Goal: Task Accomplishment & Management: Manage account settings

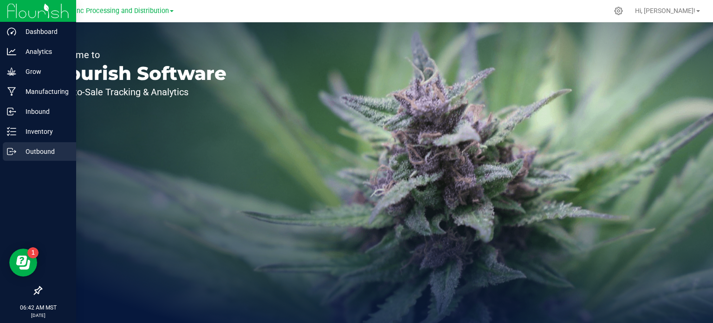
click at [31, 160] on div "Outbound" at bounding box center [39, 151] width 73 height 19
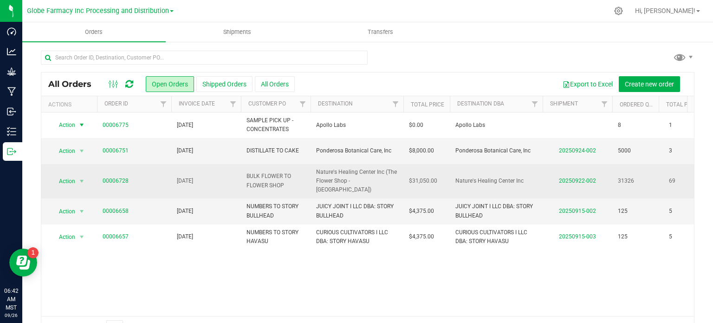
click at [75, 122] on span "Action" at bounding box center [63, 124] width 25 height 13
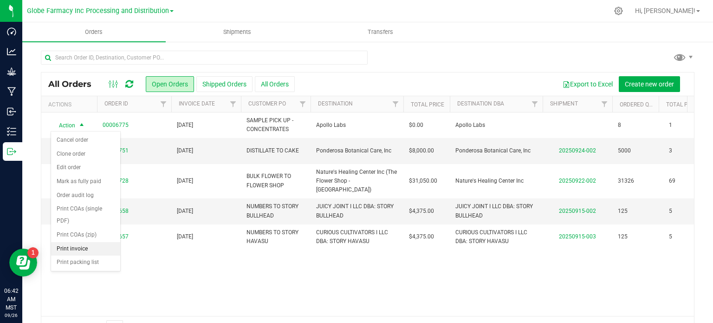
click at [75, 250] on li "Print invoice" at bounding box center [85, 249] width 69 height 14
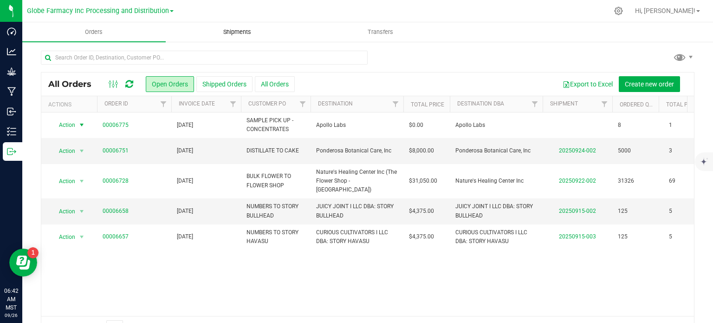
click at [240, 35] on span "Shipments" at bounding box center [237, 32] width 53 height 8
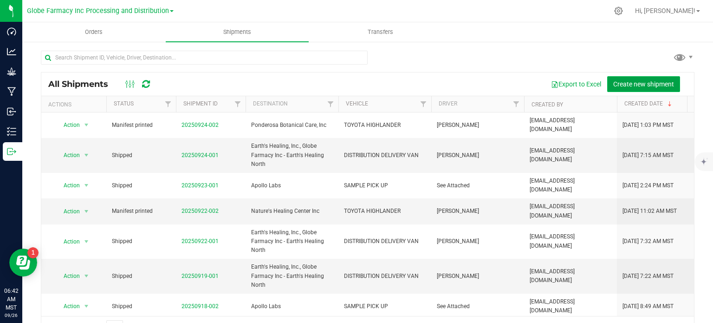
click at [618, 85] on span "Create new shipment" at bounding box center [643, 83] width 61 height 7
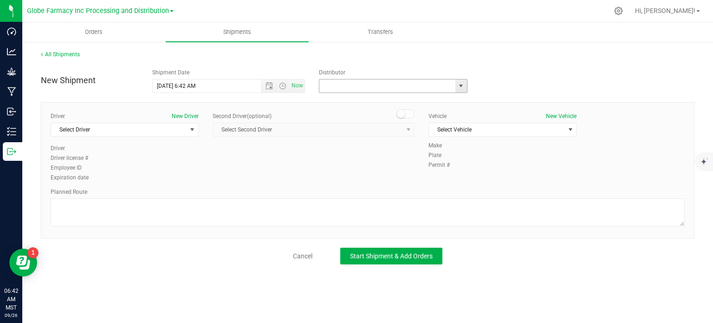
click at [426, 84] on input "text" at bounding box center [385, 85] width 132 height 13
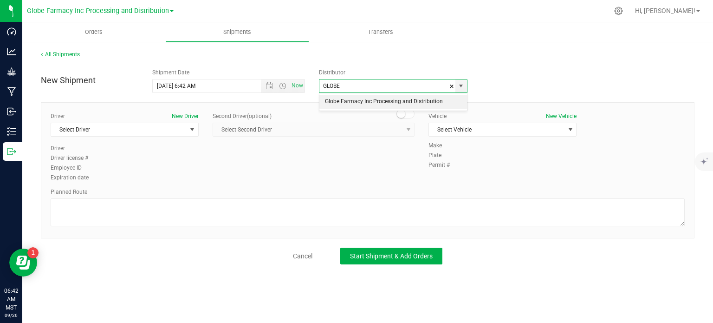
click at [387, 102] on li "Globe Farmacy Inc Processing and Distribution" at bounding box center [393, 102] width 148 height 14
type input "Globe Farmacy Inc Processing and Distribution"
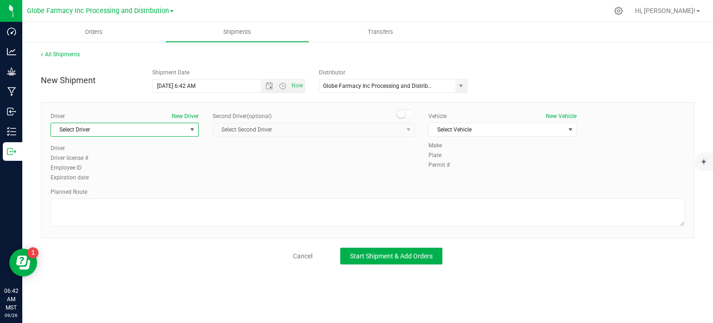
click at [139, 132] on span "Select Driver" at bounding box center [119, 129] width 136 height 13
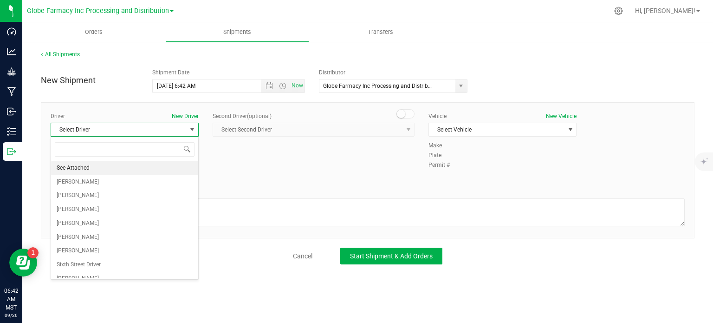
click at [89, 162] on span "See Attached" at bounding box center [73, 168] width 33 height 12
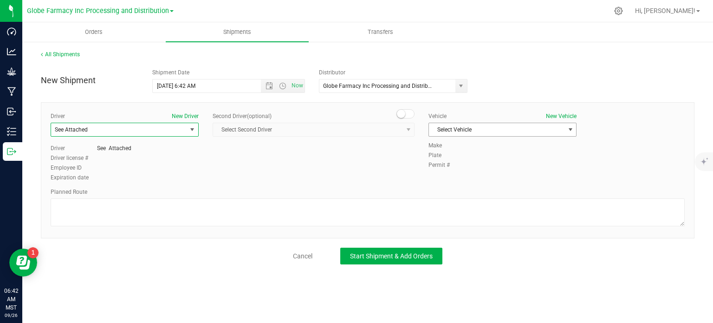
click at [474, 123] on span "Select Vehicle" at bounding box center [497, 129] width 136 height 13
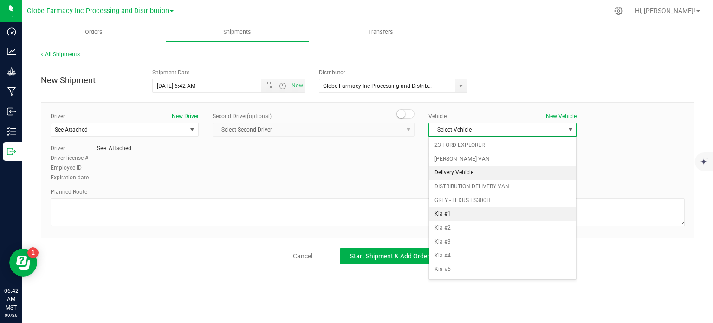
scroll to position [37, 0]
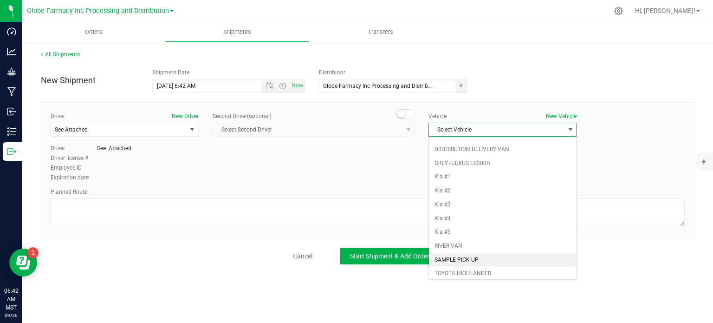
click at [467, 253] on li "SAMPLE PICK UP" at bounding box center [502, 260] width 147 height 14
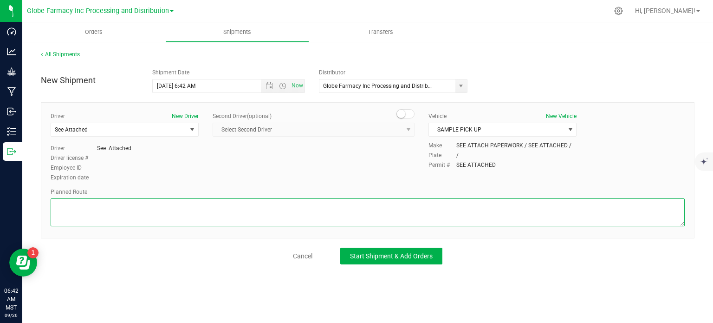
click at [275, 209] on textarea at bounding box center [368, 212] width 634 height 28
type textarea "SAMPLE PICK UP"
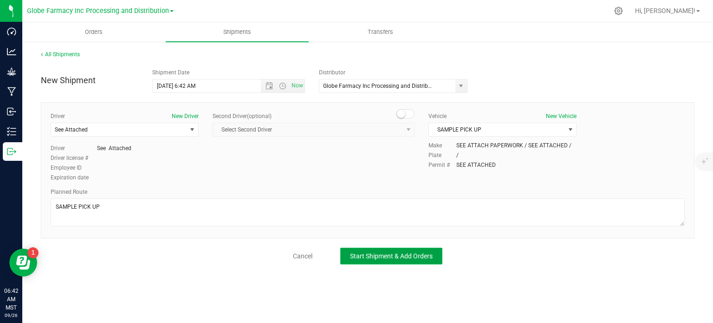
click at [370, 252] on span "Start Shipment & Add Orders" at bounding box center [391, 255] width 83 height 7
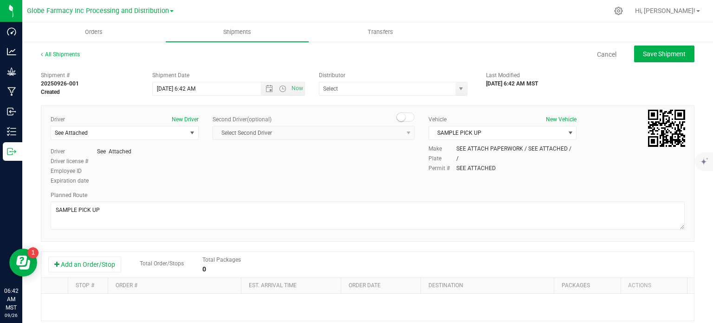
type input "Globe Farmacy Inc Processing and Distribution"
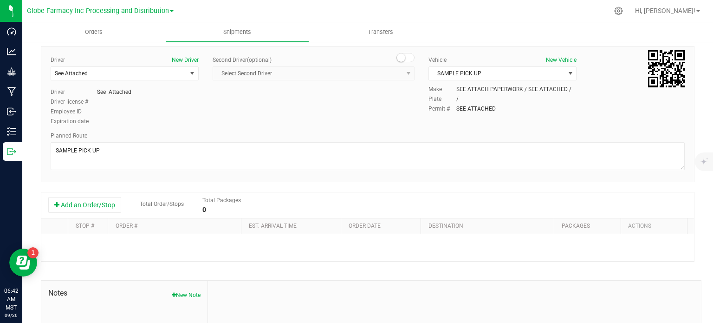
scroll to position [139, 0]
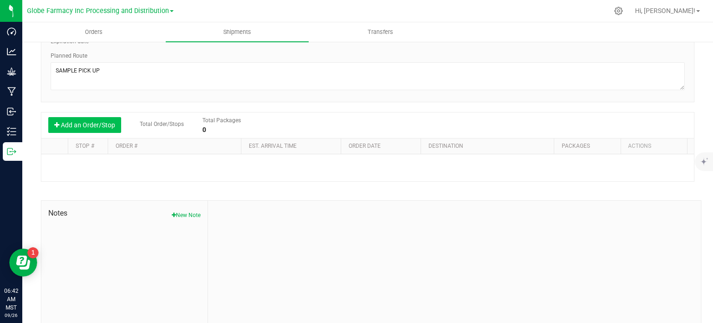
click at [88, 124] on button "Add an Order/Stop" at bounding box center [84, 125] width 73 height 16
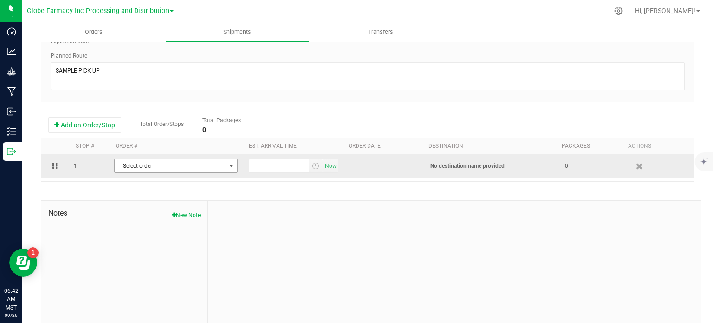
click at [154, 163] on span "Select order" at bounding box center [170, 165] width 111 height 13
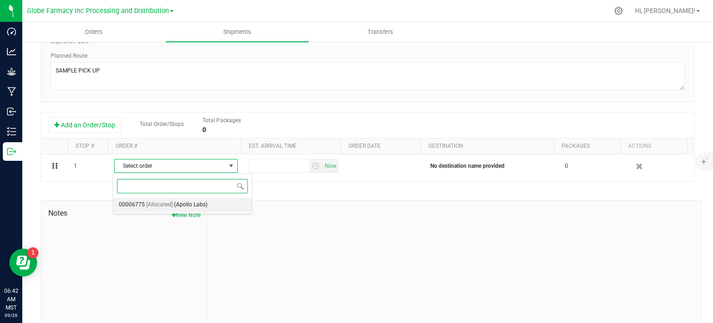
click at [167, 204] on span "[Allocated]" at bounding box center [159, 205] width 26 height 12
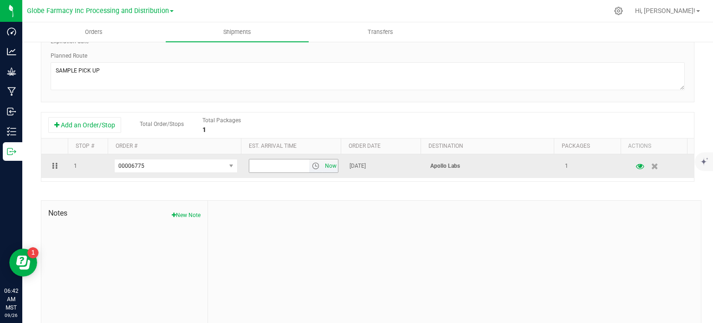
click at [323, 167] on span "Now" at bounding box center [331, 165] width 16 height 13
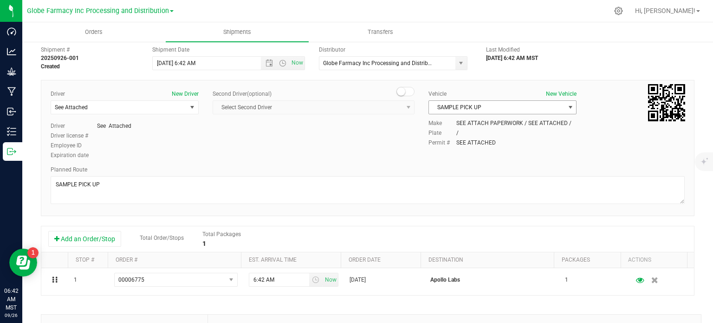
scroll to position [0, 0]
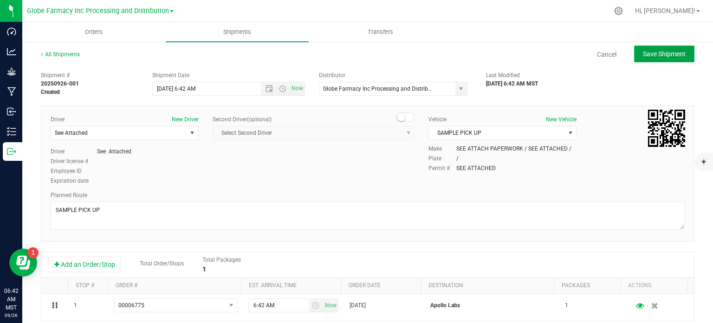
click at [671, 62] on button "Save Shipment" at bounding box center [664, 53] width 60 height 17
type input "9/26/2025 1:42 PM"
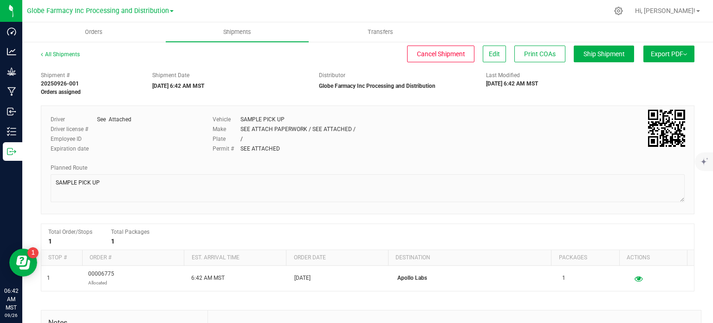
click at [651, 53] on span "Export PDF" at bounding box center [669, 53] width 36 height 7
click at [653, 74] on span "Manifest by Package ID" at bounding box center [655, 74] width 59 height 6
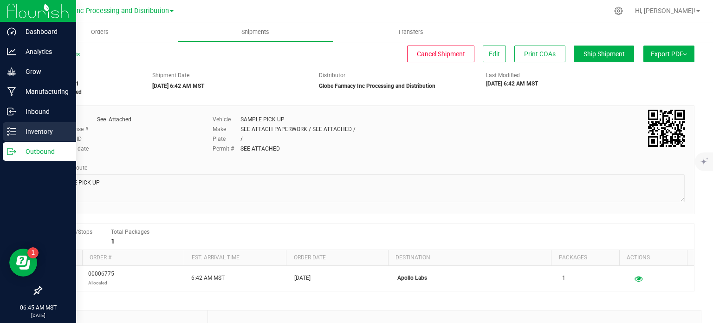
click at [14, 136] on div "Inventory" at bounding box center [39, 131] width 73 height 19
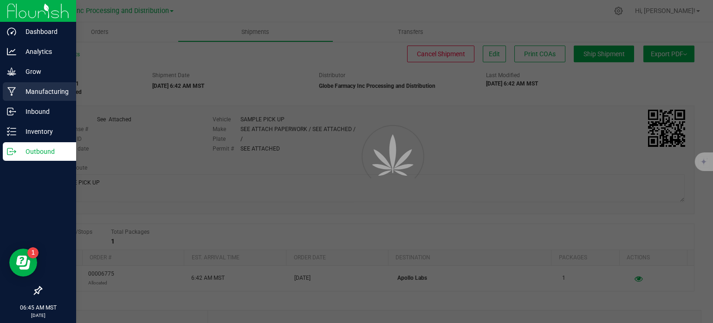
click at [37, 100] on div "Manufacturing" at bounding box center [39, 91] width 73 height 19
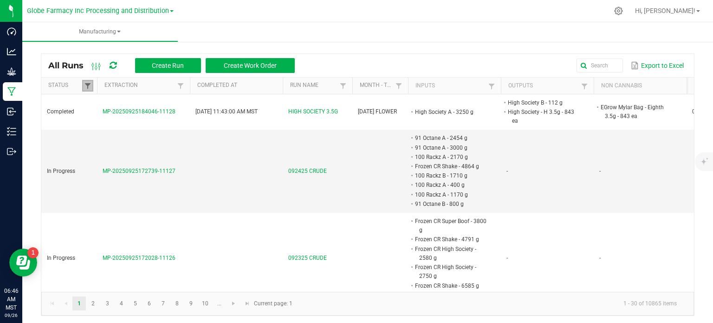
click at [88, 85] on span at bounding box center [87, 85] width 7 height 7
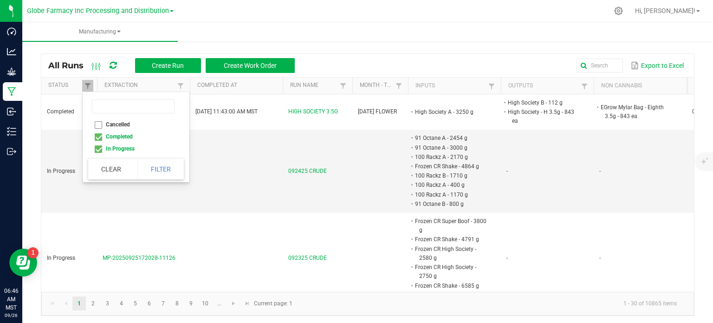
click at [98, 137] on li "Completed" at bounding box center [133, 136] width 90 height 12
checkbox input "false"
click at [175, 167] on button "Filter" at bounding box center [160, 169] width 46 height 20
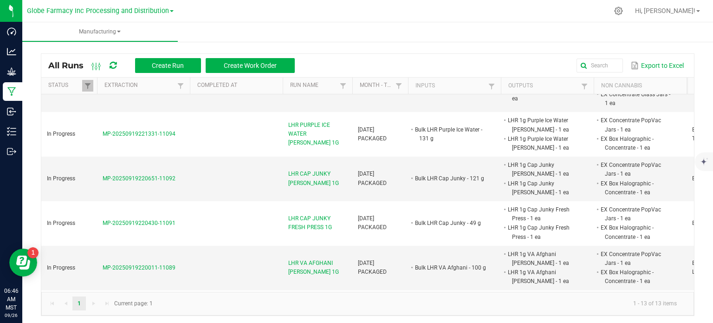
scroll to position [464, 0]
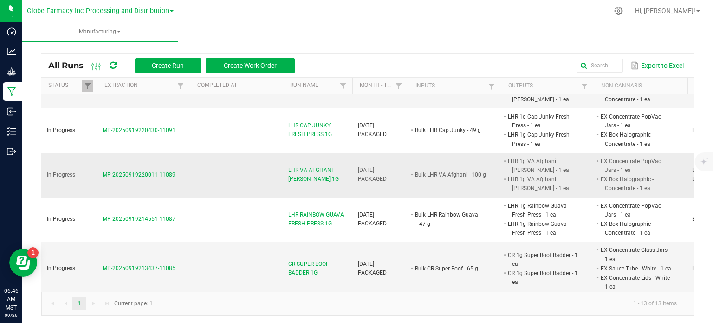
click at [329, 173] on span "LHR VA AFGHANI CC BADDER 1G" at bounding box center [317, 175] width 58 height 18
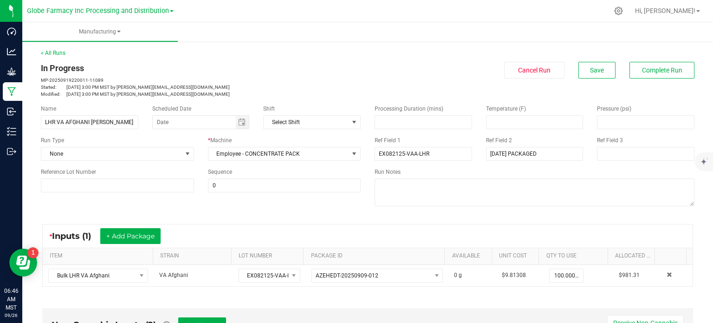
scroll to position [139, 0]
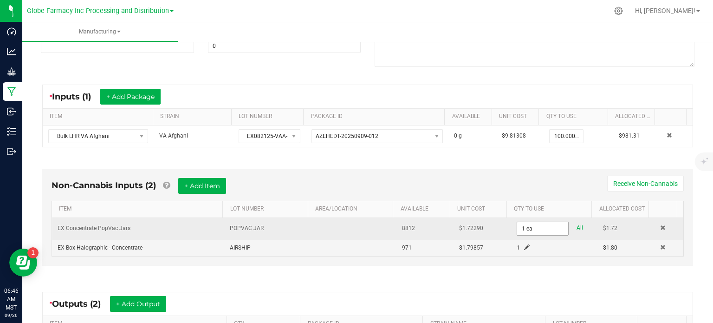
click at [517, 228] on input "1 ea" at bounding box center [542, 228] width 51 height 13
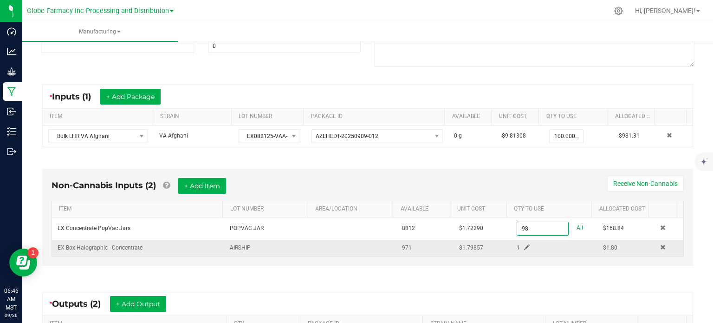
click at [524, 247] on span at bounding box center [527, 247] width 6 height 6
type input "98 ea"
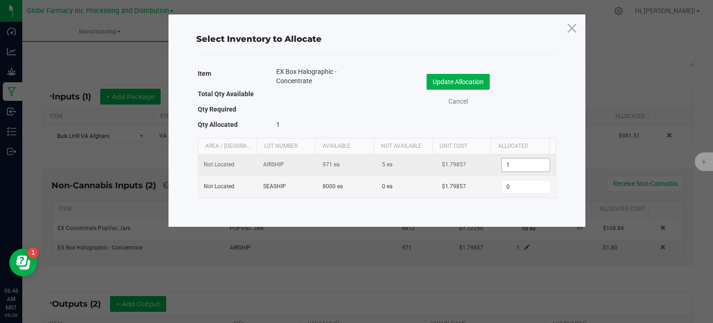
click at [519, 159] on input "1" at bounding box center [525, 164] width 47 height 13
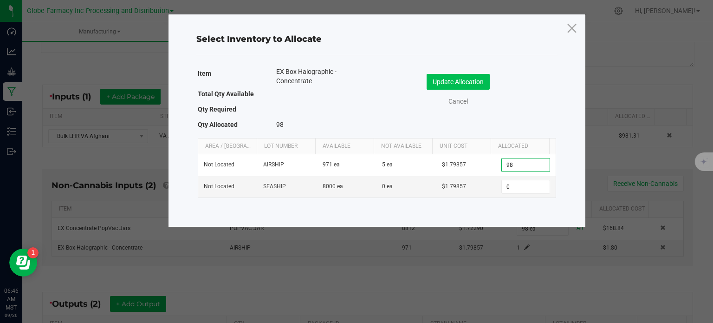
type input "98"
click at [448, 82] on button "Update Allocation" at bounding box center [458, 82] width 63 height 16
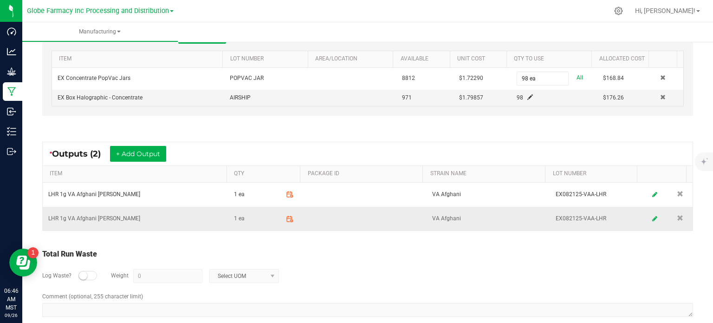
scroll to position [301, 0]
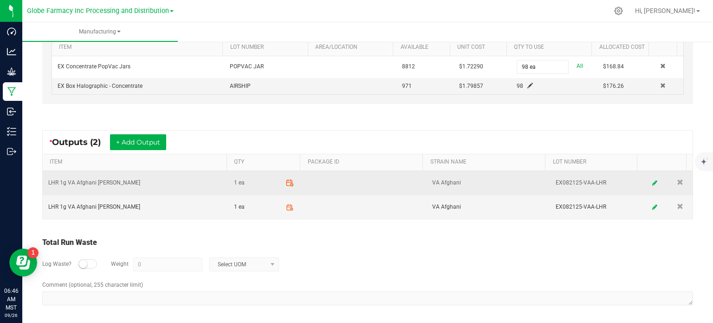
click at [290, 183] on icon at bounding box center [291, 184] width 3 height 3
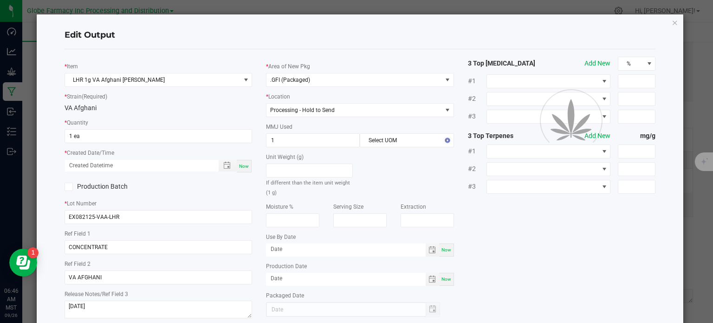
scroll to position [129, 0]
click at [81, 131] on input "1" at bounding box center [158, 136] width 187 height 13
type input "49 ea"
click at [245, 163] on span "Now" at bounding box center [244, 165] width 10 height 5
type input "09/26/2025 6:46 AM"
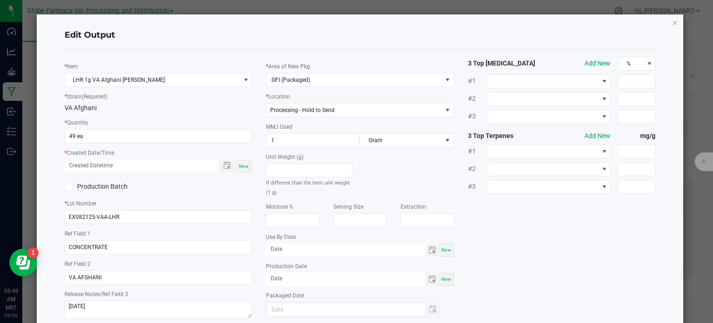
type input "[DATE]"
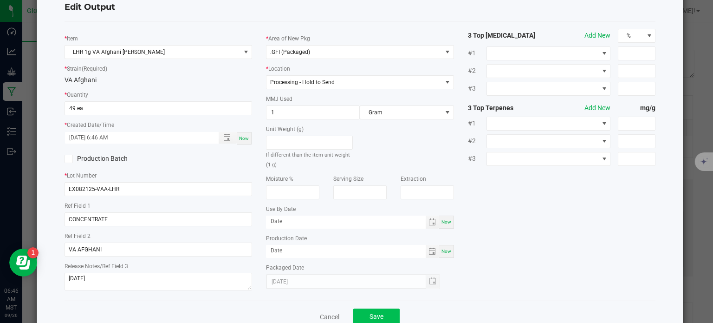
scroll to position [52, 0]
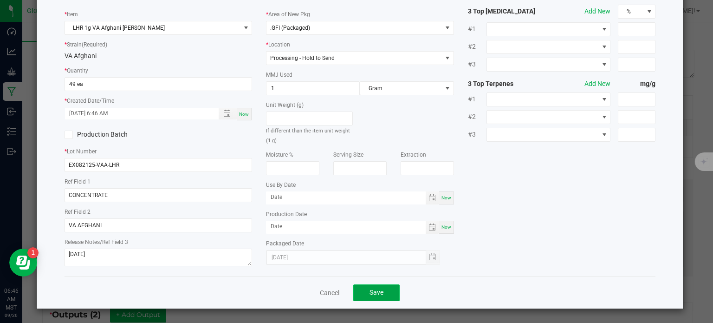
click at [388, 294] on button "Save" at bounding box center [376, 292] width 46 height 17
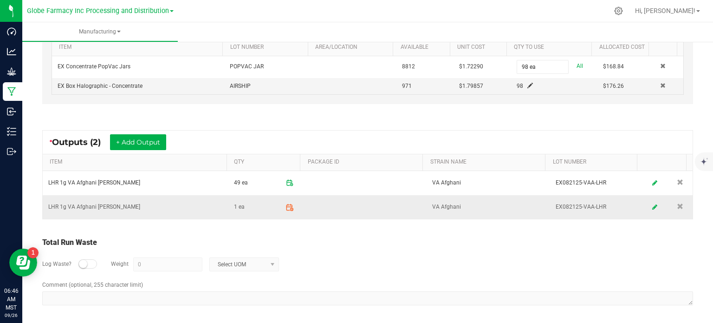
click at [286, 203] on icon at bounding box center [290, 207] width 8 height 8
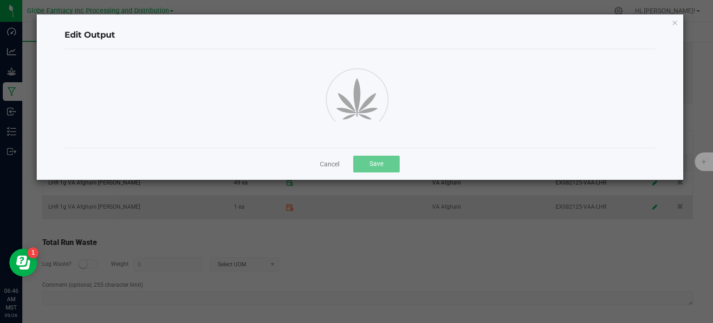
scroll to position [129, 0]
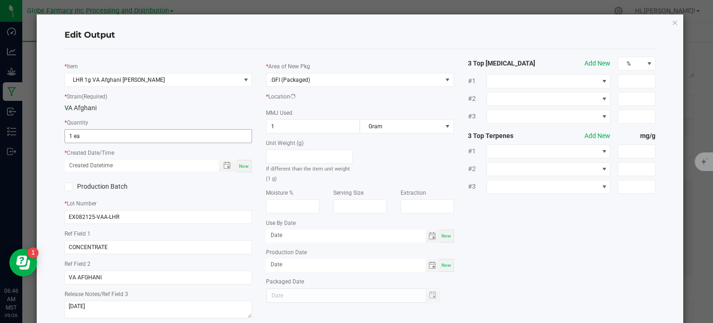
click at [90, 135] on input "1 ea" at bounding box center [158, 136] width 187 height 13
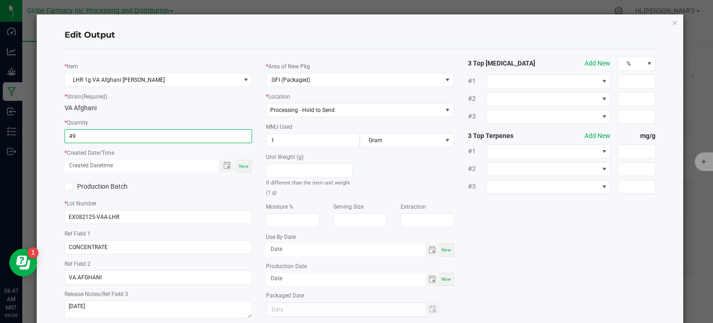
type input "49 ea"
click at [244, 166] on span "Now" at bounding box center [244, 165] width 10 height 5
type input "09/26/2025 6:47 AM"
type input "[DATE]"
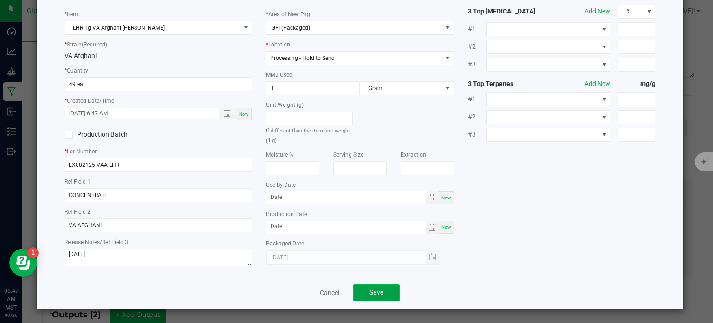
click at [379, 287] on button "Save" at bounding box center [376, 292] width 46 height 17
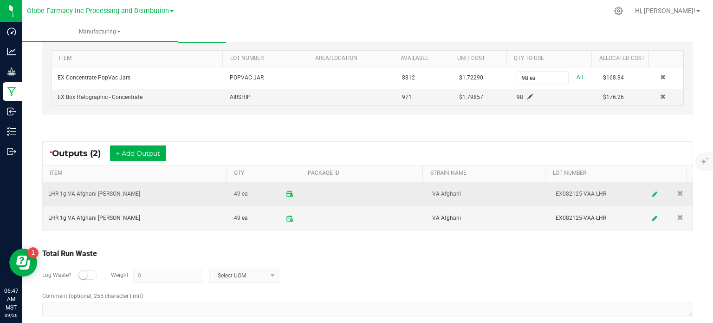
scroll to position [301, 0]
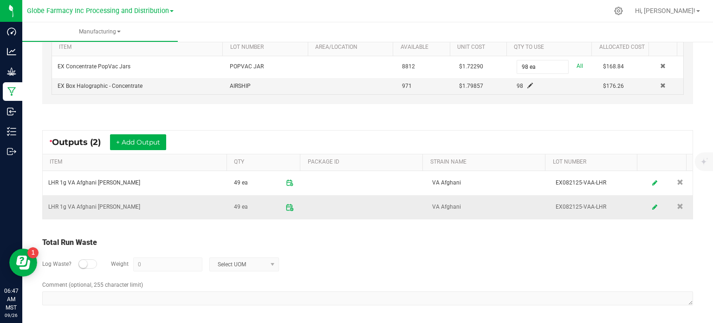
click at [287, 208] on icon at bounding box center [290, 207] width 8 height 8
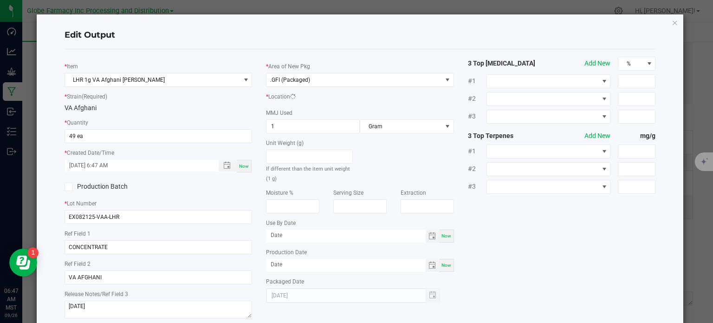
scroll to position [129, 0]
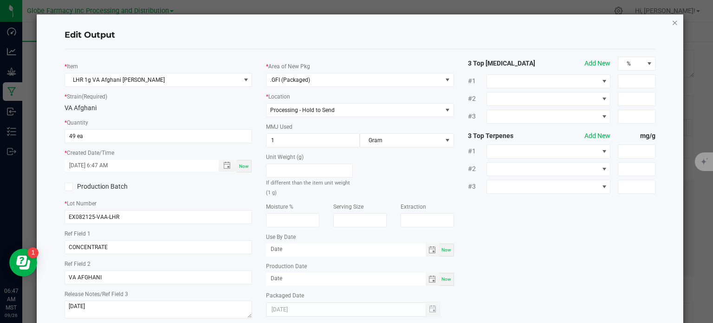
click at [672, 18] on icon "button" at bounding box center [675, 22] width 6 height 11
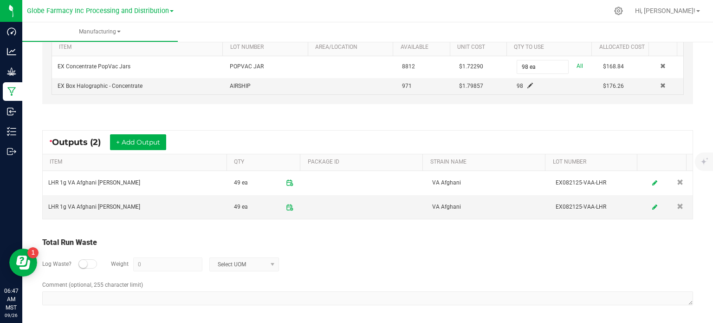
scroll to position [22, 0]
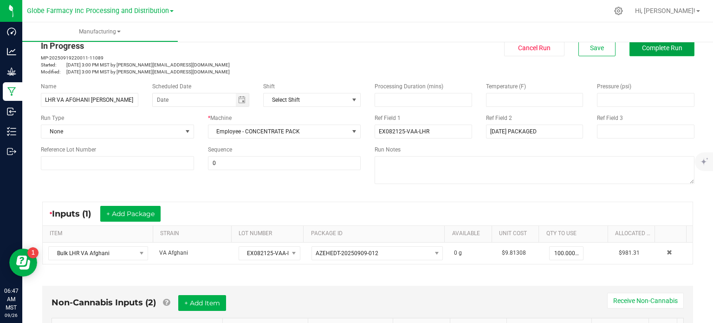
click at [671, 54] on button "Complete Run" at bounding box center [662, 47] width 65 height 17
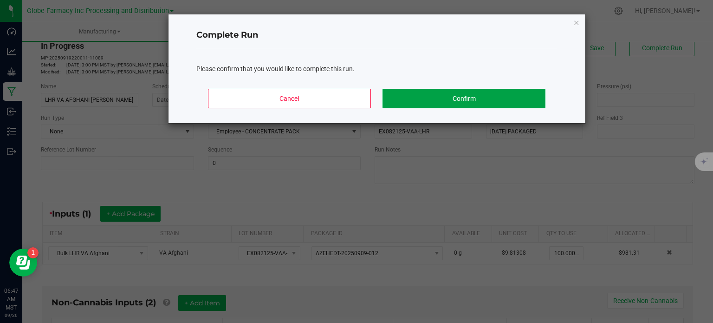
click at [461, 100] on button "Confirm" at bounding box center [464, 98] width 162 height 19
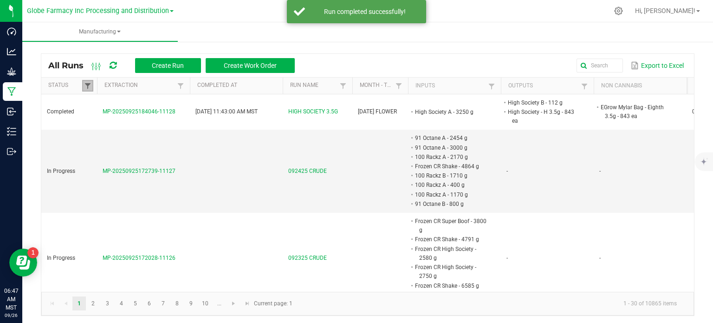
click at [90, 84] on span at bounding box center [87, 85] width 7 height 7
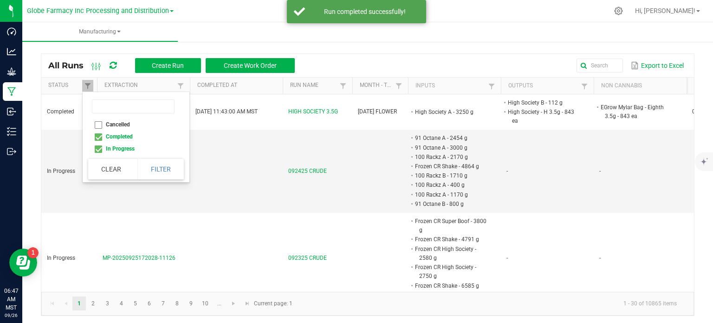
click at [97, 137] on li "Completed" at bounding box center [133, 136] width 90 height 12
checkbox input "false"
click at [143, 173] on button "Filter" at bounding box center [160, 169] width 46 height 20
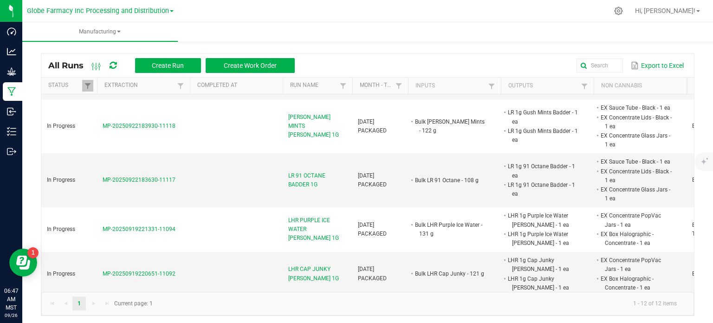
scroll to position [279, 0]
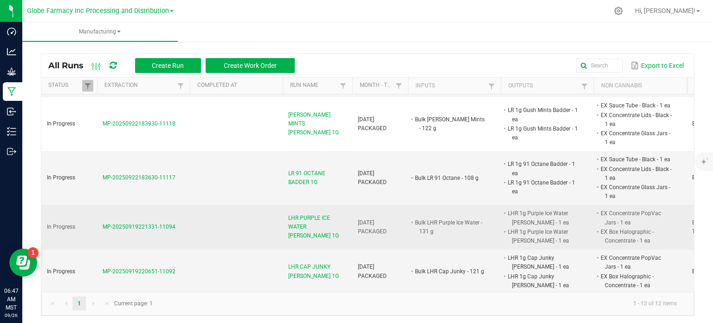
click at [324, 222] on span "LHR PURPLE ICE WATER CC BADDER 1G" at bounding box center [317, 227] width 58 height 27
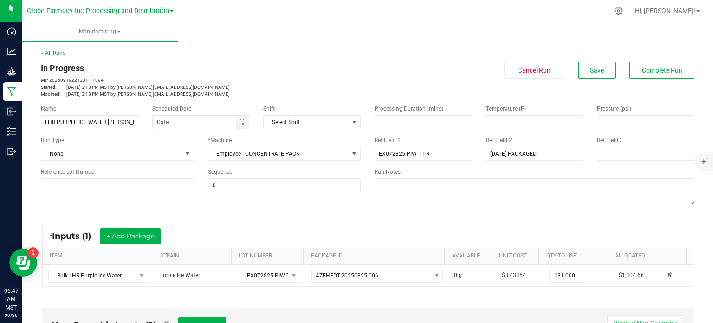
scroll to position [139, 0]
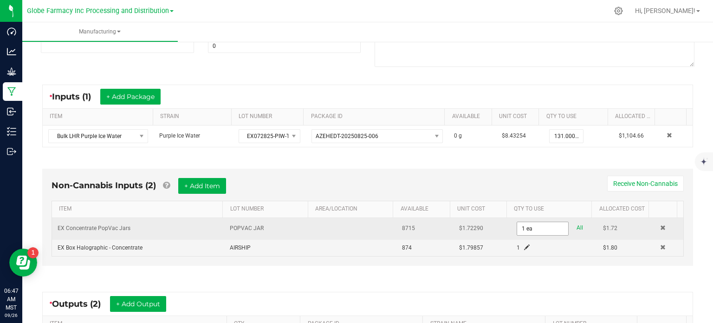
click at [522, 232] on input "1 ea" at bounding box center [542, 228] width 51 height 13
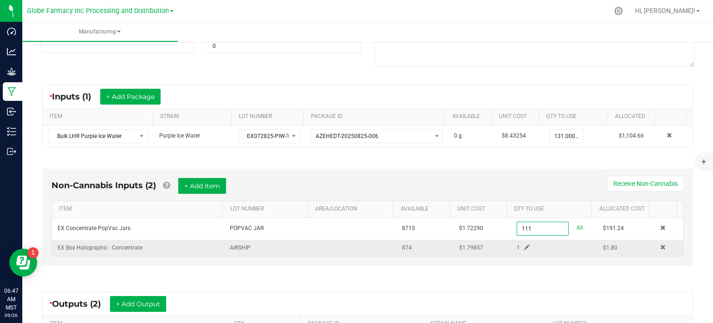
type input "111 ea"
click at [520, 243] on div "1" at bounding box center [539, 247] width 59 height 9
click at [524, 245] on span at bounding box center [527, 247] width 6 height 6
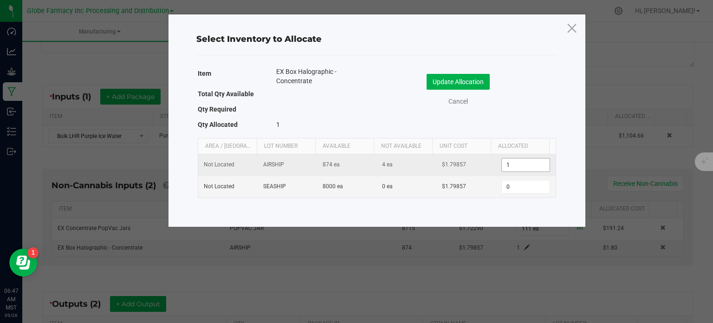
click at [509, 166] on input "1" at bounding box center [525, 164] width 47 height 13
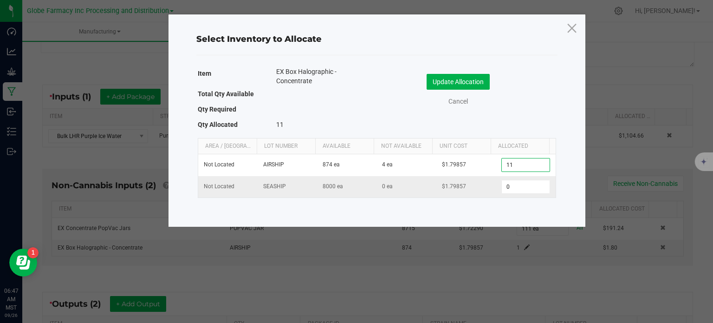
type input "111"
click at [460, 81] on button "Update Allocation" at bounding box center [458, 82] width 63 height 16
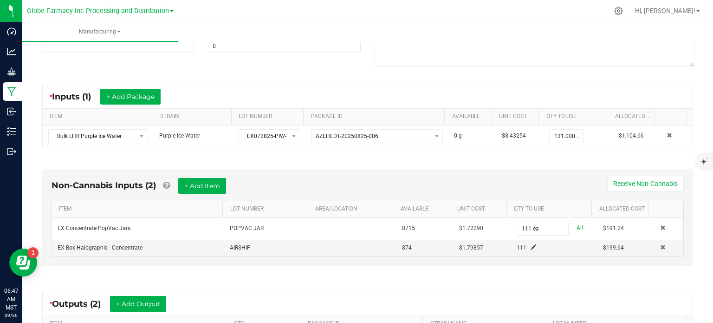
click at [394, 271] on div "Non-Cannabis Inputs (2) + Add Item Receive Non-Cannabis ITEM LOT NUMBER AREA/LO…" at bounding box center [368, 220] width 668 height 128
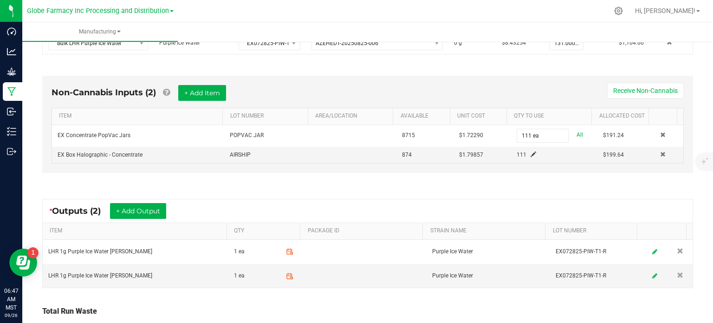
scroll to position [279, 0]
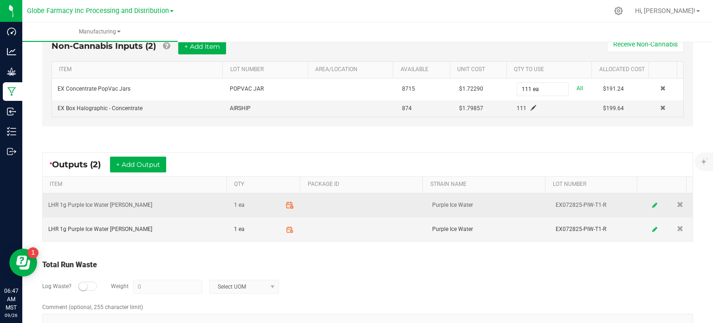
click at [286, 204] on icon at bounding box center [290, 205] width 8 height 8
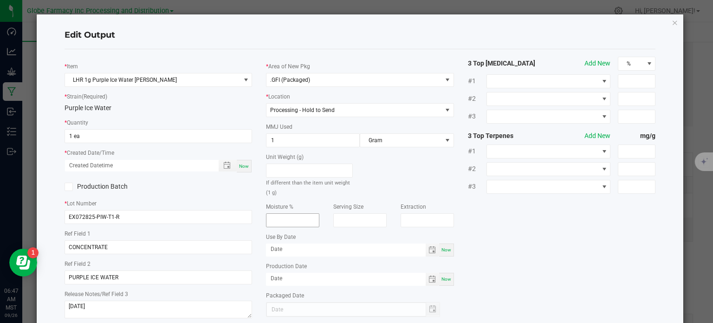
scroll to position [129, 0]
click at [116, 134] on input "1 ea" at bounding box center [158, 136] width 187 height 13
click at [242, 170] on div "Now" at bounding box center [244, 166] width 15 height 13
type input "37 ea"
type input "09/26/2025 6:48 AM"
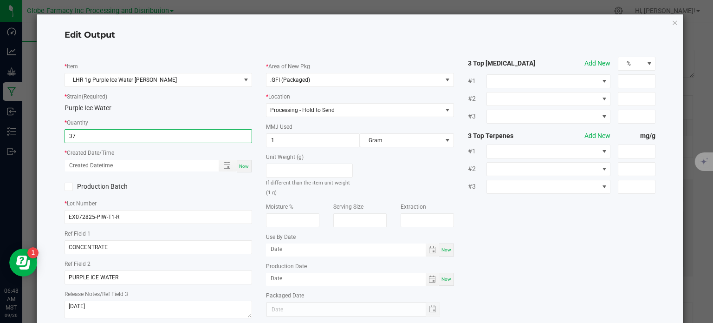
type input "[DATE]"
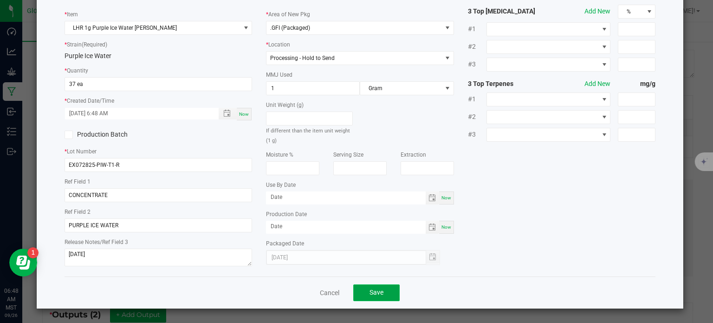
click at [377, 293] on span "Save" at bounding box center [377, 291] width 14 height 7
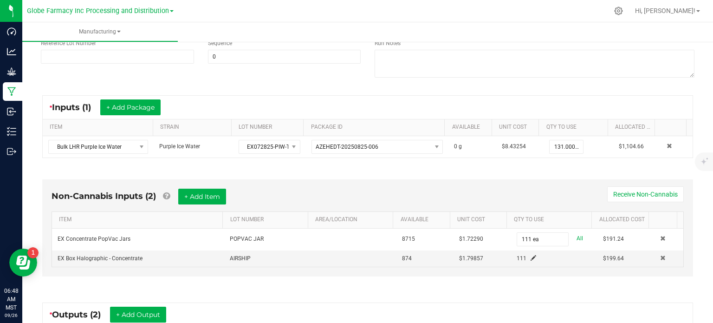
scroll to position [301, 0]
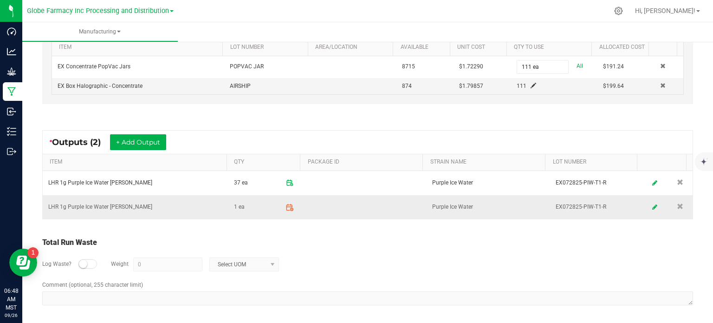
click at [286, 203] on icon at bounding box center [290, 207] width 8 height 8
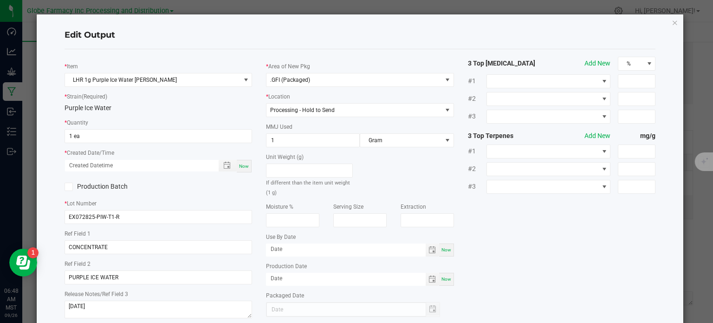
scroll to position [129, 0]
click at [80, 136] on input "1" at bounding box center [158, 136] width 187 height 13
type input "37 ea"
click at [241, 167] on span "Now" at bounding box center [244, 165] width 10 height 5
type input "09/26/2025 6:48 AM"
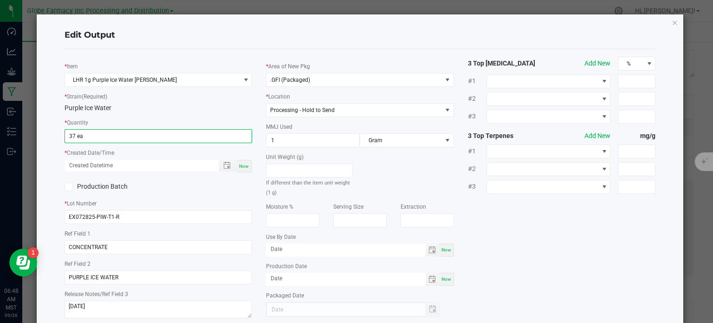
type input "[DATE]"
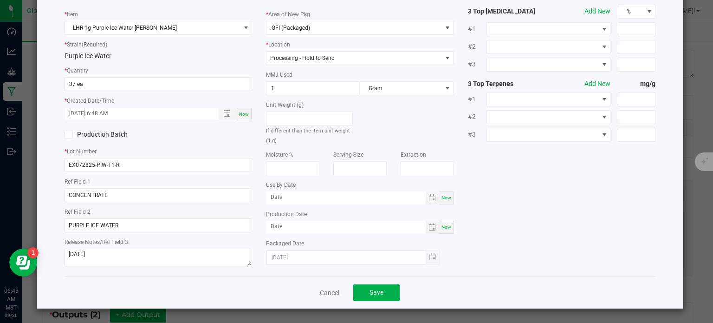
scroll to position [52, 0]
click at [76, 84] on input "37 ea" at bounding box center [158, 84] width 187 height 13
type input "56"
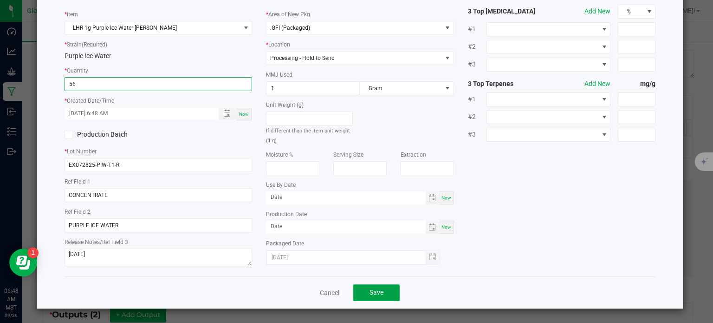
click at [383, 292] on button "Save" at bounding box center [376, 292] width 46 height 17
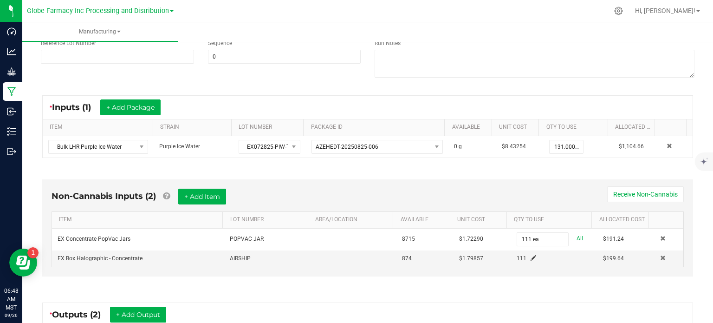
scroll to position [301, 0]
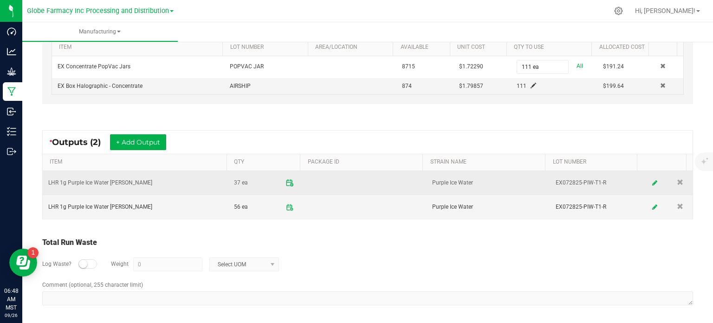
click at [287, 179] on icon at bounding box center [290, 183] width 8 height 8
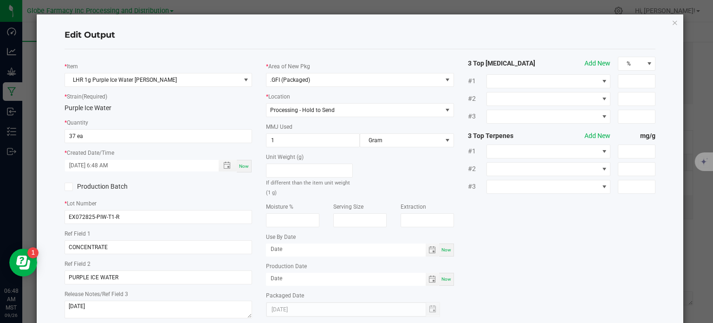
scroll to position [129, 0]
click at [84, 135] on input "37 ea" at bounding box center [158, 136] width 187 height 13
type input "55 ea"
click at [581, 245] on div "* Item LHR 1g Purple Ice Water CC Badder * Strain (Required) Purple Ice Water *…" at bounding box center [360, 189] width 605 height 264
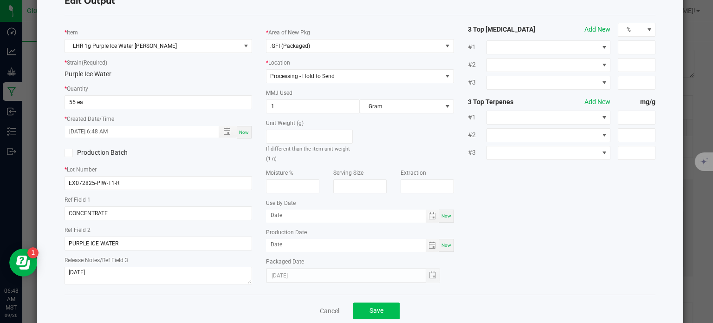
scroll to position [52, 0]
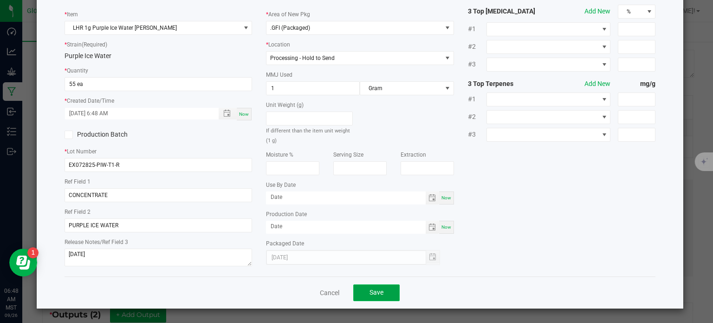
click at [371, 289] on span "Save" at bounding box center [377, 291] width 14 height 7
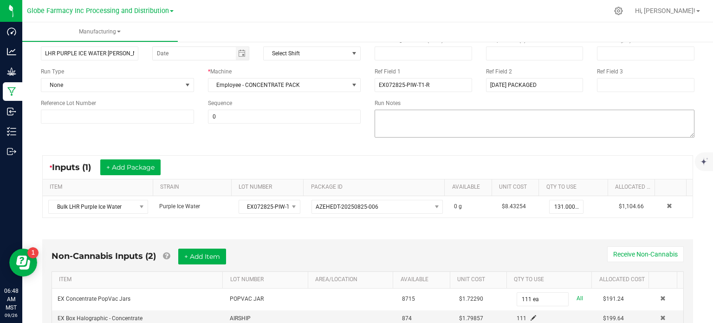
scroll to position [0, 0]
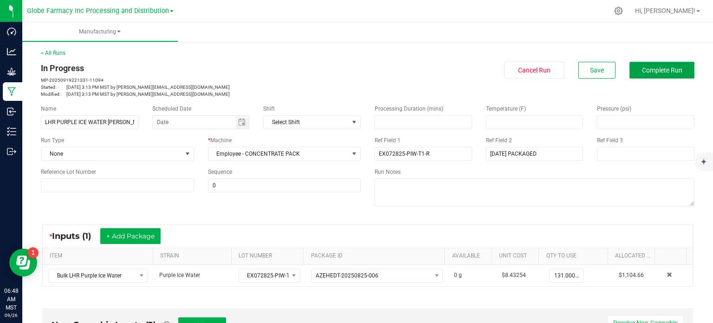
click at [656, 69] on span "Complete Run" at bounding box center [662, 69] width 40 height 7
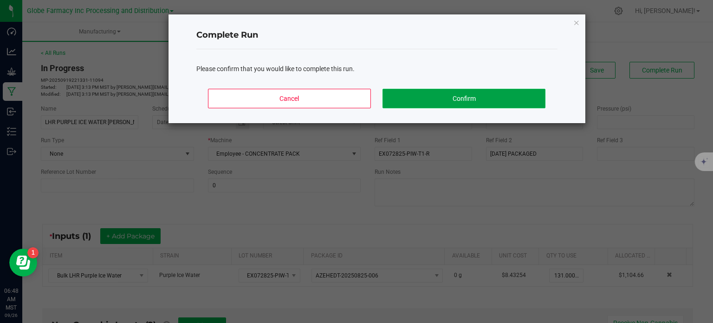
click at [499, 89] on button "Confirm" at bounding box center [464, 98] width 162 height 19
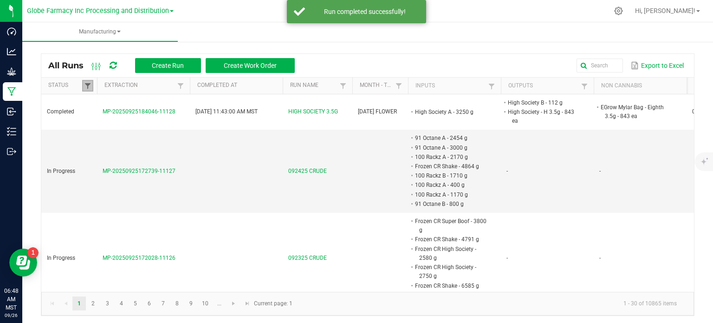
click at [85, 88] on span at bounding box center [87, 85] width 7 height 7
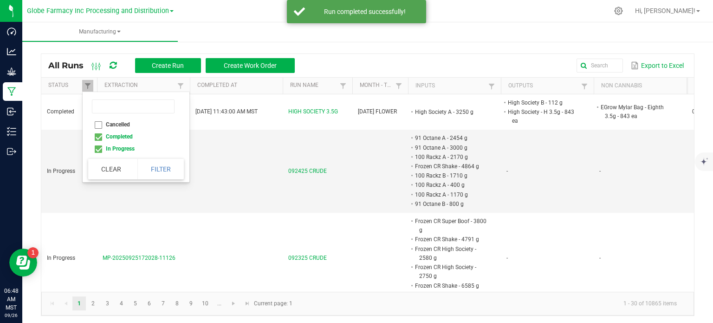
click at [97, 139] on li "Completed" at bounding box center [133, 136] width 90 height 12
checkbox input "false"
click at [151, 175] on button "Filter" at bounding box center [160, 169] width 46 height 20
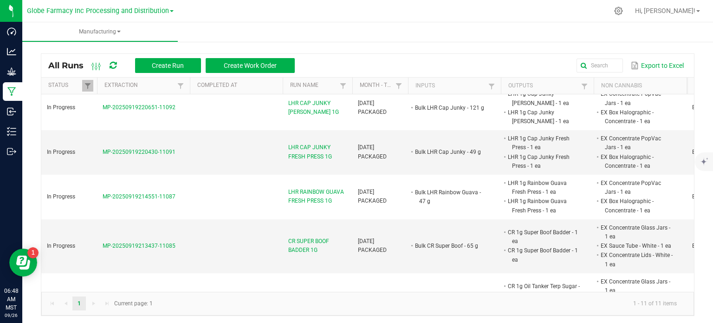
scroll to position [388, 0]
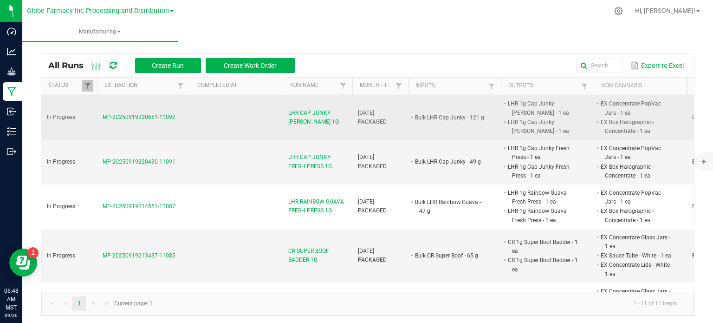
click at [311, 118] on span "LHR CAP JUNKY CC BADDER 1G" at bounding box center [317, 118] width 58 height 18
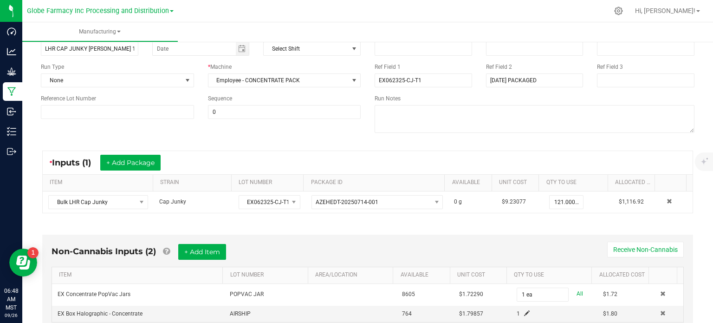
scroll to position [93, 0]
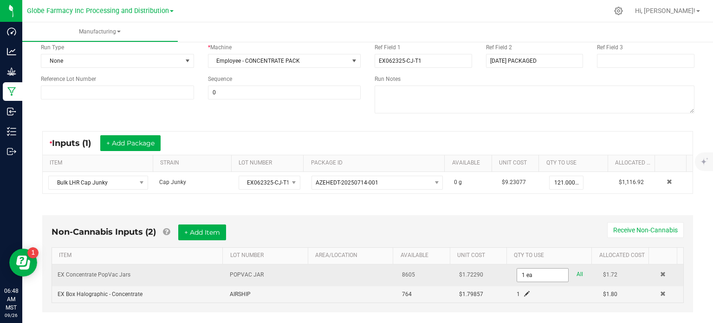
click at [522, 274] on input "1 ea" at bounding box center [542, 274] width 51 height 13
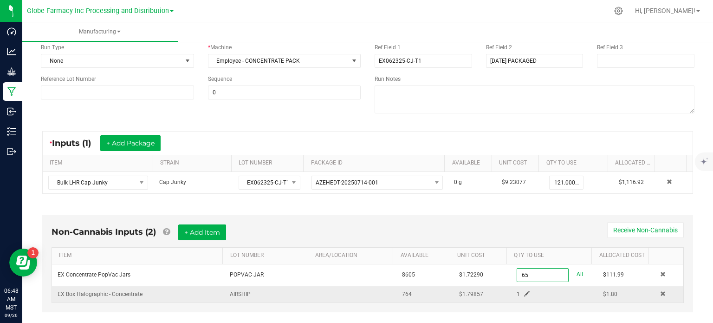
type input "65 ea"
click at [524, 293] on span at bounding box center [527, 294] width 6 height 6
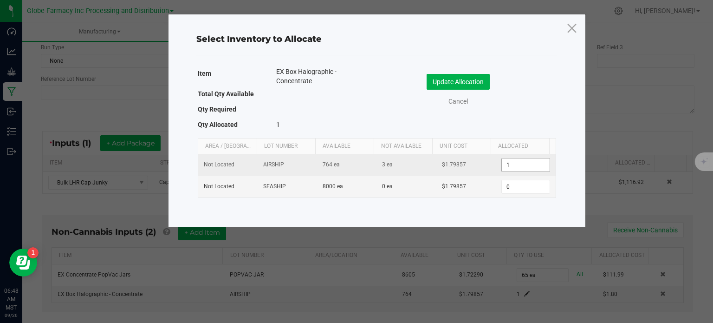
click at [515, 165] on input "1" at bounding box center [525, 164] width 47 height 13
type input "65"
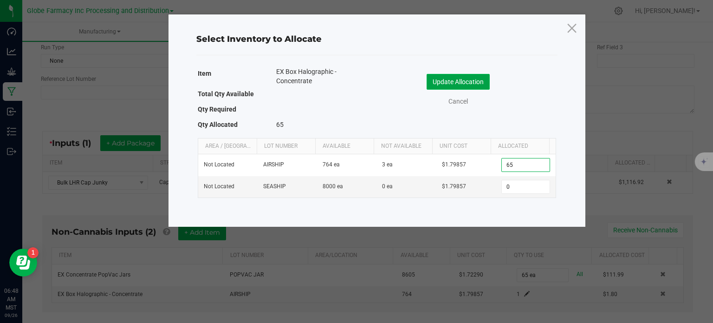
click at [455, 80] on button "Update Allocation" at bounding box center [458, 82] width 63 height 16
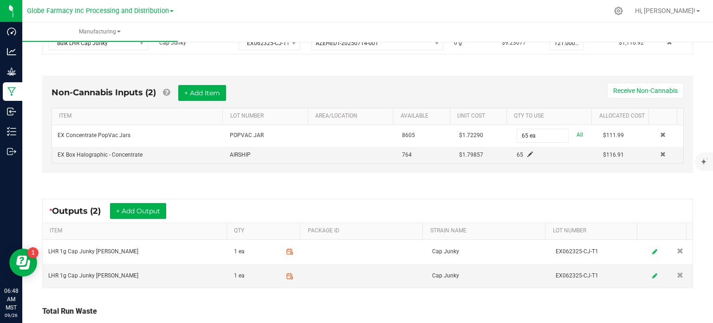
scroll to position [279, 0]
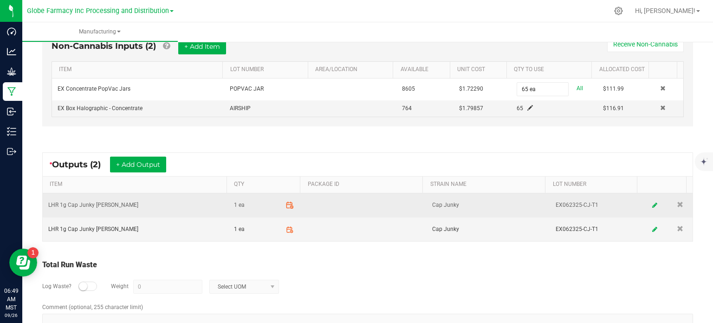
click at [284, 208] on span at bounding box center [289, 205] width 16 height 16
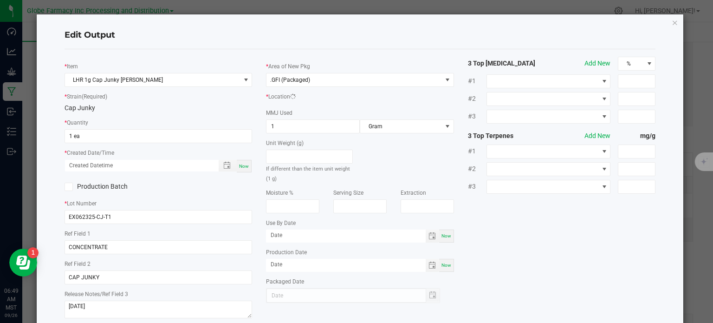
scroll to position [129, 0]
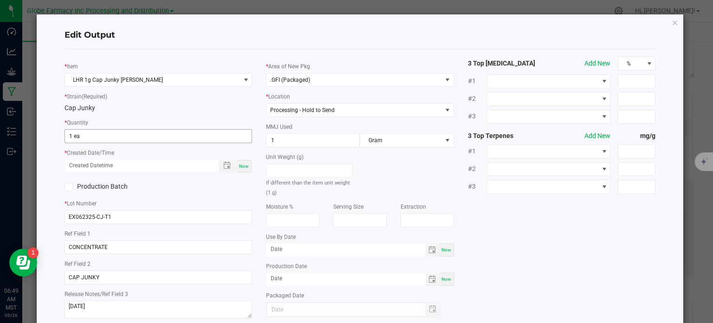
click at [140, 141] on input "1 ea" at bounding box center [158, 136] width 187 height 13
type input "32 ea"
click at [245, 167] on span "Now" at bounding box center [244, 165] width 10 height 5
type input "09/26/2025 6:49 AM"
type input "[DATE]"
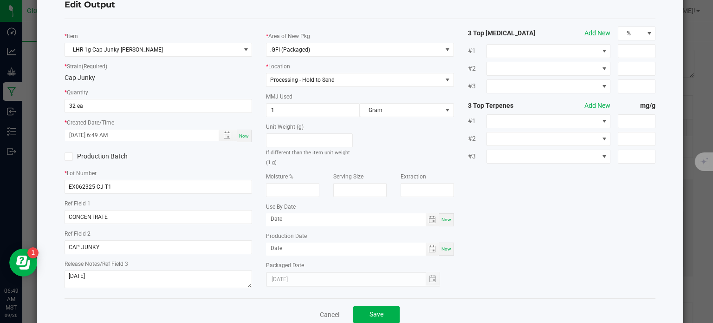
scroll to position [52, 0]
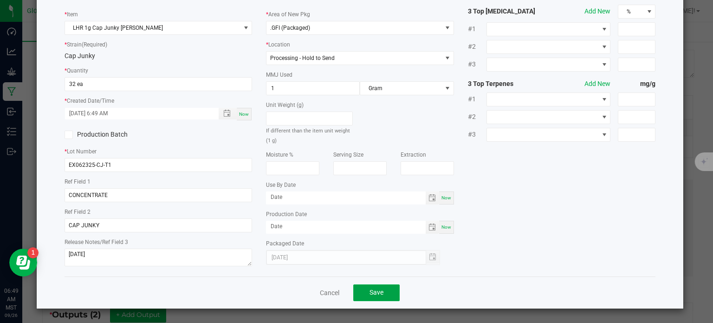
click at [390, 296] on button "Save" at bounding box center [376, 292] width 46 height 17
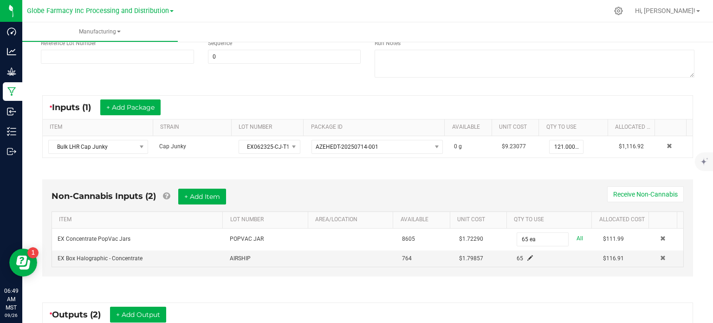
scroll to position [301, 0]
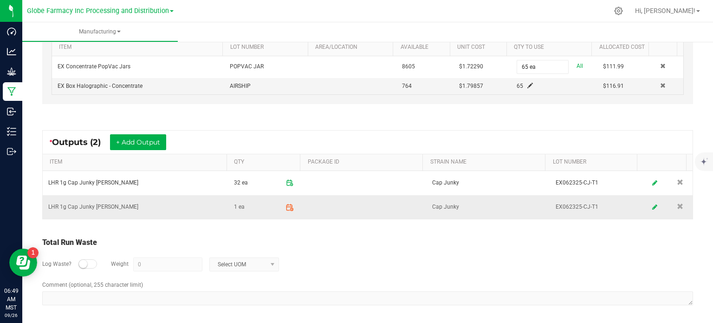
click at [286, 207] on icon at bounding box center [289, 207] width 6 height 0
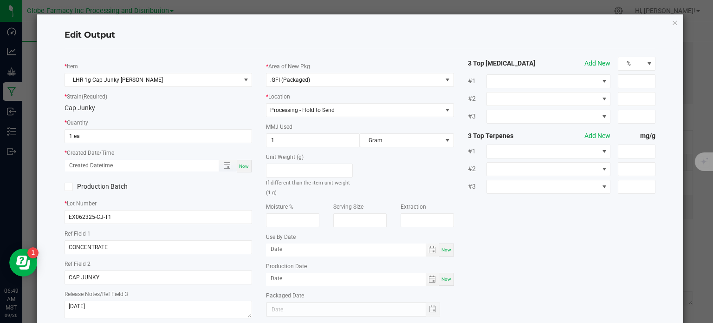
scroll to position [129, 0]
click at [76, 141] on input "1" at bounding box center [158, 136] width 187 height 13
click at [239, 167] on span "Now" at bounding box center [244, 165] width 10 height 5
type input "33 ea"
type input "09/26/2025 6:49 AM"
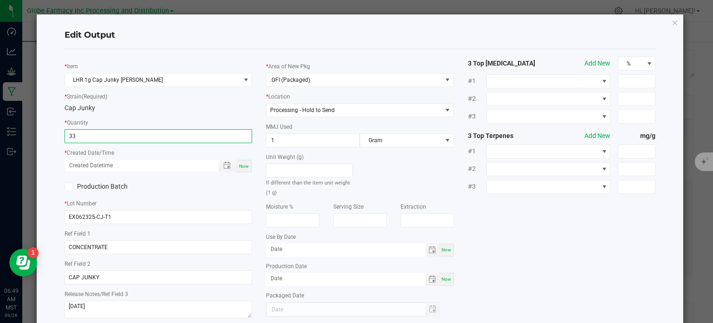
type input "[DATE]"
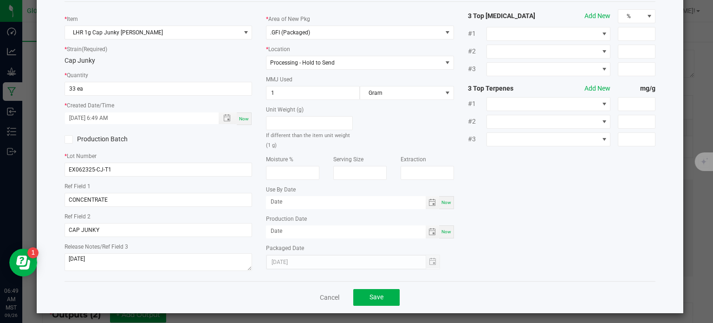
scroll to position [52, 0]
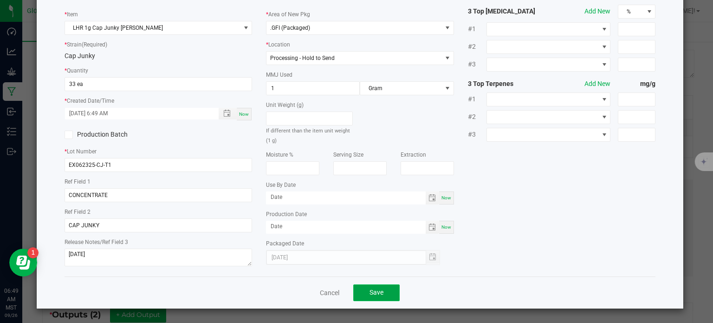
click at [380, 287] on button "Save" at bounding box center [376, 292] width 46 height 17
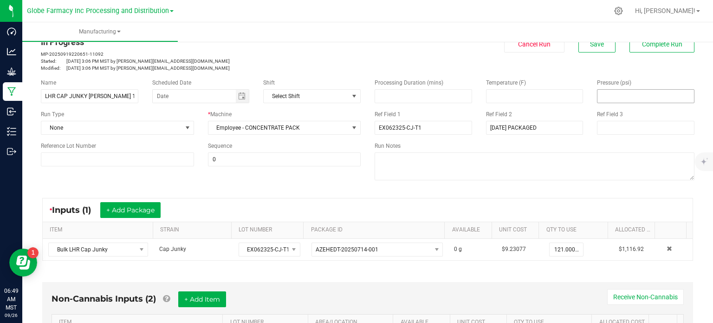
scroll to position [0, 0]
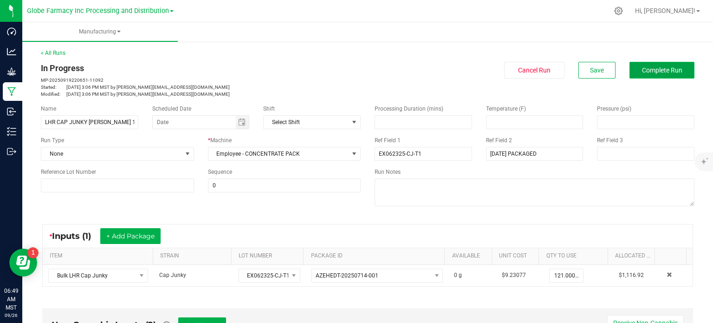
click at [650, 77] on button "Complete Run" at bounding box center [662, 70] width 65 height 17
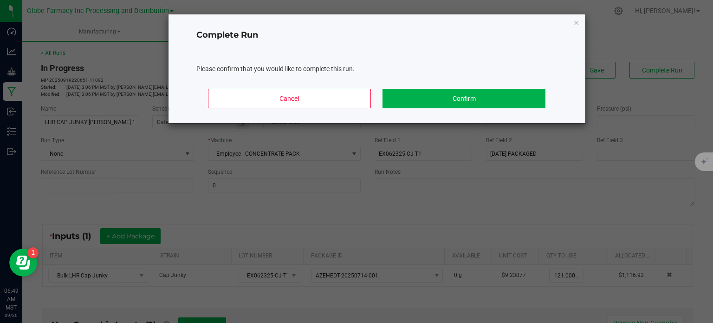
click at [475, 107] on div "Cancel Confirm" at bounding box center [376, 102] width 361 height 42
click at [475, 100] on button "Confirm" at bounding box center [464, 98] width 162 height 19
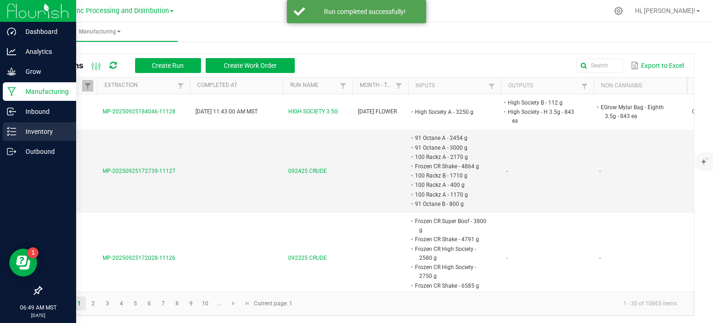
drag, startPoint x: 12, startPoint y: 132, endPoint x: 20, endPoint y: 133, distance: 8.9
click at [12, 132] on icon at bounding box center [11, 131] width 9 height 9
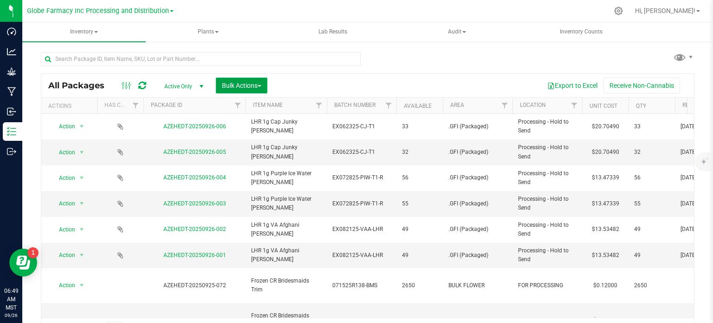
click at [239, 84] on span "Bulk Actions" at bounding box center [241, 85] width 39 height 7
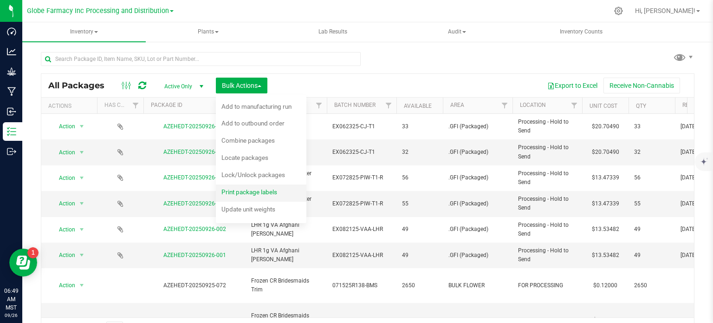
click at [239, 198] on div "Print package labels" at bounding box center [255, 193] width 68 height 15
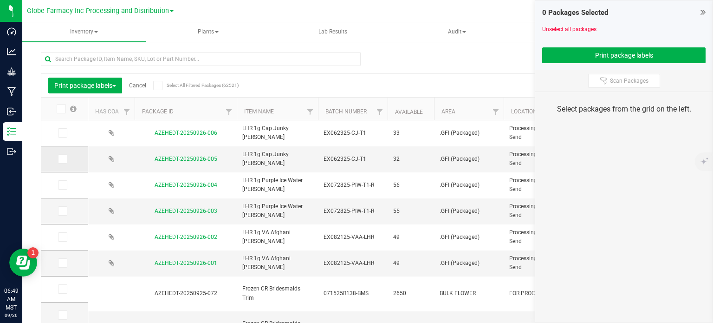
click at [65, 133] on span at bounding box center [62, 132] width 9 height 9
click at [0, 0] on input "checkbox" at bounding box center [0, 0] width 0 height 0
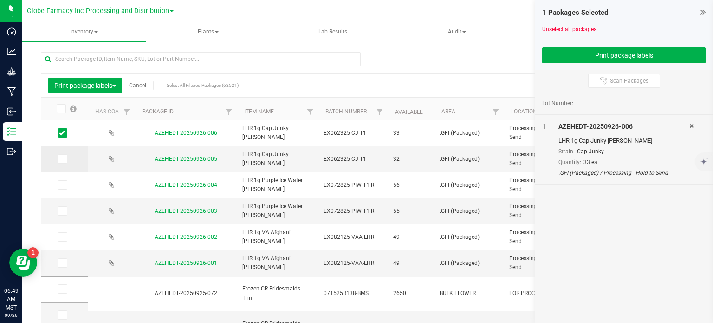
click at [59, 159] on icon at bounding box center [62, 159] width 6 height 0
click at [0, 0] on input "checkbox" at bounding box center [0, 0] width 0 height 0
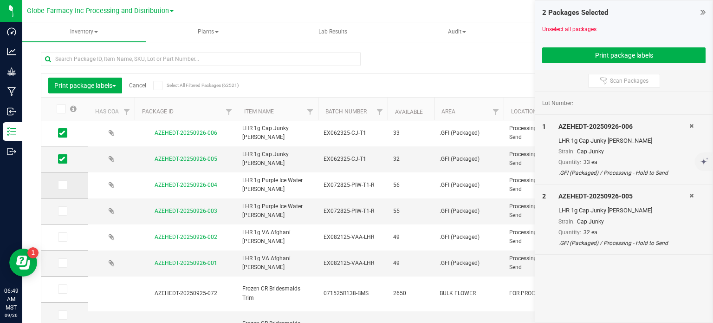
click at [61, 185] on icon at bounding box center [62, 185] width 6 height 0
click at [0, 0] on input "checkbox" at bounding box center [0, 0] width 0 height 0
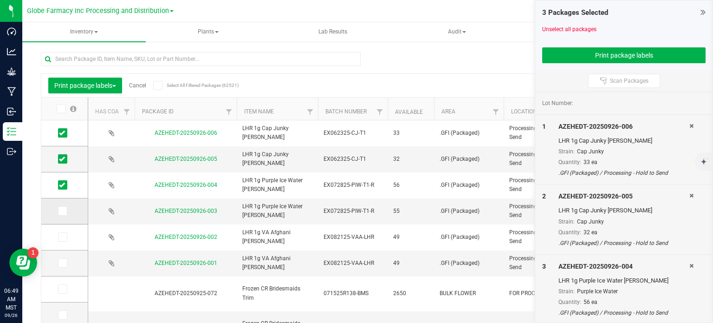
click at [63, 211] on icon at bounding box center [62, 211] width 6 height 0
click at [0, 0] on input "checkbox" at bounding box center [0, 0] width 0 height 0
click at [67, 239] on label at bounding box center [64, 236] width 13 height 9
click at [0, 0] on input "checkbox" at bounding box center [0, 0] width 0 height 0
click at [63, 263] on icon at bounding box center [62, 263] width 6 height 0
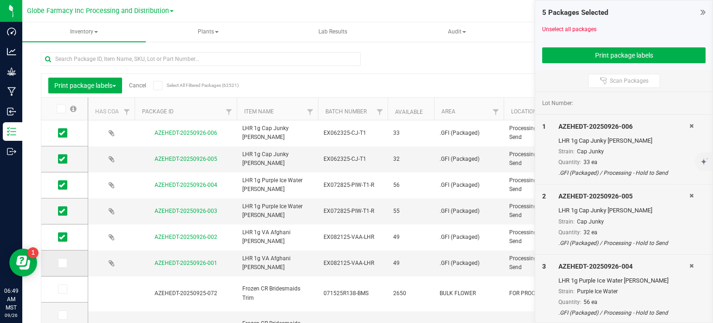
click at [0, 0] on input "checkbox" at bounding box center [0, 0] width 0 height 0
click at [628, 48] on button "Print package labels" at bounding box center [623, 55] width 163 height 16
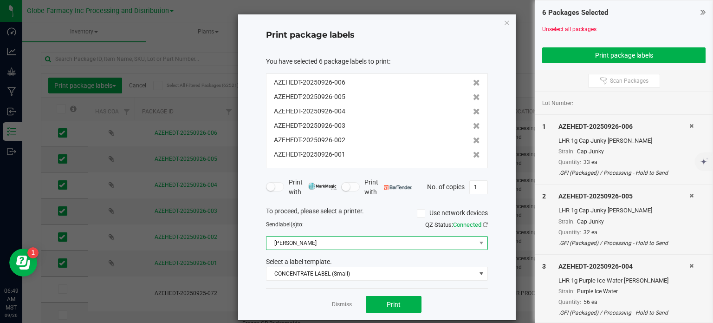
click at [312, 245] on span "[PERSON_NAME]" at bounding box center [370, 242] width 209 height 13
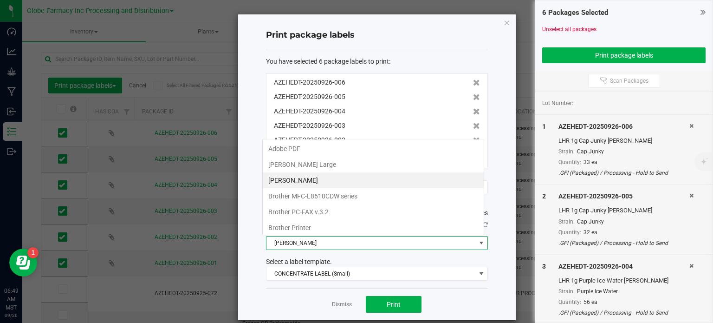
scroll to position [13, 222]
click at [324, 167] on Large "[PERSON_NAME] Large" at bounding box center [373, 164] width 221 height 16
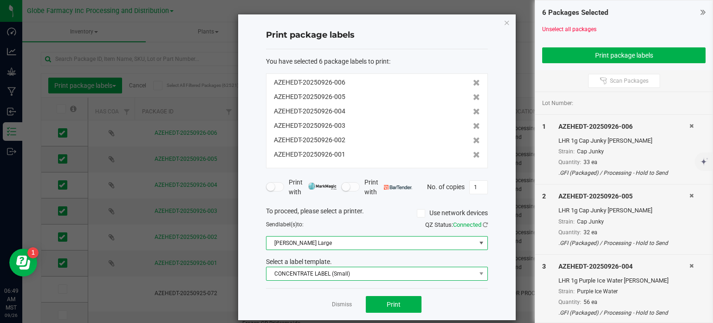
click at [333, 271] on span "CONCENTRATE LABEL (Small)" at bounding box center [370, 273] width 209 height 13
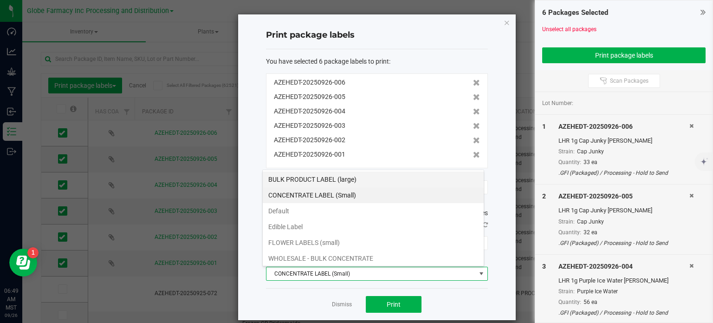
click at [328, 182] on li "BULK PRODUCT LABEL (large)" at bounding box center [373, 179] width 221 height 16
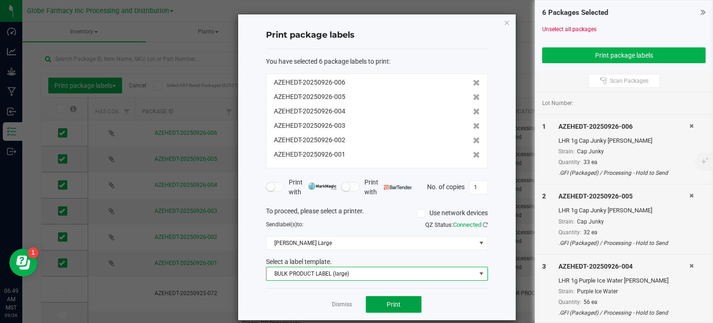
click at [392, 302] on span "Print" at bounding box center [394, 303] width 14 height 7
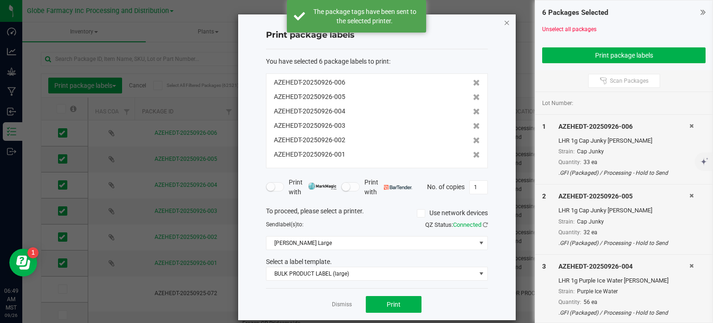
click at [504, 24] on icon "button" at bounding box center [507, 22] width 6 height 11
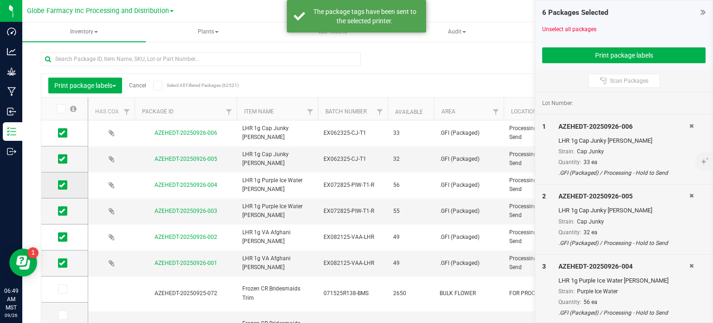
drag, startPoint x: 59, startPoint y: 212, endPoint x: 57, endPoint y: 195, distance: 17.4
click at [59, 211] on icon at bounding box center [62, 211] width 6 height 0
click at [0, 0] on input "checkbox" at bounding box center [0, 0] width 0 height 0
click at [59, 185] on icon at bounding box center [62, 185] width 6 height 0
click at [0, 0] on input "checkbox" at bounding box center [0, 0] width 0 height 0
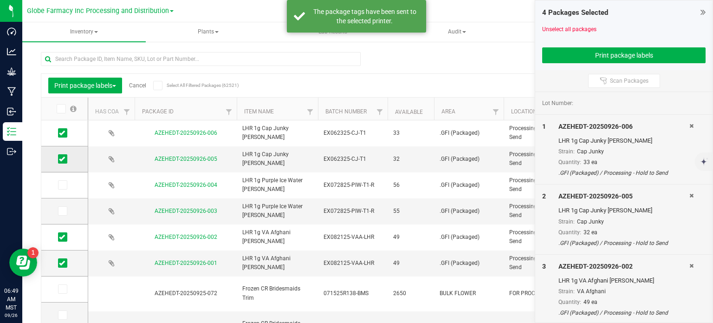
click at [64, 159] on icon at bounding box center [62, 159] width 6 height 0
click at [0, 0] on input "checkbox" at bounding box center [0, 0] width 0 height 0
click at [64, 133] on icon at bounding box center [62, 133] width 6 height 0
click at [0, 0] on input "checkbox" at bounding box center [0, 0] width 0 height 0
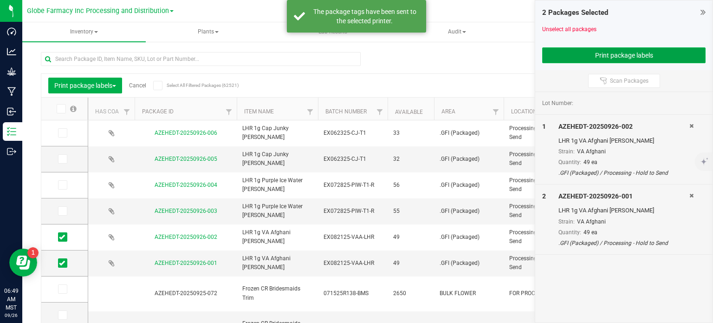
click at [580, 50] on button "Print package labels" at bounding box center [623, 55] width 163 height 16
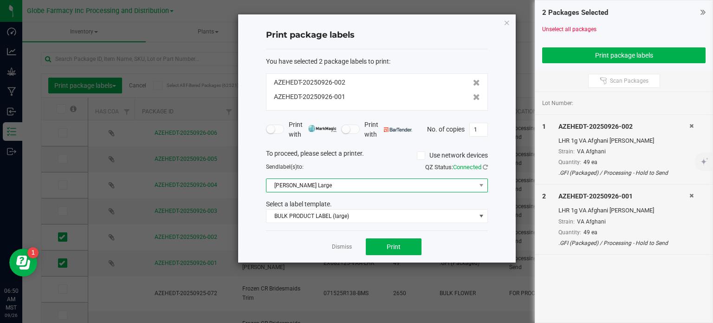
click at [325, 180] on span "[PERSON_NAME] Large" at bounding box center [370, 185] width 209 height 13
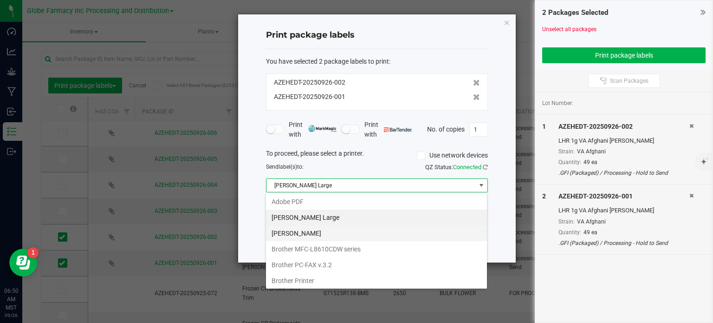
click at [328, 234] on Small "[PERSON_NAME]" at bounding box center [376, 233] width 221 height 16
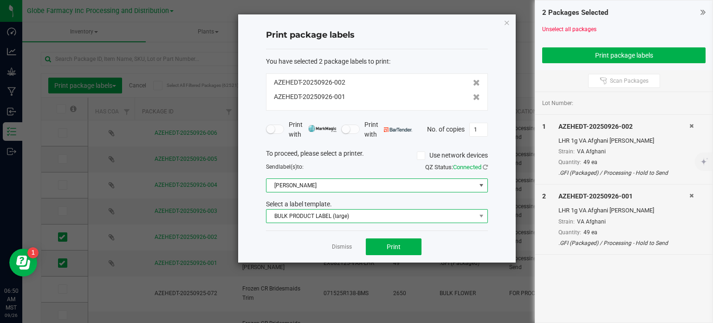
click at [323, 211] on span "BULK PRODUCT LABEL (large)" at bounding box center [370, 215] width 209 height 13
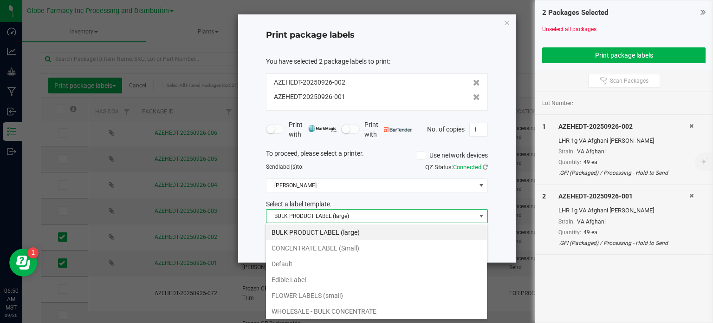
click at [318, 250] on li "CONCENTRATE LABEL (Small)" at bounding box center [376, 248] width 221 height 16
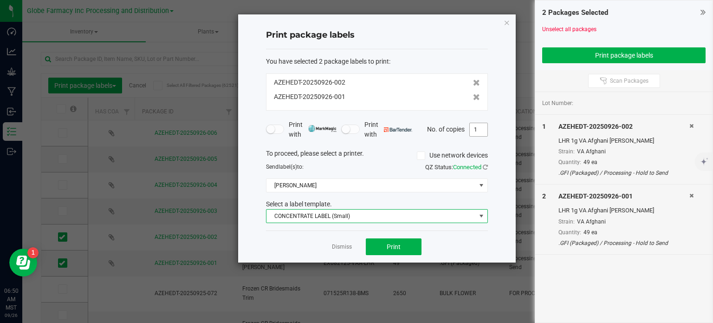
click at [481, 133] on input "1" at bounding box center [479, 129] width 18 height 13
type input "49"
click at [402, 247] on button "Print" at bounding box center [394, 246] width 56 height 17
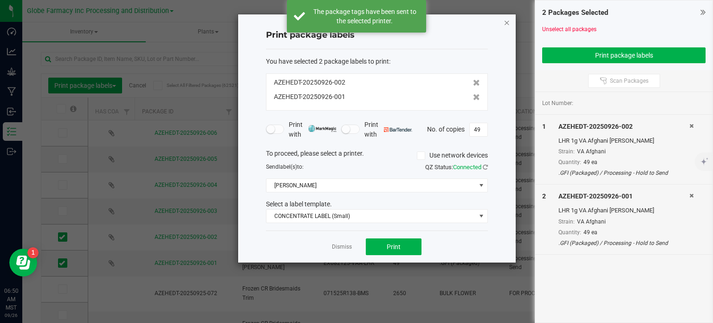
click at [509, 24] on icon "button" at bounding box center [507, 22] width 6 height 11
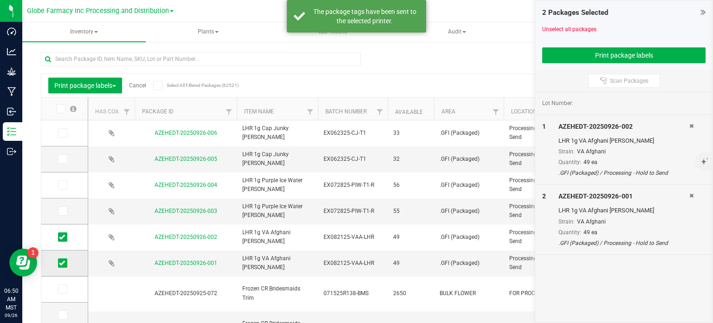
click at [63, 263] on icon at bounding box center [62, 263] width 6 height 0
click at [0, 0] on input "checkbox" at bounding box center [0, 0] width 0 height 0
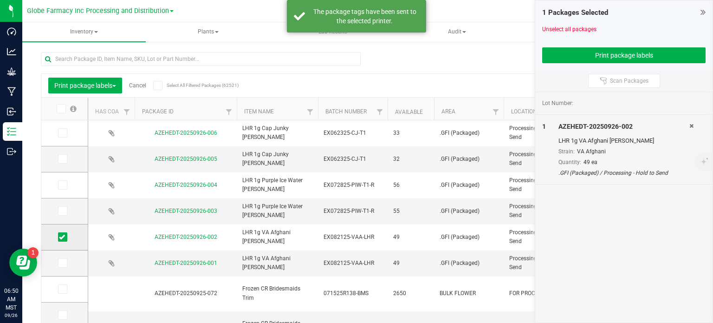
click at [59, 237] on icon at bounding box center [62, 237] width 6 height 0
click at [0, 0] on input "checkbox" at bounding box center [0, 0] width 0 height 0
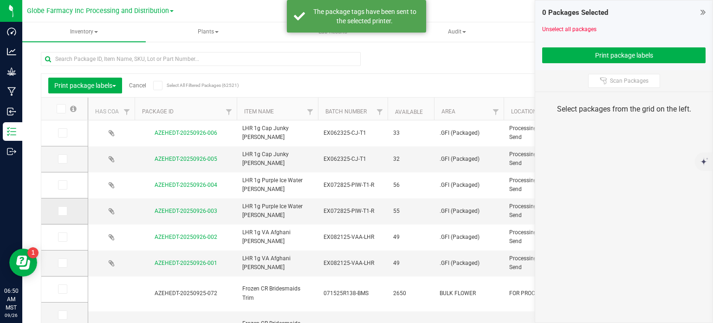
click at [62, 215] on td at bounding box center [64, 211] width 46 height 26
click at [63, 211] on icon at bounding box center [62, 211] width 6 height 0
click at [0, 0] on input "checkbox" at bounding box center [0, 0] width 0 height 0
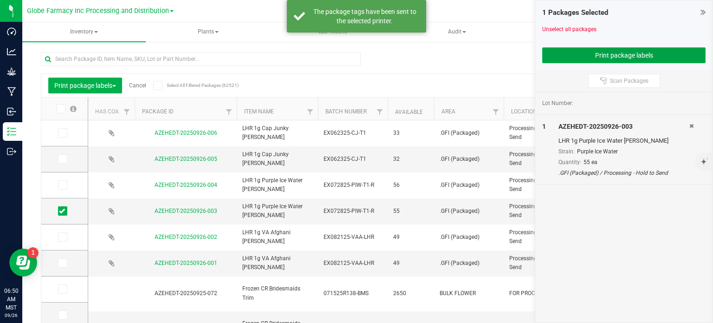
click at [616, 53] on button "Print package labels" at bounding box center [623, 55] width 163 height 16
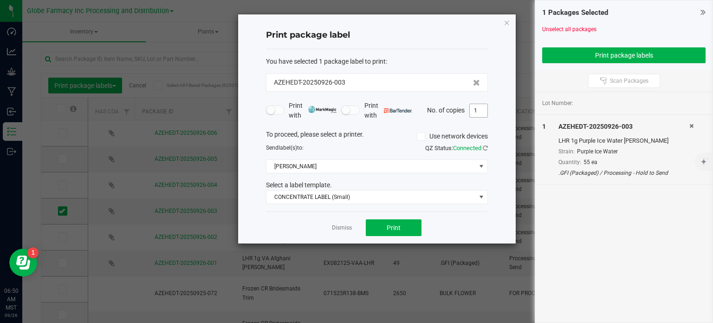
click at [483, 113] on input "1" at bounding box center [479, 110] width 18 height 13
type input "55"
click at [392, 227] on span "Print" at bounding box center [394, 227] width 14 height 7
click at [507, 22] on icon "button" at bounding box center [507, 22] width 6 height 11
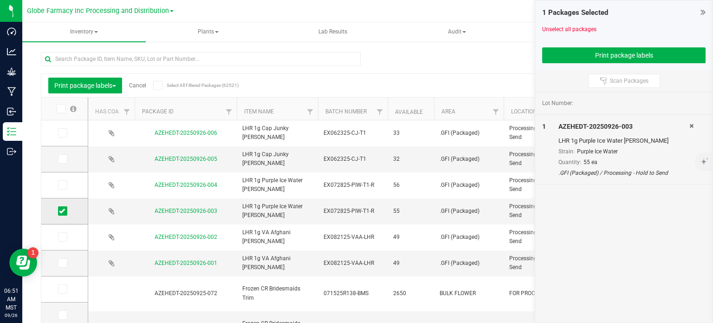
click at [58, 210] on span at bounding box center [62, 210] width 9 height 9
click at [0, 0] on input "checkbox" at bounding box center [0, 0] width 0 height 0
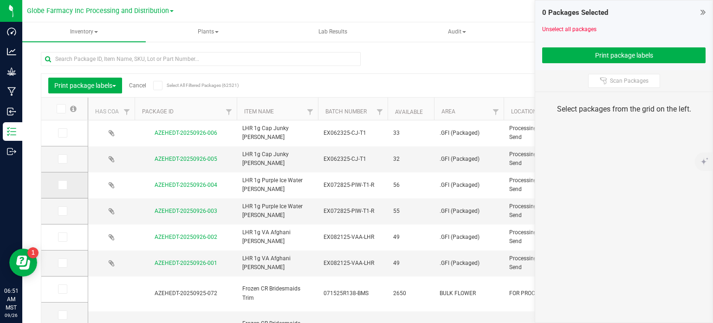
click at [59, 185] on icon at bounding box center [62, 185] width 6 height 0
click at [0, 0] on input "checkbox" at bounding box center [0, 0] width 0 height 0
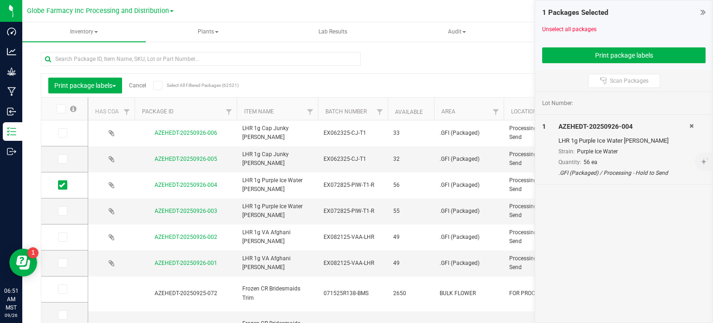
click at [565, 45] on div at bounding box center [623, 43] width 163 height 7
click at [565, 58] on button "Print package labels" at bounding box center [623, 55] width 163 height 16
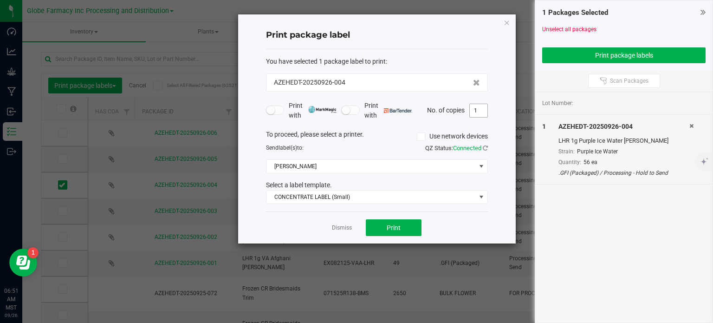
click at [479, 110] on input "1" at bounding box center [479, 110] width 18 height 13
type input "56"
click at [410, 230] on button "Print" at bounding box center [394, 227] width 56 height 17
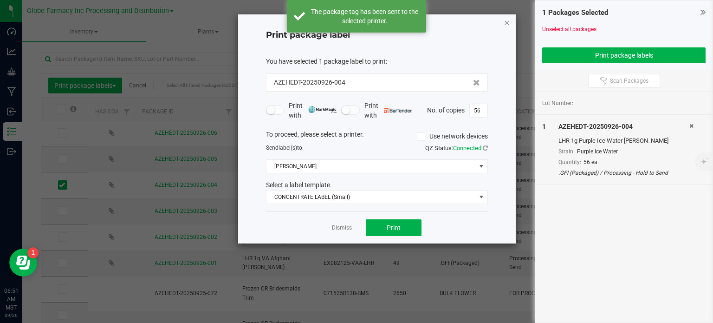
click at [510, 24] on icon "button" at bounding box center [507, 22] width 6 height 11
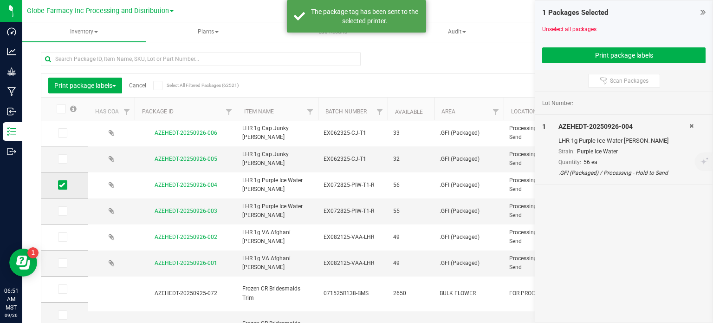
click at [62, 185] on icon at bounding box center [62, 185] width 6 height 0
click at [0, 0] on input "checkbox" at bounding box center [0, 0] width 0 height 0
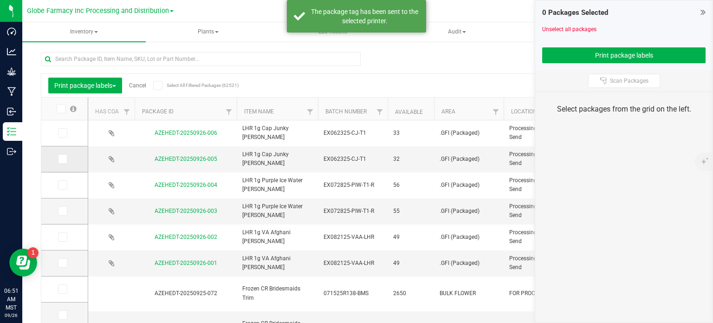
click at [64, 159] on icon at bounding box center [62, 159] width 6 height 0
click at [0, 0] on input "checkbox" at bounding box center [0, 0] width 0 height 0
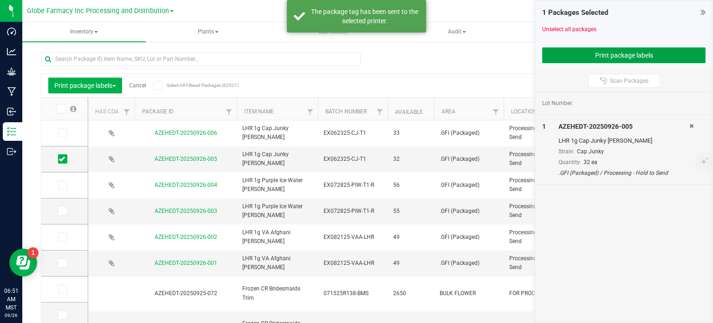
click at [631, 59] on button "Print package labels" at bounding box center [623, 55] width 163 height 16
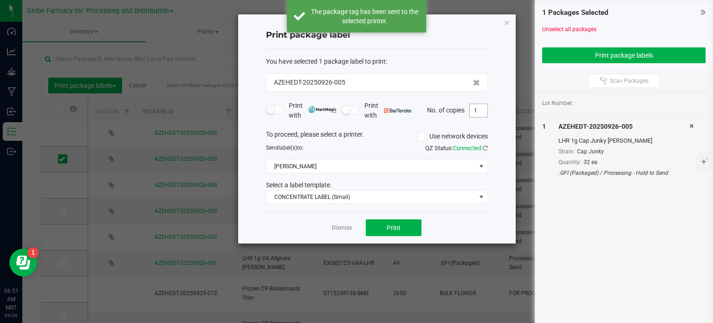
click at [483, 112] on input "1" at bounding box center [479, 110] width 18 height 13
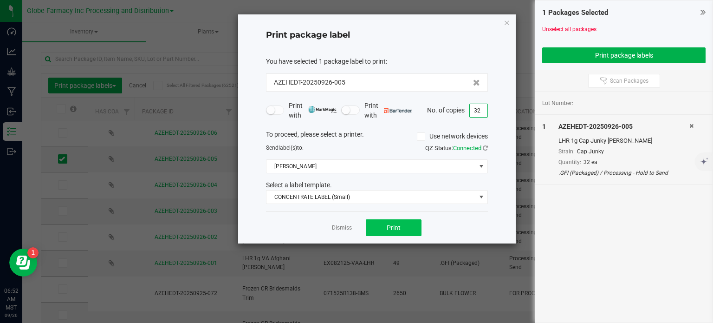
type input "32"
click at [386, 229] on button "Print" at bounding box center [394, 227] width 56 height 17
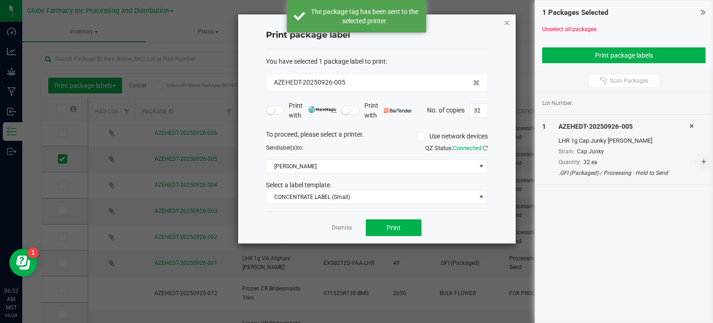
click at [504, 23] on icon "button" at bounding box center [507, 22] width 6 height 11
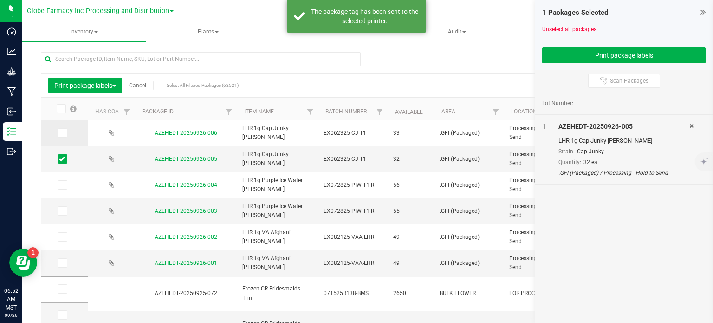
drag, startPoint x: 63, startPoint y: 158, endPoint x: 62, endPoint y: 142, distance: 16.3
click at [63, 159] on icon at bounding box center [62, 159] width 6 height 0
click at [0, 0] on input "checkbox" at bounding box center [0, 0] width 0 height 0
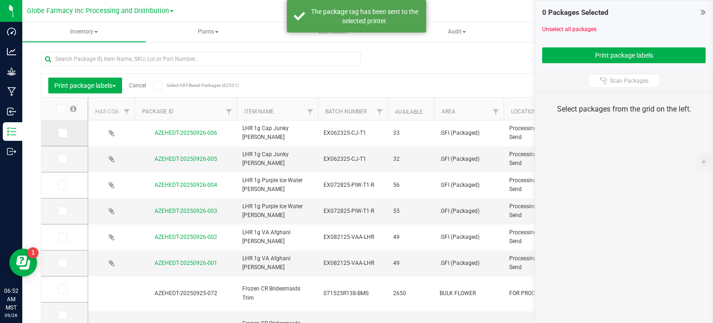
click at [61, 133] on icon at bounding box center [62, 133] width 6 height 0
click at [0, 0] on input "checkbox" at bounding box center [0, 0] width 0 height 0
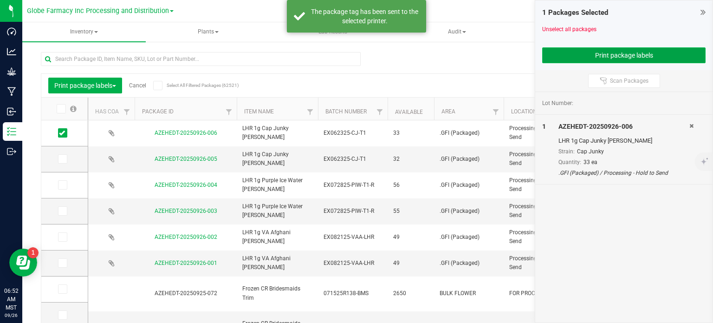
click at [602, 57] on button "Print package labels" at bounding box center [623, 55] width 163 height 16
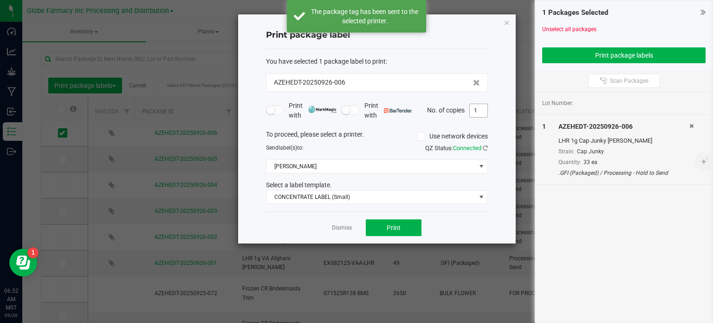
click at [476, 107] on input "1" at bounding box center [479, 110] width 18 height 13
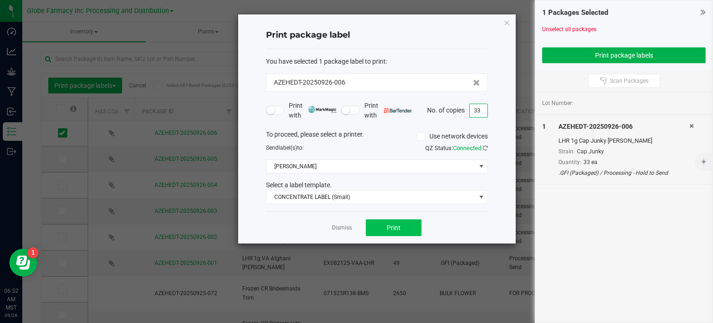
type input "33"
click at [399, 225] on span "Print" at bounding box center [394, 227] width 14 height 7
click at [506, 19] on icon "button" at bounding box center [507, 22] width 6 height 11
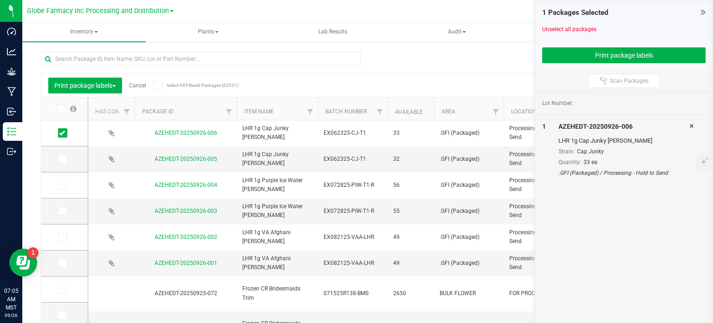
click at [142, 85] on link "Cancel" at bounding box center [137, 85] width 17 height 6
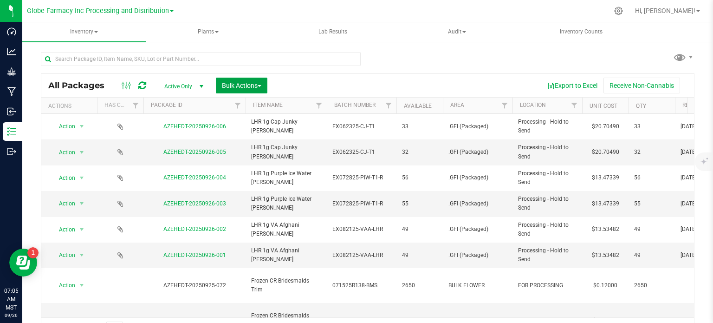
drag, startPoint x: 254, startPoint y: 87, endPoint x: 258, endPoint y: 117, distance: 29.9
click at [254, 87] on span "Bulk Actions" at bounding box center [241, 85] width 39 height 7
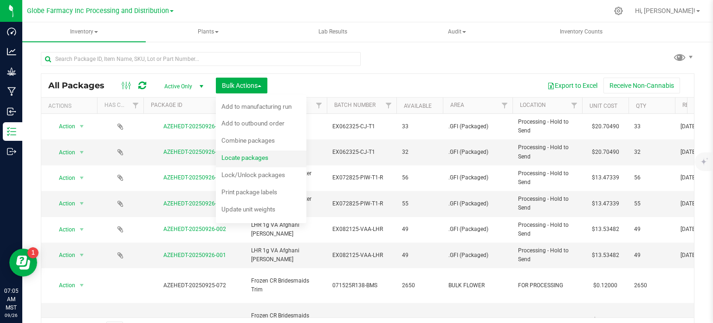
click at [249, 155] on span "Locate packages" at bounding box center [244, 157] width 47 height 7
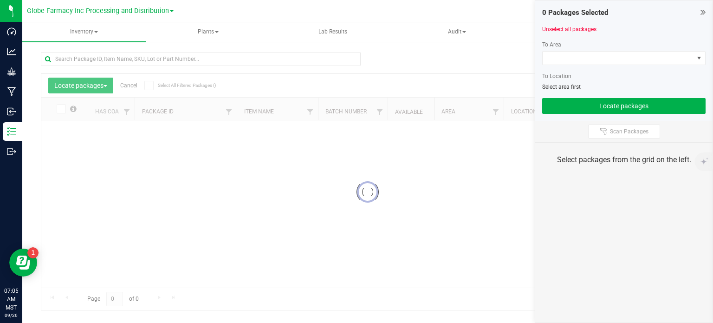
click at [702, 13] on icon at bounding box center [703, 11] width 5 height 9
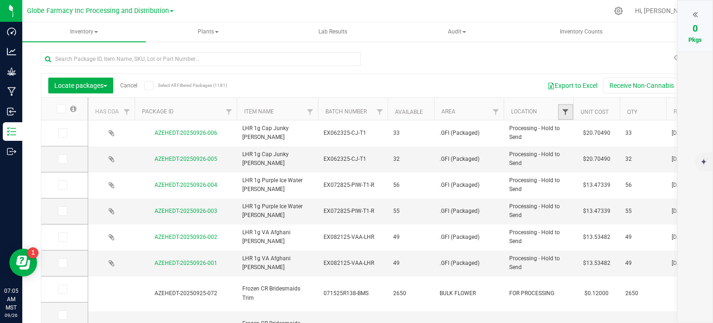
click at [569, 112] on span "Filter" at bounding box center [565, 111] width 7 height 7
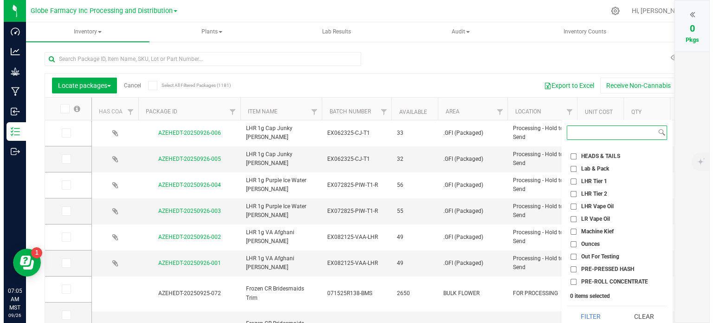
scroll to position [464, 0]
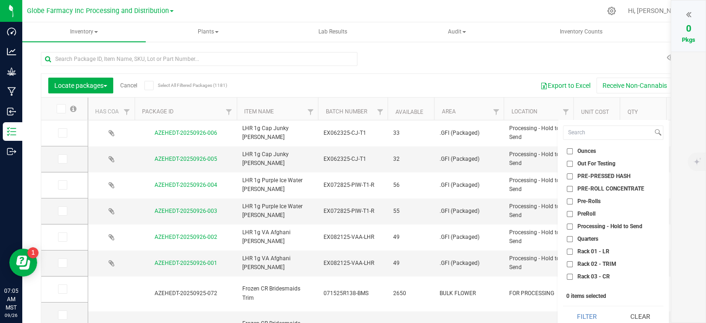
click at [569, 225] on input "Processing - Hold to Send" at bounding box center [570, 226] width 6 height 6
checkbox input "true"
click at [586, 308] on button "Filter" at bounding box center [586, 316] width 47 height 20
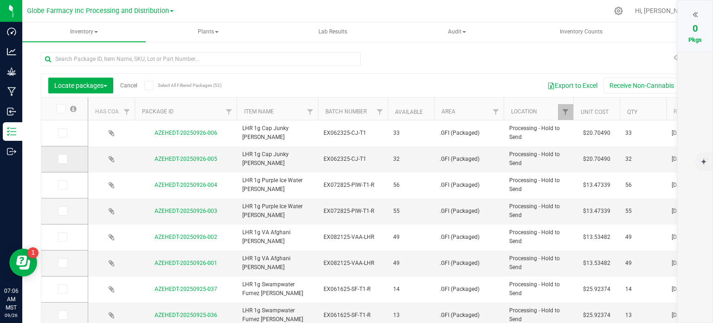
drag, startPoint x: 62, startPoint y: 133, endPoint x: 63, endPoint y: 159, distance: 25.6
click at [62, 133] on icon at bounding box center [62, 133] width 6 height 0
click at [0, 0] on input "checkbox" at bounding box center [0, 0] width 0 height 0
click at [63, 159] on icon at bounding box center [62, 159] width 6 height 0
click at [0, 0] on input "checkbox" at bounding box center [0, 0] width 0 height 0
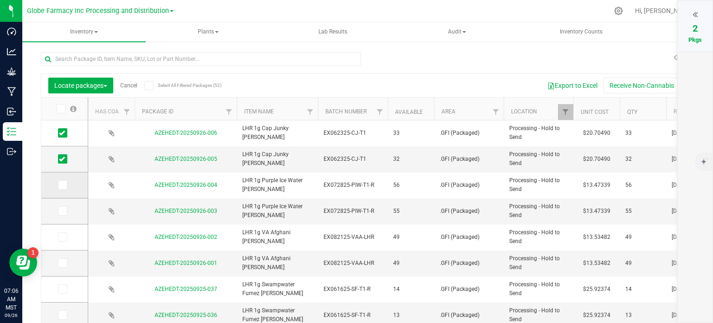
click at [62, 185] on icon at bounding box center [62, 185] width 6 height 0
click at [0, 0] on input "checkbox" at bounding box center [0, 0] width 0 height 0
click at [61, 211] on icon at bounding box center [62, 211] width 6 height 0
click at [0, 0] on input "checkbox" at bounding box center [0, 0] width 0 height 0
click at [62, 237] on icon at bounding box center [62, 237] width 6 height 0
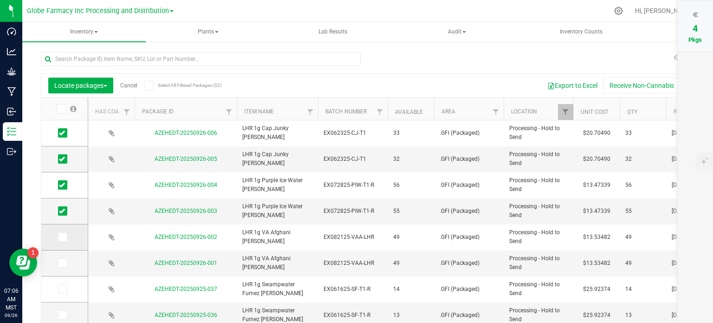
click at [0, 0] on input "checkbox" at bounding box center [0, 0] width 0 height 0
click at [61, 266] on span at bounding box center [62, 262] width 9 height 9
click at [0, 0] on input "checkbox" at bounding box center [0, 0] width 0 height 0
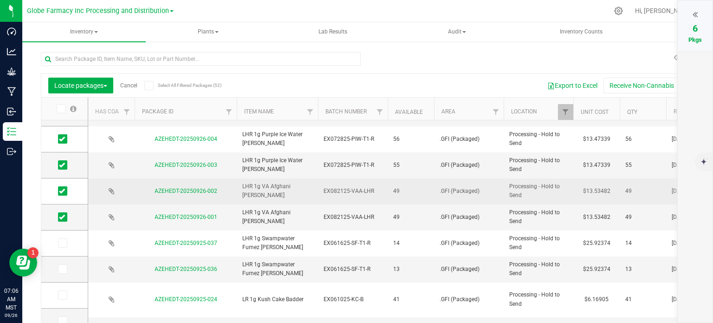
scroll to position [46, 0]
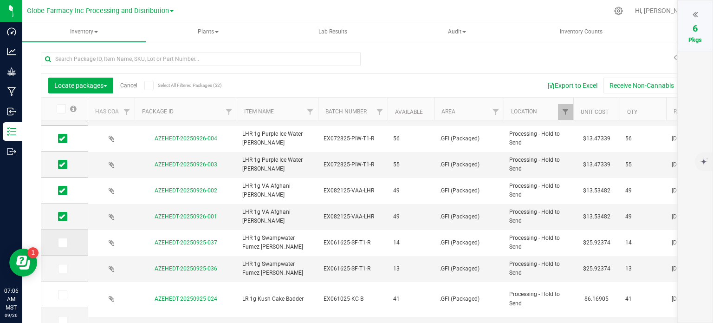
click at [64, 242] on icon at bounding box center [62, 242] width 6 height 0
click at [0, 0] on input "checkbox" at bounding box center [0, 0] width 0 height 0
click at [63, 272] on span at bounding box center [62, 268] width 9 height 9
click at [0, 0] on input "checkbox" at bounding box center [0, 0] width 0 height 0
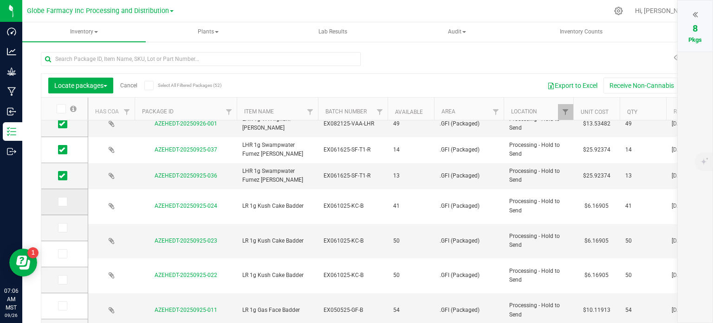
click at [60, 201] on icon at bounding box center [62, 201] width 6 height 0
click at [0, 0] on input "checkbox" at bounding box center [0, 0] width 0 height 0
drag, startPoint x: 65, startPoint y: 226, endPoint x: 63, endPoint y: 247, distance: 20.5
click at [64, 227] on icon at bounding box center [62, 227] width 6 height 0
click at [0, 0] on input "checkbox" at bounding box center [0, 0] width 0 height 0
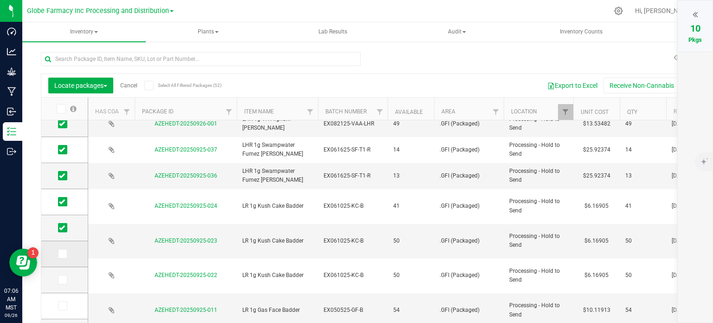
click at [62, 253] on icon at bounding box center [62, 253] width 6 height 0
click at [0, 0] on input "checkbox" at bounding box center [0, 0] width 0 height 0
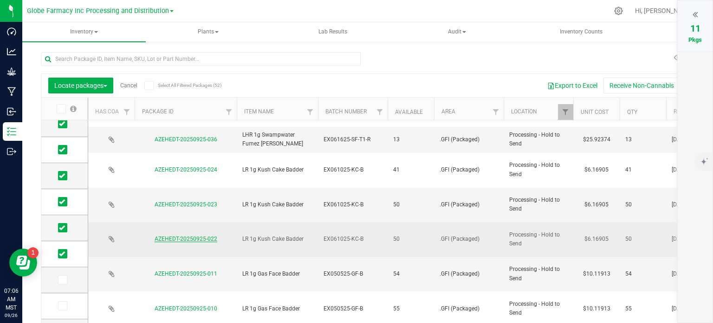
scroll to position [186, 0]
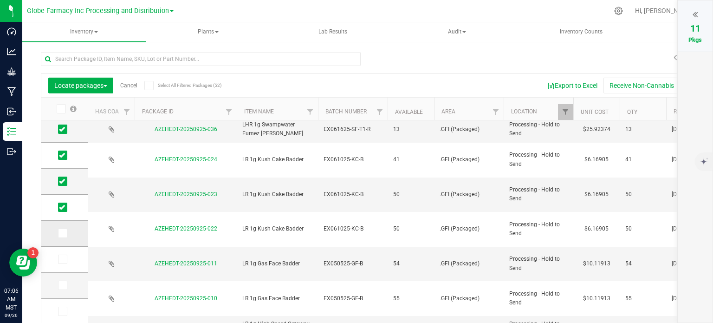
click at [65, 233] on span at bounding box center [62, 232] width 9 height 9
click at [0, 0] on input "checkbox" at bounding box center [0, 0] width 0 height 0
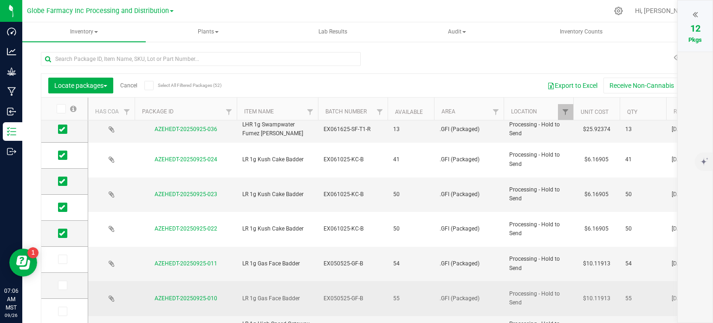
drag, startPoint x: 64, startPoint y: 260, endPoint x: 137, endPoint y: 256, distance: 73.5
click at [64, 259] on icon at bounding box center [62, 259] width 6 height 0
click at [0, 0] on input "checkbox" at bounding box center [0, 0] width 0 height 0
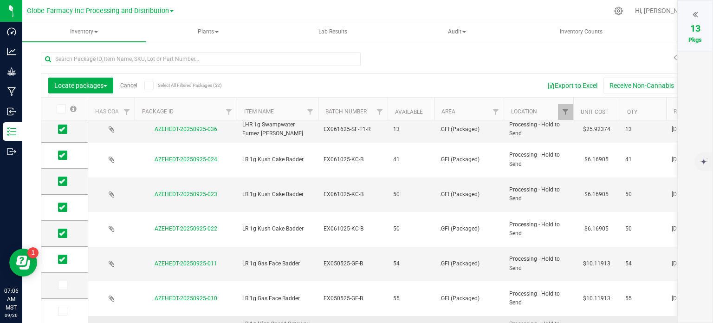
scroll to position [232, 0]
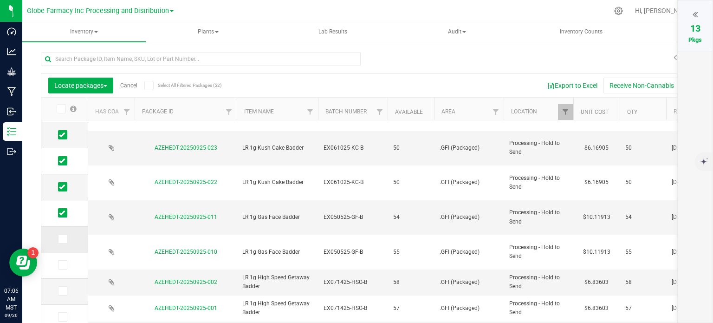
click at [66, 238] on span at bounding box center [62, 238] width 9 height 9
click at [0, 0] on input "checkbox" at bounding box center [0, 0] width 0 height 0
click at [65, 264] on span at bounding box center [62, 264] width 9 height 9
click at [0, 0] on input "checkbox" at bounding box center [0, 0] width 0 height 0
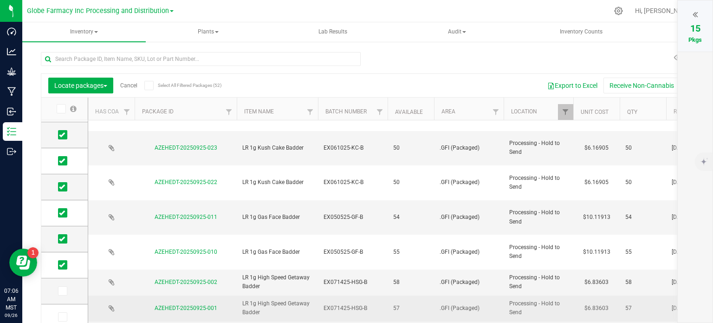
scroll to position [316, 0]
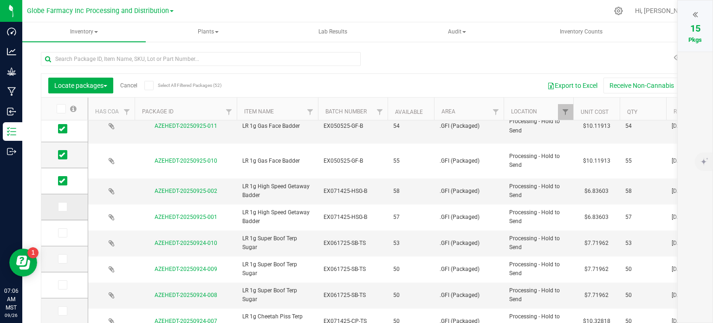
click at [60, 207] on icon at bounding box center [62, 207] width 6 height 0
click at [0, 0] on input "checkbox" at bounding box center [0, 0] width 0 height 0
click at [63, 233] on icon at bounding box center [62, 233] width 6 height 0
click at [0, 0] on input "checkbox" at bounding box center [0, 0] width 0 height 0
click at [65, 256] on span at bounding box center [62, 258] width 9 height 9
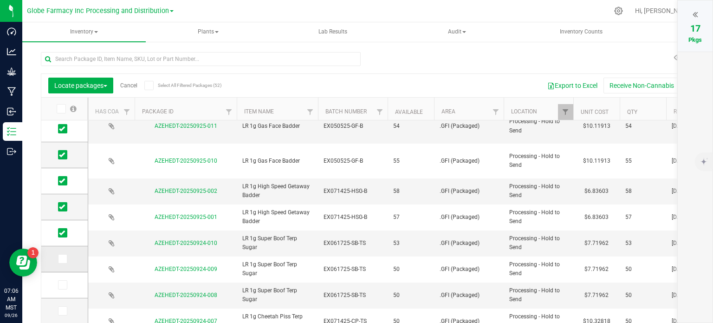
click at [0, 0] on input "checkbox" at bounding box center [0, 0] width 0 height 0
click at [61, 285] on icon at bounding box center [62, 285] width 6 height 0
click at [0, 0] on input "checkbox" at bounding box center [0, 0] width 0 height 0
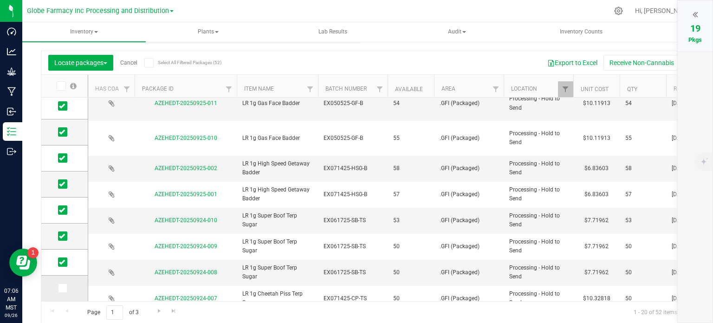
click at [65, 288] on span at bounding box center [62, 287] width 9 height 9
click at [0, 0] on input "checkbox" at bounding box center [0, 0] width 0 height 0
click at [159, 313] on span "Go to the next page" at bounding box center [159, 310] width 7 height 7
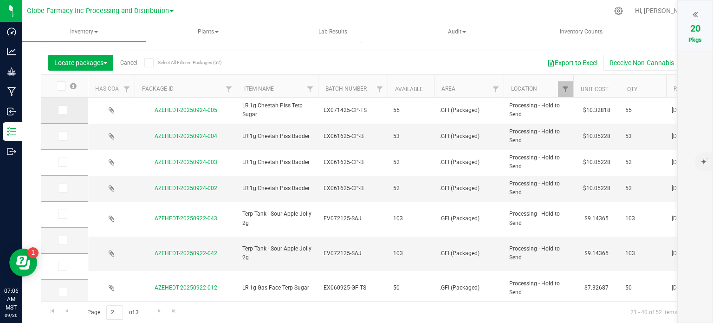
click at [61, 110] on icon at bounding box center [62, 110] width 6 height 0
click at [0, 0] on input "checkbox" at bounding box center [0, 0] width 0 height 0
click at [60, 136] on icon at bounding box center [62, 136] width 6 height 0
click at [0, 0] on input "checkbox" at bounding box center [0, 0] width 0 height 0
click at [61, 162] on icon at bounding box center [62, 162] width 6 height 0
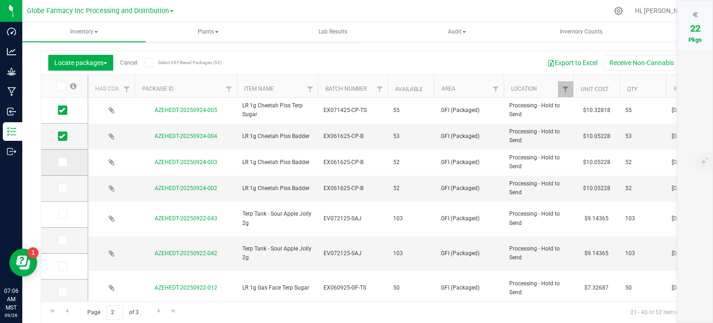
click at [0, 0] on input "checkbox" at bounding box center [0, 0] width 0 height 0
click at [61, 188] on icon at bounding box center [62, 188] width 6 height 0
click at [0, 0] on input "checkbox" at bounding box center [0, 0] width 0 height 0
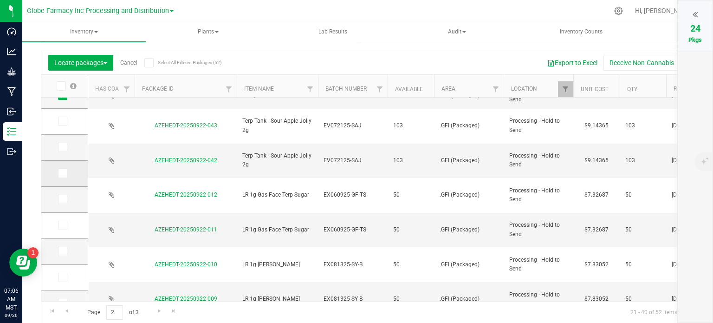
click at [63, 173] on icon at bounding box center [62, 173] width 6 height 0
click at [0, 0] on input "checkbox" at bounding box center [0, 0] width 0 height 0
click at [61, 199] on icon at bounding box center [62, 199] width 6 height 0
click at [0, 0] on input "checkbox" at bounding box center [0, 0] width 0 height 0
click at [65, 226] on span at bounding box center [62, 225] width 9 height 9
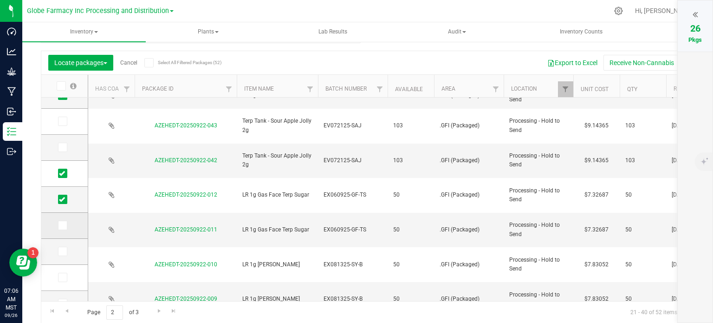
click at [0, 0] on input "checkbox" at bounding box center [0, 0] width 0 height 0
click at [64, 251] on icon at bounding box center [62, 251] width 6 height 0
click at [0, 0] on input "checkbox" at bounding box center [0, 0] width 0 height 0
click at [66, 278] on span at bounding box center [62, 277] width 9 height 9
click at [0, 0] on input "checkbox" at bounding box center [0, 0] width 0 height 0
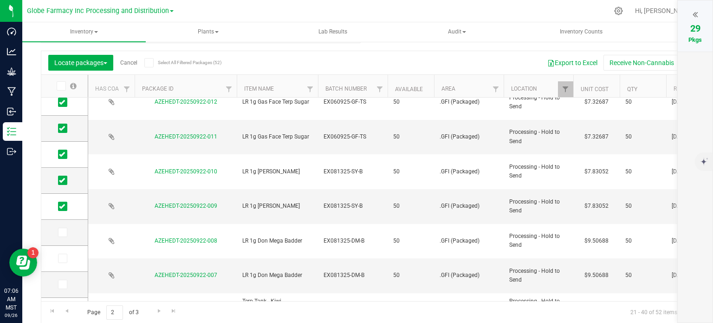
scroll to position [186, 0]
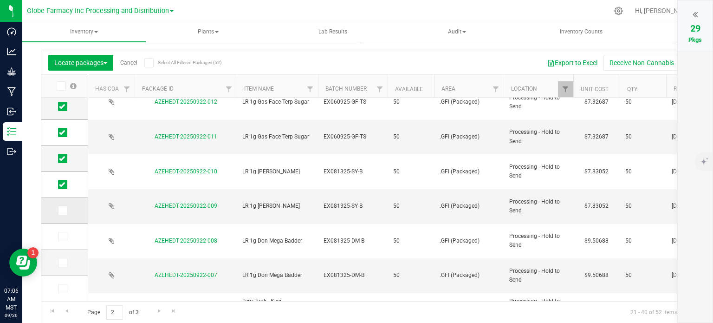
click at [64, 210] on icon at bounding box center [62, 210] width 6 height 0
click at [0, 0] on input "checkbox" at bounding box center [0, 0] width 0 height 0
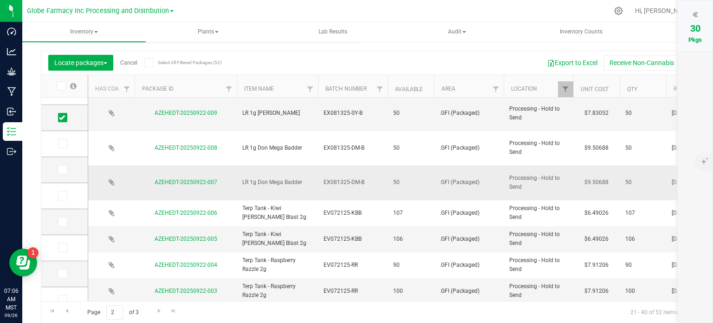
scroll to position [316, 0]
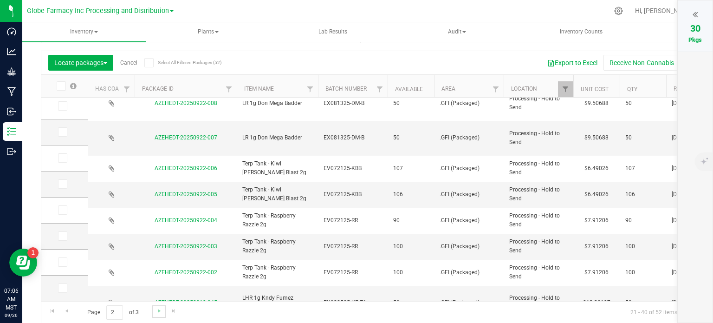
click at [163, 311] on link "Go to the next page" at bounding box center [158, 311] width 13 height 13
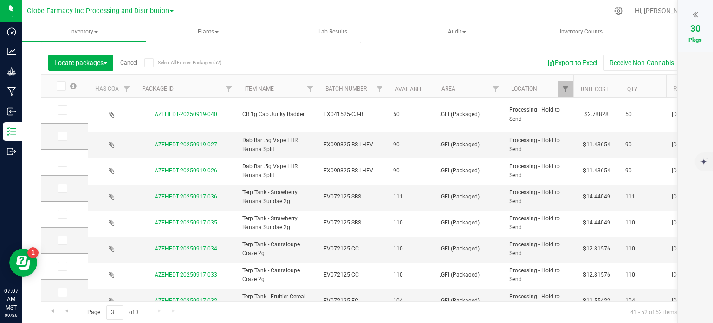
click at [697, 14] on icon at bounding box center [695, 14] width 5 height 9
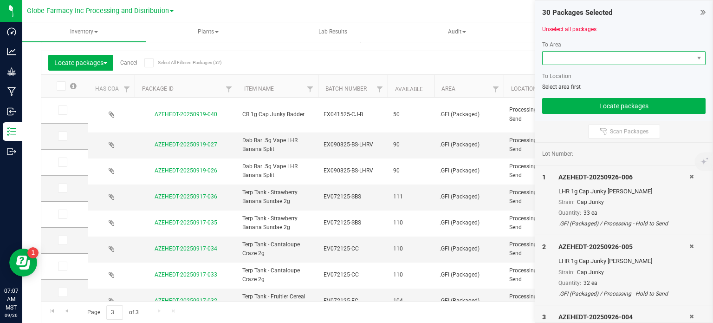
click at [631, 59] on span at bounding box center [618, 58] width 151 height 13
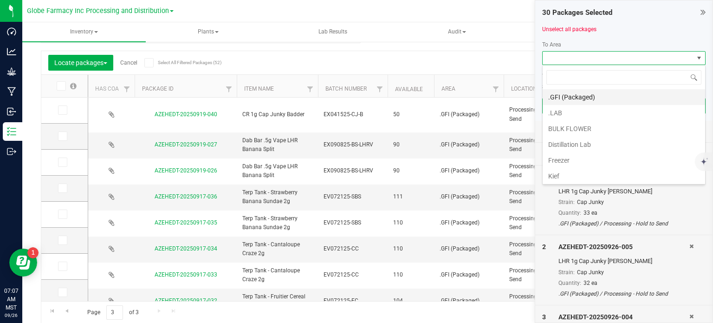
click at [580, 100] on li ".GFI (Packaged)" at bounding box center [624, 97] width 162 height 16
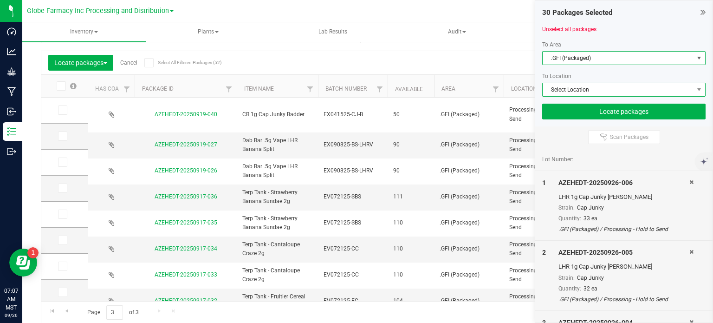
click at [581, 83] on span "Select Location" at bounding box center [618, 89] width 151 height 13
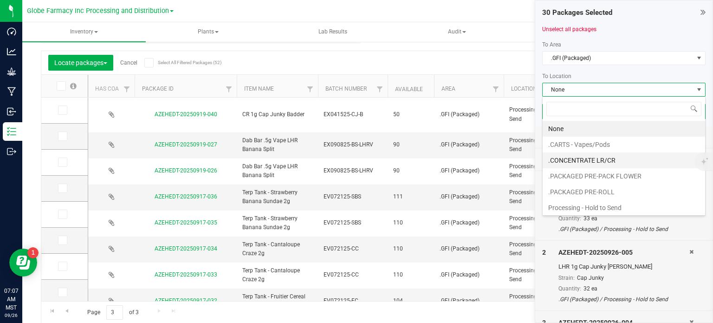
click at [597, 156] on li ".CONCENTRATE LR/CR" at bounding box center [624, 160] width 162 height 16
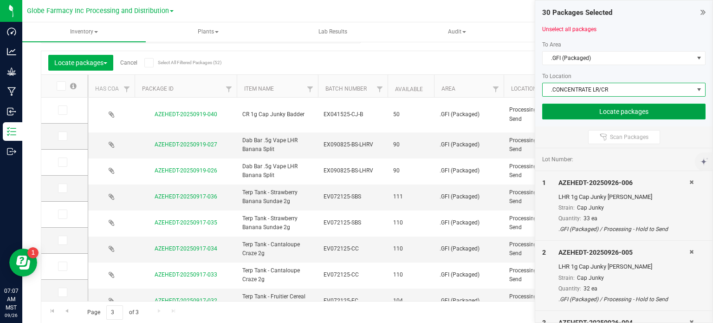
click at [592, 112] on button "Locate packages" at bounding box center [623, 112] width 163 height 16
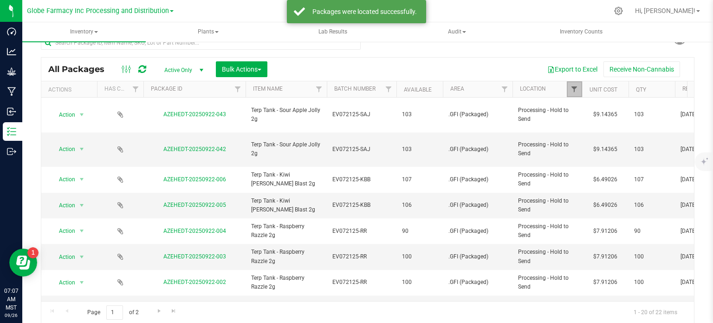
click at [578, 87] on span "Filter" at bounding box center [574, 88] width 7 height 7
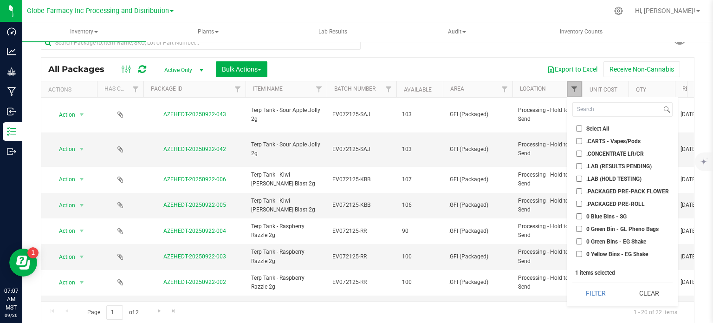
click at [571, 91] on span "Filter" at bounding box center [574, 88] width 7 height 7
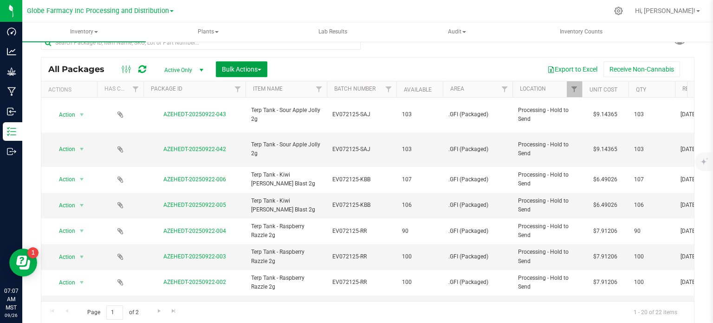
click at [228, 71] on span "Bulk Actions" at bounding box center [241, 68] width 39 height 7
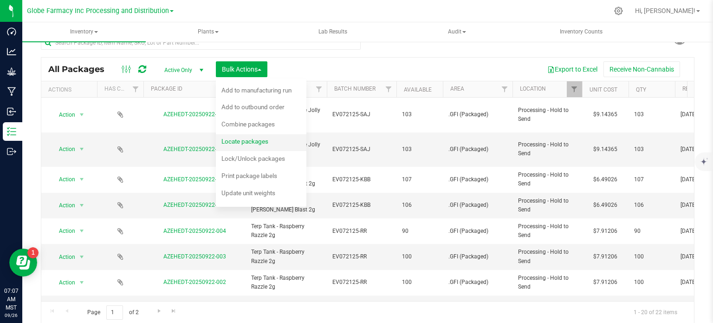
click at [253, 144] on span "Locate packages" at bounding box center [244, 140] width 47 height 7
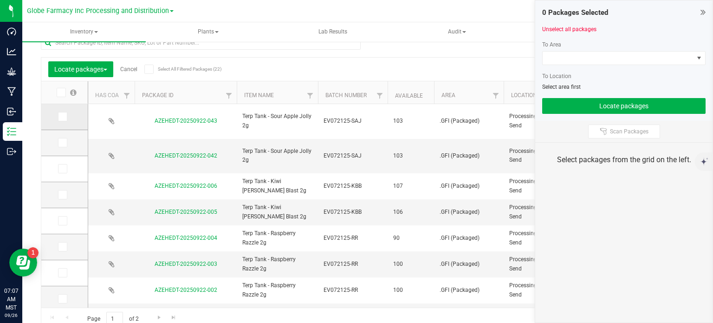
click at [61, 117] on icon at bounding box center [62, 117] width 6 height 0
click at [0, 0] on input "checkbox" at bounding box center [0, 0] width 0 height 0
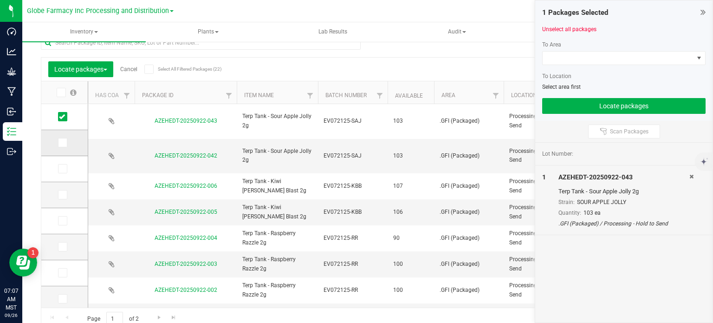
click at [61, 143] on icon at bounding box center [62, 143] width 6 height 0
click at [0, 0] on input "checkbox" at bounding box center [0, 0] width 0 height 0
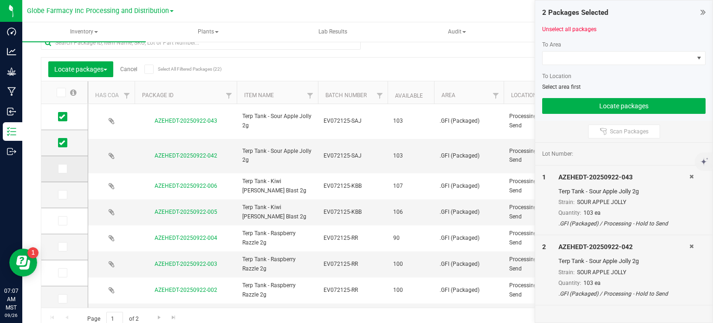
click at [58, 170] on span at bounding box center [62, 168] width 9 height 9
click at [0, 0] on input "checkbox" at bounding box center [0, 0] width 0 height 0
click at [64, 195] on icon at bounding box center [62, 195] width 6 height 0
click at [0, 0] on input "checkbox" at bounding box center [0, 0] width 0 height 0
click at [61, 117] on icon at bounding box center [62, 117] width 6 height 0
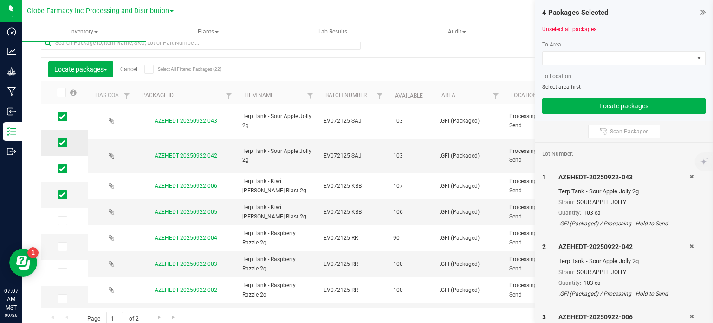
click at [0, 0] on input "checkbox" at bounding box center [0, 0] width 0 height 0
click at [61, 143] on icon at bounding box center [62, 143] width 6 height 0
click at [0, 0] on input "checkbox" at bounding box center [0, 0] width 0 height 0
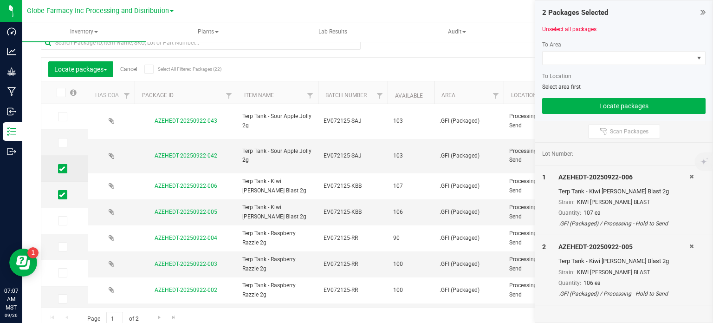
click at [61, 169] on icon at bounding box center [62, 169] width 6 height 0
click at [0, 0] on input "checkbox" at bounding box center [0, 0] width 0 height 0
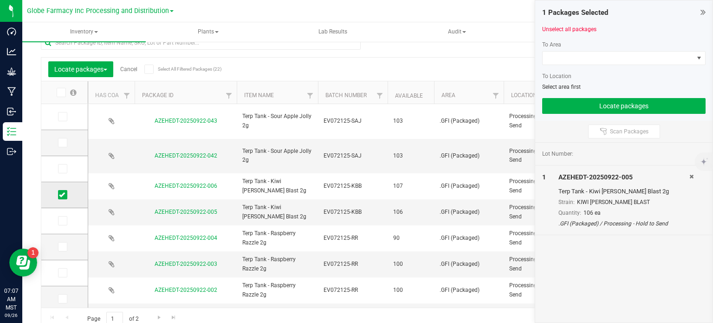
click at [64, 195] on icon at bounding box center [62, 195] width 6 height 0
click at [0, 0] on input "checkbox" at bounding box center [0, 0] width 0 height 0
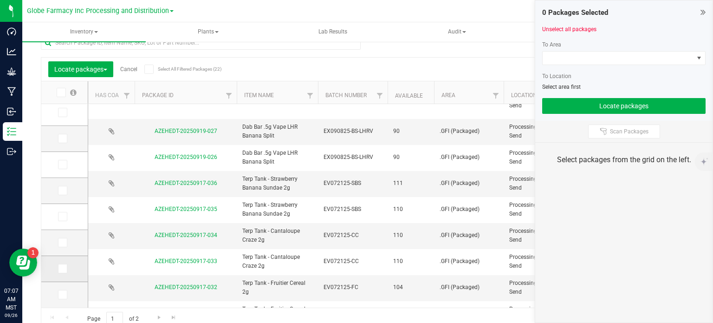
click at [61, 268] on icon at bounding box center [62, 268] width 6 height 0
click at [0, 0] on input "checkbox" at bounding box center [0, 0] width 0 height 0
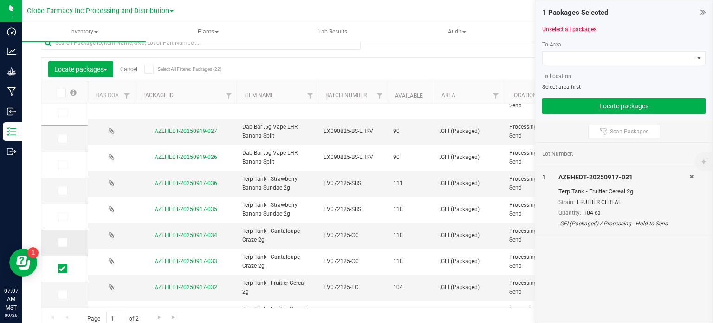
click at [63, 242] on icon at bounding box center [62, 242] width 6 height 0
click at [0, 0] on input "checkbox" at bounding box center [0, 0] width 0 height 0
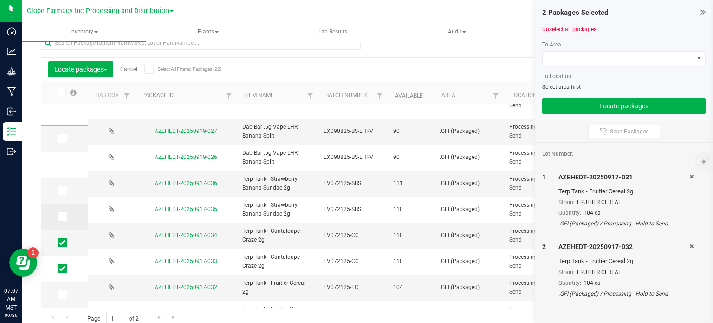
click at [60, 216] on icon at bounding box center [62, 216] width 6 height 0
click at [0, 0] on input "checkbox" at bounding box center [0, 0] width 0 height 0
click at [63, 194] on span at bounding box center [62, 190] width 9 height 9
click at [0, 0] on input "checkbox" at bounding box center [0, 0] width 0 height 0
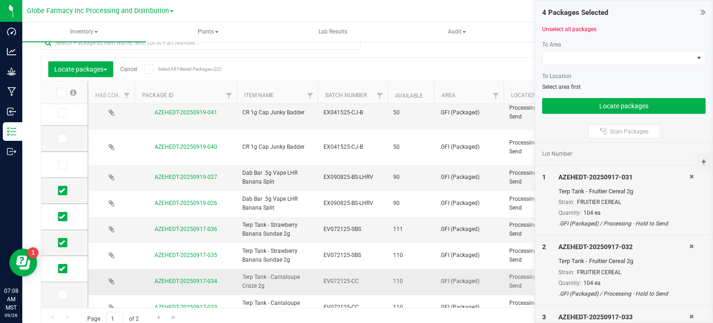
scroll to position [277, 0]
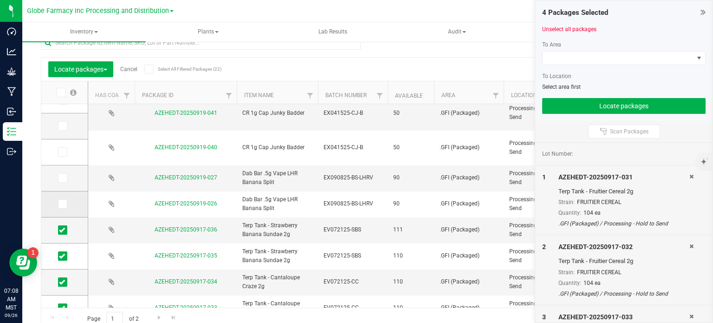
click at [60, 204] on icon at bounding box center [62, 204] width 6 height 0
click at [0, 0] on input "checkbox" at bounding box center [0, 0] width 0 height 0
click at [63, 181] on span at bounding box center [62, 177] width 9 height 9
click at [0, 0] on input "checkbox" at bounding box center [0, 0] width 0 height 0
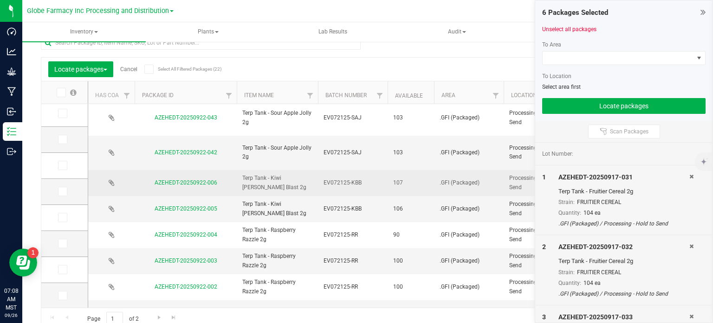
scroll to position [0, 0]
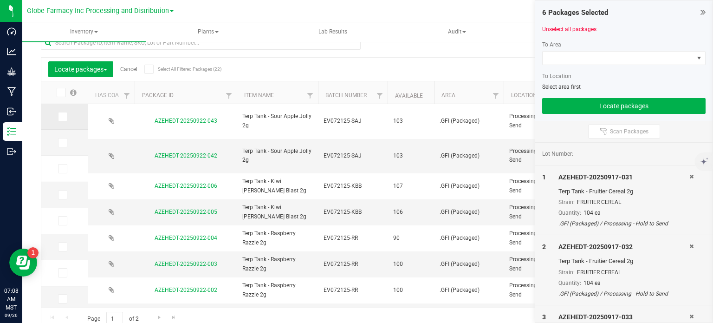
click at [60, 117] on icon at bounding box center [62, 117] width 6 height 0
click at [0, 0] on input "checkbox" at bounding box center [0, 0] width 0 height 0
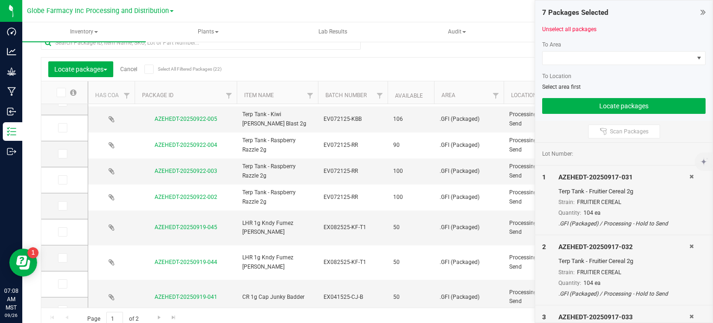
scroll to position [185, 0]
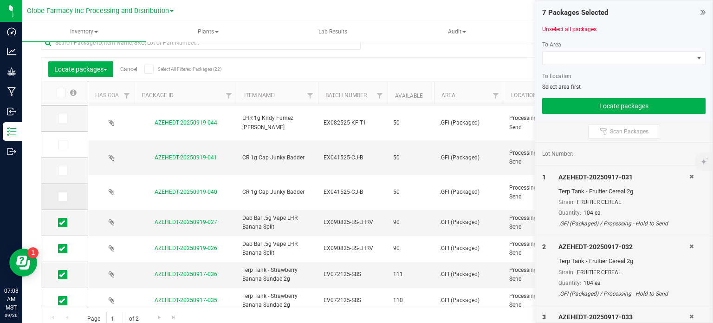
click at [64, 196] on icon at bounding box center [62, 196] width 6 height 0
click at [0, 0] on input "checkbox" at bounding box center [0, 0] width 0 height 0
click at [65, 174] on span at bounding box center [62, 170] width 9 height 9
click at [0, 0] on input "checkbox" at bounding box center [0, 0] width 0 height 0
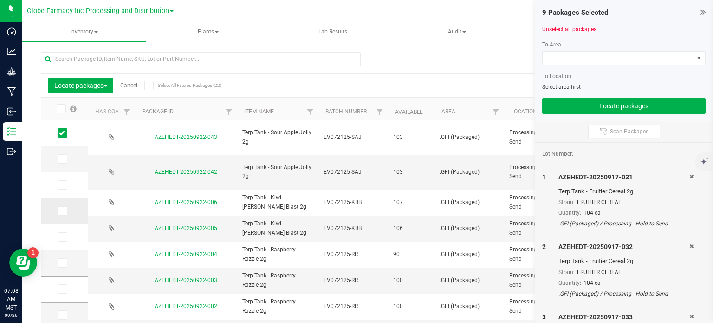
click at [64, 214] on span at bounding box center [62, 210] width 9 height 9
click at [0, 0] on input "checkbox" at bounding box center [0, 0] width 0 height 0
click at [62, 185] on icon at bounding box center [62, 185] width 6 height 0
click at [0, 0] on input "checkbox" at bounding box center [0, 0] width 0 height 0
click at [60, 159] on icon at bounding box center [62, 159] width 6 height 0
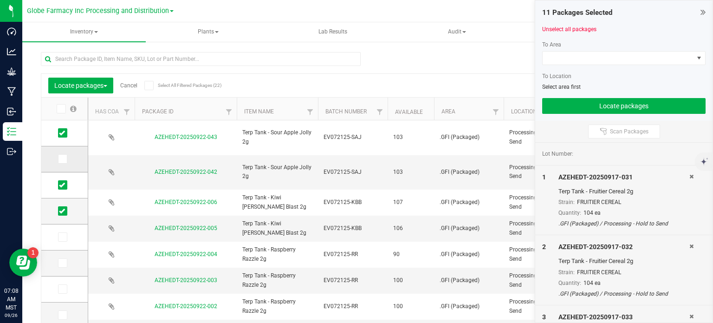
click at [0, 0] on input "checkbox" at bounding box center [0, 0] width 0 height 0
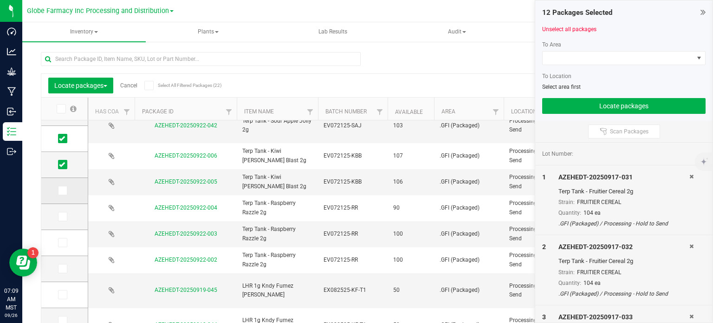
click at [61, 190] on icon at bounding box center [62, 190] width 6 height 0
click at [0, 0] on input "checkbox" at bounding box center [0, 0] width 0 height 0
click at [63, 216] on icon at bounding box center [62, 216] width 6 height 0
click at [0, 0] on input "checkbox" at bounding box center [0, 0] width 0 height 0
click at [61, 242] on icon at bounding box center [62, 242] width 6 height 0
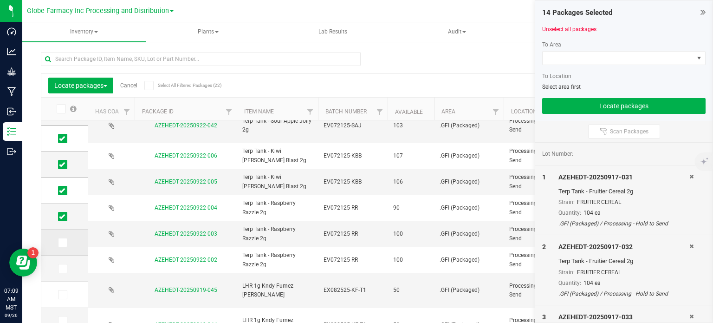
click at [0, 0] on input "checkbox" at bounding box center [0, 0] width 0 height 0
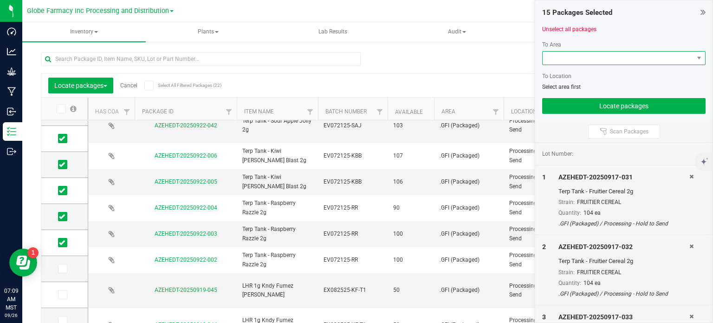
click at [648, 62] on span at bounding box center [618, 58] width 151 height 13
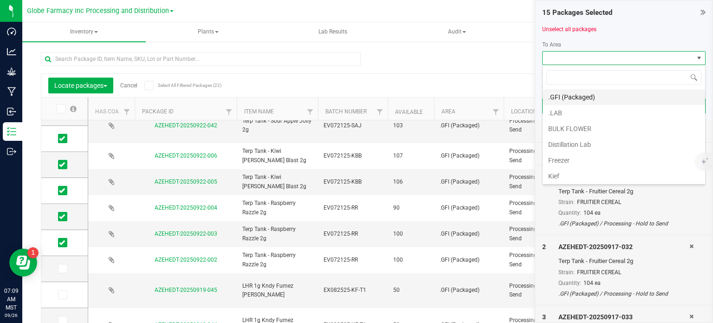
click at [604, 97] on li ".GFI (Packaged)" at bounding box center [624, 97] width 162 height 16
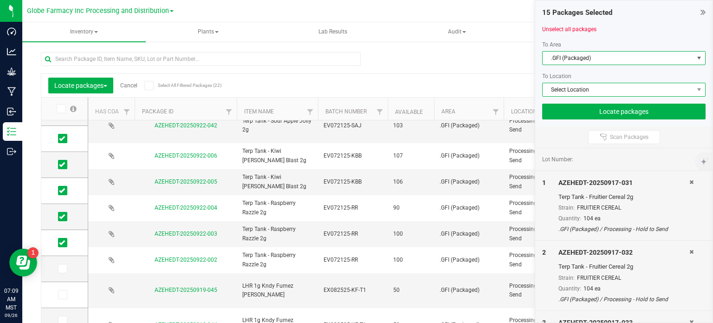
click at [595, 86] on span "Select Location" at bounding box center [618, 89] width 151 height 13
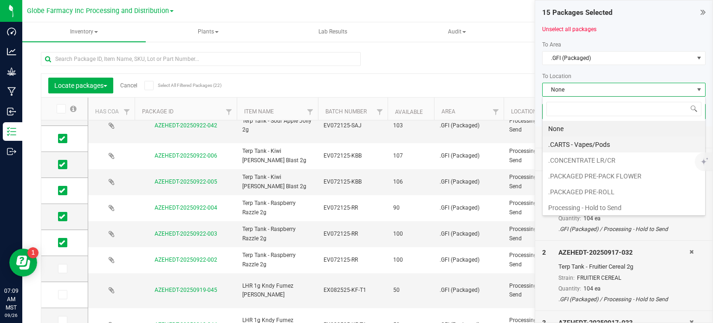
click at [583, 146] on li ".CARTS - Vapes/Pods" at bounding box center [624, 144] width 162 height 16
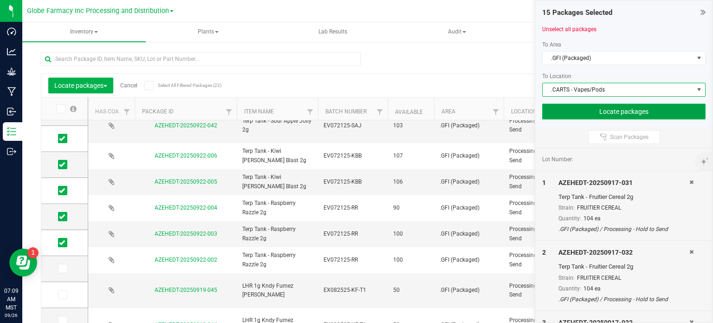
click at [594, 112] on button "Locate packages" at bounding box center [623, 112] width 163 height 16
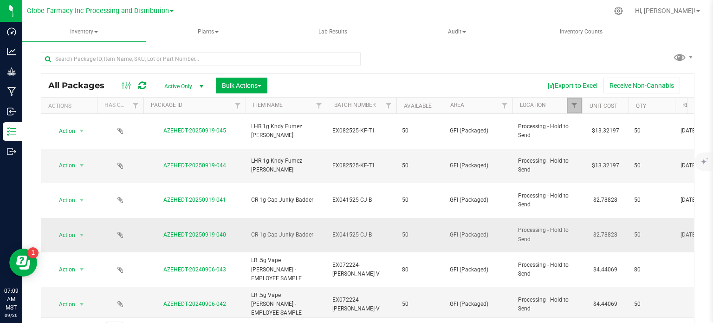
drag, startPoint x: 575, startPoint y: 108, endPoint x: 658, endPoint y: 209, distance: 131.0
click at [575, 108] on span "Filter" at bounding box center [574, 105] width 7 height 7
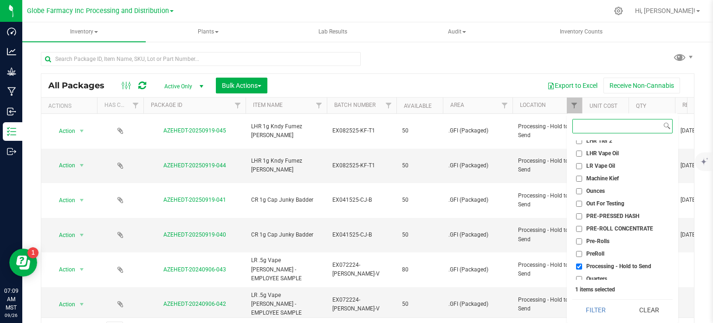
scroll to position [464, 0]
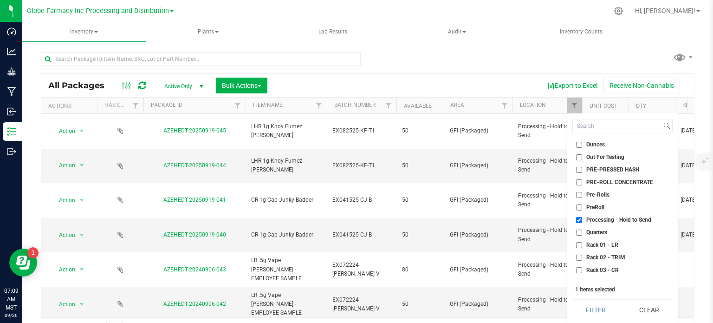
click at [580, 219] on input "Processing - Hold to Send" at bounding box center [579, 220] width 6 height 6
checkbox input "false"
click at [605, 311] on button "Filter" at bounding box center [595, 309] width 47 height 20
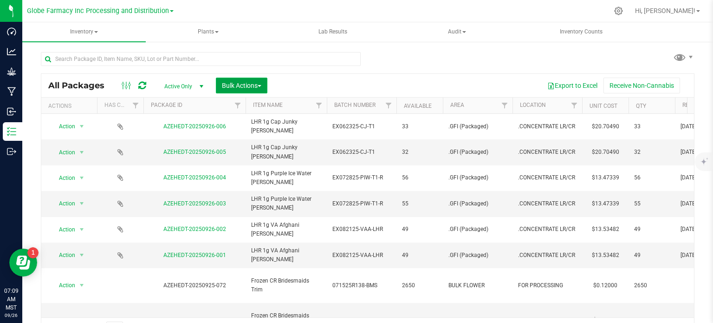
click at [250, 85] on span "Bulk Actions" at bounding box center [241, 85] width 39 height 7
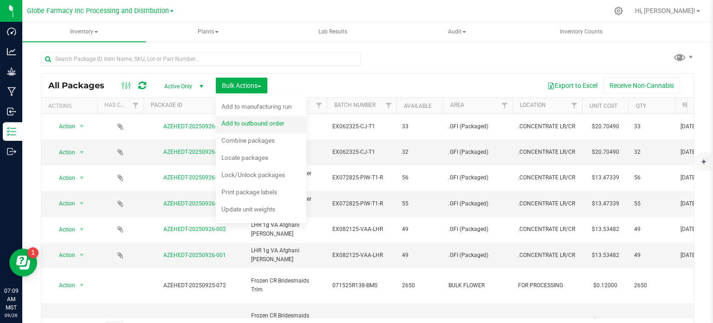
click at [260, 129] on div "Add to outbound order" at bounding box center [259, 124] width 76 height 15
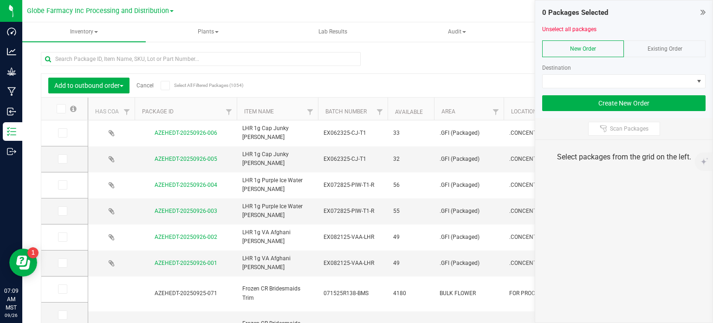
click at [702, 12] on icon at bounding box center [703, 11] width 5 height 9
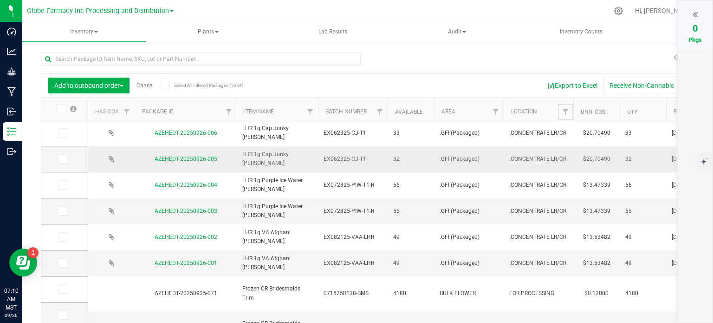
drag, startPoint x: 567, startPoint y: 111, endPoint x: 555, endPoint y: 166, distance: 56.6
click at [567, 111] on span "Filter" at bounding box center [565, 111] width 7 height 7
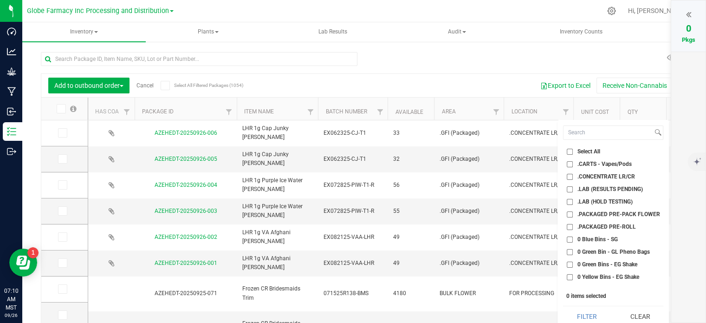
click at [572, 213] on input ".PACKAGED PRE-PACK FLOWER" at bounding box center [570, 214] width 6 height 6
checkbox input "true"
click at [571, 227] on input ".PACKAGED PRE-ROLL" at bounding box center [570, 227] width 6 height 6
checkbox input "true"
click at [587, 311] on button "Filter" at bounding box center [586, 316] width 47 height 20
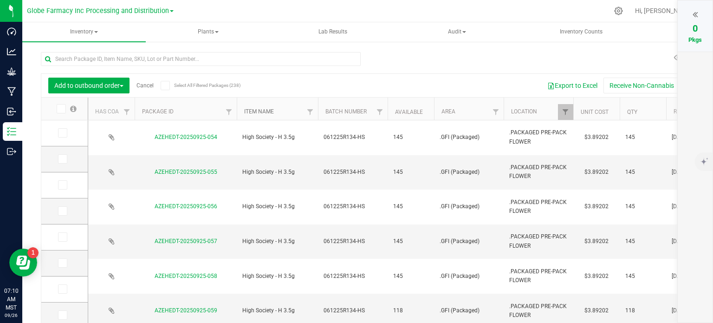
click at [251, 110] on link "Item Name" at bounding box center [259, 111] width 30 height 6
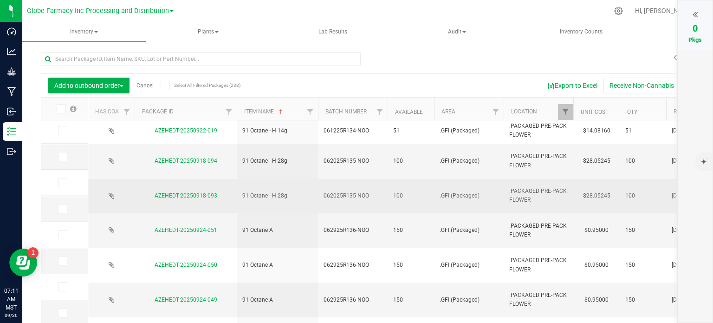
scroll to position [279, 0]
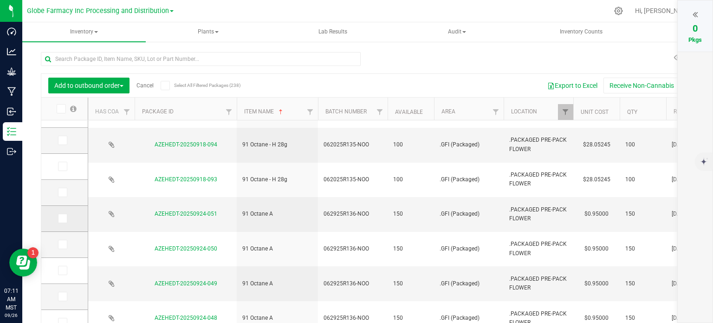
click at [63, 218] on icon at bounding box center [62, 218] width 6 height 0
click at [0, 0] on input "checkbox" at bounding box center [0, 0] width 0 height 0
click at [65, 274] on span at bounding box center [62, 270] width 9 height 9
click at [0, 0] on input "checkbox" at bounding box center [0, 0] width 0 height 0
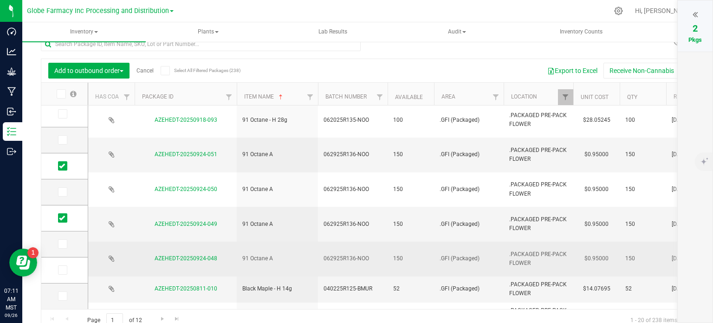
scroll to position [23, 0]
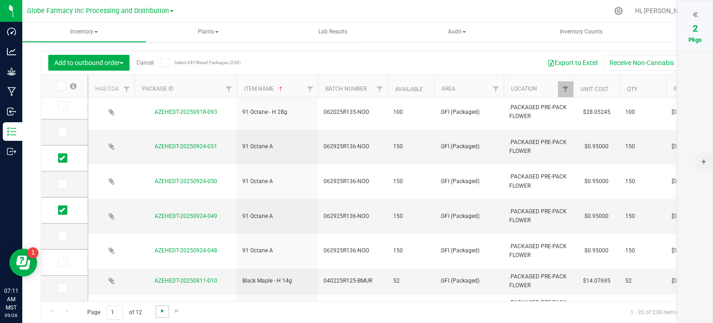
click at [164, 307] on span "Go to the next page" at bounding box center [162, 310] width 7 height 7
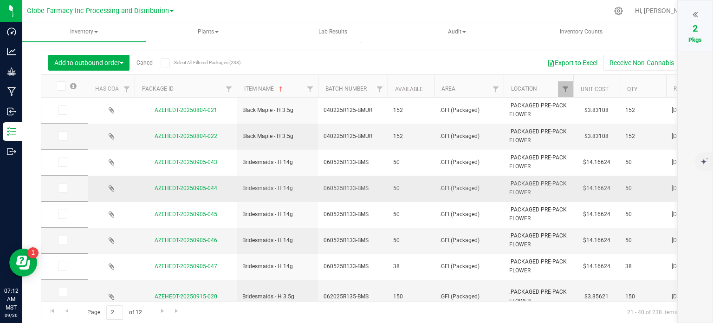
drag, startPoint x: 63, startPoint y: 162, endPoint x: 126, endPoint y: 178, distance: 65.3
click at [63, 162] on icon at bounding box center [62, 162] width 6 height 0
click at [0, 0] on input "checkbox" at bounding box center [0, 0] width 0 height 0
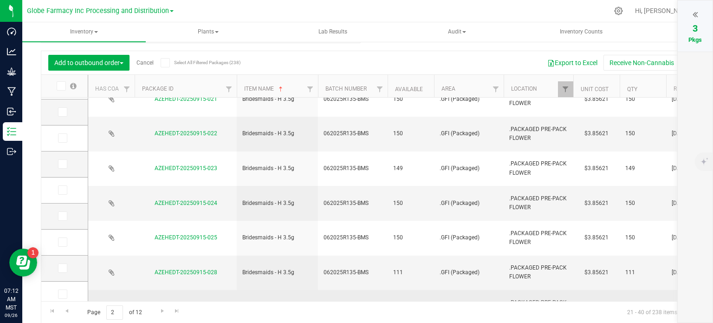
scroll to position [316, 0]
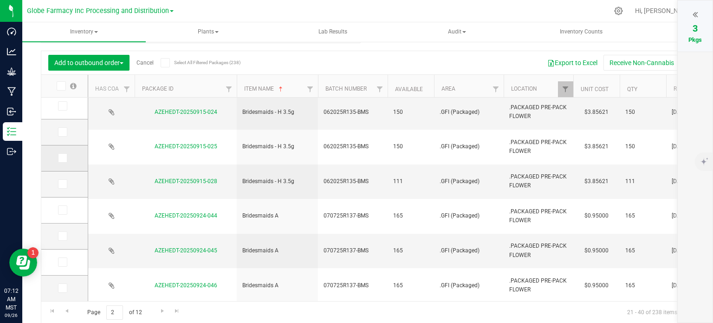
drag, startPoint x: 64, startPoint y: 153, endPoint x: 67, endPoint y: 158, distance: 5.8
click at [64, 158] on icon at bounding box center [62, 158] width 6 height 0
click at [0, 0] on input "checkbox" at bounding box center [0, 0] width 0 height 0
click at [61, 210] on icon at bounding box center [62, 210] width 6 height 0
click at [0, 0] on input "checkbox" at bounding box center [0, 0] width 0 height 0
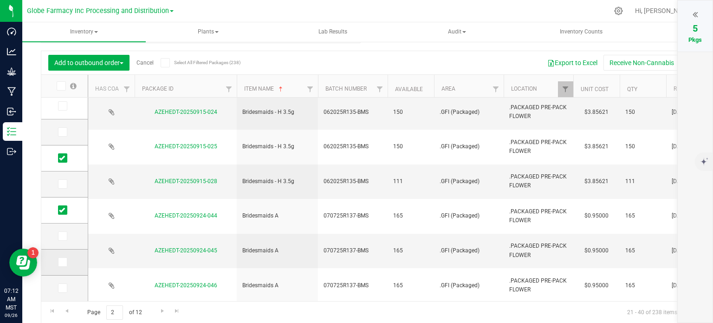
click at [65, 262] on span at bounding box center [62, 261] width 9 height 9
click at [0, 0] on input "checkbox" at bounding box center [0, 0] width 0 height 0
click at [162, 312] on span "Go to the next page" at bounding box center [162, 310] width 7 height 7
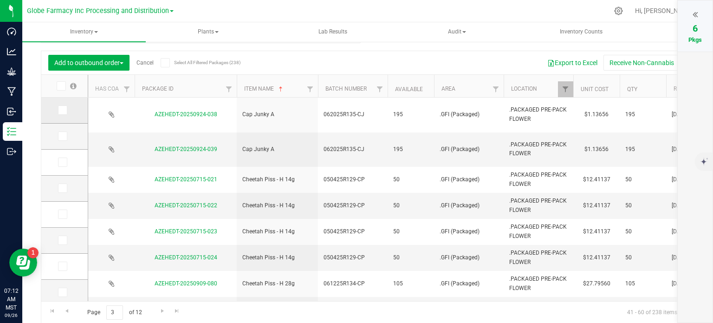
click at [63, 110] on icon at bounding box center [62, 110] width 6 height 0
click at [0, 0] on input "checkbox" at bounding box center [0, 0] width 0 height 0
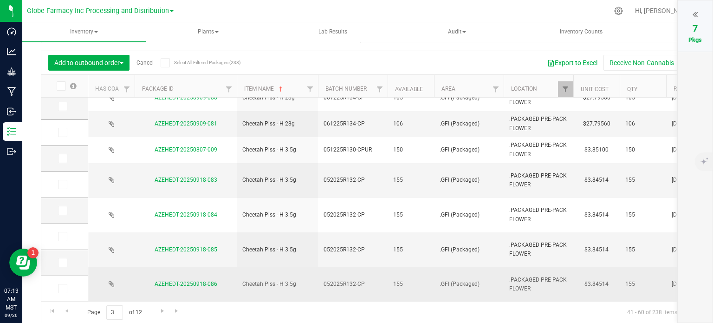
scroll to position [227, 0]
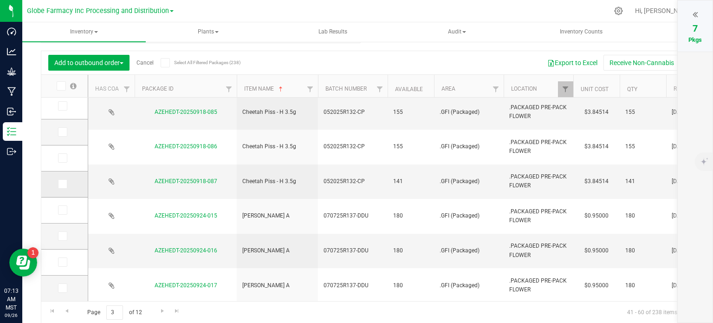
click at [61, 184] on icon at bounding box center [62, 184] width 6 height 0
click at [0, 0] on input "checkbox" at bounding box center [0, 0] width 0 height 0
click at [63, 236] on icon at bounding box center [62, 236] width 6 height 0
click at [0, 0] on input "checkbox" at bounding box center [0, 0] width 0 height 0
drag, startPoint x: 60, startPoint y: 290, endPoint x: 92, endPoint y: 305, distance: 35.5
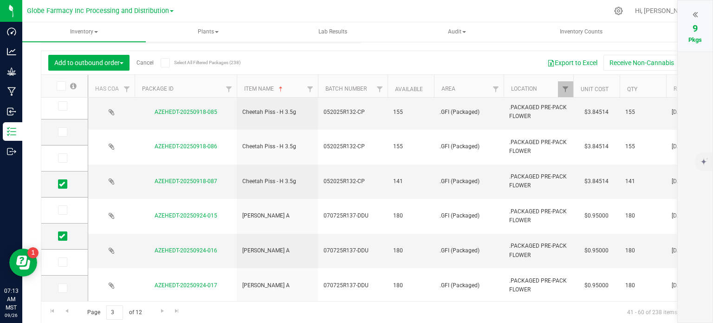
click at [60, 288] on icon at bounding box center [62, 288] width 6 height 0
click at [0, 0] on input "checkbox" at bounding box center [0, 0] width 0 height 0
click at [160, 313] on span "Go to the next page" at bounding box center [162, 310] width 7 height 7
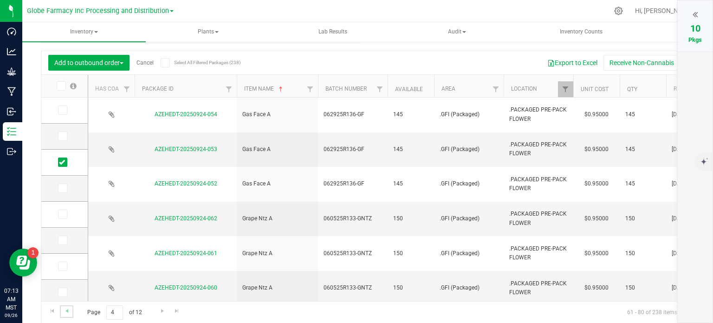
click at [71, 312] on link "Go to the previous page" at bounding box center [66, 311] width 13 height 13
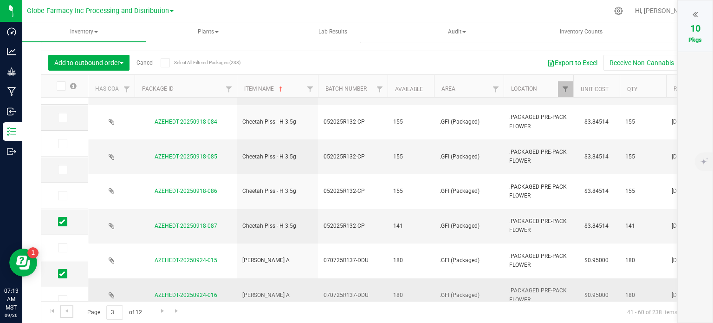
scroll to position [308, 0]
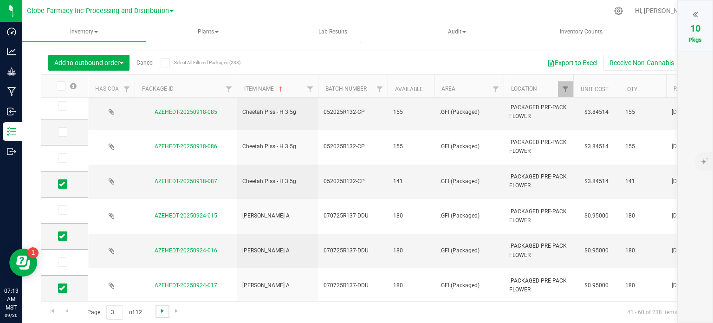
click at [162, 312] on span "Go to the next page" at bounding box center [162, 310] width 7 height 7
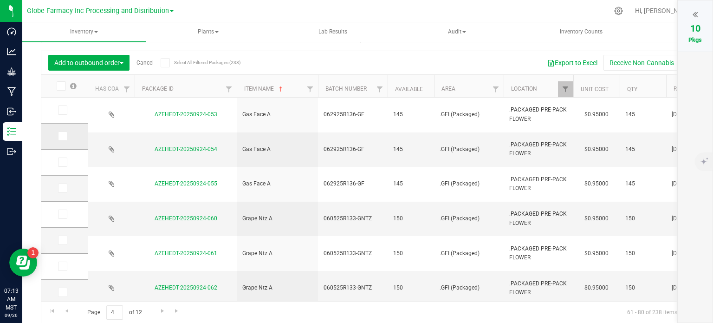
click at [58, 136] on span at bounding box center [62, 135] width 9 height 9
click at [0, 0] on input "checkbox" at bounding box center [0, 0] width 0 height 0
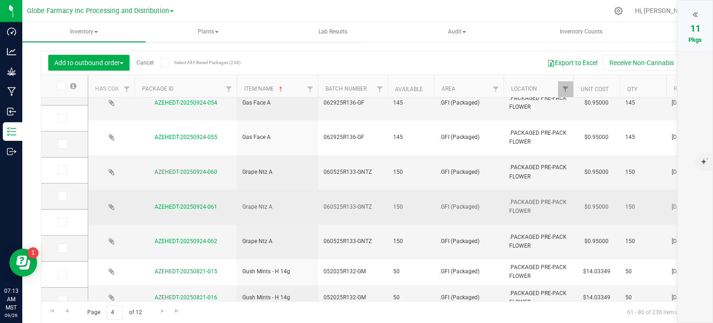
scroll to position [46, 0]
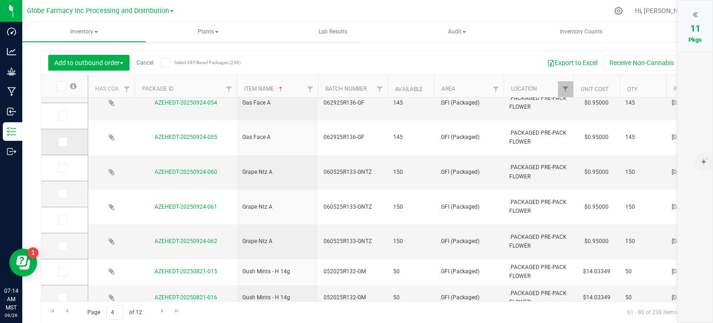
click at [62, 142] on icon at bounding box center [62, 142] width 6 height 0
click at [0, 0] on input "checkbox" at bounding box center [0, 0] width 0 height 0
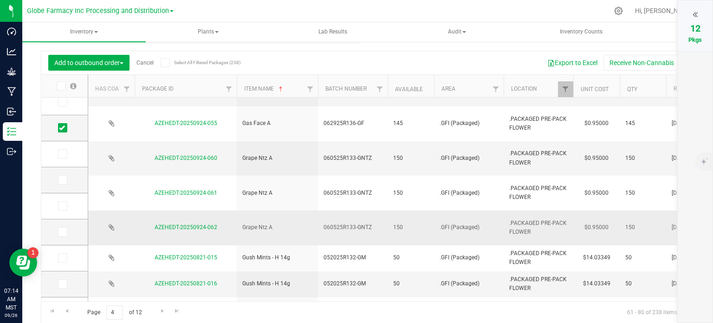
scroll to position [2, 0]
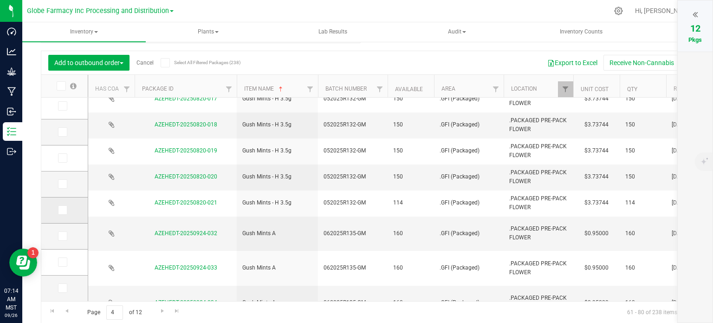
drag, startPoint x: 64, startPoint y: 182, endPoint x: 70, endPoint y: 196, distance: 15.6
click at [64, 184] on icon at bounding box center [62, 184] width 6 height 0
click at [0, 0] on input "checkbox" at bounding box center [0, 0] width 0 height 0
click at [61, 236] on icon at bounding box center [62, 236] width 6 height 0
click at [0, 0] on input "checkbox" at bounding box center [0, 0] width 0 height 0
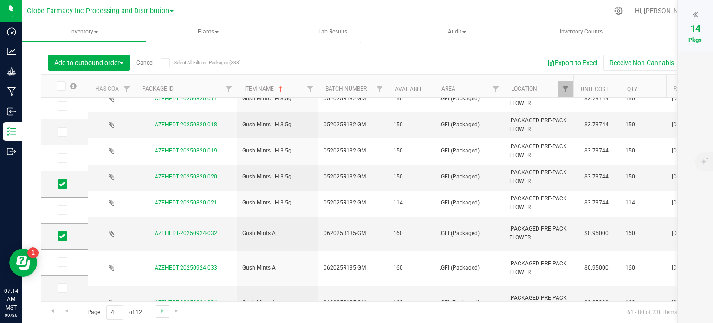
click at [157, 312] on link "Go to the next page" at bounding box center [162, 311] width 13 height 13
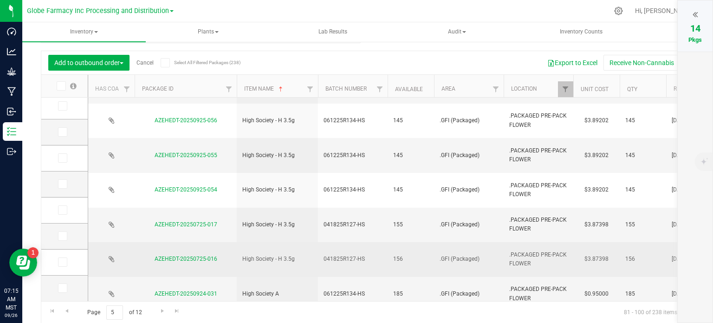
drag, startPoint x: 64, startPoint y: 155, endPoint x: 102, endPoint y: 155, distance: 38.1
click at [64, 158] on icon at bounding box center [62, 158] width 6 height 0
click at [0, 0] on input "checkbox" at bounding box center [0, 0] width 0 height 0
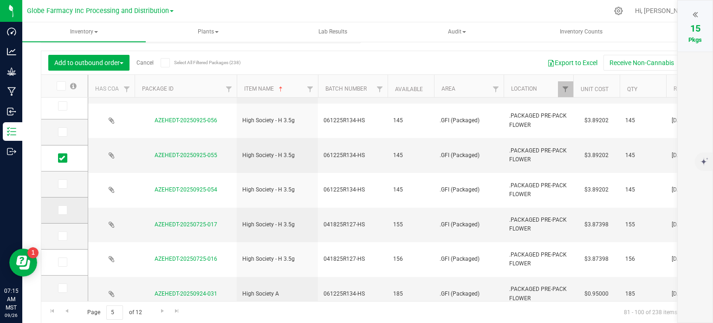
drag, startPoint x: 65, startPoint y: 211, endPoint x: 84, endPoint y: 211, distance: 18.1
click at [65, 211] on span at bounding box center [62, 209] width 9 height 9
click at [0, 0] on input "checkbox" at bounding box center [0, 0] width 0 height 0
click at [160, 310] on span "Go to the next page" at bounding box center [162, 310] width 7 height 7
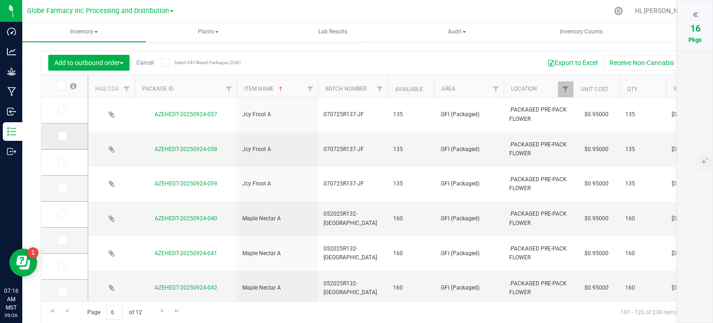
click at [61, 136] on icon at bounding box center [62, 136] width 6 height 0
click at [0, 0] on input "checkbox" at bounding box center [0, 0] width 0 height 0
click at [73, 312] on link "Go to the previous page" at bounding box center [66, 311] width 13 height 13
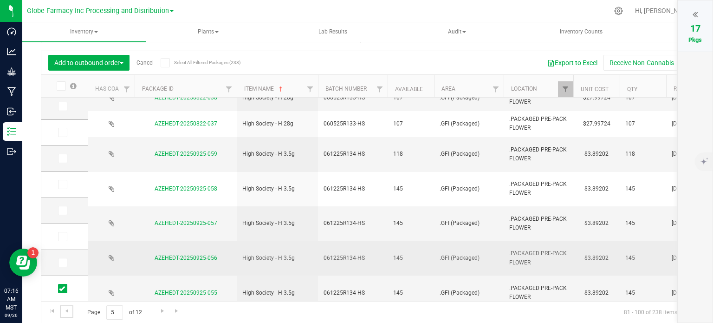
scroll to position [316, 0]
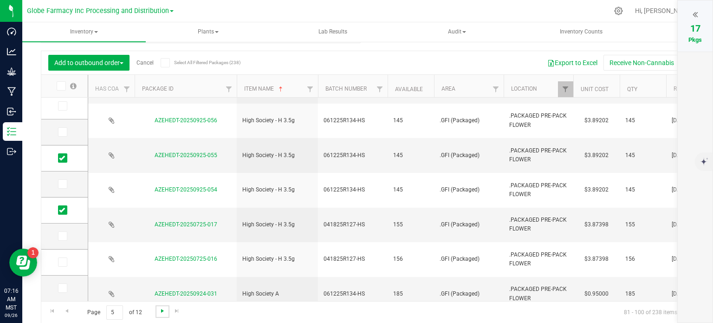
click at [159, 308] on span "Go to the next page" at bounding box center [162, 310] width 7 height 7
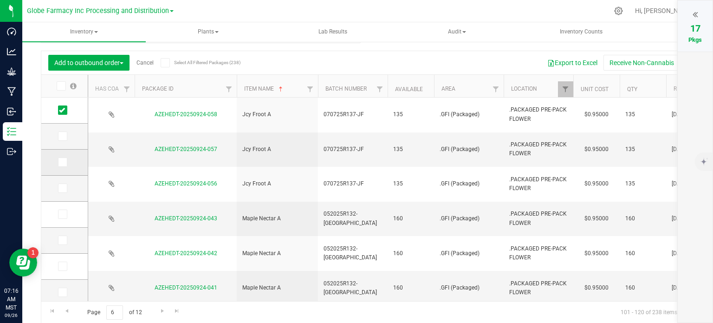
click at [64, 162] on icon at bounding box center [62, 162] width 6 height 0
click at [0, 0] on input "checkbox" at bounding box center [0, 0] width 0 height 0
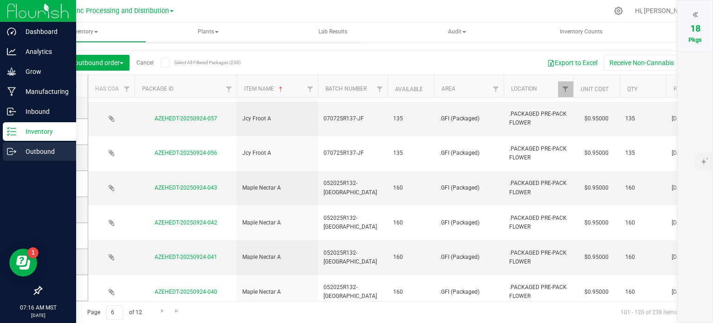
scroll to position [46, 0]
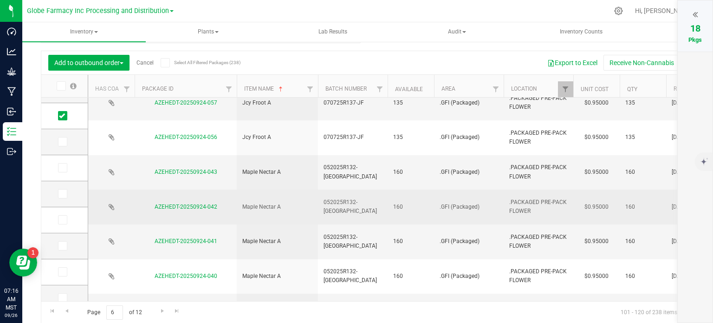
drag, startPoint x: 61, startPoint y: 169, endPoint x: 127, endPoint y: 176, distance: 65.8
click at [61, 168] on icon at bounding box center [62, 168] width 6 height 0
click at [0, 0] on input "checkbox" at bounding box center [0, 0] width 0 height 0
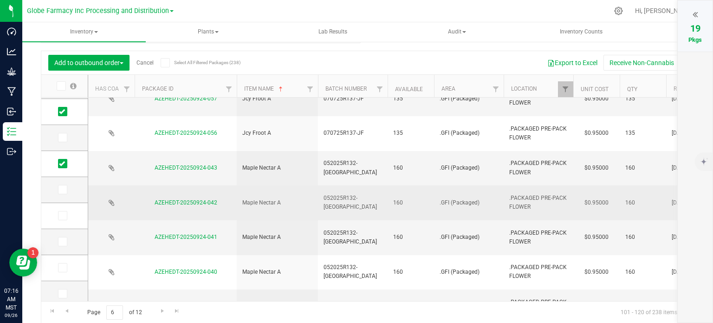
scroll to position [35, 0]
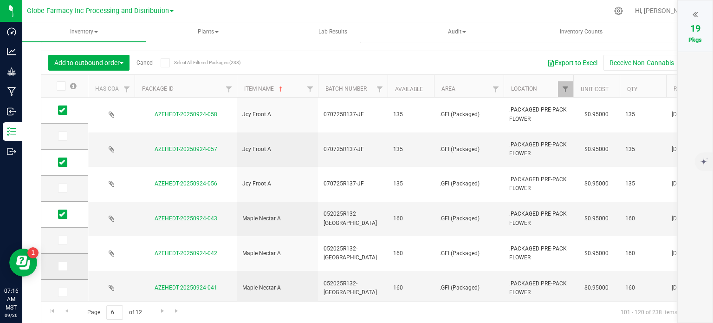
click at [63, 266] on icon at bounding box center [62, 266] width 6 height 0
click at [0, 0] on input "checkbox" at bounding box center [0, 0] width 0 height 0
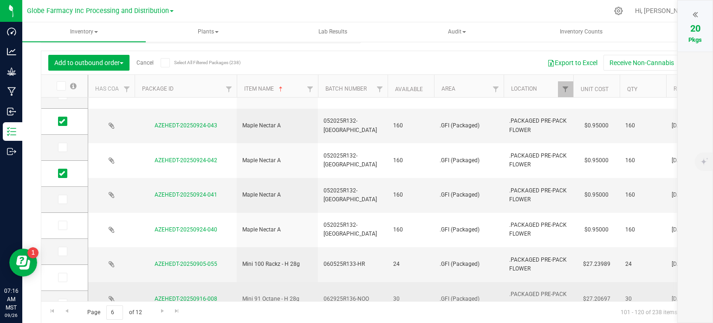
scroll to position [186, 0]
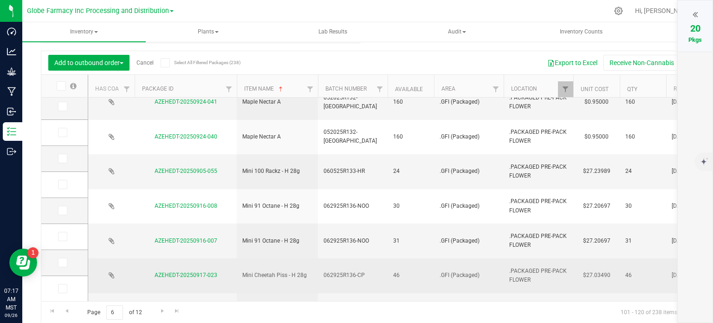
drag, startPoint x: 61, startPoint y: 186, endPoint x: 128, endPoint y: 194, distance: 67.3
click at [61, 184] on icon at bounding box center [62, 184] width 6 height 0
click at [0, 0] on input "checkbox" at bounding box center [0, 0] width 0 height 0
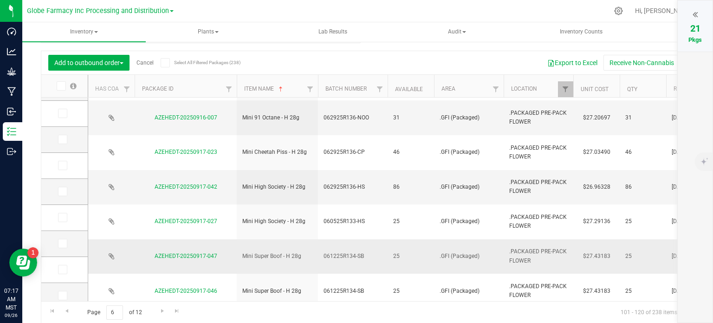
scroll to position [316, 0]
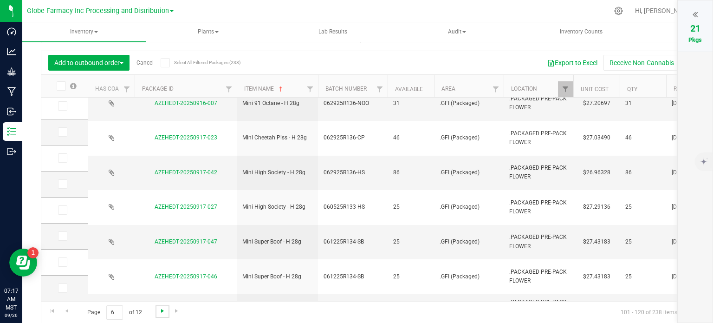
click at [162, 312] on span "Go to the next page" at bounding box center [162, 310] width 7 height 7
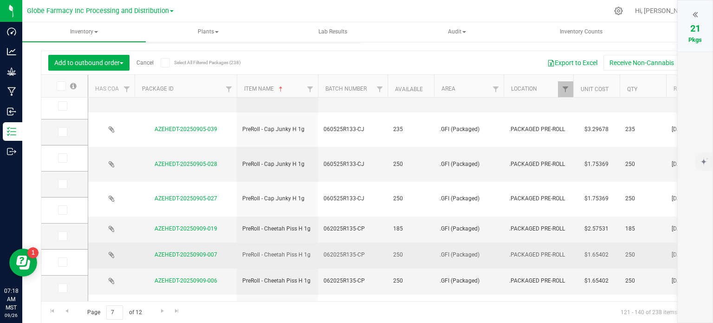
scroll to position [323, 0]
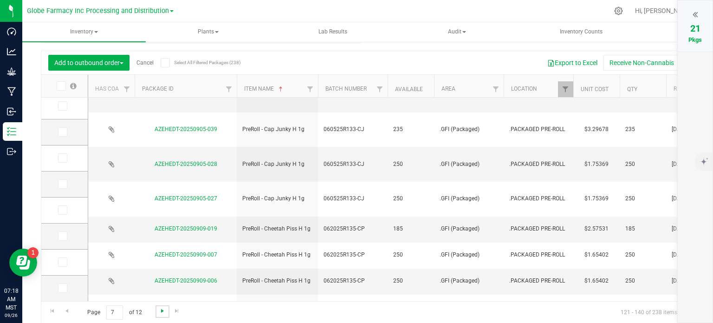
click at [162, 313] on span "Go to the next page" at bounding box center [162, 310] width 7 height 7
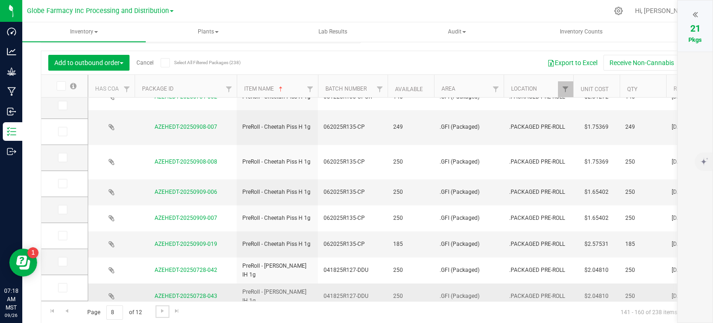
scroll to position [93, 0]
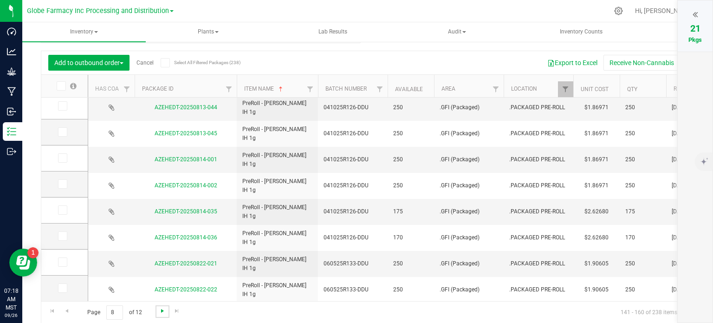
click at [163, 310] on span "Go to the next page" at bounding box center [162, 310] width 7 height 7
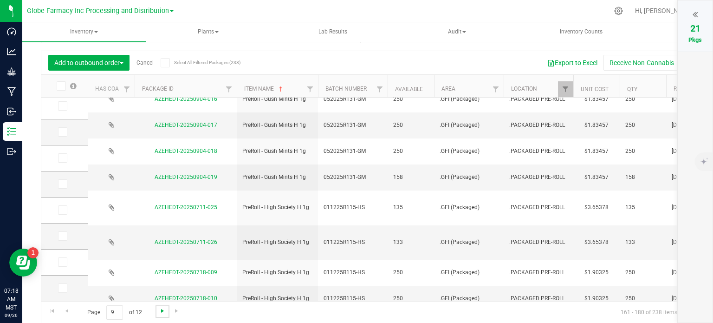
click at [159, 312] on span "Go to the next page" at bounding box center [162, 310] width 7 height 7
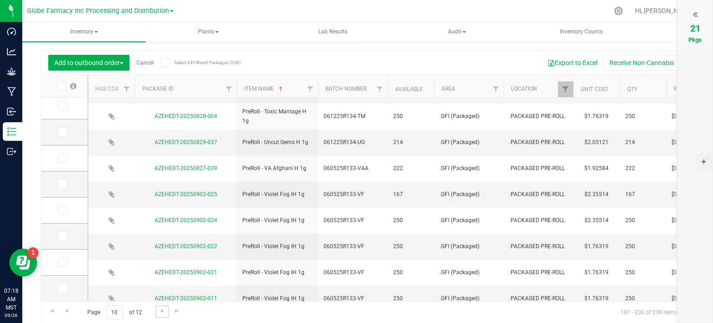
click at [159, 315] on link "Go to the next page" at bounding box center [162, 311] width 13 height 13
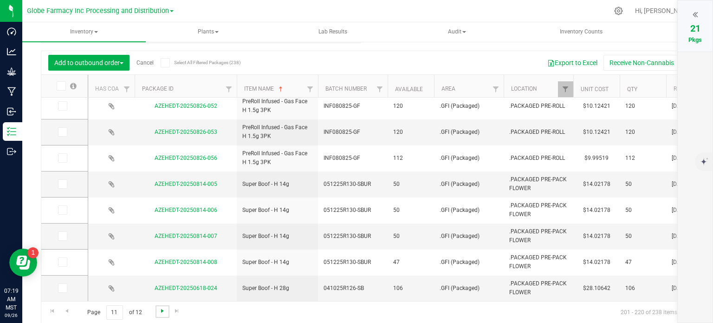
click at [162, 311] on span "Go to the next page" at bounding box center [162, 310] width 7 height 7
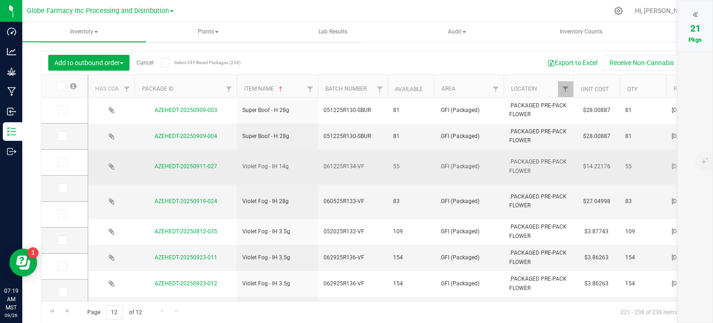
drag, startPoint x: 61, startPoint y: 162, endPoint x: 123, endPoint y: 166, distance: 61.4
click at [61, 162] on icon at bounding box center [62, 162] width 6 height 0
click at [0, 0] on input "checkbox" at bounding box center [0, 0] width 0 height 0
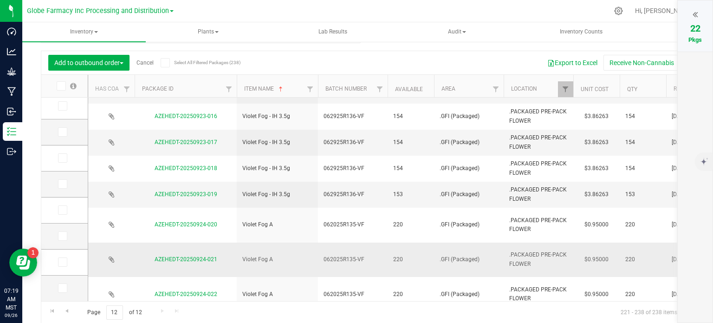
drag, startPoint x: 62, startPoint y: 208, endPoint x: 97, endPoint y: 219, distance: 36.0
click at [62, 210] on icon at bounding box center [62, 210] width 6 height 0
click at [0, 0] on input "checkbox" at bounding box center [0, 0] width 0 height 0
click at [65, 261] on span at bounding box center [62, 261] width 9 height 9
click at [0, 0] on input "checkbox" at bounding box center [0, 0] width 0 height 0
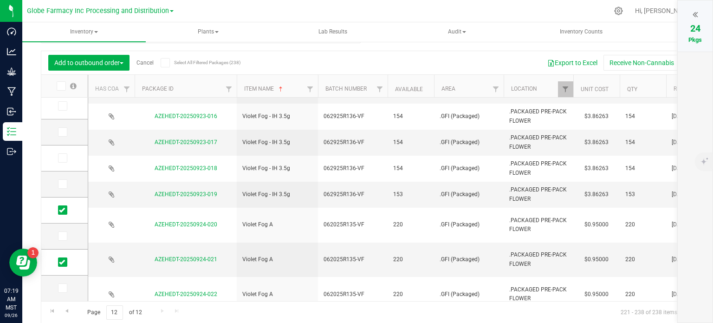
click at [695, 17] on icon at bounding box center [695, 14] width 5 height 9
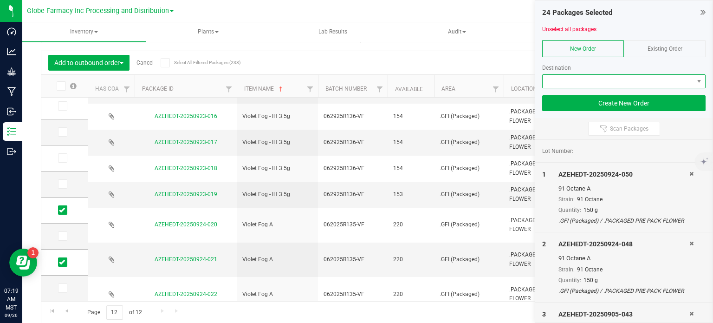
click at [571, 84] on span at bounding box center [618, 81] width 151 height 13
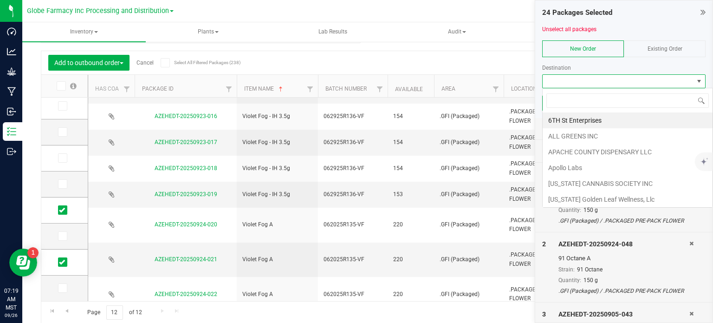
scroll to position [13, 163]
type input "GLOBE"
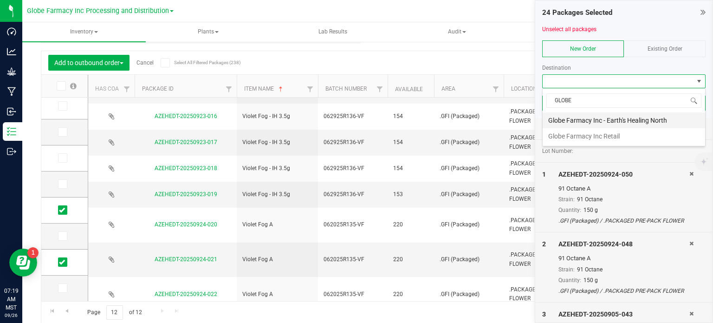
click at [589, 117] on li "Globe Farmacy Inc - Earth's Healing North" at bounding box center [624, 120] width 162 height 16
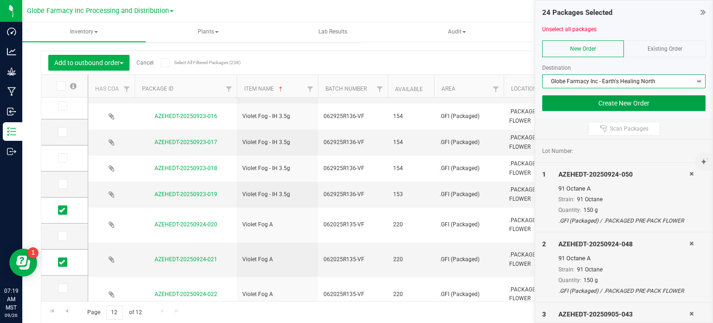
click at [588, 108] on button "Create New Order" at bounding box center [623, 103] width 163 height 16
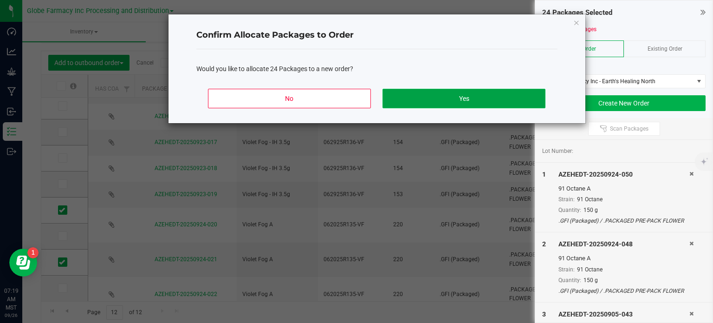
click at [526, 98] on button "Yes" at bounding box center [464, 98] width 162 height 19
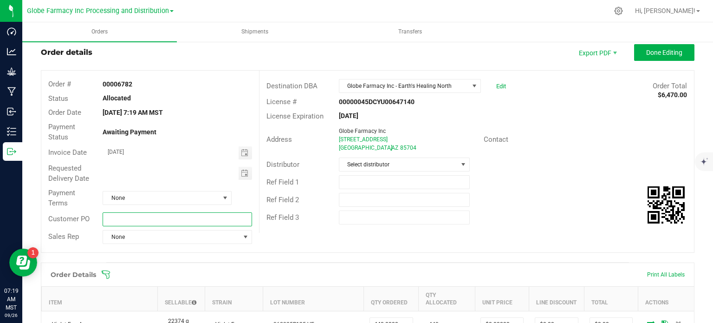
click at [139, 221] on input "text" at bounding box center [177, 219] width 149 height 14
type input "GFI EG [DATE]"
click at [378, 153] on div "Address Globe Farmacy Inc 78 W River Rd Tucson , AZ 85704 Contact" at bounding box center [477, 139] width 435 height 32
click at [377, 162] on span "Select distributor" at bounding box center [398, 164] width 118 height 13
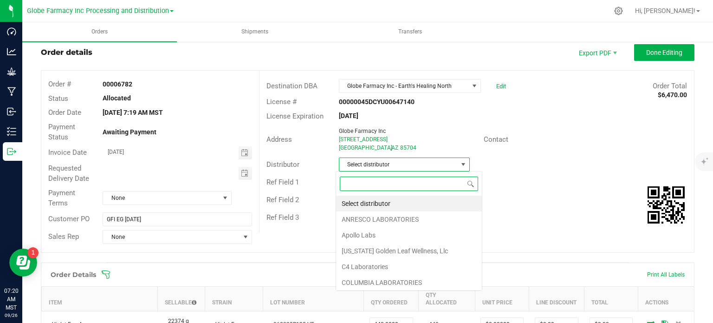
scroll to position [13, 129]
type input "GLOBE"
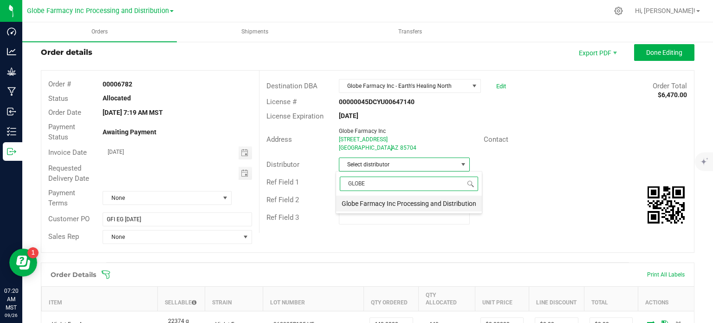
click at [388, 202] on li "Globe Farmacy Inc Processing and Distribution" at bounding box center [409, 203] width 146 height 16
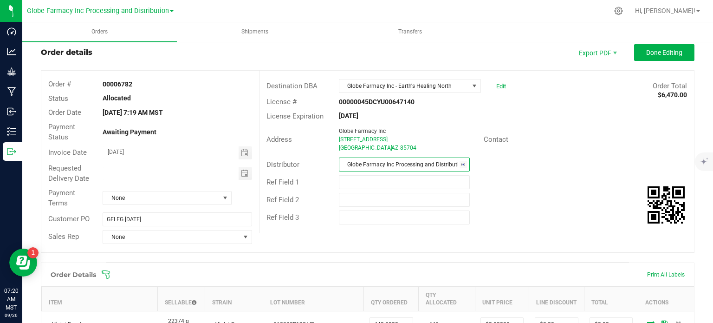
click at [539, 178] on div "Ref Field 1" at bounding box center [477, 182] width 435 height 18
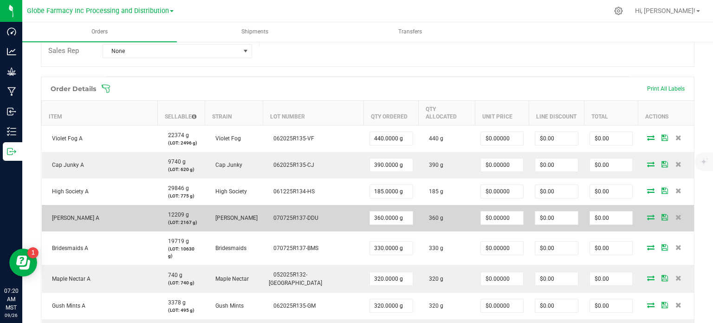
scroll to position [255, 0]
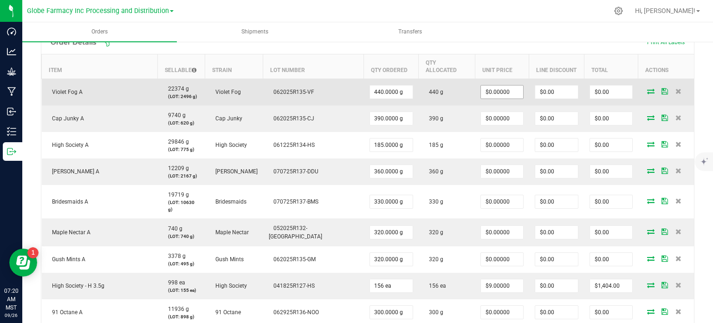
click at [495, 85] on input "$0.00000" at bounding box center [502, 91] width 42 height 13
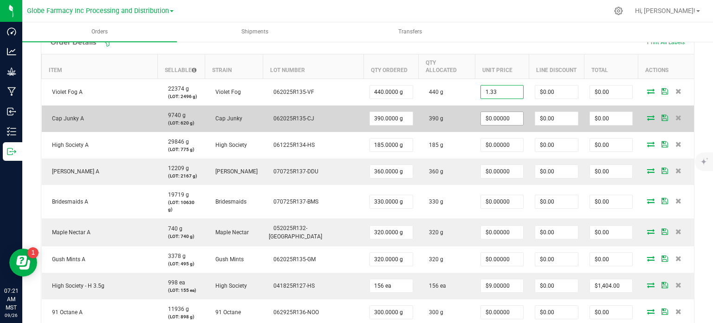
click at [484, 112] on input "$0.00000" at bounding box center [502, 118] width 42 height 13
type input "$1.33000"
type input "$585.20"
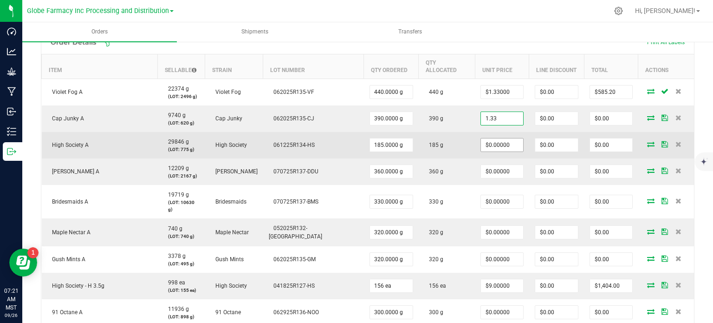
type input "$1.33000"
type input "$518.70"
click at [481, 138] on input "0" at bounding box center [502, 144] width 42 height 13
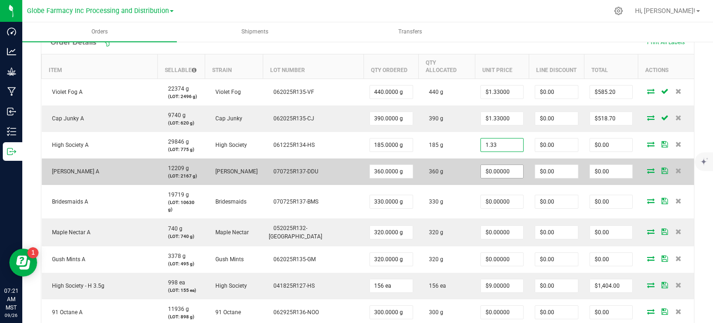
type input "$1.33000"
type input "$246.05"
click at [482, 165] on input "0" at bounding box center [502, 171] width 42 height 13
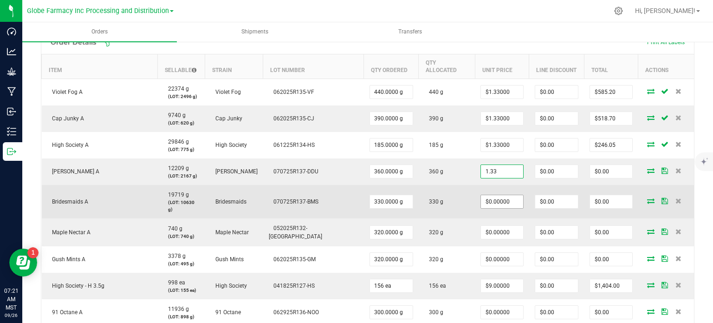
type input "$1.33000"
type input "$478.80"
click at [481, 195] on input "0" at bounding box center [502, 201] width 42 height 13
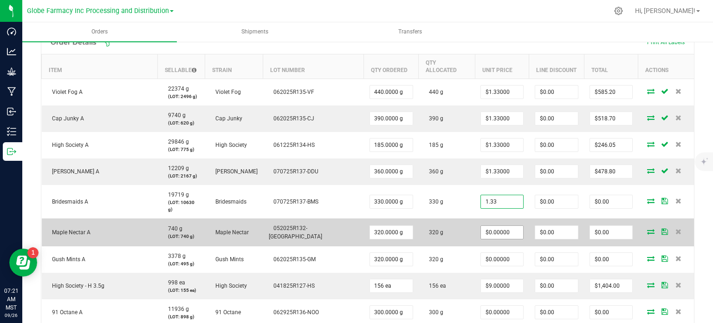
type input "$1.33000"
type input "$438.90"
click at [481, 226] on input "0" at bounding box center [502, 232] width 42 height 13
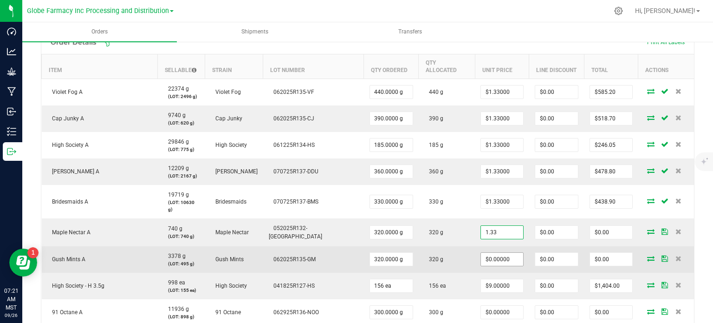
type input "$1.33000"
type input "$425.60"
click at [488, 253] on input "0" at bounding box center [502, 259] width 42 height 13
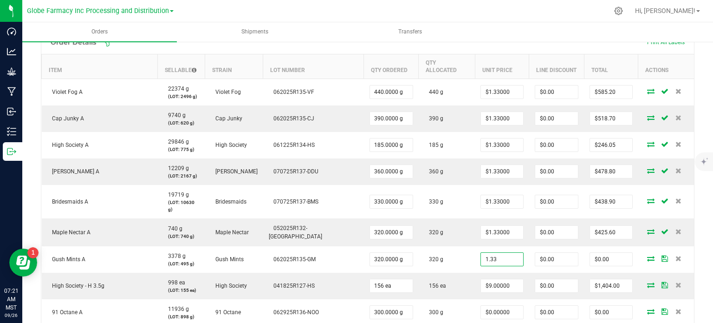
type input "$1.33000"
type input "$425.60"
click at [538, 16] on div at bounding box center [392, 11] width 431 height 18
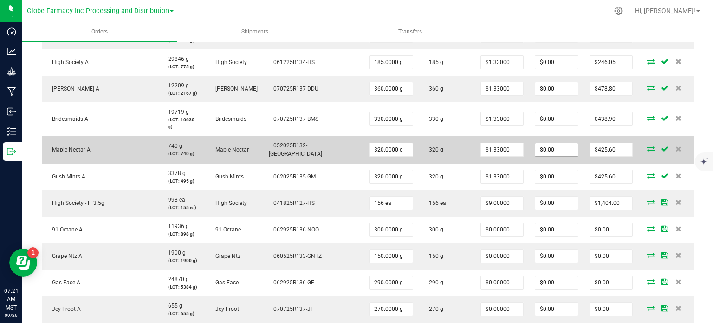
scroll to position [348, 0]
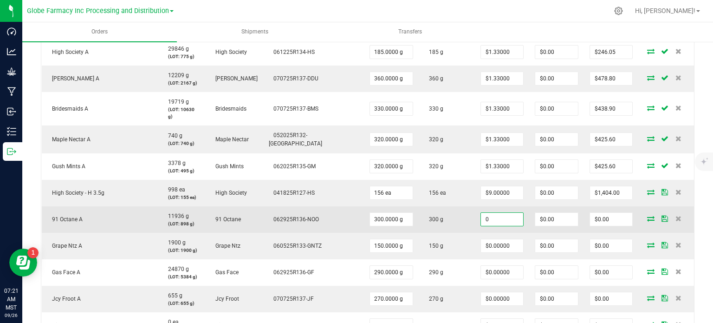
click at [491, 213] on input "0" at bounding box center [502, 219] width 42 height 13
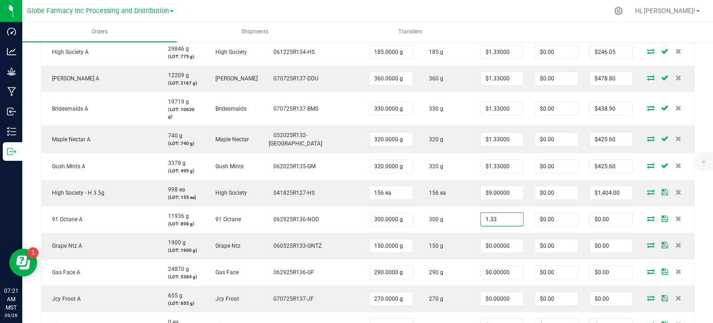
click at [535, 13] on div at bounding box center [392, 11] width 431 height 18
type input "$1.33000"
type input "$399.00"
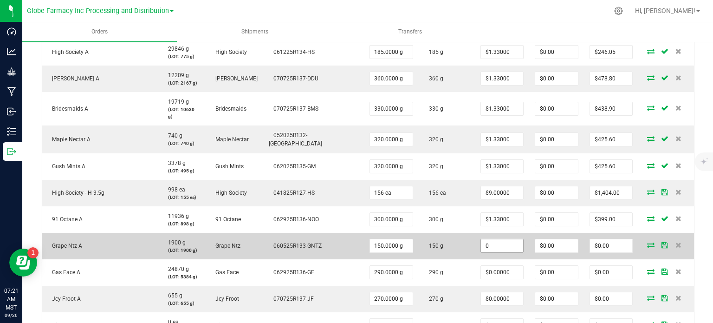
click at [491, 239] on input "0" at bounding box center [502, 245] width 42 height 13
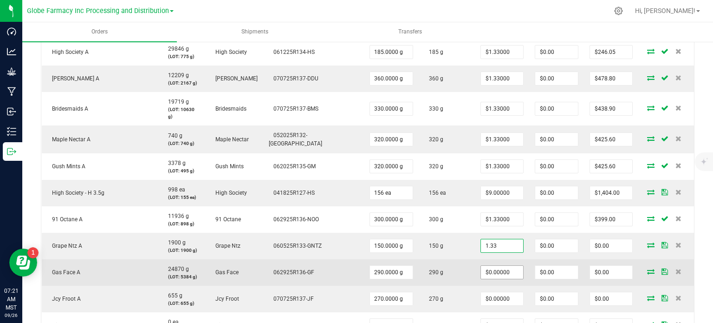
click at [488, 266] on input "$0.00000" at bounding box center [502, 272] width 42 height 13
type input "$1.33000"
type input "$199.50"
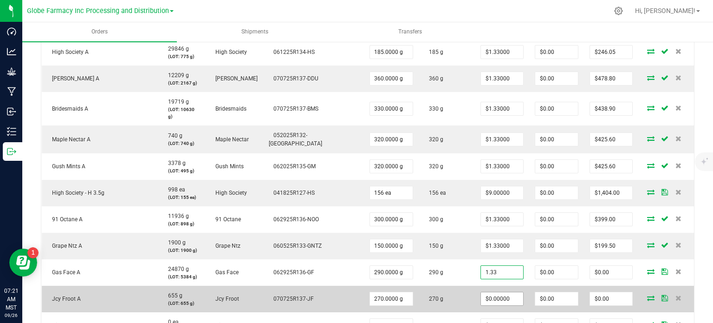
click at [491, 292] on input "$0.00000" at bounding box center [502, 298] width 42 height 13
type input "$1.33000"
type input "$385.70"
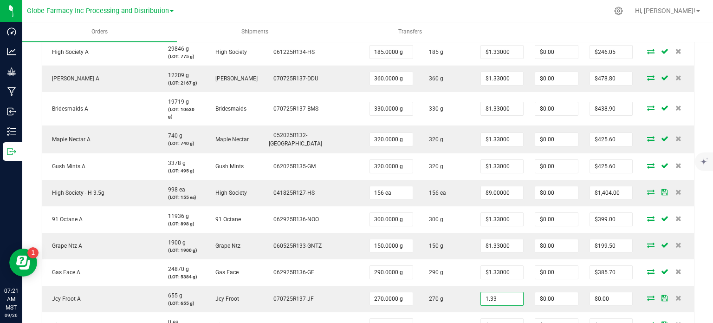
type input "$1.33000"
type input "$359.10"
click at [526, 17] on div at bounding box center [392, 11] width 431 height 18
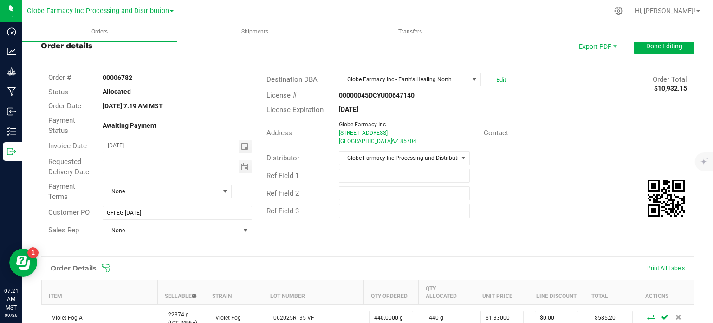
scroll to position [0, 0]
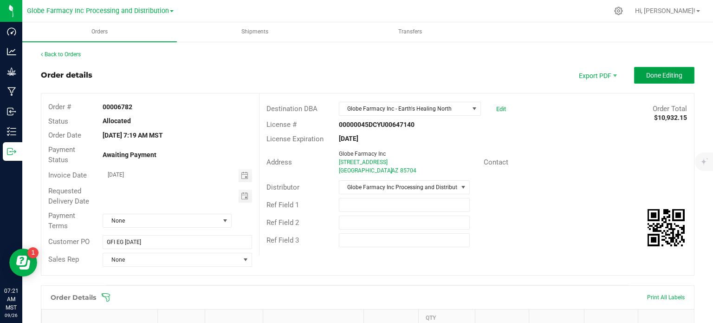
click at [657, 77] on span "Done Editing" at bounding box center [664, 74] width 36 height 7
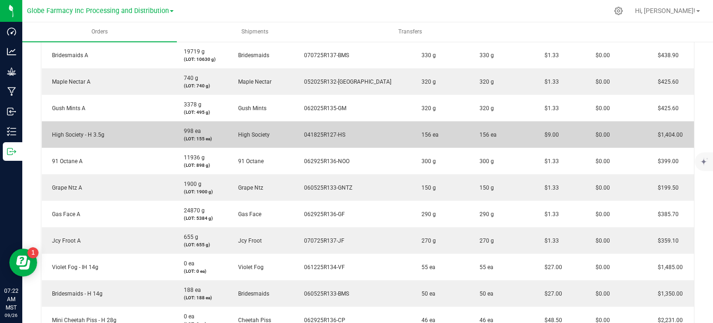
scroll to position [464, 0]
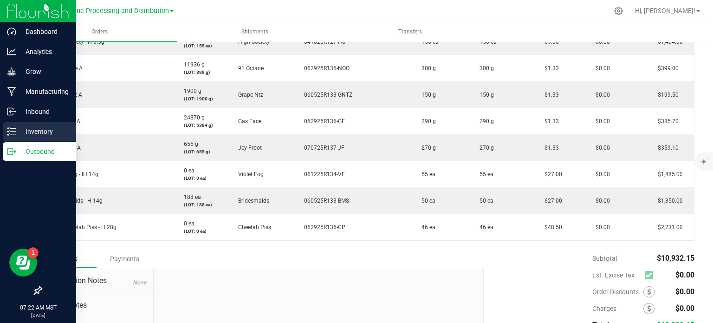
click at [7, 128] on icon at bounding box center [11, 131] width 9 height 9
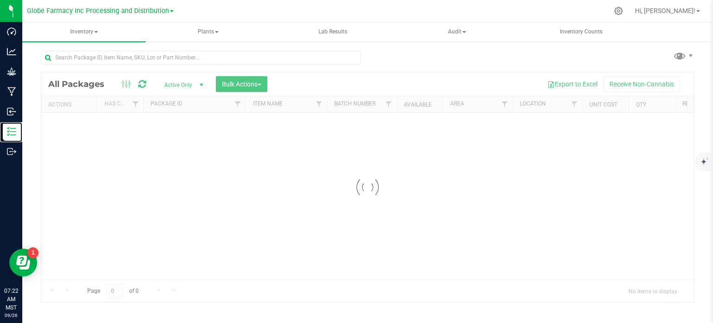
scroll to position [1, 0]
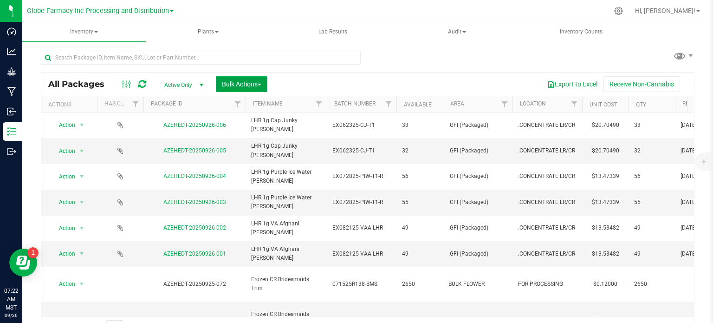
click at [248, 80] on span "Bulk Actions" at bounding box center [241, 83] width 39 height 7
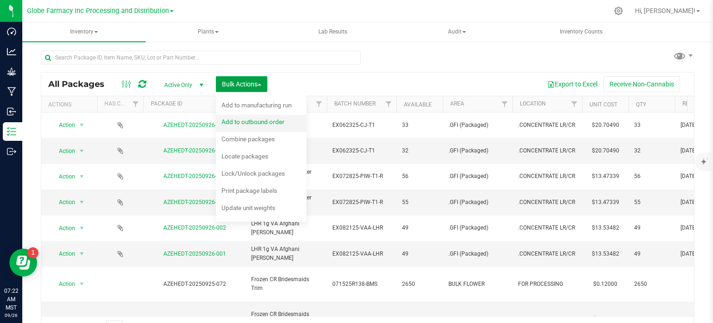
scroll to position [16, 0]
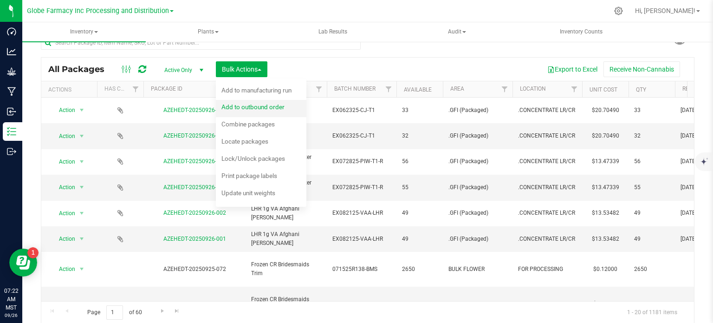
click at [248, 107] on span "Add to outbound order" at bounding box center [252, 106] width 63 height 7
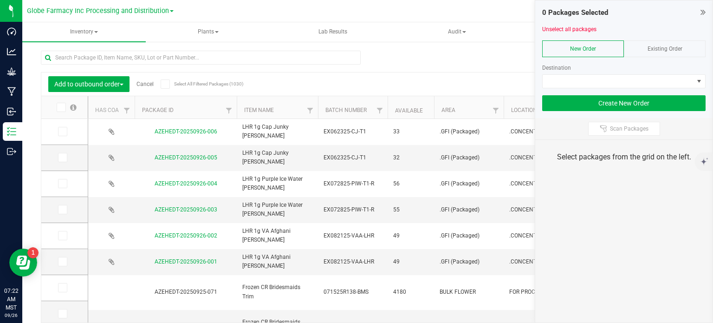
scroll to position [16, 0]
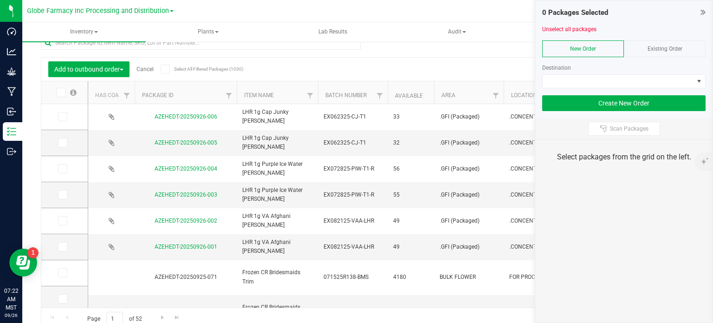
click at [702, 14] on icon at bounding box center [703, 11] width 5 height 9
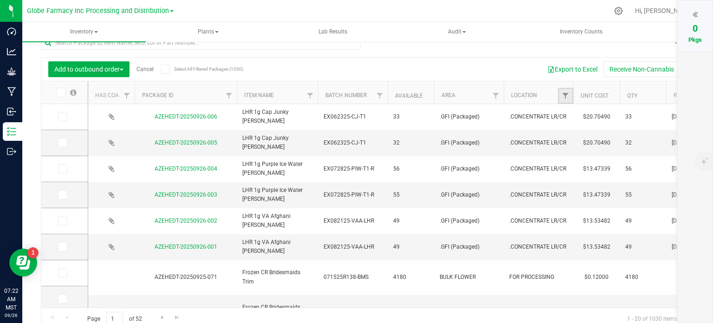
click at [566, 100] on link "Filter" at bounding box center [565, 96] width 15 height 16
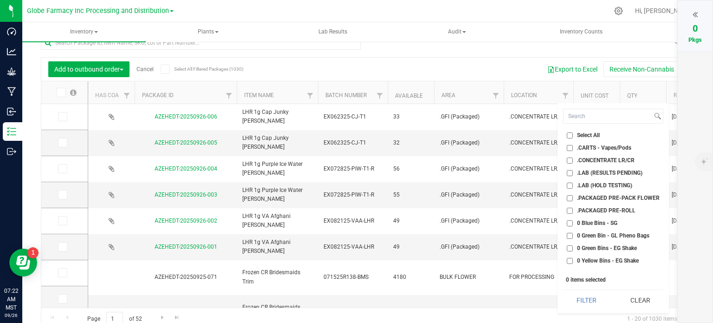
click at [568, 146] on input ".CARTS - Vapes/Pods" at bounding box center [570, 148] width 6 height 6
checkbox input "true"
click at [570, 160] on input ".CONCENTRATE LR/CR" at bounding box center [570, 160] width 6 height 6
checkbox input "true"
click at [592, 295] on button "Filter" at bounding box center [586, 300] width 47 height 20
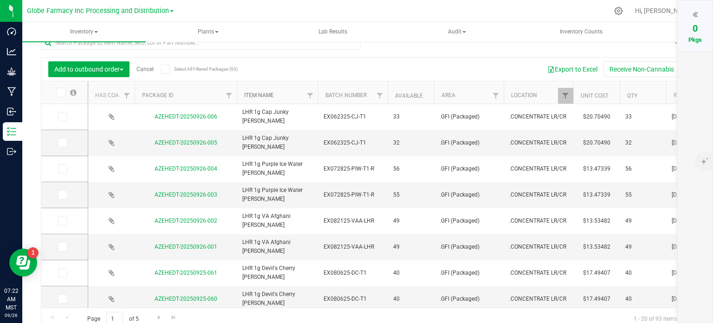
click at [273, 96] on link "Item Name" at bounding box center [259, 95] width 30 height 6
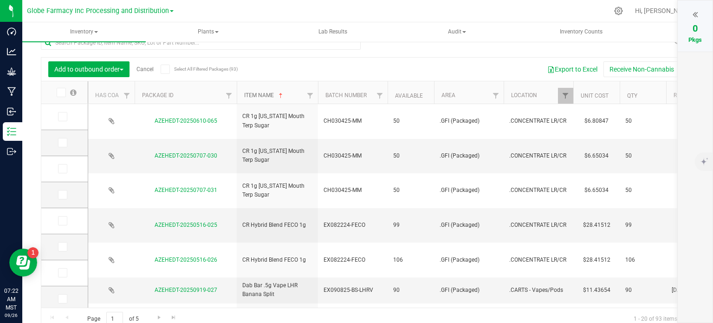
scroll to position [23, 0]
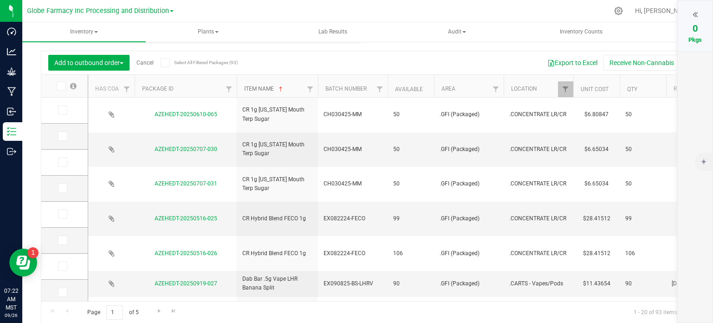
click at [244, 85] on link "Item Name" at bounding box center [264, 88] width 40 height 6
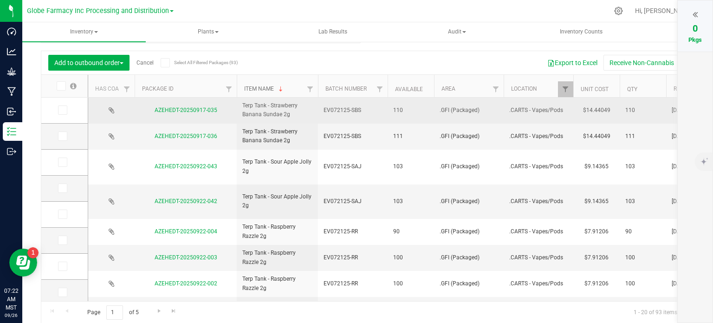
scroll to position [0, 0]
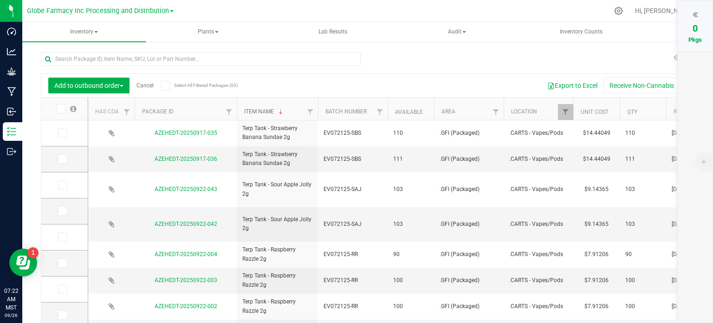
click at [280, 113] on span at bounding box center [280, 111] width 7 height 7
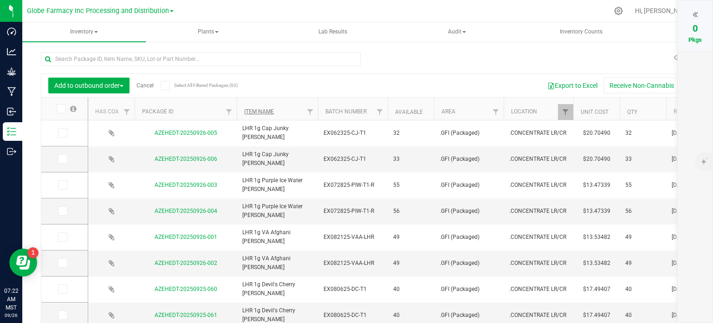
click at [280, 113] on th "Item Name" at bounding box center [277, 108] width 81 height 23
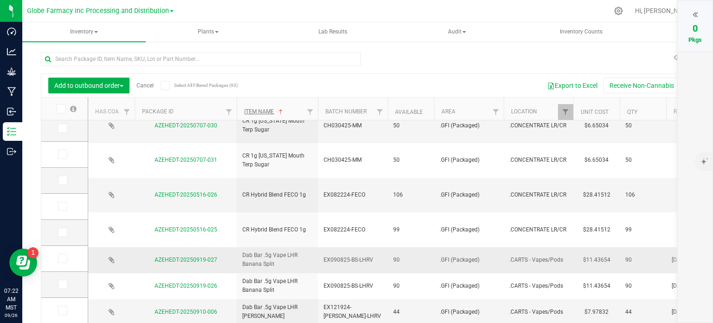
scroll to position [46, 0]
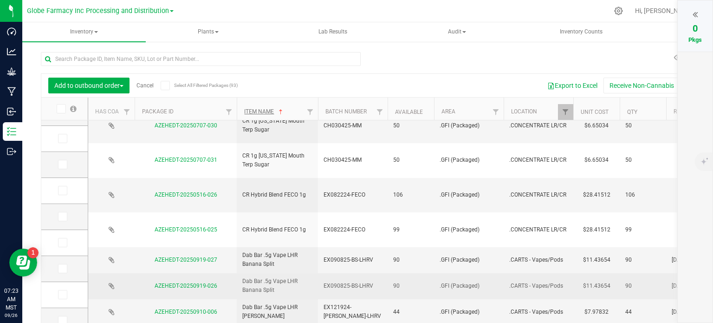
drag, startPoint x: 63, startPoint y: 244, endPoint x: 181, endPoint y: 248, distance: 118.5
click at [63, 242] on icon at bounding box center [62, 242] width 6 height 0
click at [0, 0] on input "checkbox" at bounding box center [0, 0] width 0 height 0
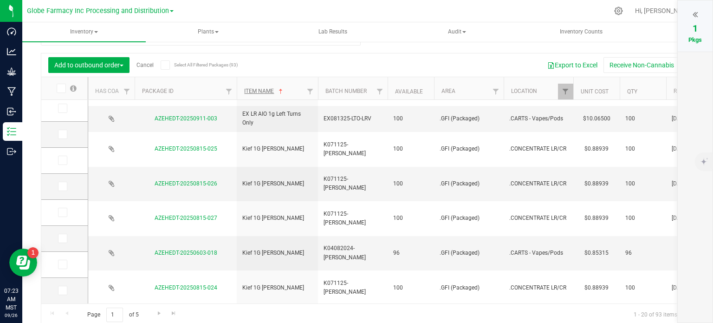
scroll to position [23, 0]
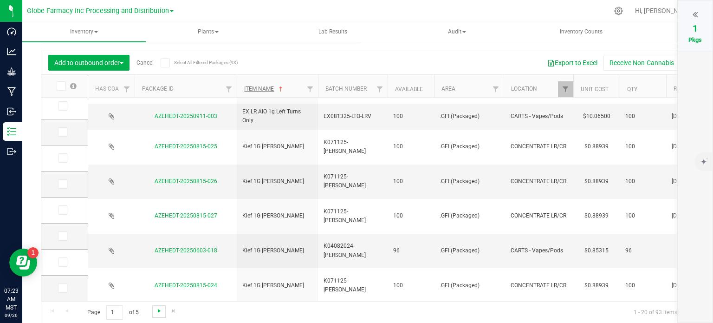
click at [162, 312] on span "Go to the next page" at bounding box center [159, 310] width 7 height 7
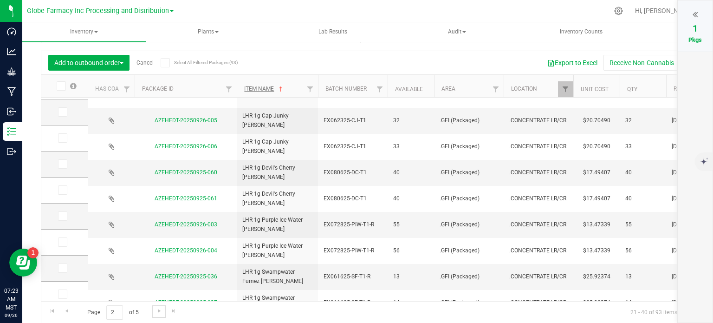
scroll to position [123, 0]
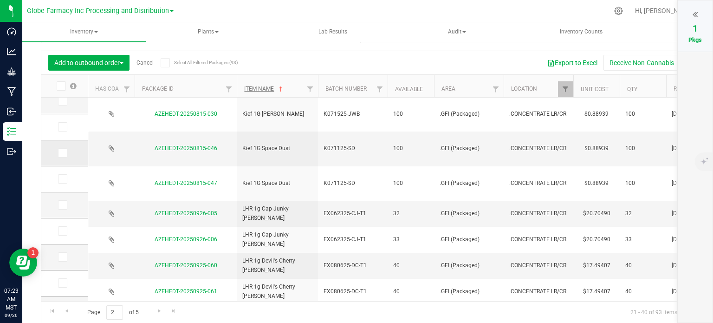
click at [61, 153] on icon at bounding box center [62, 153] width 6 height 0
click at [0, 0] on input "checkbox" at bounding box center [0, 0] width 0 height 0
click at [59, 153] on icon at bounding box center [62, 153] width 6 height 0
click at [0, 0] on input "checkbox" at bounding box center [0, 0] width 0 height 0
click at [63, 179] on icon at bounding box center [62, 179] width 6 height 0
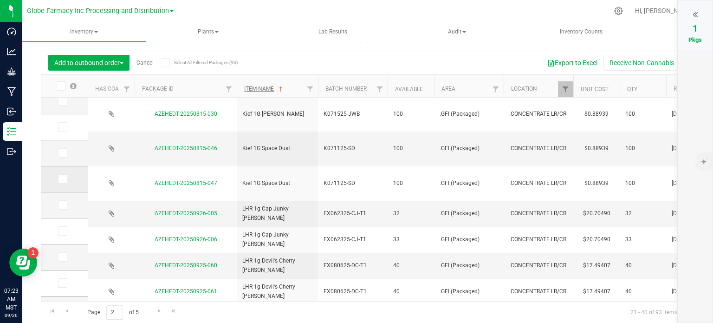
click at [0, 0] on input "checkbox" at bounding box center [0, 0] width 0 height 0
drag, startPoint x: 60, startPoint y: 207, endPoint x: 167, endPoint y: 208, distance: 106.8
click at [60, 205] on icon at bounding box center [62, 205] width 6 height 0
click at [0, 0] on input "checkbox" at bounding box center [0, 0] width 0 height 0
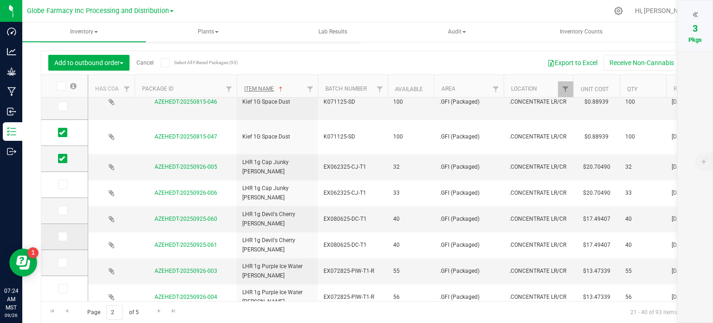
drag, startPoint x: 62, startPoint y: 238, endPoint x: 81, endPoint y: 237, distance: 19.0
click at [62, 236] on icon at bounding box center [62, 236] width 6 height 0
click at [0, 0] on input "checkbox" at bounding box center [0, 0] width 0 height 0
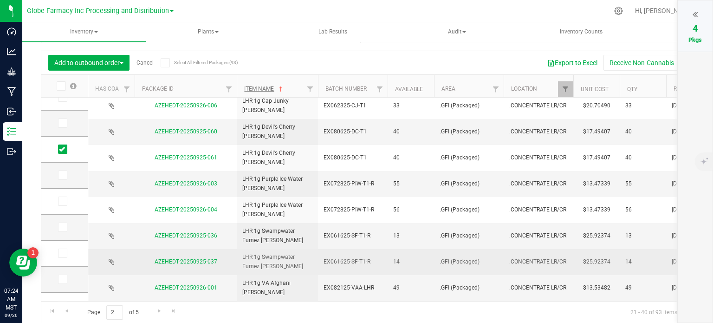
scroll to position [279, 0]
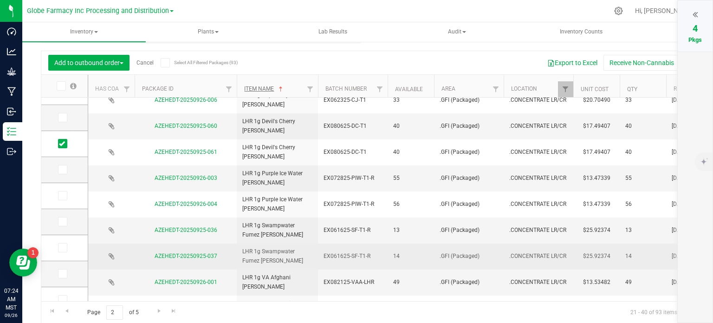
drag, startPoint x: 65, startPoint y: 170, endPoint x: 147, endPoint y: 184, distance: 83.3
click at [65, 169] on icon at bounding box center [62, 169] width 6 height 0
click at [0, 0] on input "checkbox" at bounding box center [0, 0] width 0 height 0
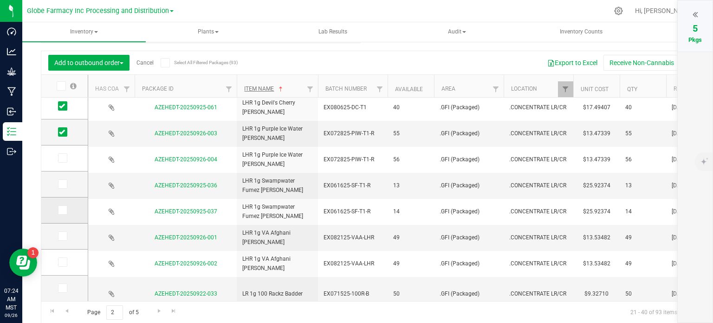
click at [66, 208] on span at bounding box center [62, 209] width 9 height 9
click at [0, 0] on input "checkbox" at bounding box center [0, 0] width 0 height 0
click at [158, 312] on span "Go to the next page" at bounding box center [159, 310] width 7 height 7
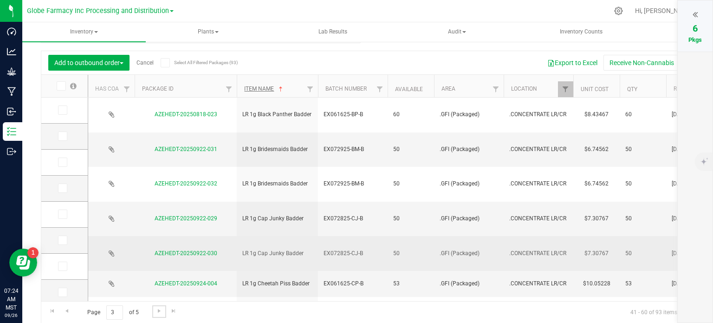
scroll to position [46, 0]
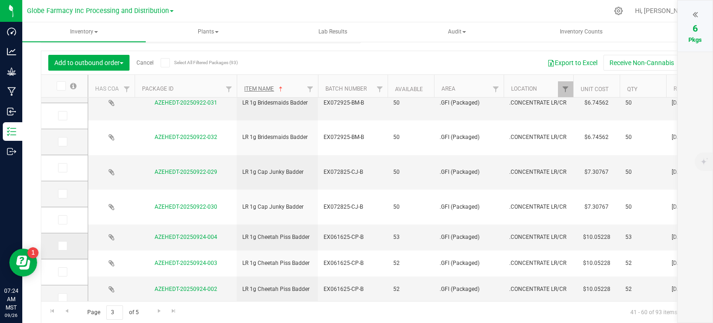
drag, startPoint x: 62, startPoint y: 247, endPoint x: 69, endPoint y: 247, distance: 7.0
click at [62, 246] on icon at bounding box center [62, 246] width 6 height 0
click at [0, 0] on input "checkbox" at bounding box center [0, 0] width 0 height 0
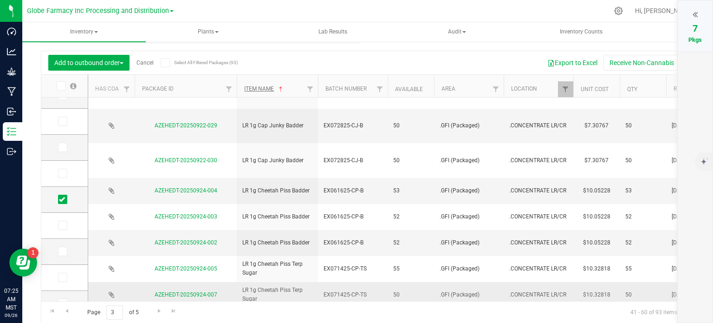
scroll to position [139, 0]
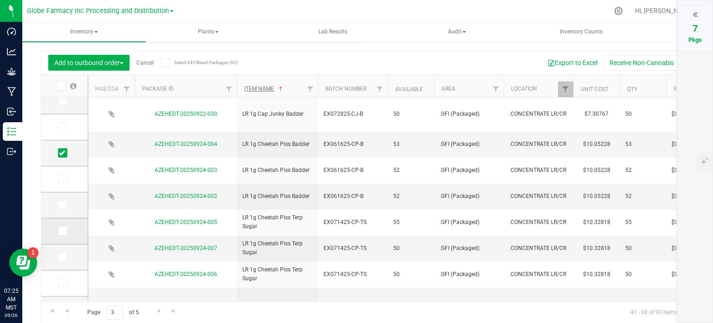
click at [62, 231] on icon at bounding box center [62, 231] width 6 height 0
click at [0, 0] on input "checkbox" at bounding box center [0, 0] width 0 height 0
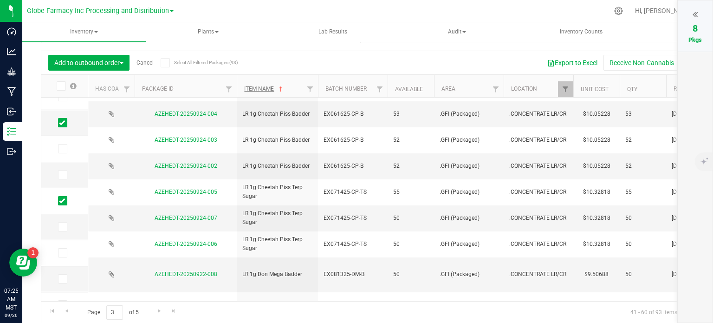
scroll to position [186, 0]
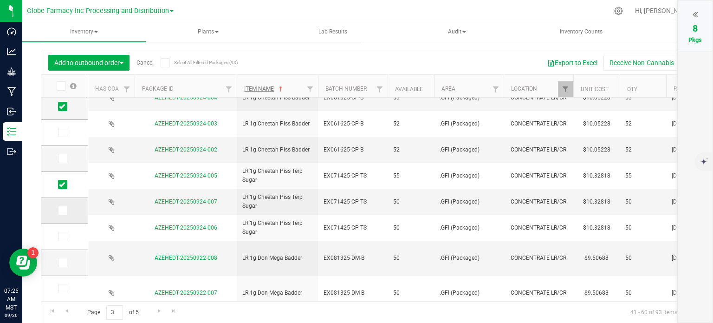
drag, startPoint x: 60, startPoint y: 212, endPoint x: 68, endPoint y: 212, distance: 8.4
click at [60, 210] on icon at bounding box center [62, 210] width 6 height 0
click at [0, 0] on input "checkbox" at bounding box center [0, 0] width 0 height 0
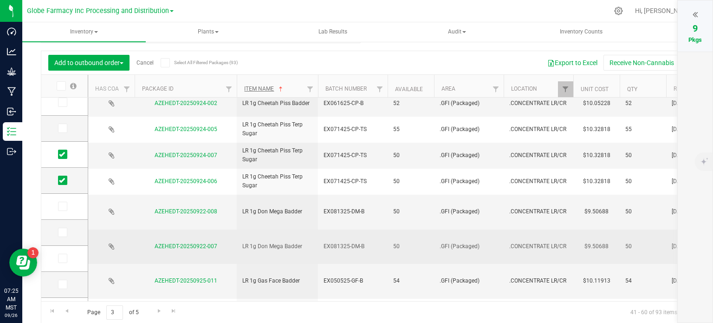
scroll to position [232, 0]
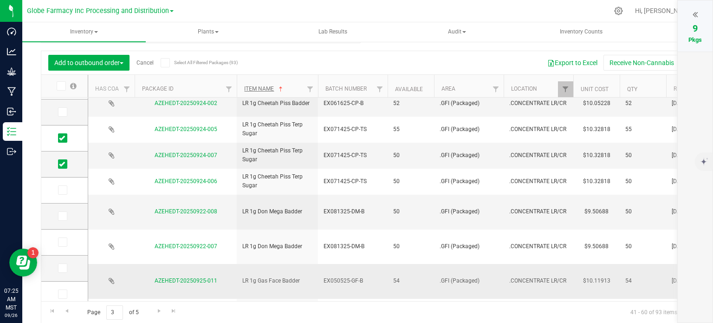
drag, startPoint x: 64, startPoint y: 241, endPoint x: 146, endPoint y: 219, distance: 84.8
click at [64, 242] on icon at bounding box center [62, 242] width 6 height 0
click at [0, 0] on input "checkbox" at bounding box center [0, 0] width 0 height 0
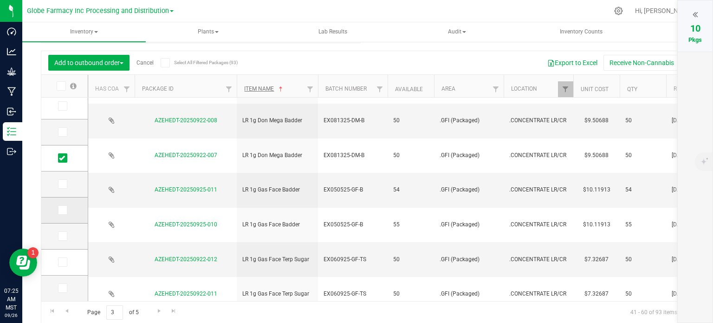
click at [63, 210] on icon at bounding box center [62, 210] width 6 height 0
click at [0, 0] on input "checkbox" at bounding box center [0, 0] width 0 height 0
click at [64, 210] on icon at bounding box center [62, 210] width 6 height 0
click at [0, 0] on input "checkbox" at bounding box center [0, 0] width 0 height 0
click at [64, 187] on span at bounding box center [62, 183] width 9 height 9
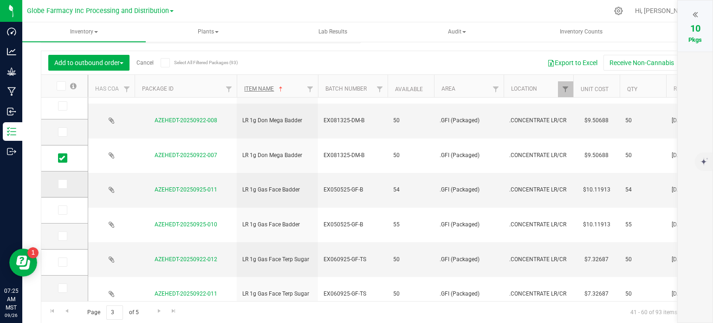
click at [0, 0] on input "checkbox" at bounding box center [0, 0] width 0 height 0
click at [158, 307] on span "Go to the next page" at bounding box center [159, 310] width 7 height 7
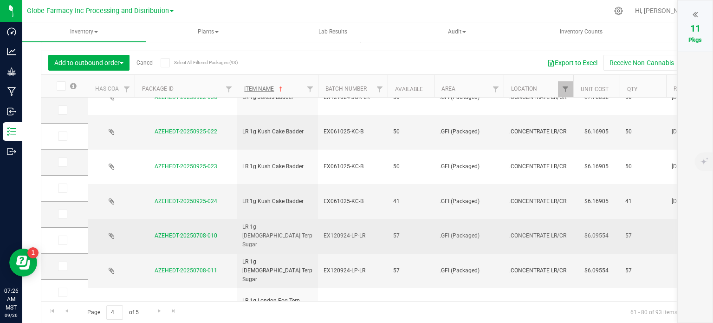
scroll to position [46, 0]
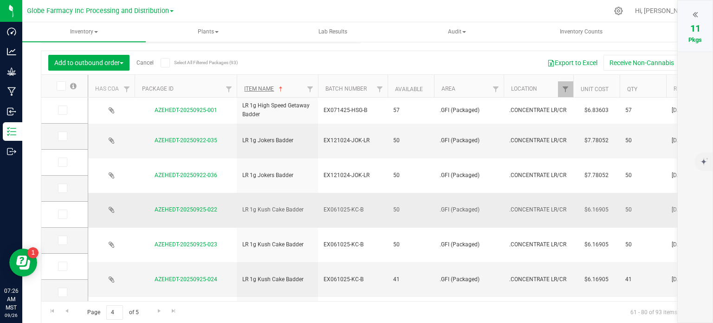
drag, startPoint x: 64, startPoint y: 186, endPoint x: 125, endPoint y: 186, distance: 61.7
click at [64, 188] on icon at bounding box center [62, 188] width 6 height 0
click at [0, 0] on input "checkbox" at bounding box center [0, 0] width 0 height 0
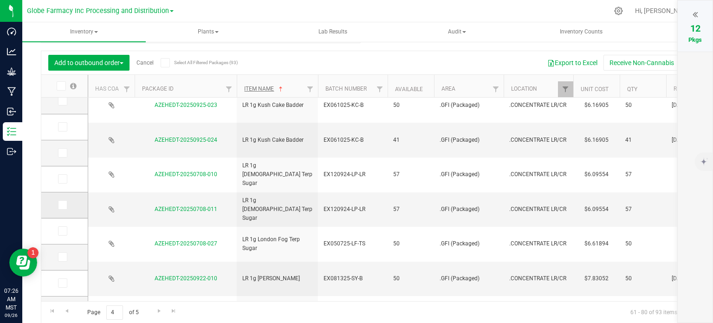
click at [62, 208] on span at bounding box center [62, 204] width 9 height 9
click at [0, 0] on input "checkbox" at bounding box center [0, 0] width 0 height 0
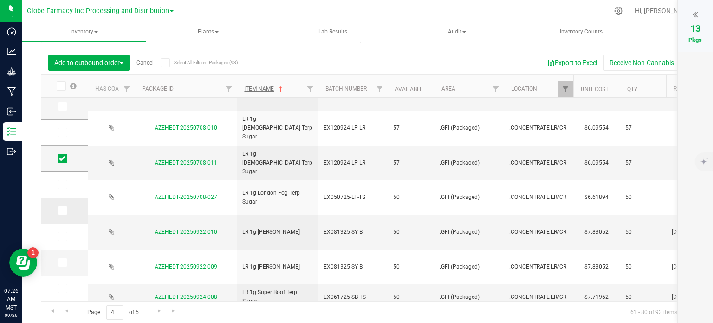
drag, startPoint x: 61, startPoint y: 213, endPoint x: 69, endPoint y: 213, distance: 7.9
click at [61, 210] on icon at bounding box center [62, 210] width 6 height 0
click at [0, 0] on input "checkbox" at bounding box center [0, 0] width 0 height 0
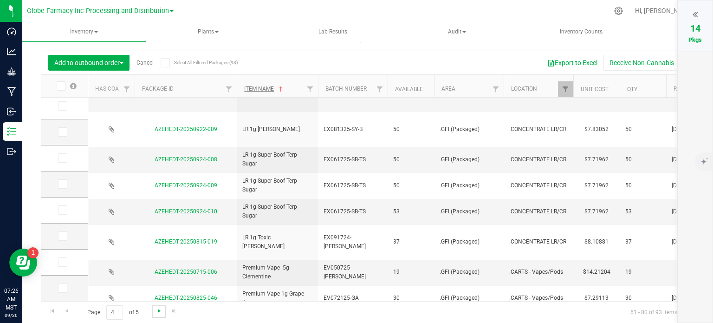
click at [162, 309] on span "Go to the next page" at bounding box center [159, 310] width 7 height 7
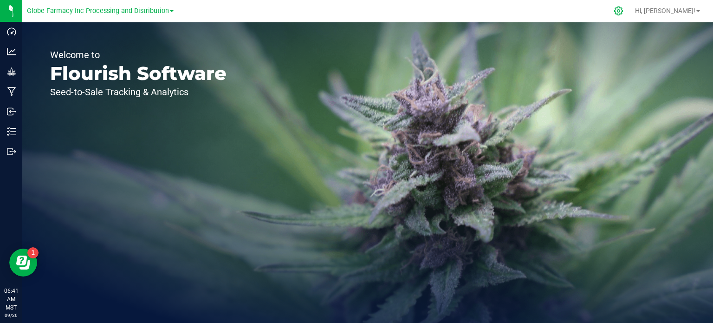
click at [624, 11] on icon at bounding box center [619, 11] width 10 height 10
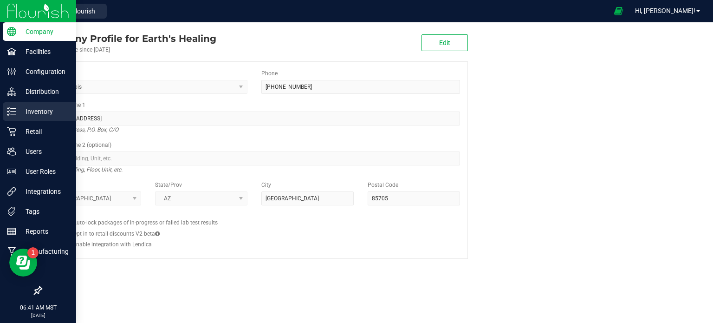
click at [34, 118] on div "Inventory" at bounding box center [39, 111] width 73 height 19
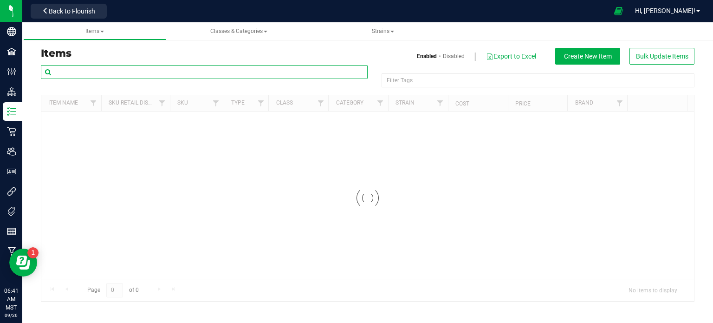
click at [146, 67] on input "text" at bounding box center [204, 72] width 327 height 14
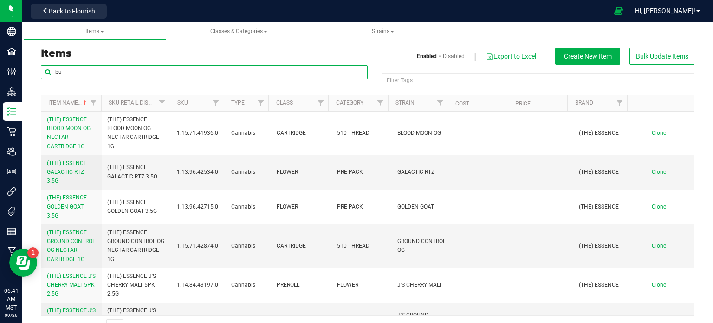
type input "b"
type input "BULK LHR SWAMPWATER"
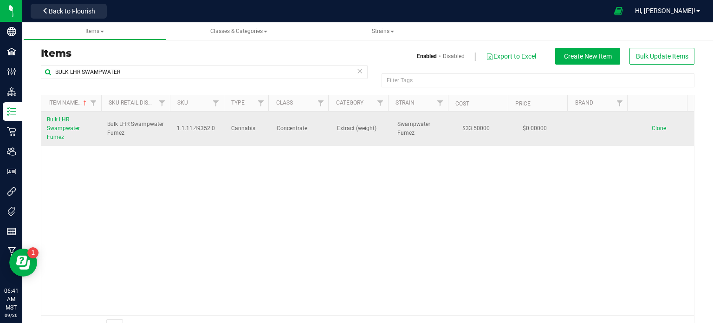
click at [71, 130] on span "Bulk LHR Swampwater Fumez" at bounding box center [63, 128] width 33 height 24
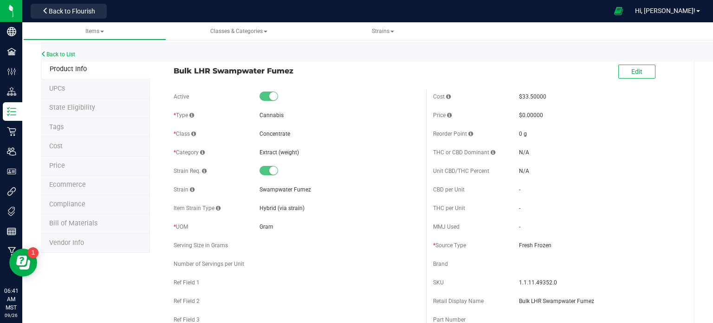
click at [71, 188] on span "Ecommerce" at bounding box center [67, 185] width 37 height 8
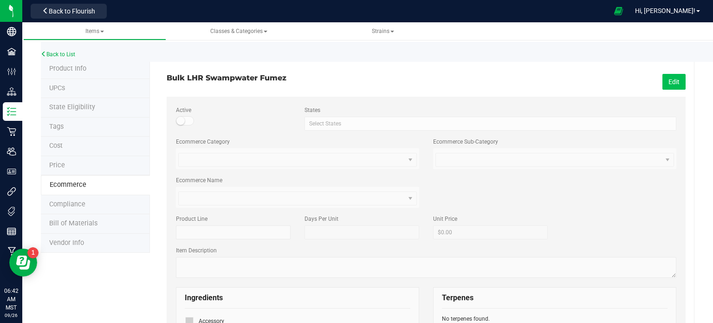
click at [663, 83] on button "Edit" at bounding box center [674, 82] width 23 height 16
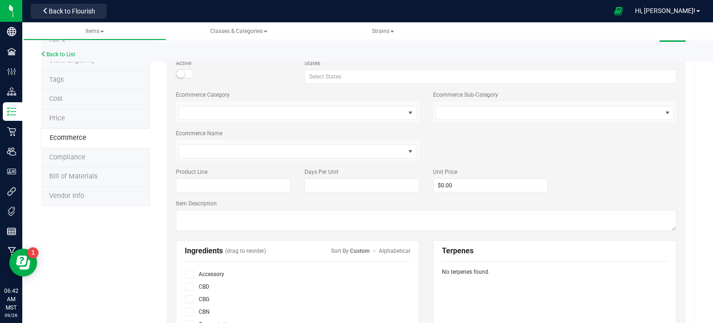
scroll to position [139, 0]
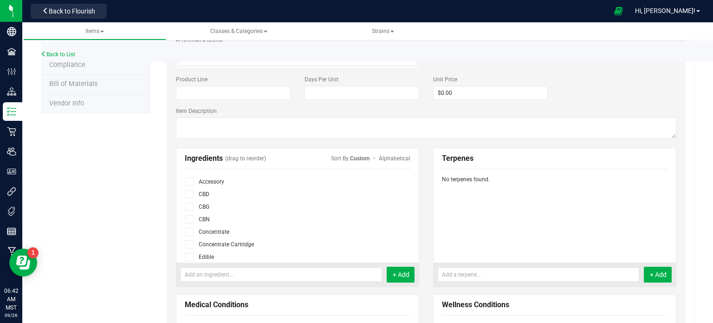
click at [187, 232] on icon at bounding box center [190, 232] width 6 height 0
click at [0, 0] on input "checkbox" at bounding box center [0, 0] width 0 height 0
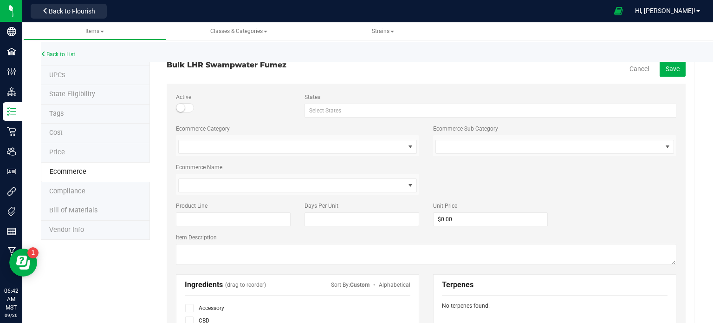
scroll to position [0, 0]
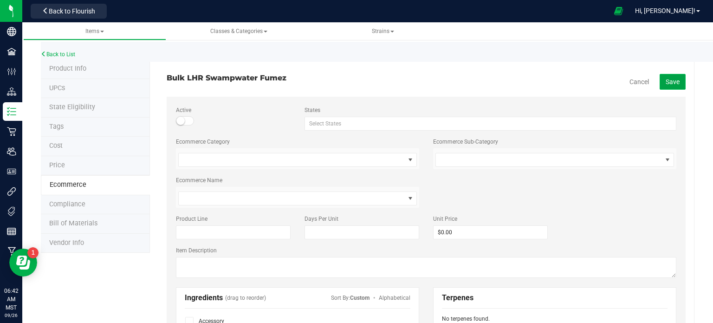
click at [667, 86] on button "Save" at bounding box center [673, 82] width 26 height 16
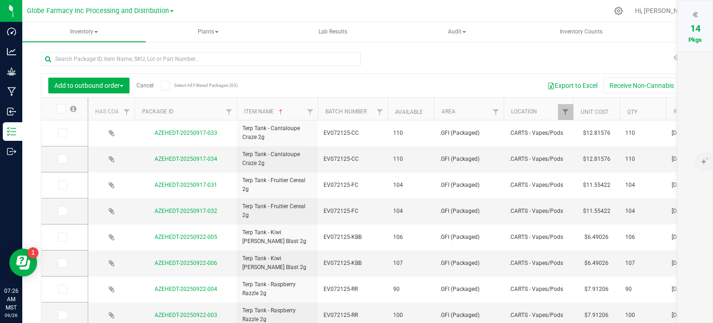
scroll to position [23, 0]
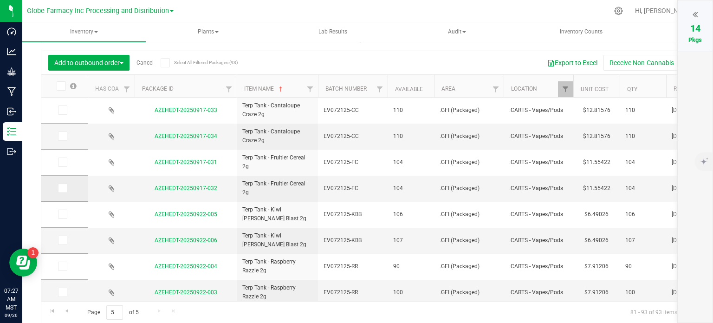
click at [63, 188] on icon at bounding box center [62, 188] width 6 height 0
click at [0, 0] on input "checkbox" at bounding box center [0, 0] width 0 height 0
click at [60, 240] on icon at bounding box center [62, 240] width 6 height 0
click at [0, 0] on input "checkbox" at bounding box center [0, 0] width 0 height 0
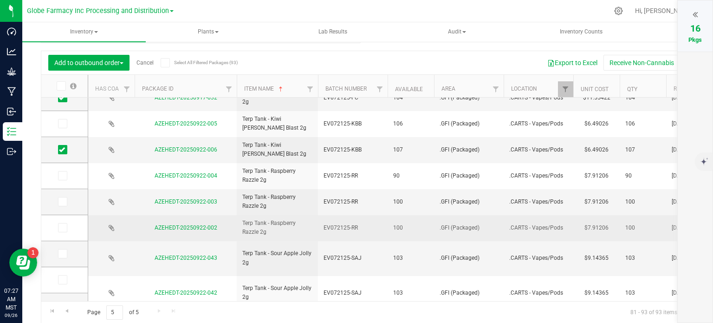
scroll to position [93, 0]
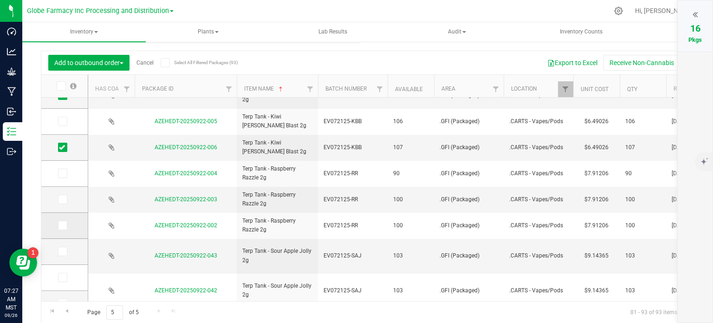
click at [65, 226] on span at bounding box center [62, 225] width 9 height 9
click at [0, 0] on input "checkbox" at bounding box center [0, 0] width 0 height 0
click at [63, 277] on icon at bounding box center [62, 277] width 6 height 0
click at [0, 0] on input "checkbox" at bounding box center [0, 0] width 0 height 0
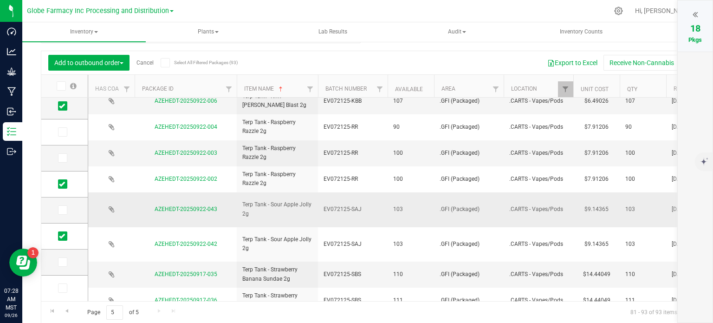
scroll to position [141, 0]
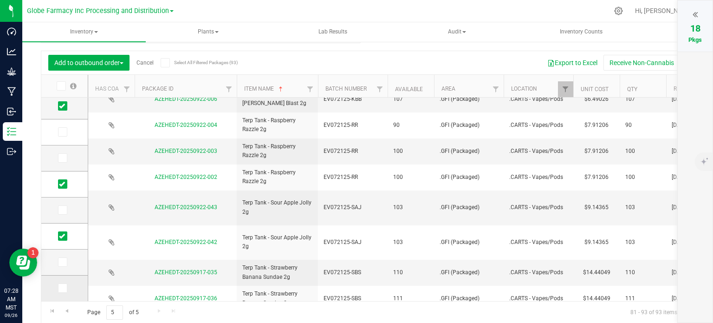
click at [61, 288] on icon at bounding box center [62, 288] width 6 height 0
click at [0, 0] on input "checkbox" at bounding box center [0, 0] width 0 height 0
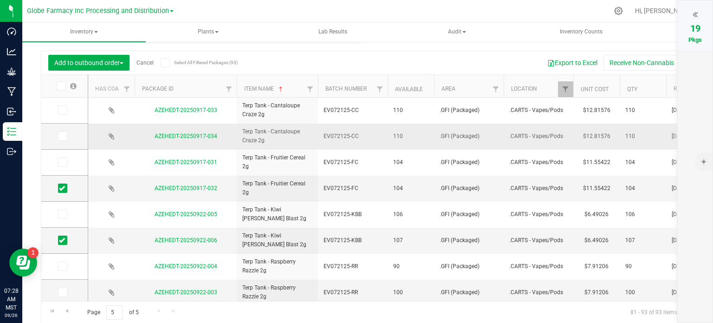
scroll to position [0, 0]
click at [696, 13] on icon at bounding box center [695, 14] width 5 height 9
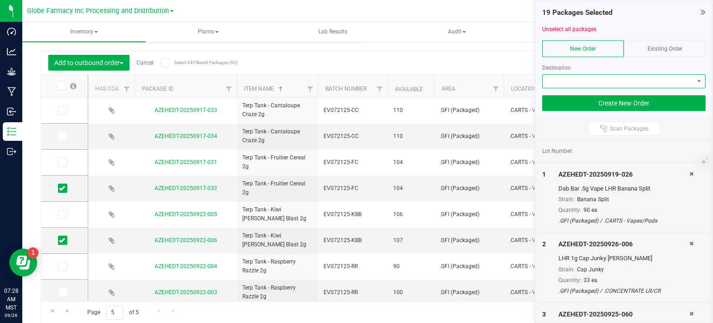
click at [586, 81] on span at bounding box center [618, 81] width 151 height 13
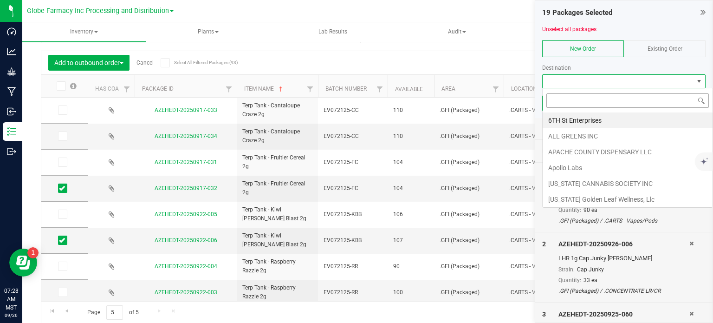
scroll to position [13, 163]
type input "GLOBE"
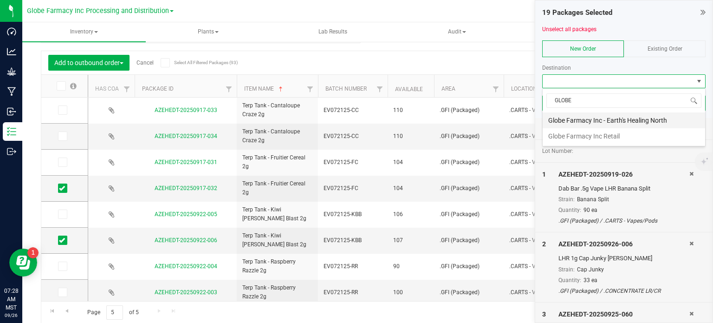
click at [602, 122] on li "Globe Farmacy Inc - Earth's Healing North" at bounding box center [624, 120] width 162 height 16
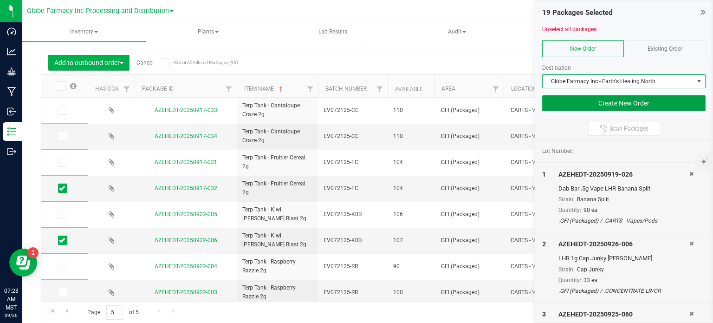
click at [592, 108] on button "Create New Order" at bounding box center [623, 103] width 163 height 16
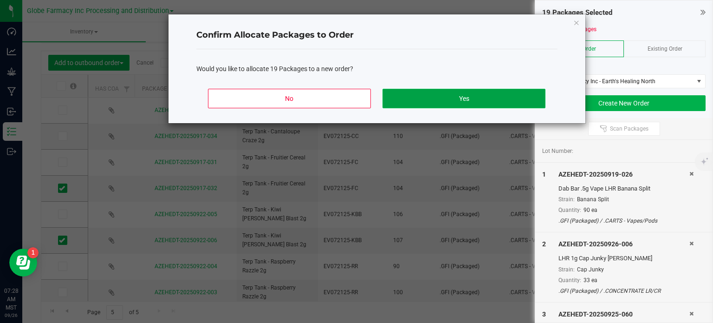
click at [516, 102] on button "Yes" at bounding box center [464, 98] width 162 height 19
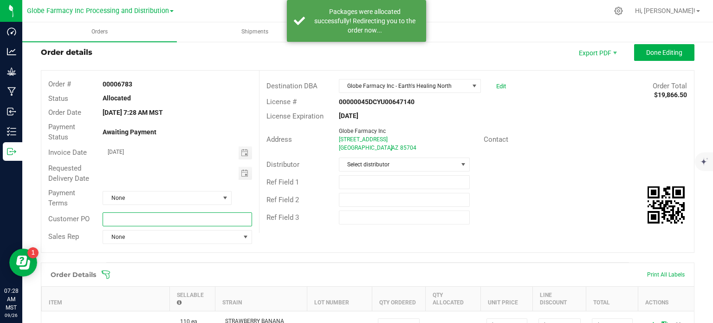
click at [143, 217] on input "text" at bounding box center [177, 219] width 149 height 14
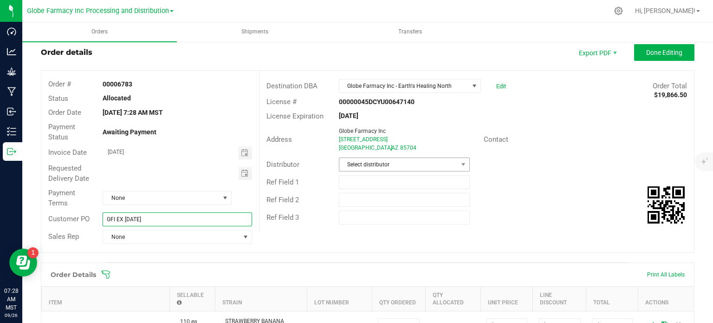
type input "GFI EX [DATE]"
click at [364, 169] on span "Select distributor" at bounding box center [398, 164] width 118 height 13
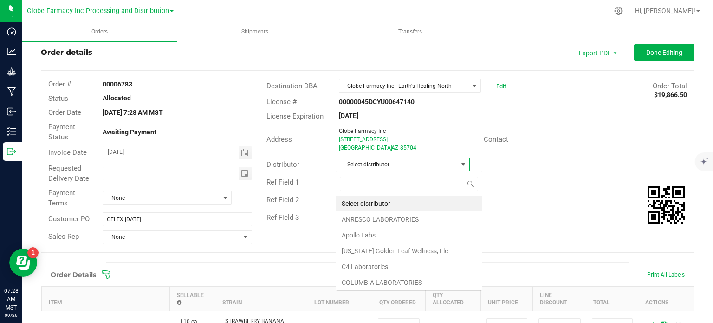
scroll to position [13, 129]
type input "GLOBE"
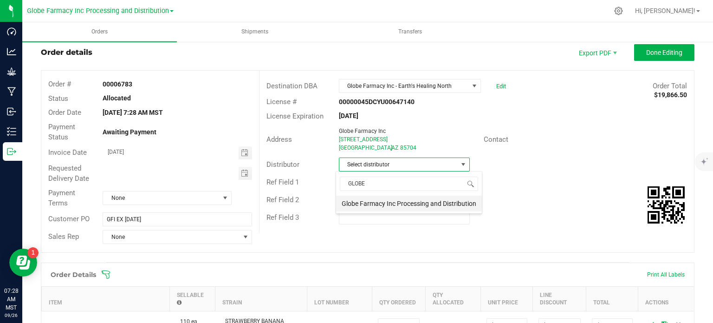
click at [388, 199] on li "Globe Farmacy Inc Processing and Distribution" at bounding box center [409, 203] width 146 height 16
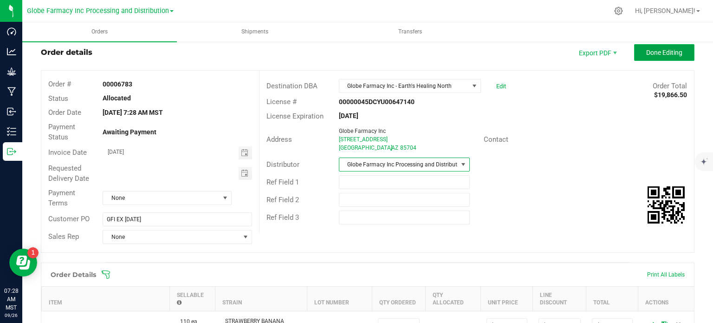
click at [653, 51] on span "Done Editing" at bounding box center [664, 52] width 36 height 7
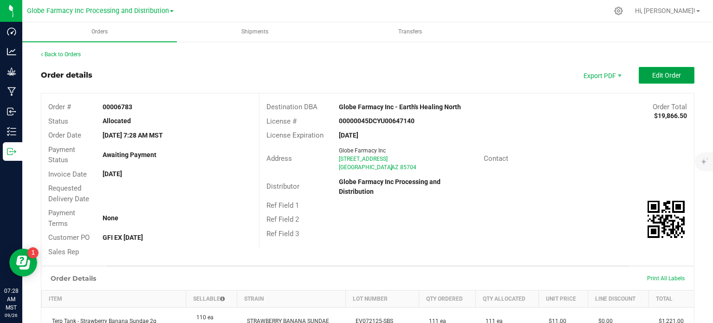
click at [656, 76] on span "Edit Order" at bounding box center [666, 74] width 29 height 7
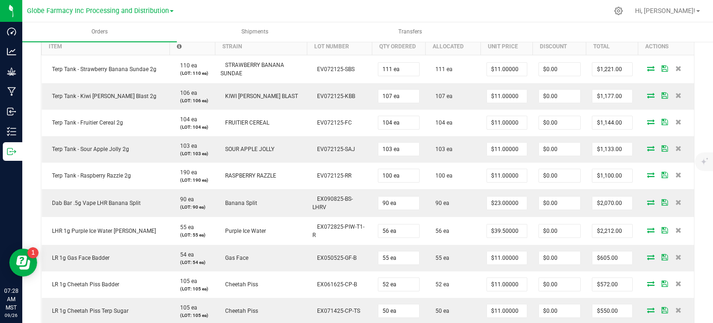
scroll to position [186, 0]
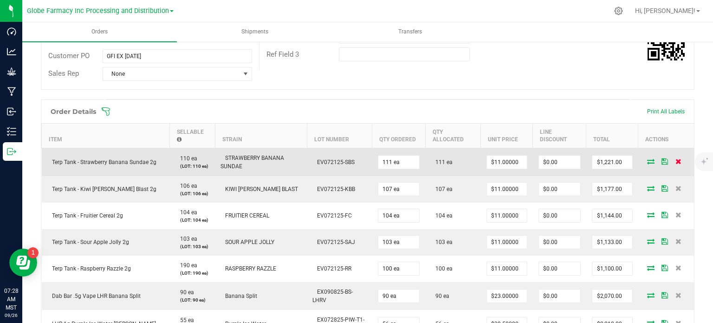
click at [676, 161] on icon at bounding box center [679, 161] width 6 height 6
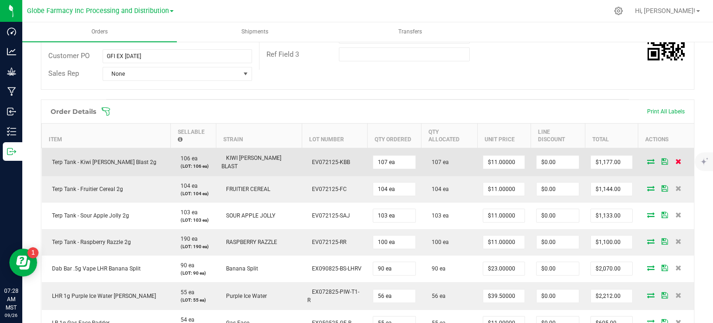
click at [676, 158] on icon at bounding box center [679, 161] width 6 height 6
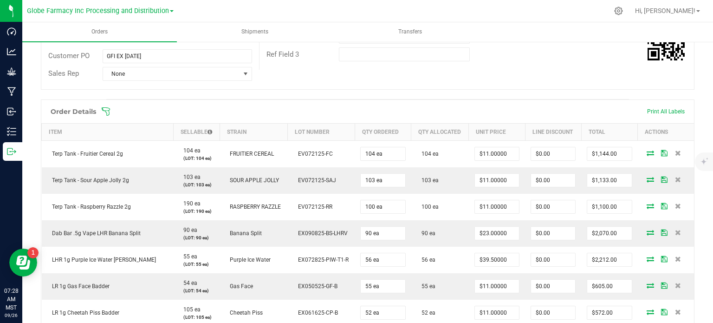
click at [675, 151] on icon at bounding box center [678, 153] width 6 height 6
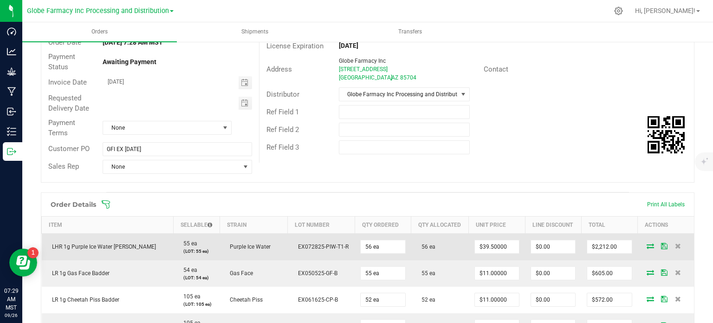
scroll to position [0, 0]
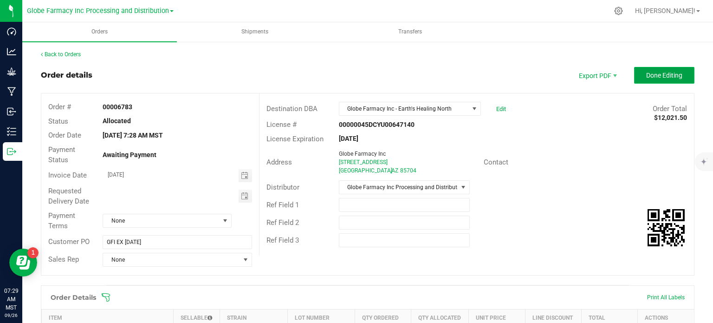
click at [672, 70] on button "Done Editing" at bounding box center [664, 75] width 60 height 17
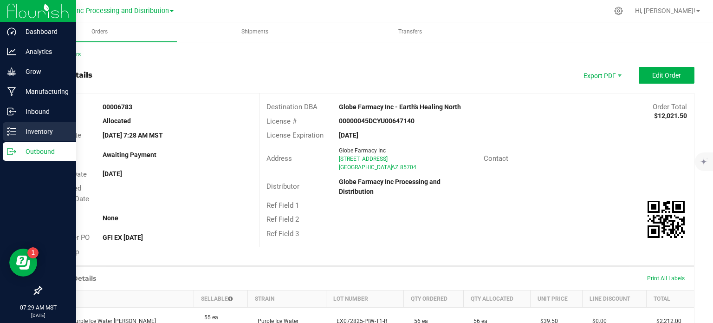
click at [19, 133] on p "Inventory" at bounding box center [44, 131] width 56 height 11
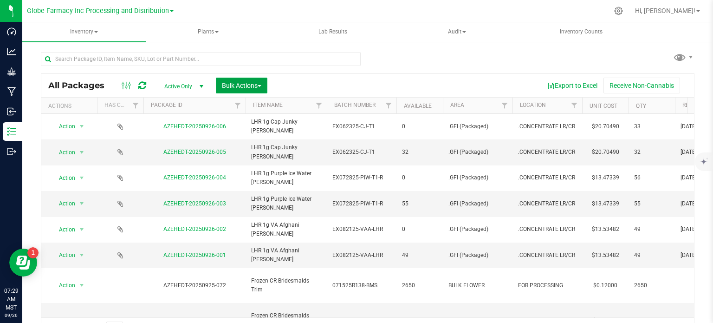
drag, startPoint x: 221, startPoint y: 86, endPoint x: 222, endPoint y: 92, distance: 6.2
click at [221, 86] on button "Bulk Actions" at bounding box center [242, 86] width 52 height 16
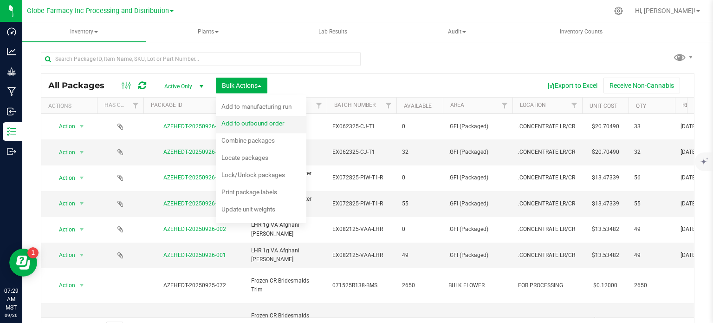
click at [237, 125] on span "Add to outbound order" at bounding box center [252, 122] width 63 height 7
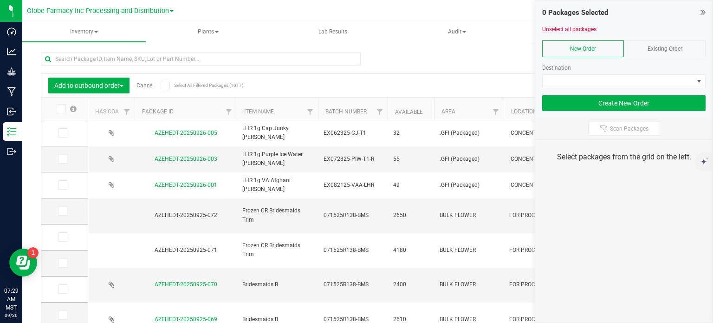
click at [702, 13] on icon at bounding box center [703, 11] width 5 height 9
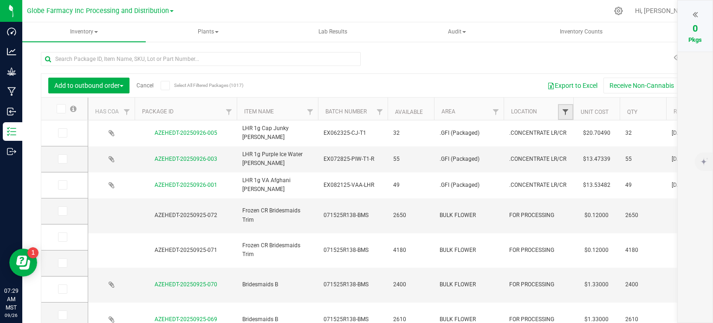
click at [562, 114] on span "Filter" at bounding box center [565, 111] width 7 height 7
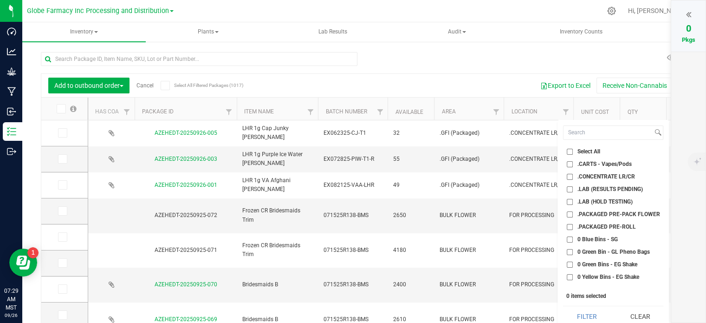
click at [570, 175] on input ".CONCENTRATE LR/CR" at bounding box center [570, 177] width 6 height 6
checkbox input "true"
click at [587, 316] on button "Filter" at bounding box center [586, 316] width 47 height 20
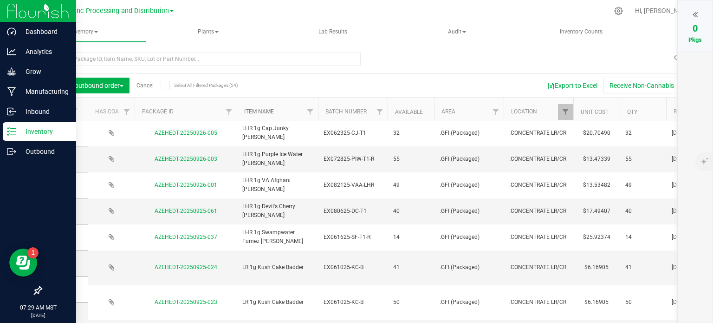
drag, startPoint x: 258, startPoint y: 109, endPoint x: 7, endPoint y: 173, distance: 258.6
click at [258, 109] on link "Item Name" at bounding box center [259, 111] width 30 height 6
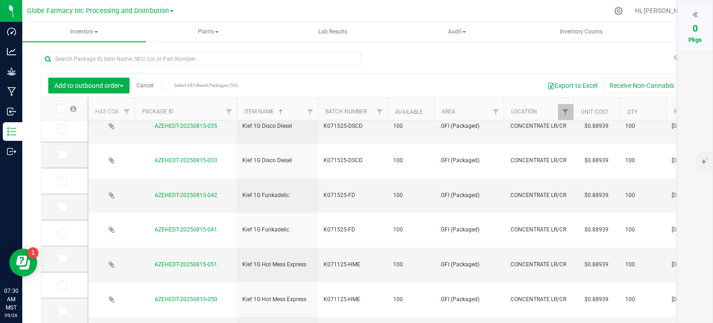
scroll to position [23, 0]
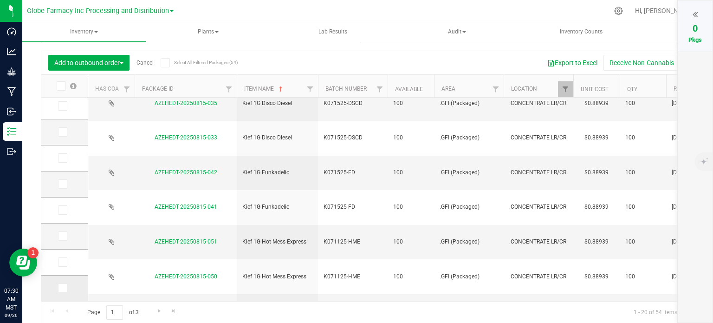
click at [61, 288] on icon at bounding box center [62, 288] width 6 height 0
click at [0, 0] on input "checkbox" at bounding box center [0, 0] width 0 height 0
click at [162, 308] on span "Go to the next page" at bounding box center [159, 310] width 7 height 7
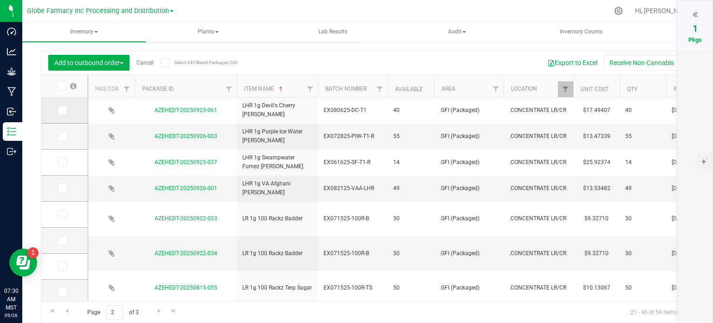
click at [61, 110] on icon at bounding box center [62, 110] width 6 height 0
click at [0, 0] on input "checkbox" at bounding box center [0, 0] width 0 height 0
click at [58, 135] on span at bounding box center [62, 135] width 9 height 9
click at [0, 0] on input "checkbox" at bounding box center [0, 0] width 0 height 0
click at [64, 162] on icon at bounding box center [62, 162] width 6 height 0
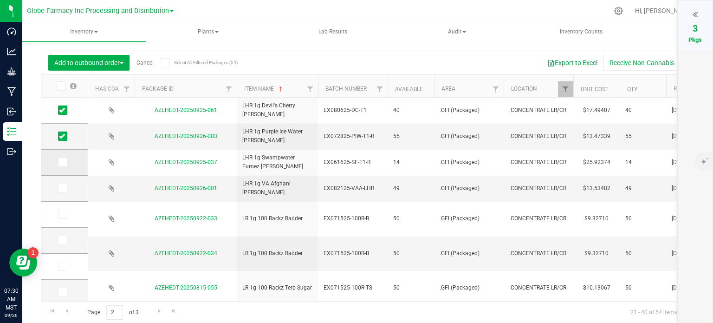
click at [0, 0] on input "checkbox" at bounding box center [0, 0] width 0 height 0
click at [58, 188] on span at bounding box center [62, 187] width 9 height 9
click at [0, 0] on input "checkbox" at bounding box center [0, 0] width 0 height 0
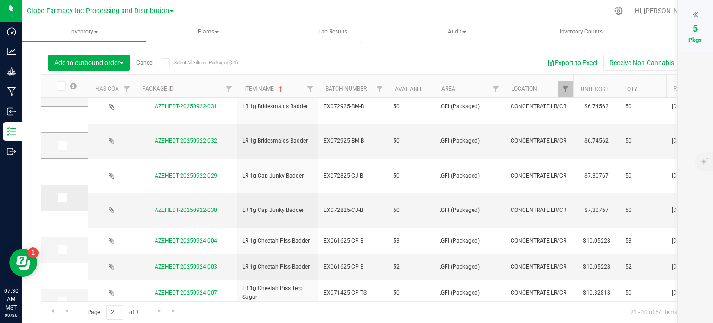
click at [60, 197] on icon at bounding box center [62, 197] width 6 height 0
click at [0, 0] on input "checkbox" at bounding box center [0, 0] width 0 height 0
click at [62, 249] on icon at bounding box center [62, 249] width 6 height 0
click at [0, 0] on input "checkbox" at bounding box center [0, 0] width 0 height 0
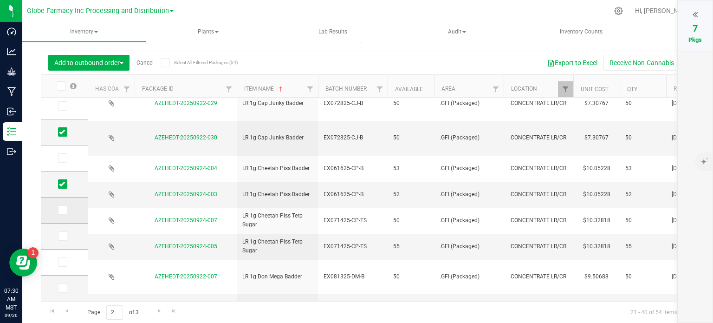
click at [64, 210] on icon at bounding box center [62, 210] width 6 height 0
click at [0, 0] on input "checkbox" at bounding box center [0, 0] width 0 height 0
drag, startPoint x: 60, startPoint y: 261, endPoint x: 65, endPoint y: 261, distance: 4.7
click at [60, 262] on icon at bounding box center [62, 262] width 6 height 0
click at [0, 0] on input "checkbox" at bounding box center [0, 0] width 0 height 0
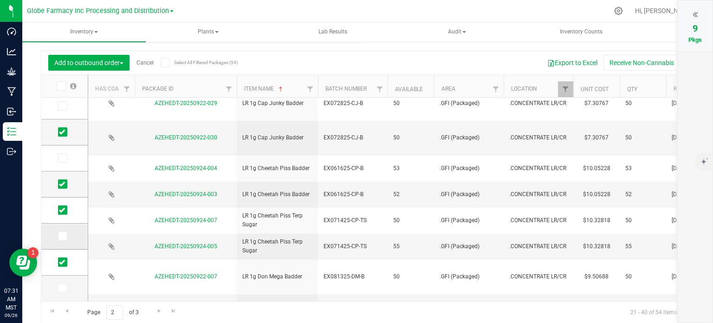
click at [61, 236] on icon at bounding box center [62, 236] width 6 height 0
click at [0, 0] on input "checkbox" at bounding box center [0, 0] width 0 height 0
click at [61, 236] on icon at bounding box center [62, 236] width 6 height 0
click at [0, 0] on input "checkbox" at bounding box center [0, 0] width 0 height 0
click at [156, 310] on span "Go to the next page" at bounding box center [159, 310] width 7 height 7
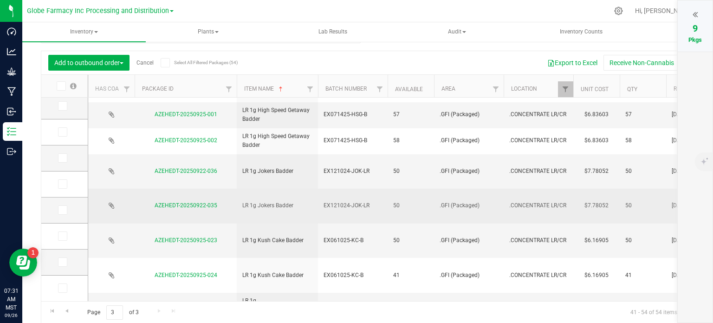
scroll to position [46, 0]
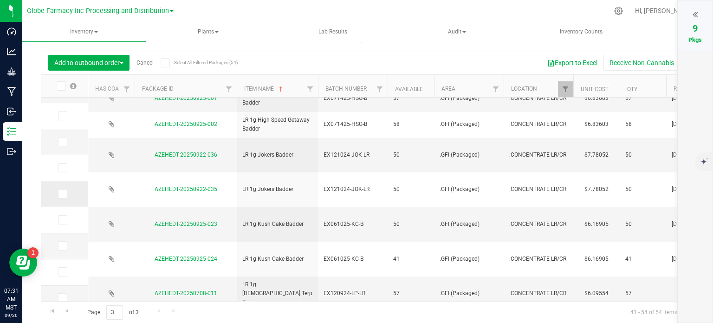
click at [66, 193] on span at bounding box center [62, 193] width 9 height 9
click at [0, 0] on input "checkbox" at bounding box center [0, 0] width 0 height 0
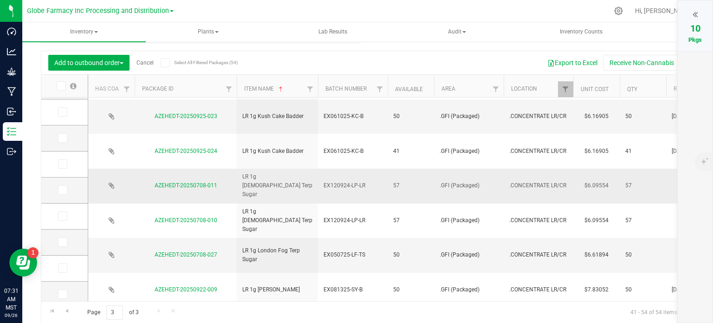
scroll to position [160, 0]
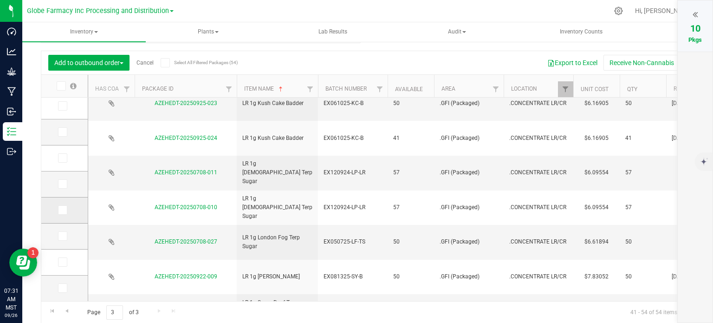
click at [60, 210] on icon at bounding box center [62, 210] width 6 height 0
click at [0, 0] on input "checkbox" at bounding box center [0, 0] width 0 height 0
drag, startPoint x: 63, startPoint y: 235, endPoint x: 77, endPoint y: 235, distance: 13.9
click at [63, 236] on icon at bounding box center [62, 236] width 6 height 0
click at [0, 0] on input "checkbox" at bounding box center [0, 0] width 0 height 0
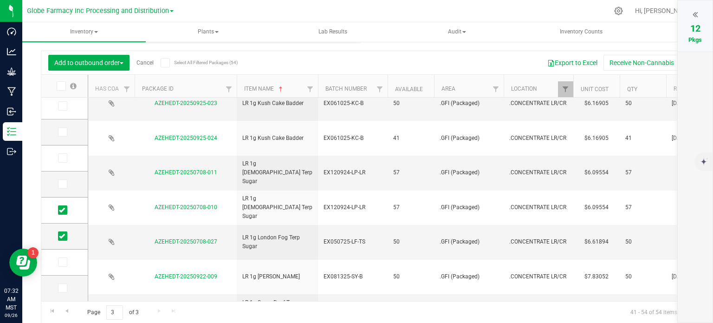
drag, startPoint x: 700, startPoint y: 13, endPoint x: 678, endPoint y: 19, distance: 22.8
click at [700, 13] on div at bounding box center [695, 14] width 16 height 14
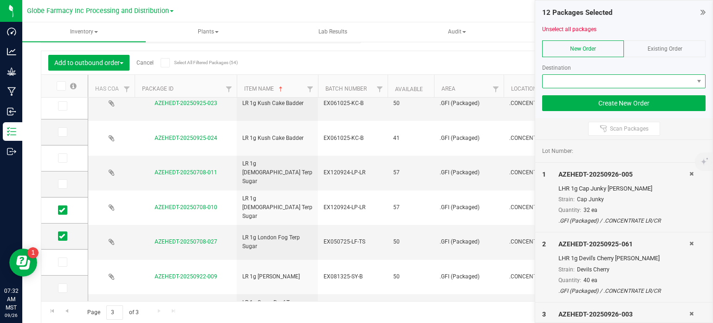
click at [570, 79] on span at bounding box center [618, 81] width 151 height 13
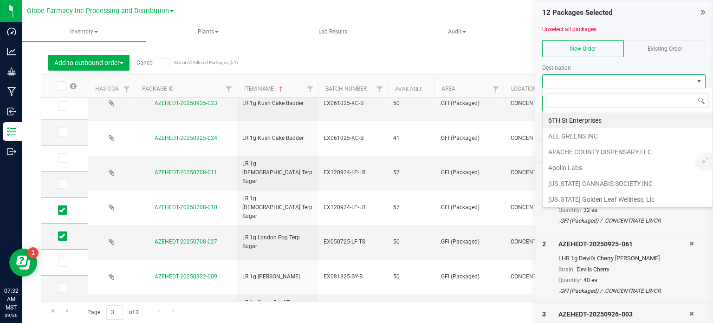
scroll to position [13, 163]
type input "EARTH"
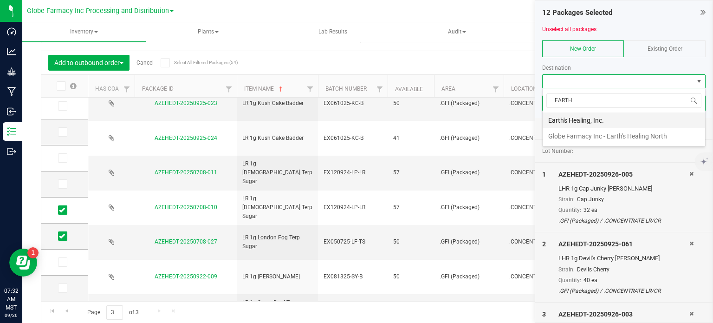
click at [598, 118] on li "Earth's Healing, Inc." at bounding box center [624, 120] width 162 height 16
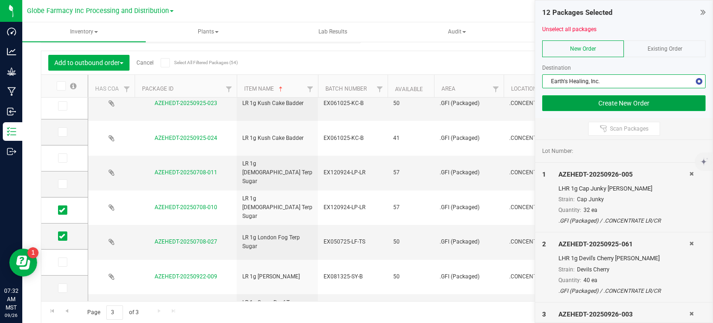
click at [597, 103] on button "Create New Order" at bounding box center [623, 103] width 163 height 16
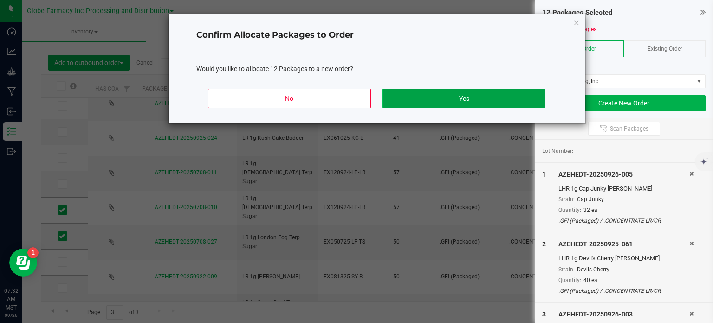
click at [510, 101] on button "Yes" at bounding box center [464, 98] width 162 height 19
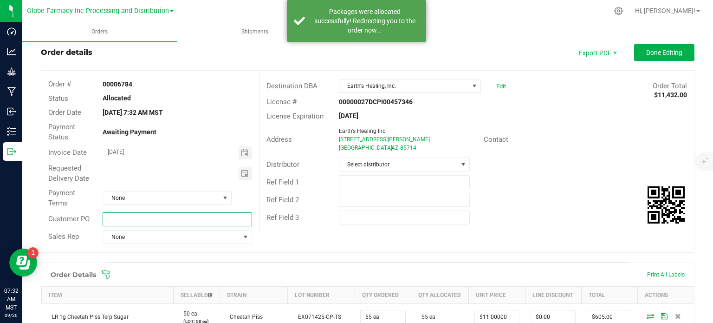
click at [147, 221] on input "text" at bounding box center [177, 219] width 149 height 14
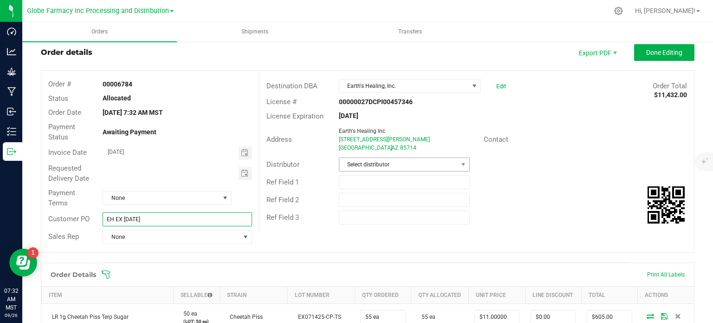
type input "EH EX [DATE]"
click at [348, 161] on span "Select distributor" at bounding box center [398, 164] width 118 height 13
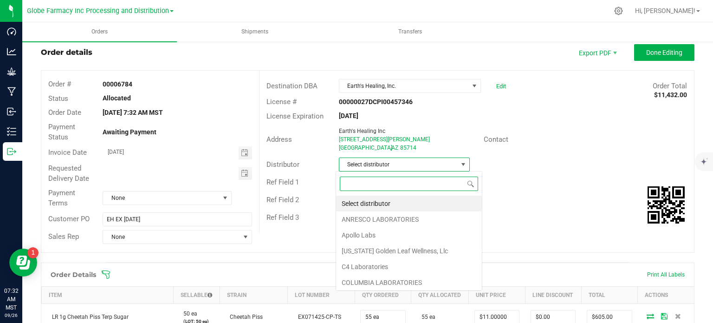
scroll to position [13, 129]
type input "GLOBE"
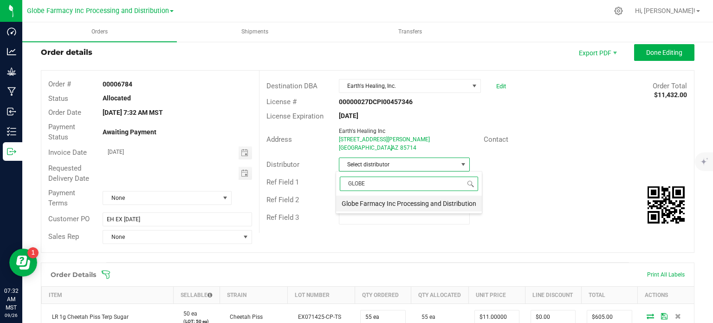
click at [380, 205] on li "Globe Farmacy Inc Processing and Distribution" at bounding box center [409, 203] width 146 height 16
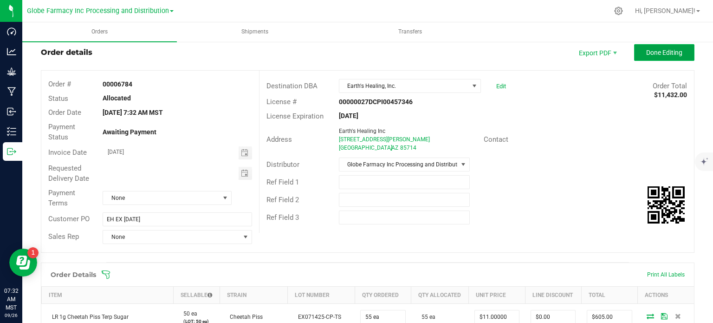
click at [637, 53] on button "Done Editing" at bounding box center [664, 52] width 60 height 17
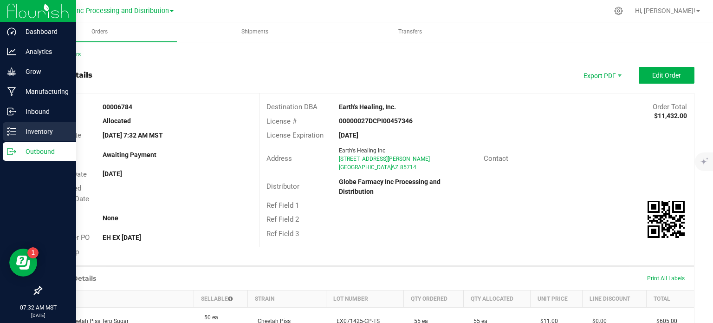
click at [19, 134] on p "Inventory" at bounding box center [44, 131] width 56 height 11
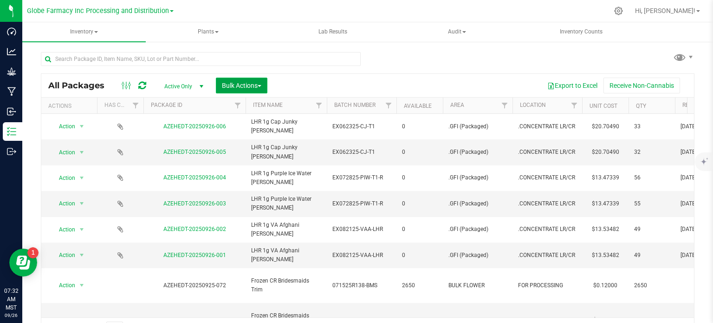
click at [247, 84] on span "Bulk Actions" at bounding box center [241, 85] width 39 height 7
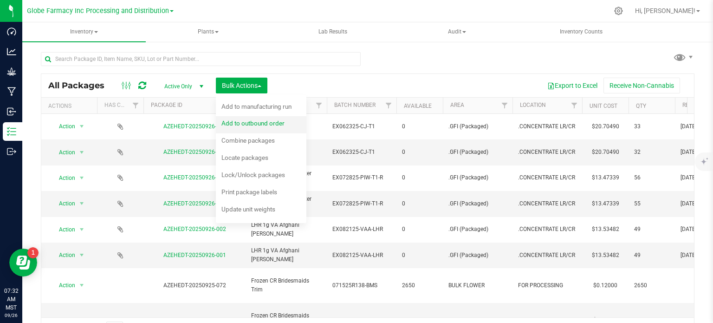
click at [253, 126] on span "Add to outbound order" at bounding box center [252, 122] width 63 height 7
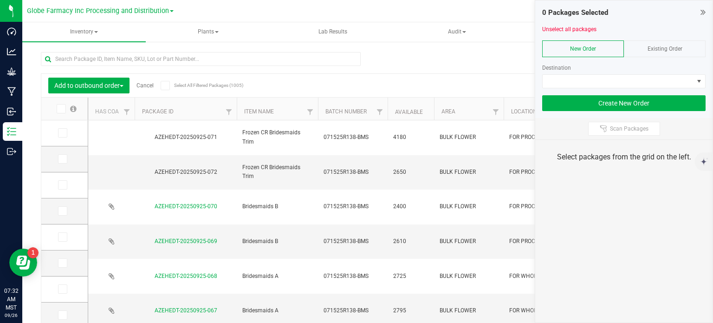
drag, startPoint x: 702, startPoint y: 11, endPoint x: 678, endPoint y: 29, distance: 30.5
click at [702, 11] on icon at bounding box center [703, 11] width 5 height 9
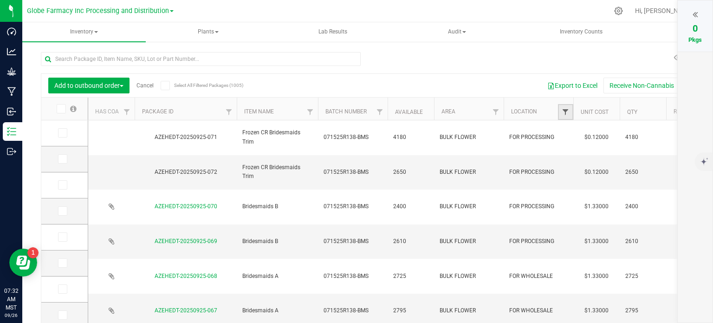
click at [568, 110] on span "Filter" at bounding box center [565, 111] width 7 height 7
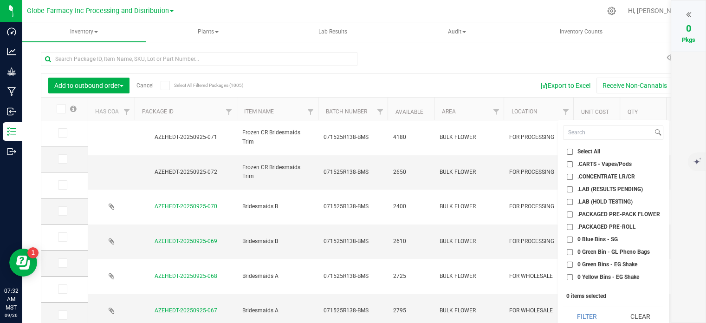
click at [571, 214] on input ".PACKAGED PRE-PACK FLOWER" at bounding box center [570, 214] width 6 height 6
checkbox input "true"
click at [569, 228] on input ".PACKAGED PRE-ROLL" at bounding box center [570, 227] width 6 height 6
checkbox input "true"
click at [586, 312] on button "Filter" at bounding box center [586, 316] width 47 height 20
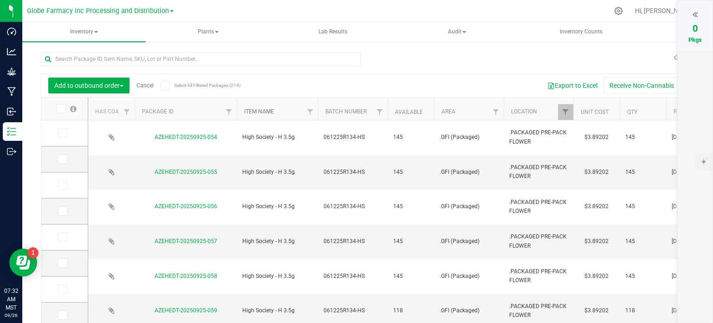
click at [271, 115] on link "Item Name" at bounding box center [259, 111] width 30 height 6
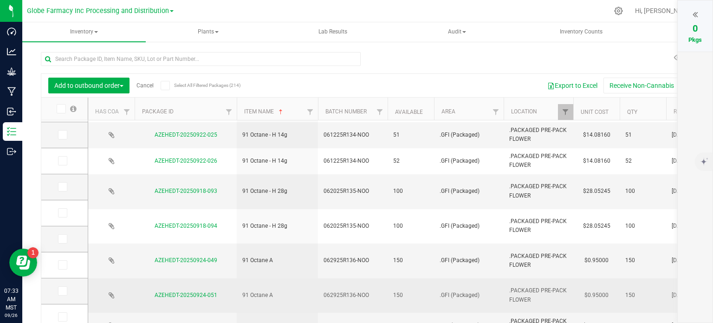
scroll to position [279, 0]
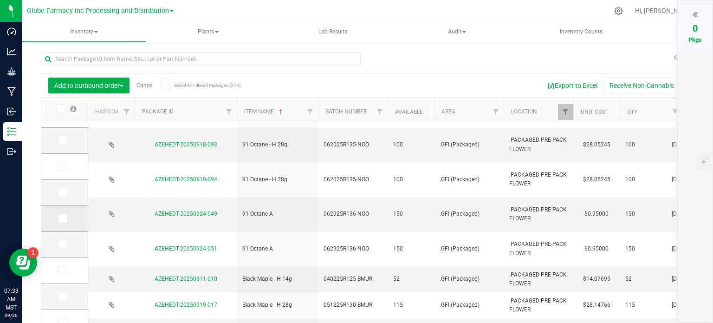
drag, startPoint x: 62, startPoint y: 193, endPoint x: 64, endPoint y: 212, distance: 19.1
click at [62, 192] on icon at bounding box center [62, 192] width 6 height 0
click at [0, 0] on input "checkbox" at bounding box center [0, 0] width 0 height 0
click at [63, 218] on icon at bounding box center [62, 218] width 6 height 0
click at [0, 0] on input "checkbox" at bounding box center [0, 0] width 0 height 0
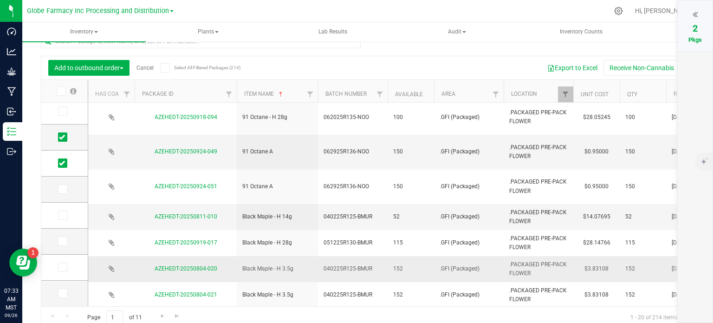
scroll to position [23, 0]
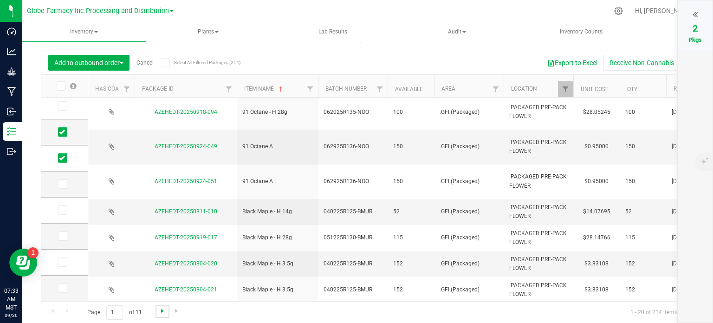
click at [160, 312] on span "Go to the next page" at bounding box center [162, 310] width 7 height 7
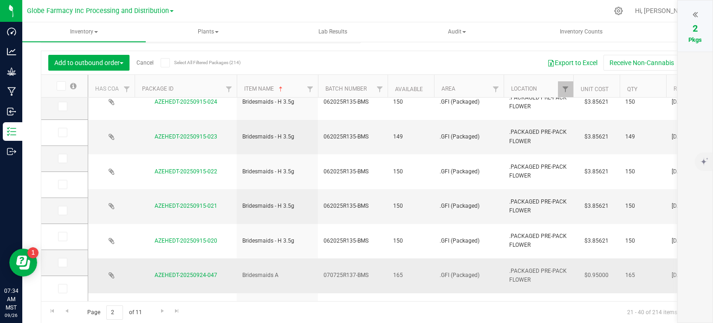
scroll to position [221, 0]
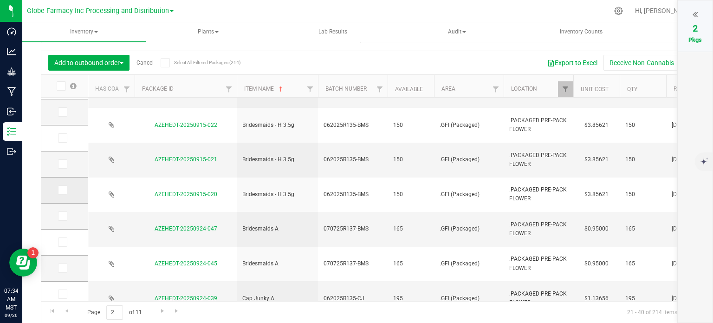
drag, startPoint x: 62, startPoint y: 165, endPoint x: 67, endPoint y: 186, distance: 21.5
click at [62, 164] on icon at bounding box center [62, 164] width 6 height 0
click at [0, 0] on input "checkbox" at bounding box center [0, 0] width 0 height 0
click at [64, 190] on icon at bounding box center [62, 190] width 6 height 0
click at [0, 0] on input "checkbox" at bounding box center [0, 0] width 0 height 0
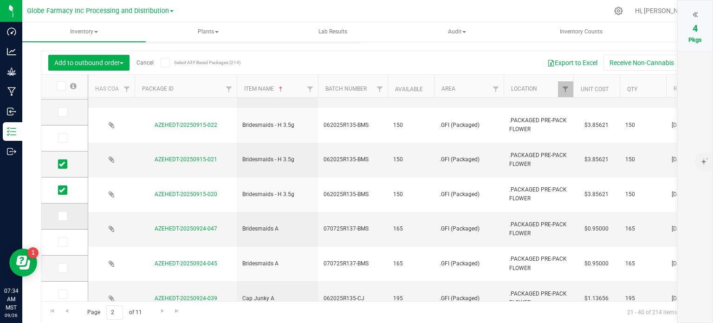
click at [63, 216] on icon at bounding box center [62, 216] width 6 height 0
click at [0, 0] on input "checkbox" at bounding box center [0, 0] width 0 height 0
click at [60, 242] on icon at bounding box center [62, 242] width 6 height 0
click at [0, 0] on input "checkbox" at bounding box center [0, 0] width 0 height 0
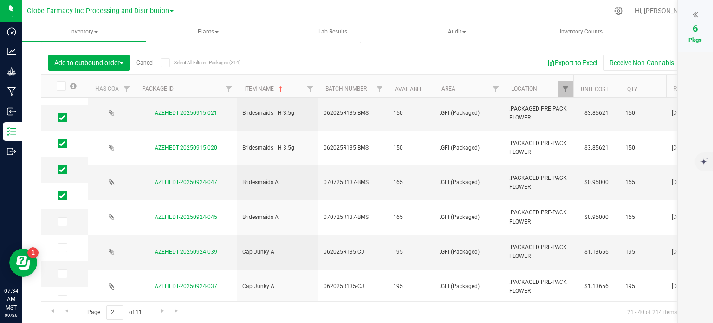
scroll to position [307, 0]
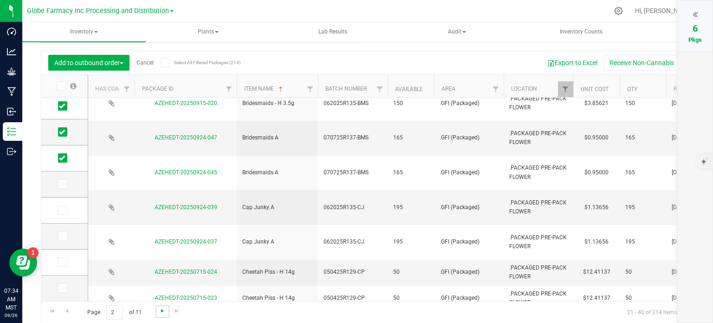
click at [163, 308] on span "Go to the next page" at bounding box center [162, 310] width 7 height 7
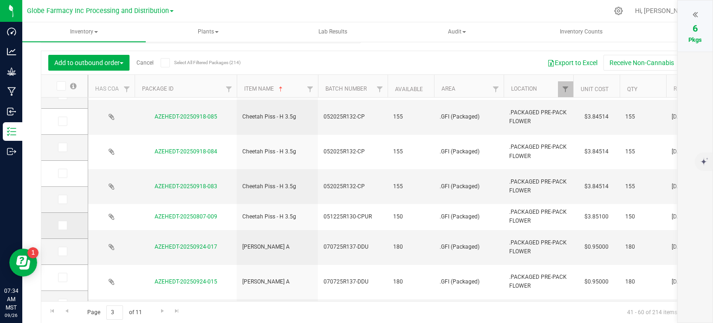
drag, startPoint x: 65, startPoint y: 200, endPoint x: 67, endPoint y: 221, distance: 20.5
click at [65, 200] on span at bounding box center [62, 199] width 9 height 9
click at [0, 0] on input "checkbox" at bounding box center [0, 0] width 0 height 0
click at [65, 226] on span at bounding box center [62, 225] width 9 height 9
click at [0, 0] on input "checkbox" at bounding box center [0, 0] width 0 height 0
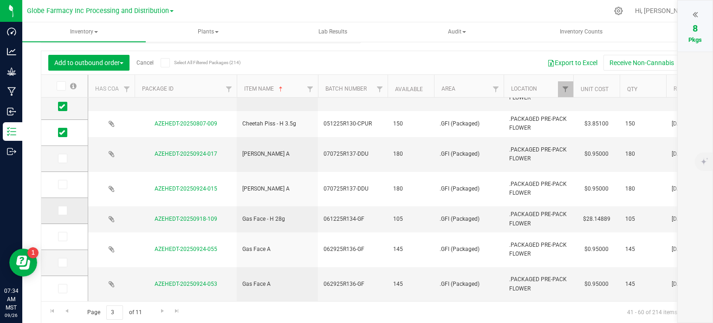
drag, startPoint x: 66, startPoint y: 185, endPoint x: 65, endPoint y: 204, distance: 19.1
click at [66, 185] on span at bounding box center [62, 184] width 9 height 9
click at [0, 0] on input "checkbox" at bounding box center [0, 0] width 0 height 0
click at [63, 210] on icon at bounding box center [62, 210] width 6 height 0
click at [0, 0] on input "checkbox" at bounding box center [0, 0] width 0 height 0
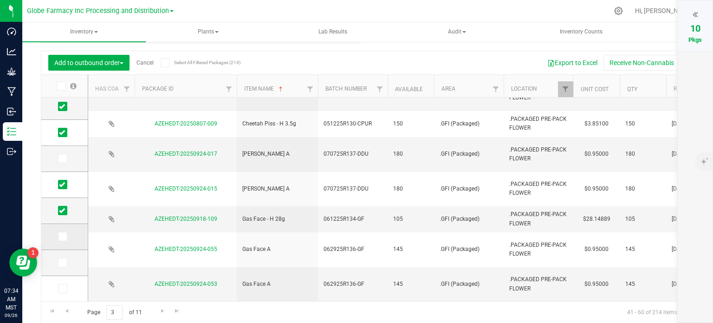
click at [65, 237] on span at bounding box center [62, 236] width 9 height 9
click at [0, 0] on input "checkbox" at bounding box center [0, 0] width 0 height 0
click at [62, 262] on icon at bounding box center [62, 262] width 6 height 0
click at [0, 0] on input "checkbox" at bounding box center [0, 0] width 0 height 0
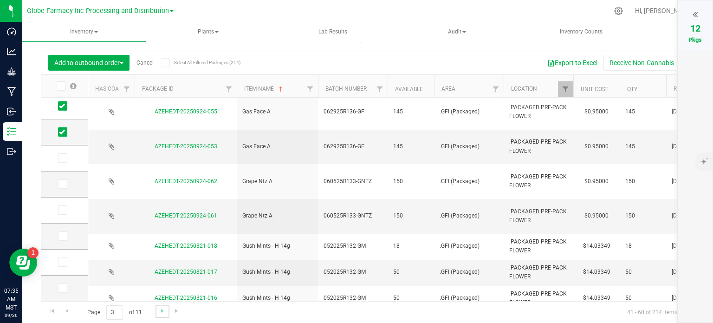
click at [164, 315] on link "Go to the next page" at bounding box center [162, 311] width 13 height 13
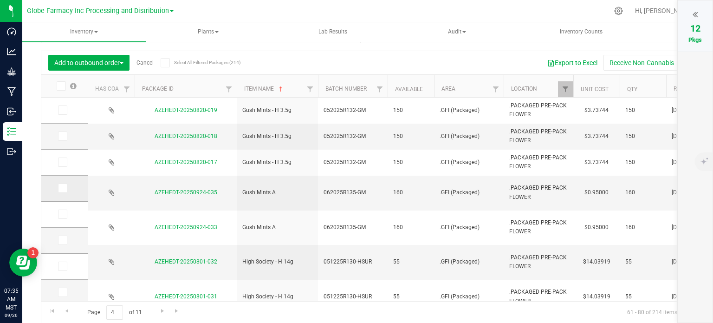
click at [59, 188] on icon at bounding box center [62, 188] width 6 height 0
click at [0, 0] on input "checkbox" at bounding box center [0, 0] width 0 height 0
click at [63, 214] on icon at bounding box center [62, 214] width 6 height 0
click at [0, 0] on input "checkbox" at bounding box center [0, 0] width 0 height 0
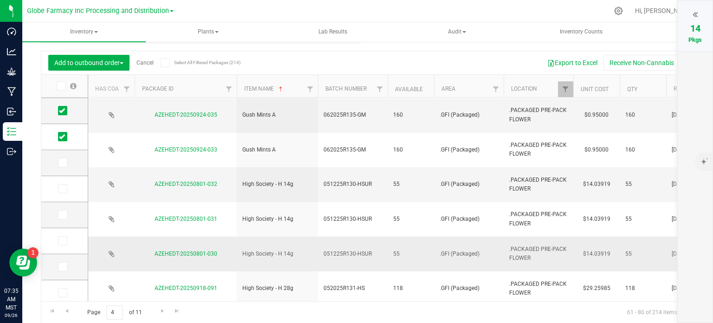
scroll to position [139, 0]
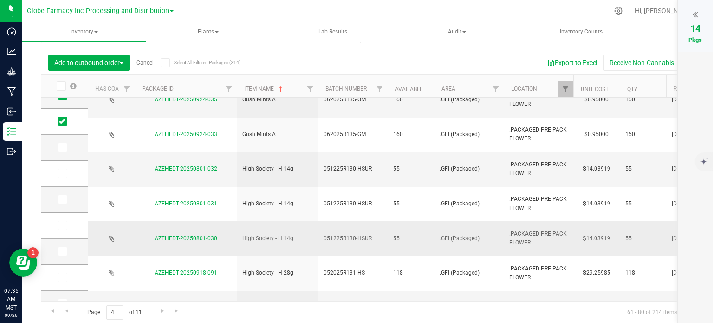
drag, startPoint x: 64, startPoint y: 200, endPoint x: 102, endPoint y: 211, distance: 39.7
click at [64, 199] on icon at bounding box center [62, 199] width 6 height 0
click at [0, 0] on input "checkbox" at bounding box center [0, 0] width 0 height 0
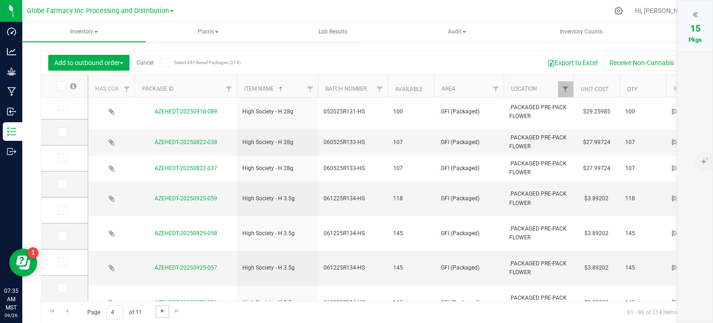
click at [160, 310] on span "Go to the next page" at bounding box center [162, 310] width 7 height 7
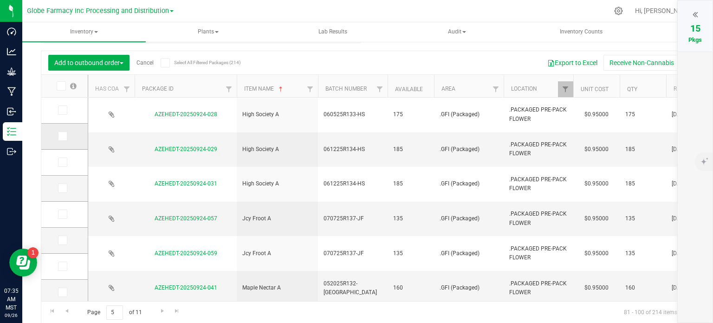
drag, startPoint x: 65, startPoint y: 114, endPoint x: 60, endPoint y: 130, distance: 16.5
click at [65, 114] on span at bounding box center [62, 109] width 9 height 9
click at [0, 0] on input "checkbox" at bounding box center [0, 0] width 0 height 0
click at [61, 136] on icon at bounding box center [62, 136] width 6 height 0
click at [0, 0] on input "checkbox" at bounding box center [0, 0] width 0 height 0
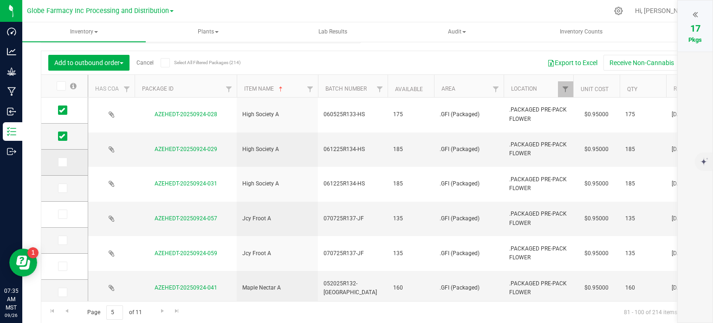
click at [62, 162] on icon at bounding box center [62, 162] width 6 height 0
click at [0, 0] on input "checkbox" at bounding box center [0, 0] width 0 height 0
click at [65, 188] on span at bounding box center [62, 187] width 9 height 9
click at [0, 0] on input "checkbox" at bounding box center [0, 0] width 0 height 0
click at [64, 214] on icon at bounding box center [62, 214] width 6 height 0
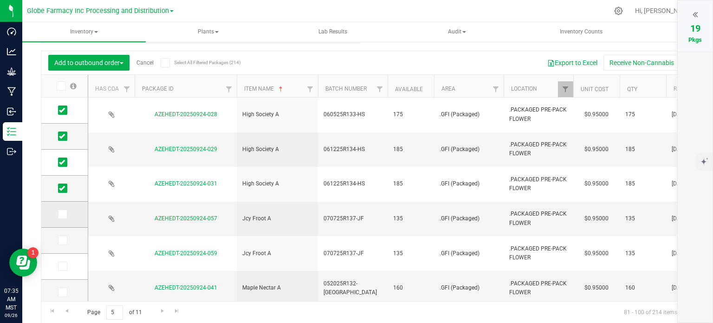
click at [0, 0] on input "checkbox" at bounding box center [0, 0] width 0 height 0
click at [61, 240] on icon at bounding box center [62, 240] width 6 height 0
click at [0, 0] on input "checkbox" at bounding box center [0, 0] width 0 height 0
click at [61, 266] on icon at bounding box center [62, 266] width 6 height 0
click at [0, 0] on input "checkbox" at bounding box center [0, 0] width 0 height 0
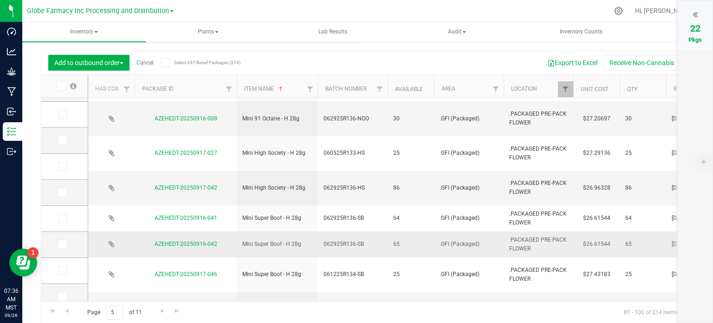
scroll to position [323, 0]
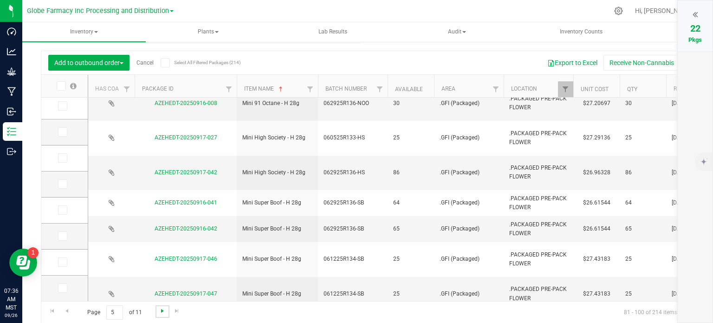
click at [164, 312] on span "Go to the next page" at bounding box center [162, 310] width 7 height 7
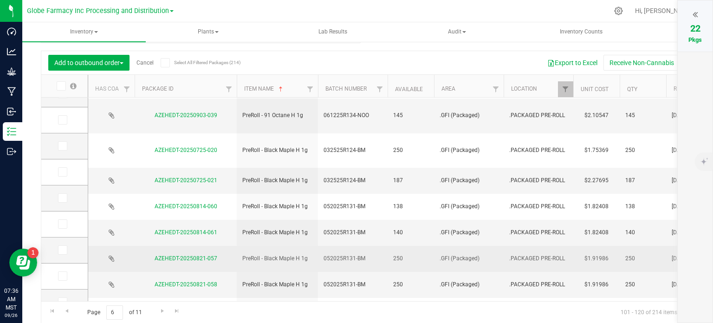
scroll to position [139, 0]
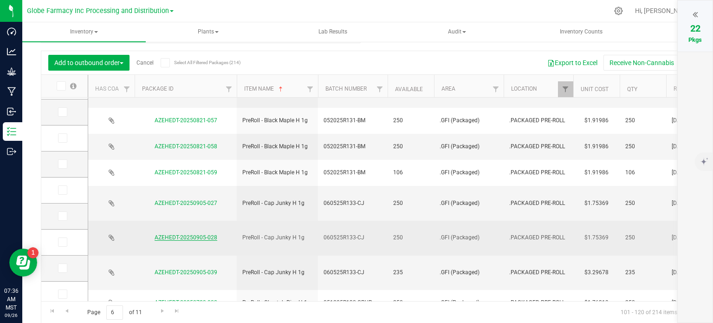
drag, startPoint x: 65, startPoint y: 165, endPoint x: 166, endPoint y: 191, distance: 103.7
click at [65, 165] on span at bounding box center [62, 163] width 9 height 9
click at [0, 0] on input "checkbox" at bounding box center [0, 0] width 0 height 0
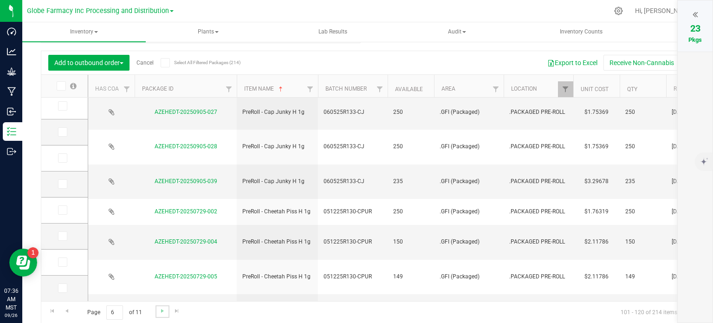
click at [162, 305] on link "Go to the next page" at bounding box center [162, 311] width 13 height 13
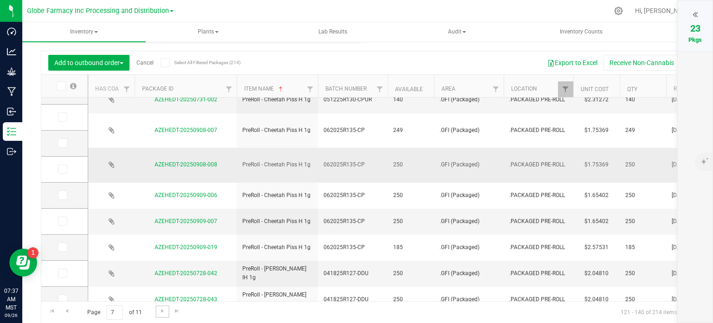
scroll to position [65, 0]
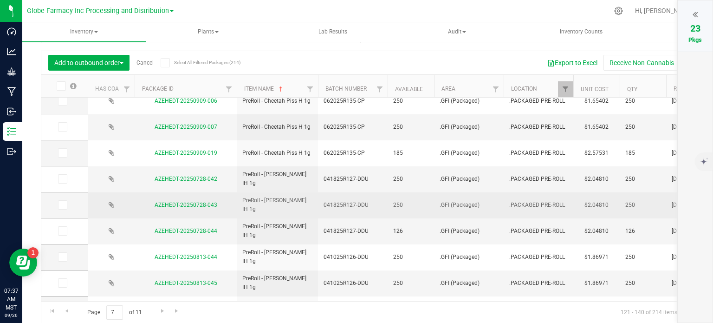
drag, startPoint x: 60, startPoint y: 153, endPoint x: 111, endPoint y: 170, distance: 53.6
click at [60, 153] on icon at bounding box center [62, 153] width 6 height 0
click at [0, 0] on input "checkbox" at bounding box center [0, 0] width 0 height 0
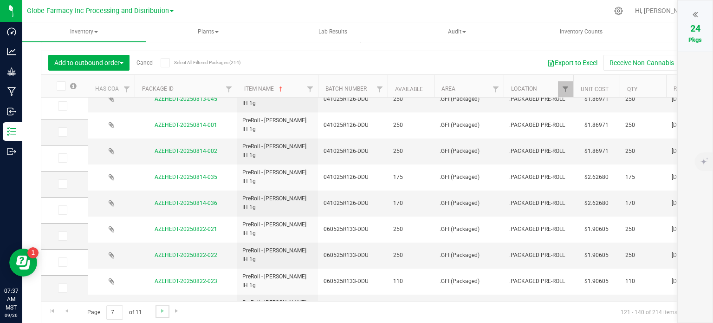
click at [166, 310] on link "Go to the next page" at bounding box center [162, 311] width 13 height 13
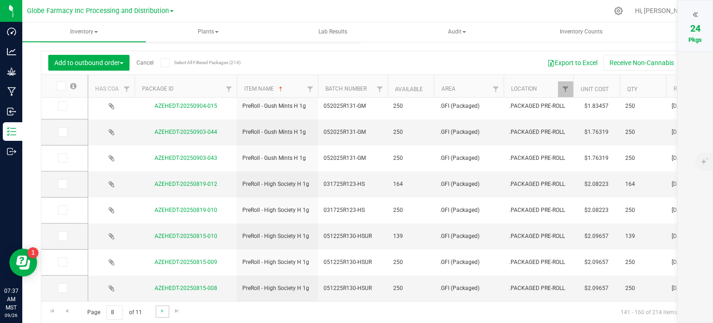
click at [156, 309] on link "Go to the next page" at bounding box center [162, 311] width 13 height 13
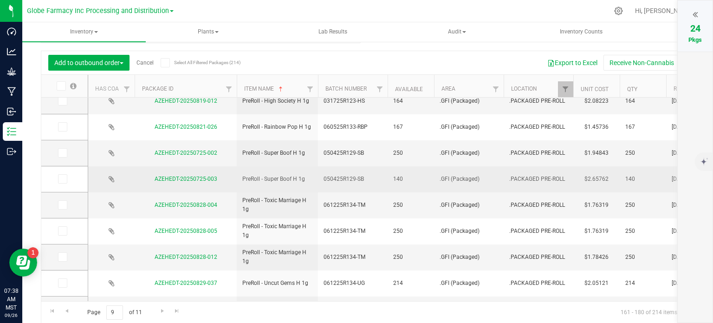
drag, startPoint x: 63, startPoint y: 128, endPoint x: 104, endPoint y: 179, distance: 65.4
click at [63, 127] on icon at bounding box center [62, 127] width 6 height 0
click at [0, 0] on input "checkbox" at bounding box center [0, 0] width 0 height 0
drag, startPoint x: 65, startPoint y: 155, endPoint x: 158, endPoint y: 179, distance: 95.6
click at [65, 155] on span at bounding box center [62, 152] width 9 height 9
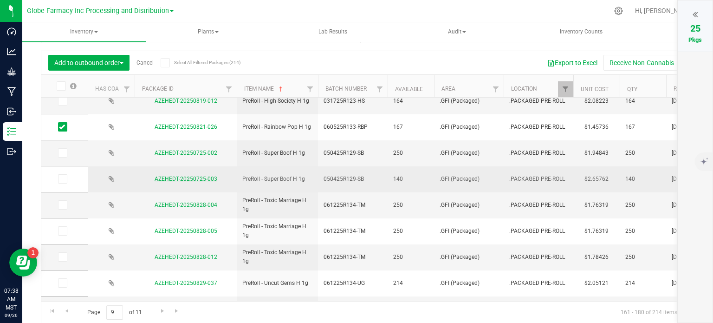
click at [0, 0] on input "checkbox" at bounding box center [0, 0] width 0 height 0
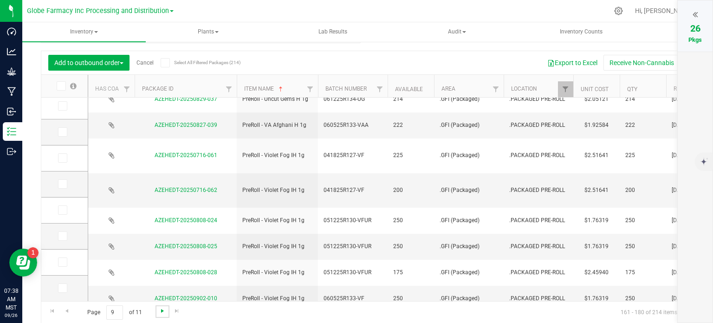
click at [162, 310] on span "Go to the next page" at bounding box center [162, 310] width 7 height 7
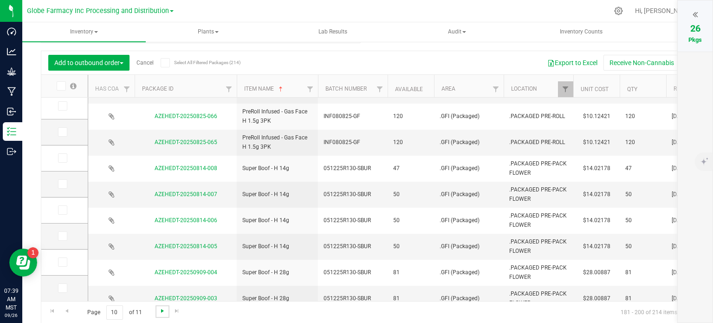
click at [164, 307] on span "Go to the next page" at bounding box center [162, 310] width 7 height 7
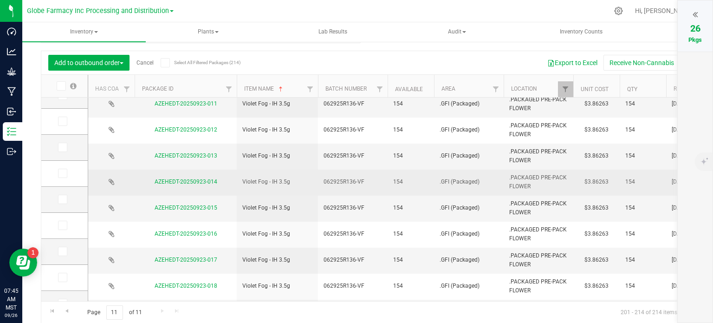
scroll to position [160, 0]
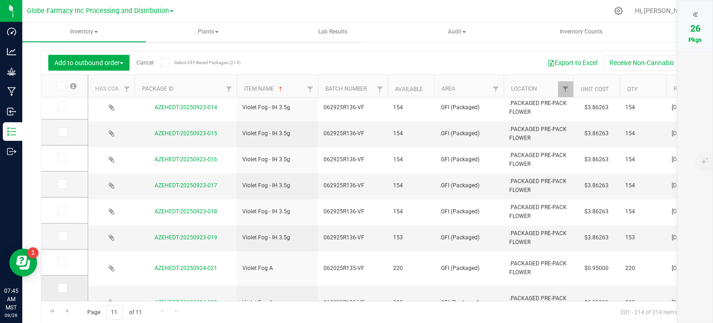
drag, startPoint x: 63, startPoint y: 263, endPoint x: 64, endPoint y: 278, distance: 14.9
click at [63, 262] on icon at bounding box center [62, 262] width 6 height 0
click at [0, 0] on input "checkbox" at bounding box center [0, 0] width 0 height 0
click at [62, 288] on icon at bounding box center [62, 288] width 6 height 0
click at [0, 0] on input "checkbox" at bounding box center [0, 0] width 0 height 0
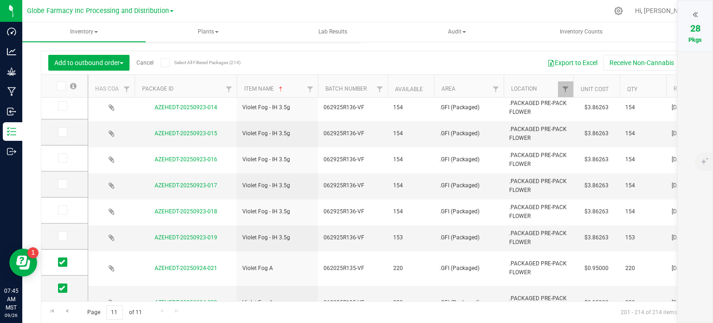
click at [700, 13] on div at bounding box center [695, 14] width 16 height 14
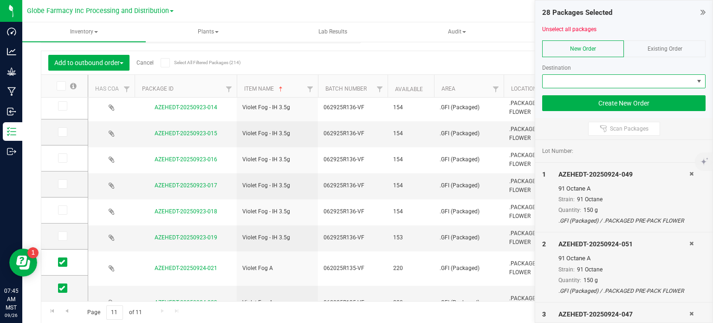
click at [602, 81] on span at bounding box center [618, 81] width 151 height 13
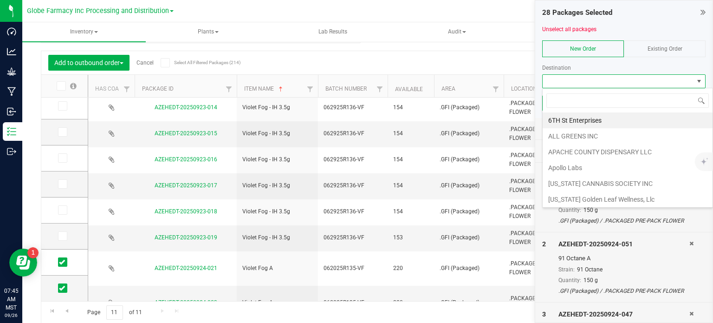
scroll to position [13, 163]
type input "EARTH"
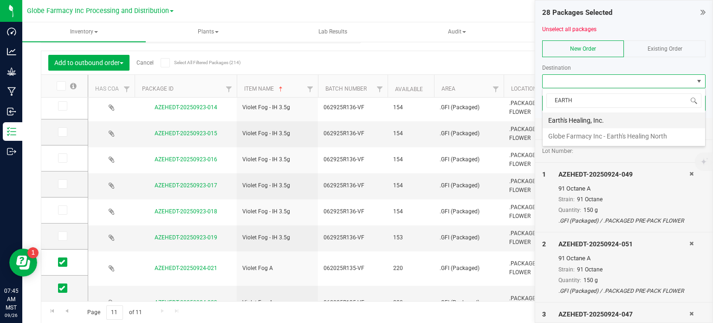
click at [585, 118] on li "Earth's Healing, Inc." at bounding box center [624, 120] width 162 height 16
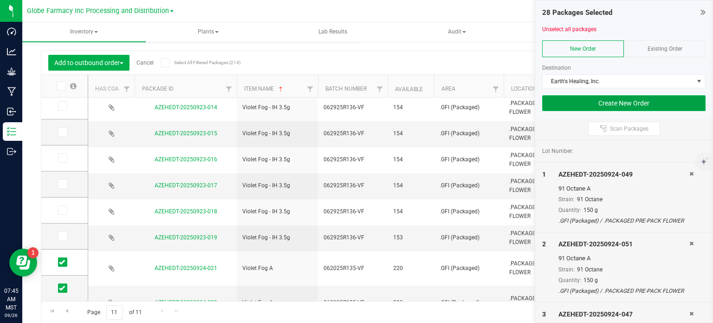
click at [607, 108] on button "Create New Order" at bounding box center [623, 103] width 163 height 16
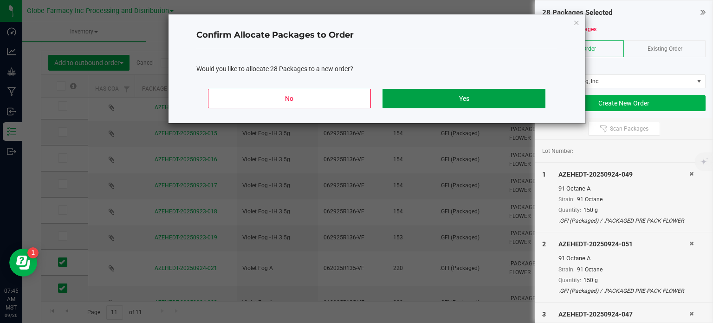
click at [528, 103] on button "Yes" at bounding box center [464, 98] width 162 height 19
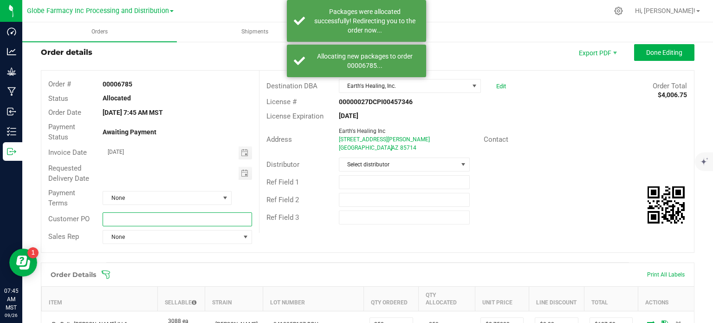
click at [174, 219] on input "text" at bounding box center [177, 219] width 149 height 14
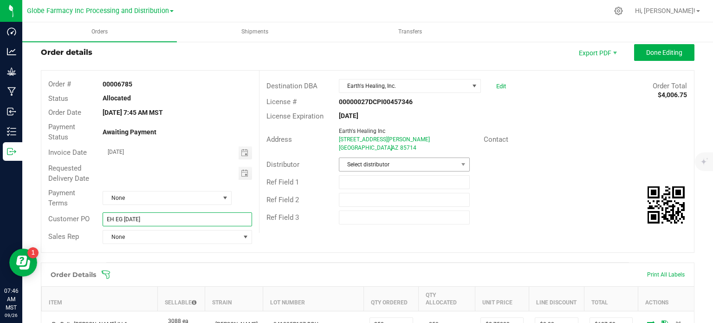
type input "EH EG [DATE]"
click at [375, 161] on span "Select distributor" at bounding box center [398, 164] width 118 height 13
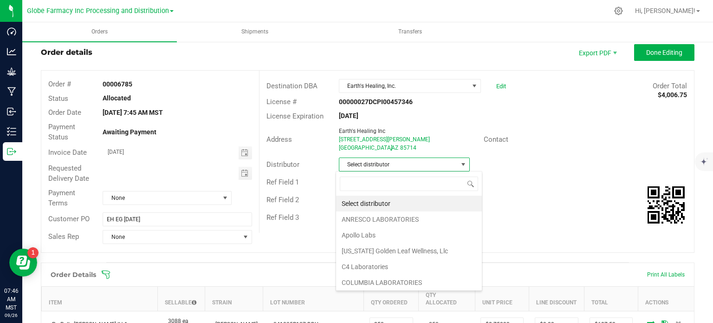
scroll to position [13, 129]
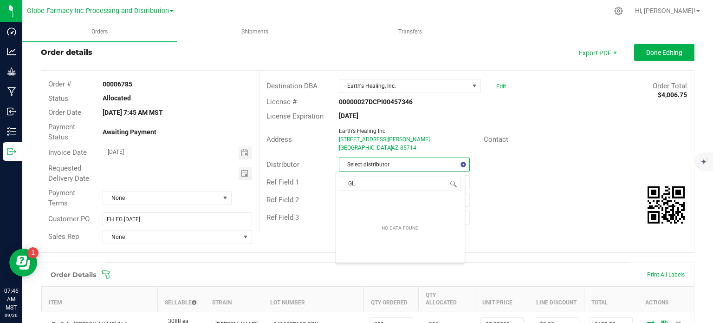
type input "GLO"
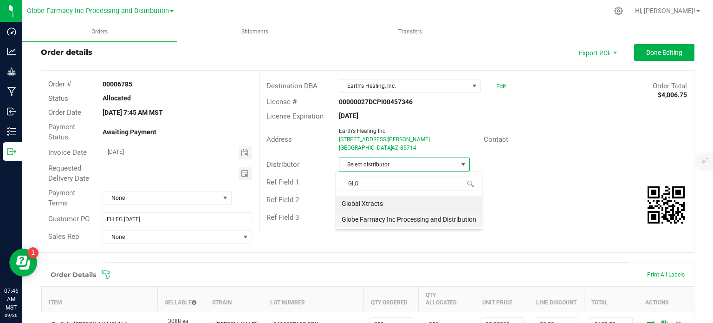
click at [392, 221] on li "Globe Farmacy Inc Processing and Distribution" at bounding box center [409, 219] width 146 height 16
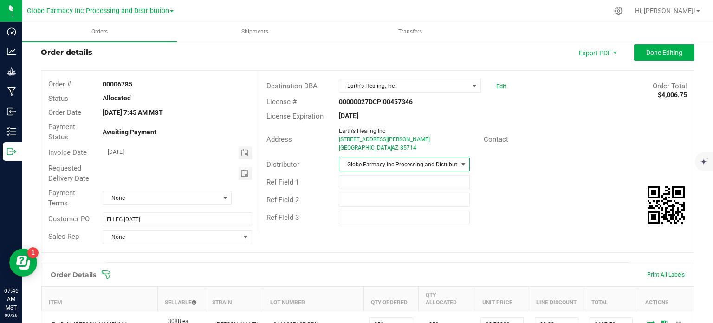
click at [578, 174] on div "Ref Field 1" at bounding box center [477, 182] width 435 height 18
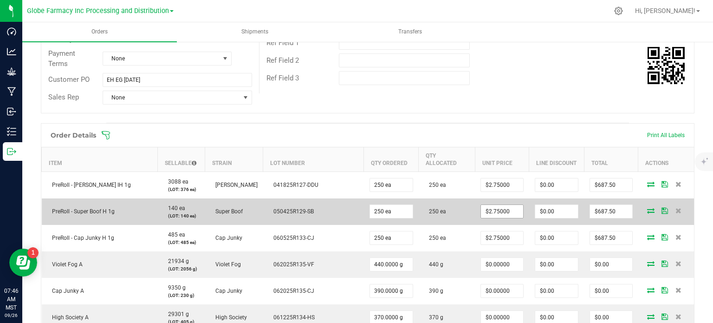
scroll to position [208, 0]
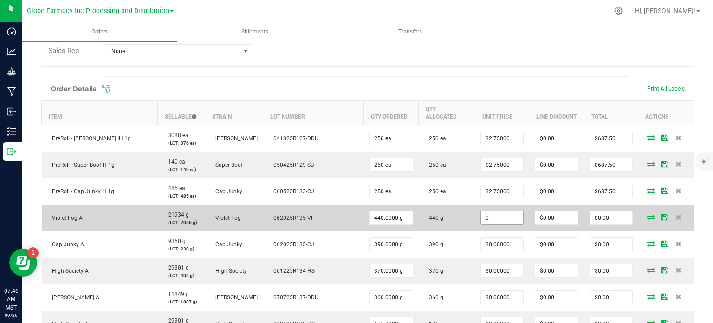
click at [487, 214] on input "0" at bounding box center [502, 217] width 42 height 13
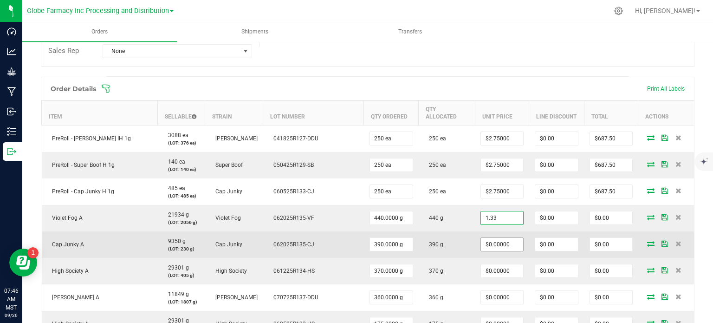
click at [481, 238] on input "$0.00000" at bounding box center [502, 244] width 42 height 13
type input "$1.33000"
type input "$585.20"
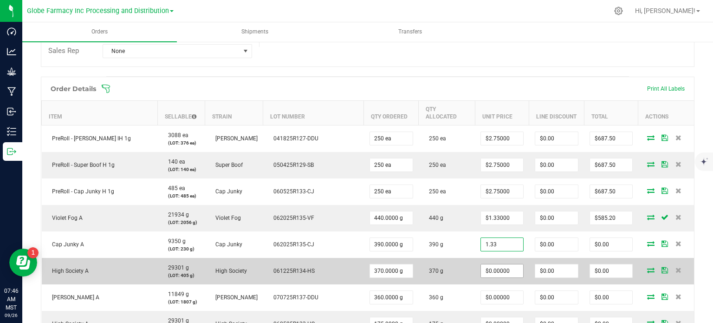
type input "$1.33000"
type input "$518.70"
click at [481, 264] on input "0" at bounding box center [502, 270] width 42 height 13
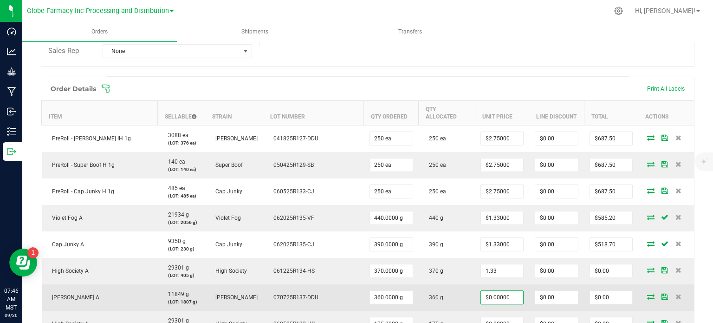
type input "$1.33000"
type input "$492.10"
click at [496, 292] on input "0" at bounding box center [502, 297] width 42 height 13
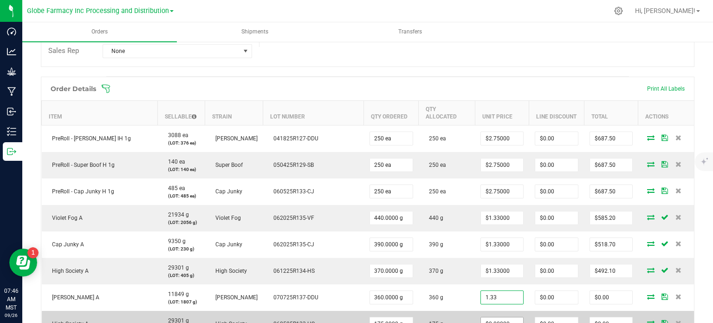
type input "$1.33000"
type input "$478.80"
click at [490, 319] on input "0" at bounding box center [502, 323] width 42 height 13
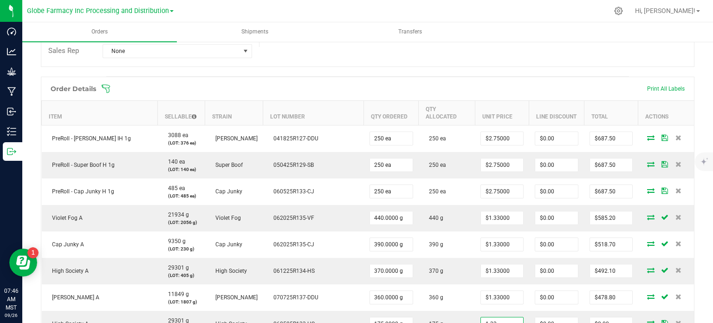
type input "$1.33000"
type input "$232.75"
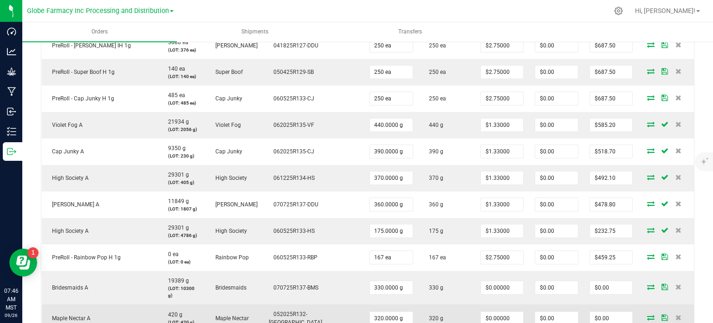
scroll to position [348, 0]
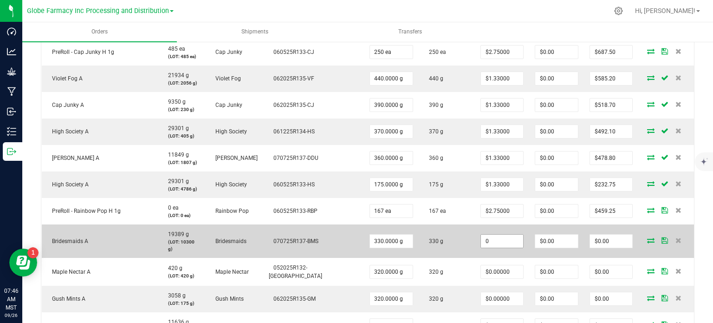
click at [486, 234] on input "0" at bounding box center [502, 240] width 42 height 13
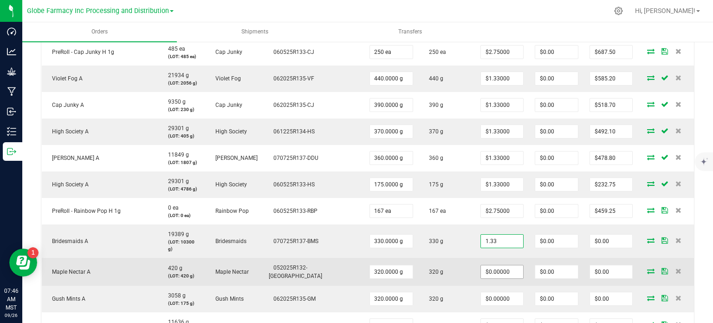
click at [486, 265] on input "$0.00000" at bounding box center [502, 271] width 42 height 13
type input "$1.33000"
type input "$438.90"
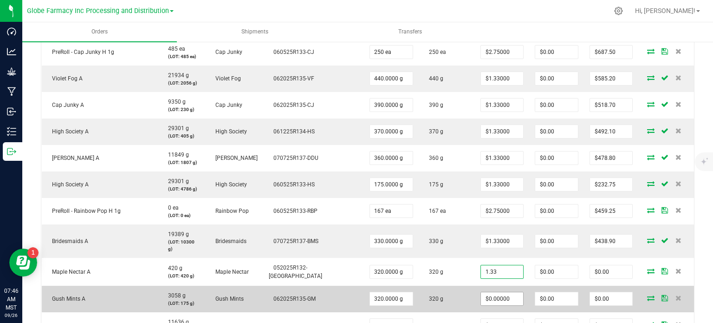
click at [487, 292] on input "$0.00000" at bounding box center [502, 298] width 42 height 13
type input "$1.33000"
type input "$425.60"
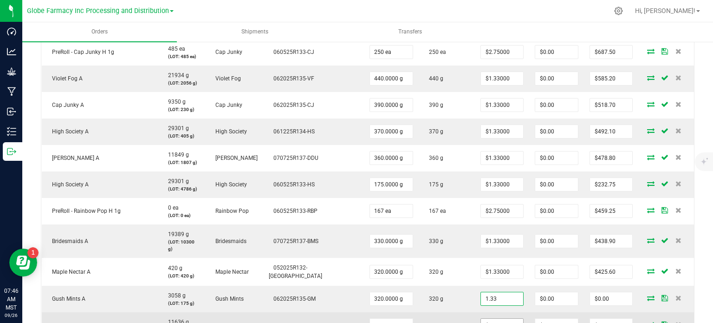
type input "$1.33000"
type input "$425.60"
click at [491, 318] on input "0" at bounding box center [502, 324] width 42 height 13
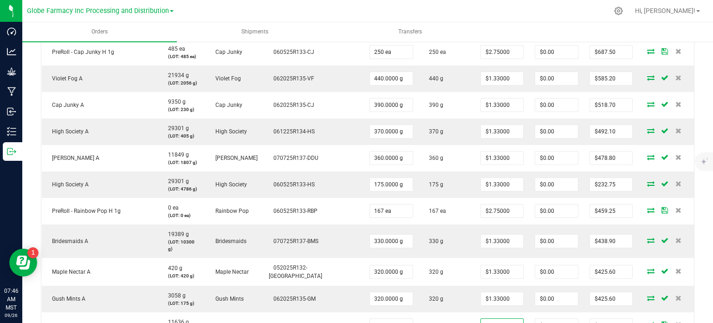
click at [560, 15] on div at bounding box center [392, 11] width 431 height 18
type input "$1.33000"
type input "$399.00"
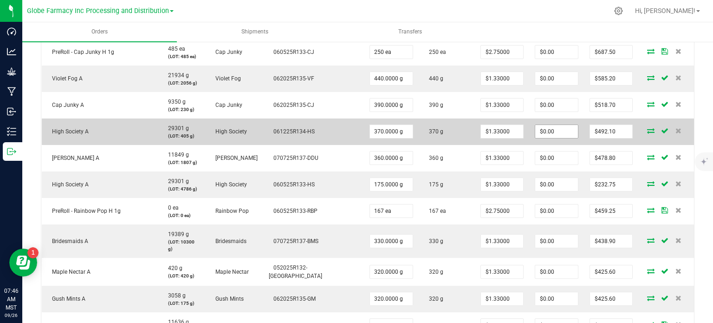
scroll to position [487, 0]
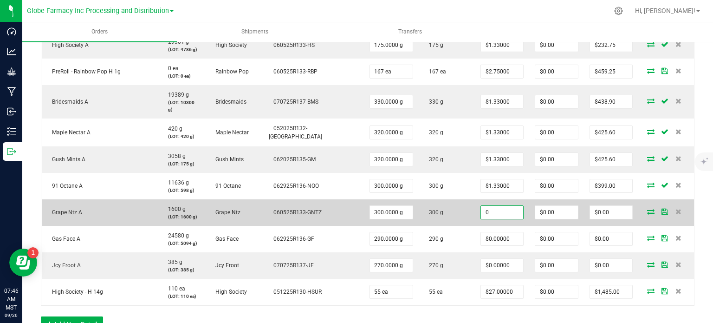
click at [494, 206] on input "0" at bounding box center [502, 212] width 42 height 13
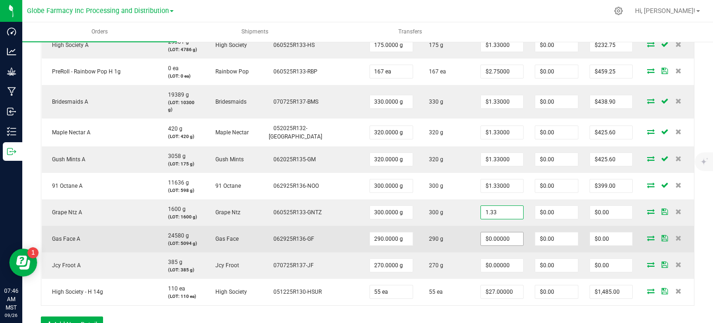
click at [489, 232] on input "$0.00000" at bounding box center [502, 238] width 42 height 13
type input "$1.33000"
type input "$399.00"
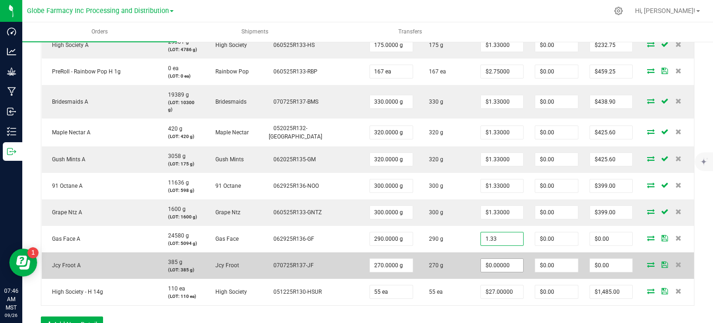
type input "$1.33000"
type input "$385.70"
click at [483, 259] on input "0" at bounding box center [502, 265] width 42 height 13
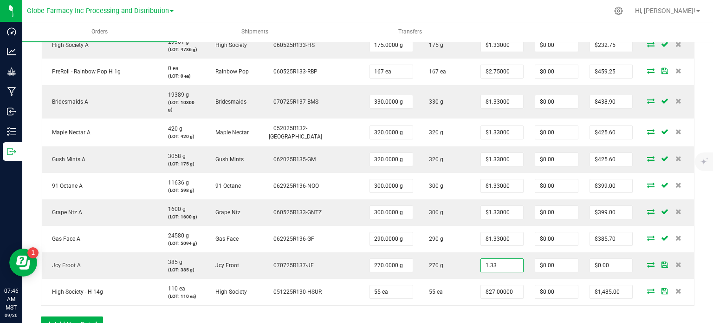
click at [498, 302] on div "Order Details Print All Labels Item Sellable Strain Lot Number Qty Ordered Qty …" at bounding box center [368, 69] width 654 height 543
type input "$1.33000"
type input "$359.10"
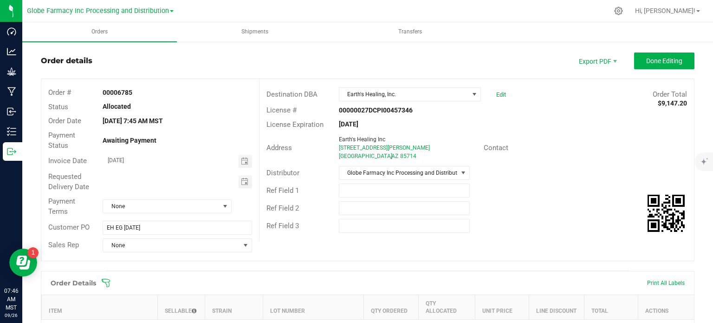
scroll to position [0, 0]
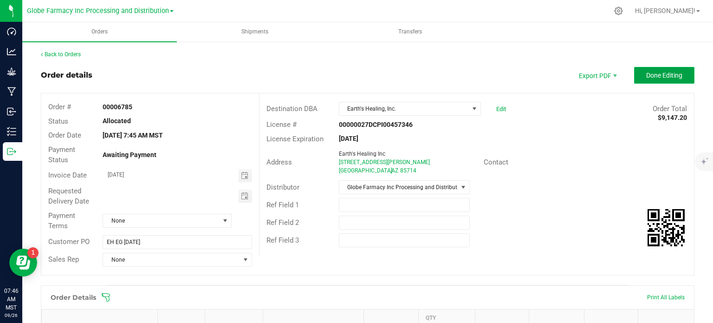
click at [663, 79] on button "Done Editing" at bounding box center [664, 75] width 60 height 17
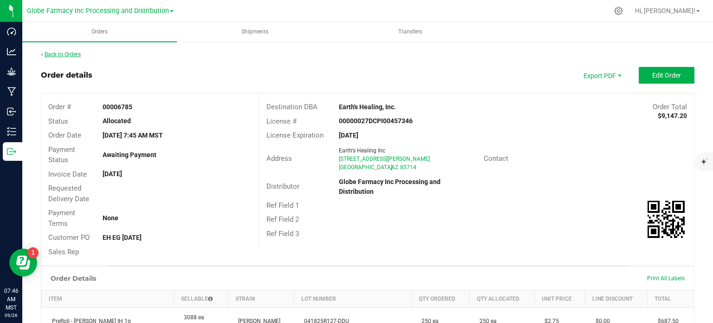
click at [72, 55] on link "Back to Orders" at bounding box center [61, 54] width 40 height 6
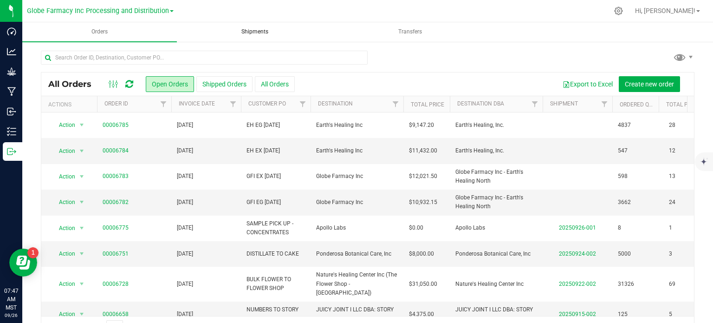
click at [249, 32] on span "Shipments" at bounding box center [255, 32] width 52 height 8
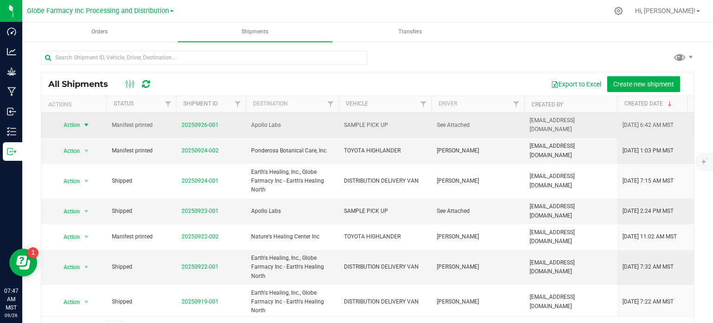
click at [84, 121] on span "select" at bounding box center [86, 124] width 7 height 7
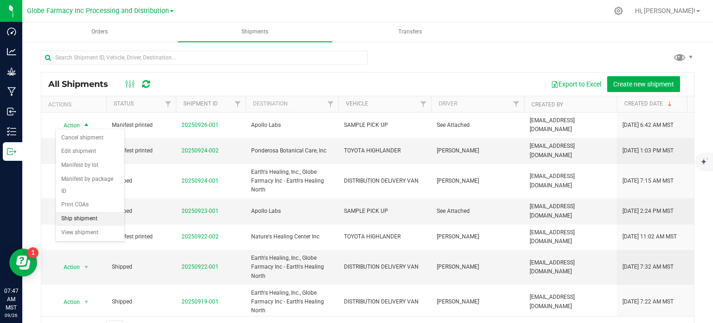
click at [87, 212] on li "Ship shipment" at bounding box center [90, 219] width 69 height 14
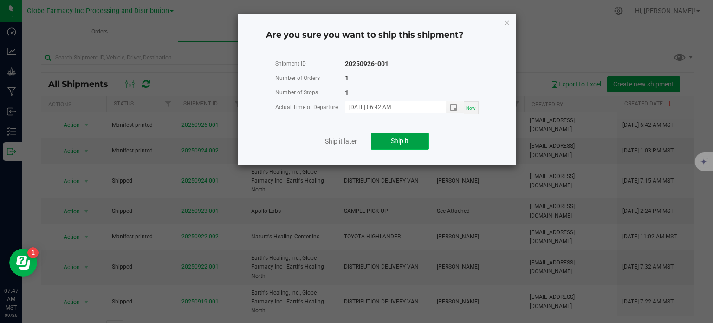
click at [392, 139] on span "Ship it" at bounding box center [400, 140] width 18 height 7
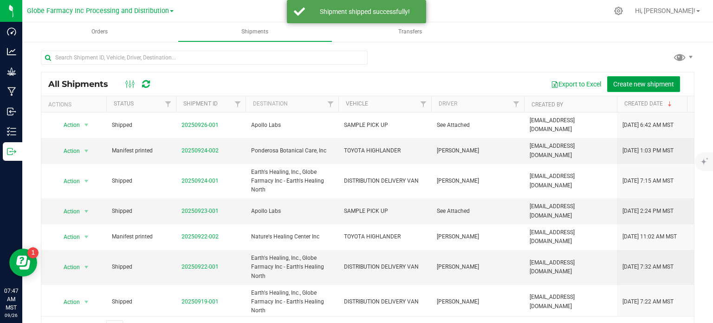
click at [628, 86] on span "Create new shipment" at bounding box center [643, 83] width 61 height 7
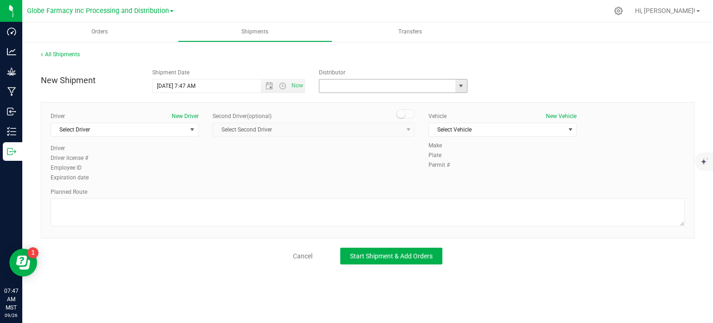
click at [375, 87] on input "text" at bounding box center [385, 85] width 132 height 13
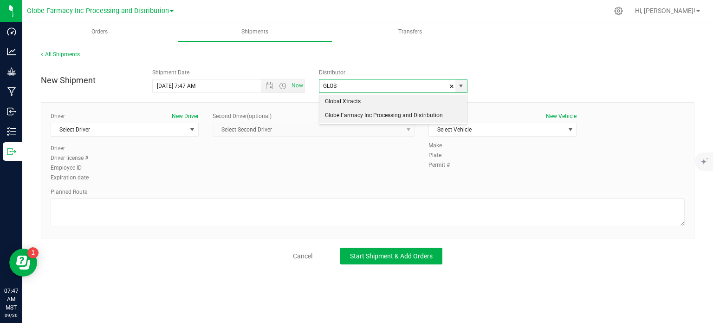
click at [379, 112] on li "Globe Farmacy Inc Processing and Distribution" at bounding box center [393, 116] width 148 height 14
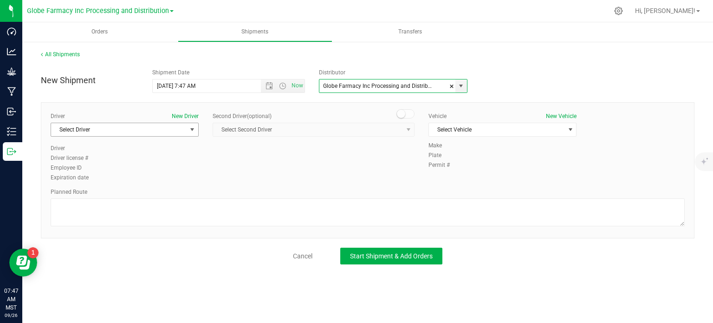
type input "Globe Farmacy Inc Processing and Distribution"
click at [178, 126] on span "Select Driver" at bounding box center [119, 129] width 136 height 13
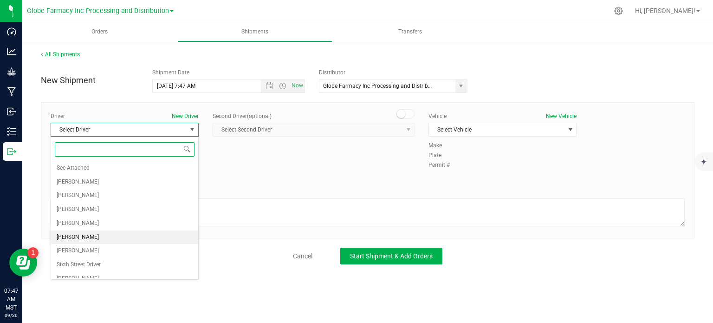
click at [89, 234] on li "[PERSON_NAME]" at bounding box center [124, 237] width 147 height 14
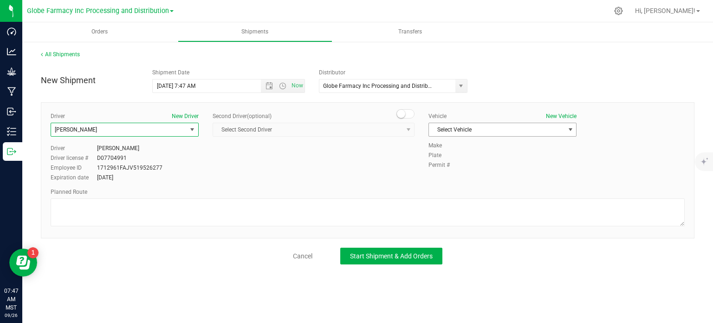
click at [483, 125] on span "Select Vehicle" at bounding box center [497, 129] width 136 height 13
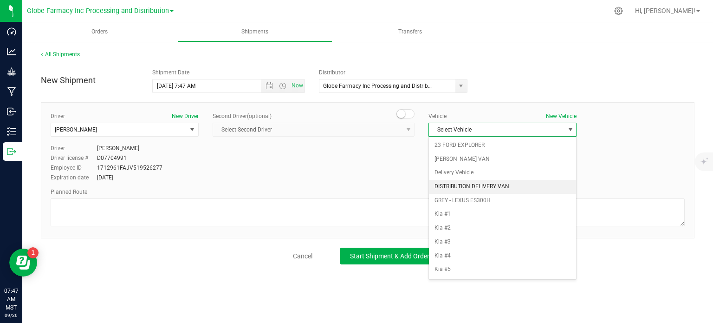
click at [470, 185] on li "DISTRIBUTION DELIVERY VAN" at bounding box center [502, 187] width 147 height 14
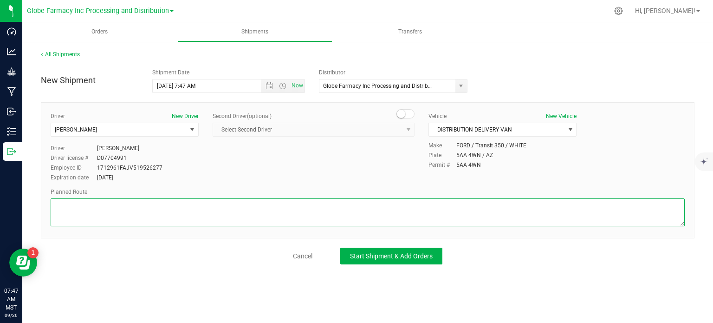
click at [257, 211] on textarea at bounding box center [368, 212] width 634 height 28
paste textarea "STARTING AT [STREET_ADDRESS], TURN LEFT ONTO [STREET_ADDRESS], TURN RIGHT ONTO …"
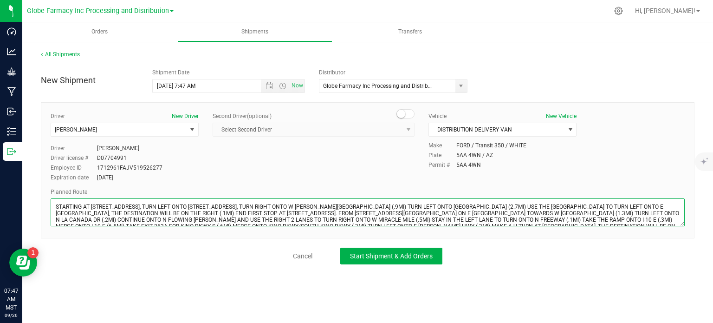
scroll to position [4, 0]
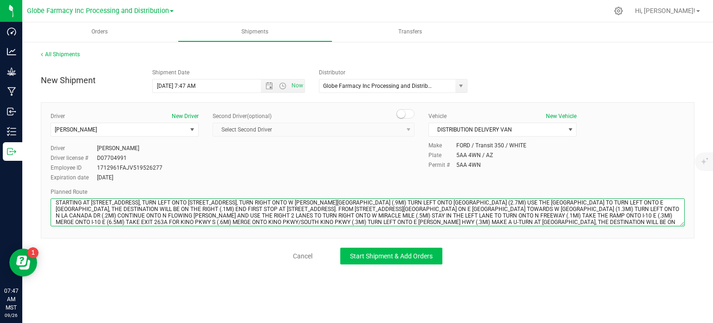
type textarea "STARTING AT [STREET_ADDRESS], TURN LEFT ONTO [STREET_ADDRESS], TURN RIGHT ONTO …"
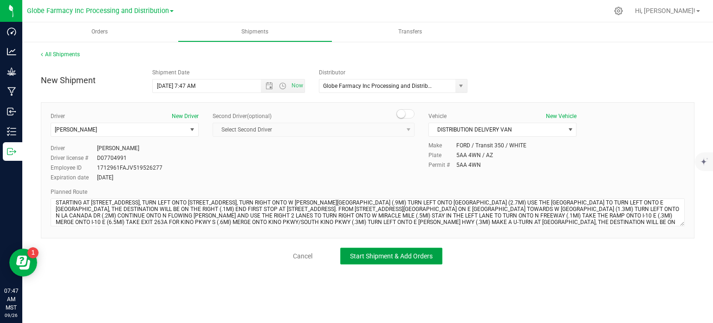
click at [364, 253] on span "Start Shipment & Add Orders" at bounding box center [391, 255] width 83 height 7
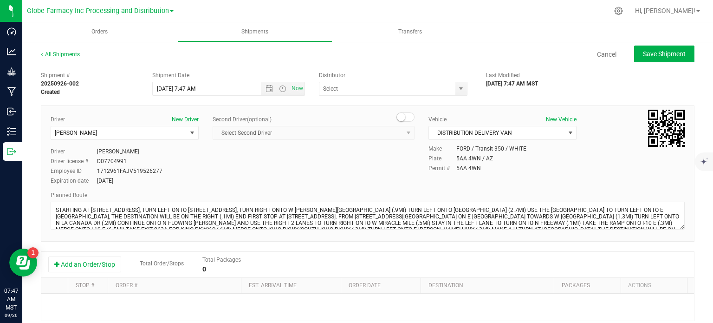
type input "Globe Farmacy Inc Processing and Distribution"
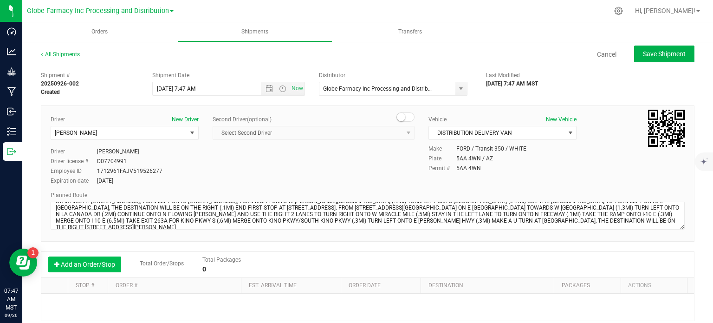
click at [103, 260] on button "Add an Order/Stop" at bounding box center [84, 264] width 73 height 16
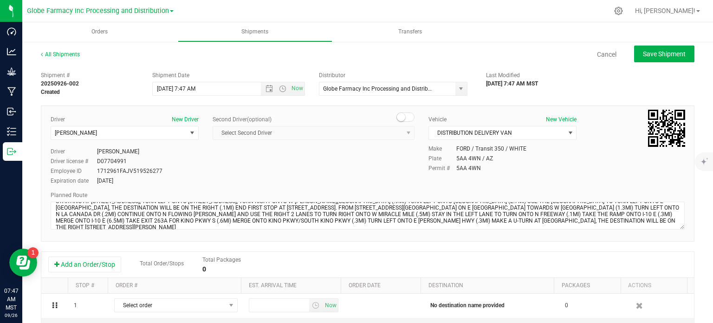
scroll to position [139, 0]
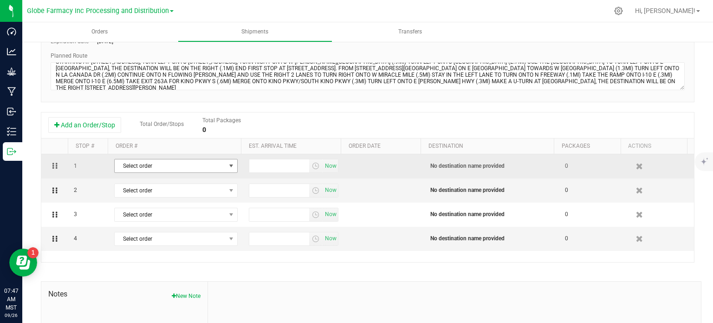
click at [176, 167] on span "Select order" at bounding box center [170, 165] width 111 height 13
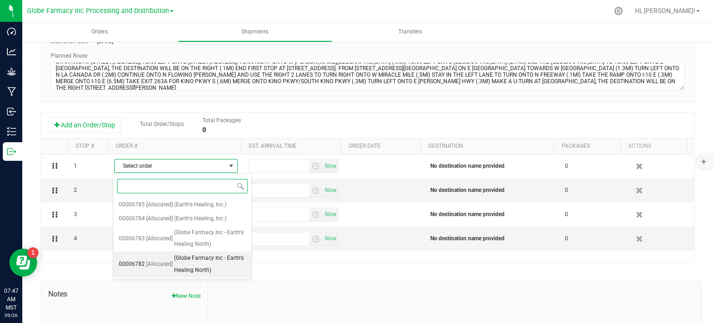
click at [186, 261] on span "(Globe Farmacy Inc - Earth's Healing North)" at bounding box center [210, 264] width 72 height 24
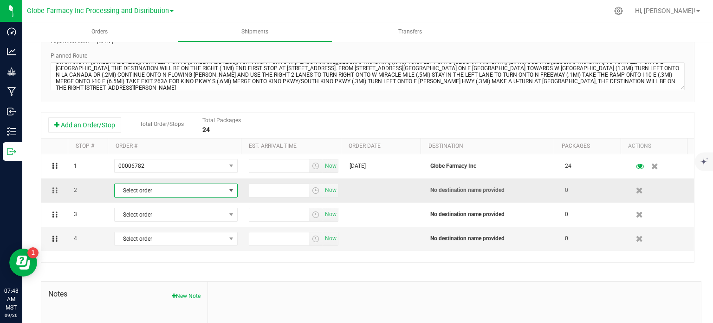
click at [167, 193] on span "Select order" at bounding box center [170, 190] width 111 height 13
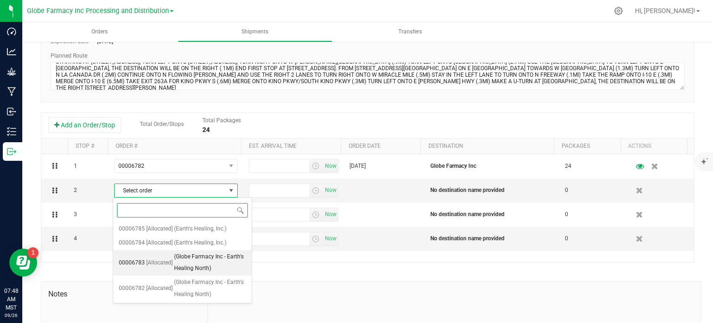
click at [189, 269] on span "(Globe Farmacy Inc - Earth's Healing North)" at bounding box center [210, 263] width 72 height 24
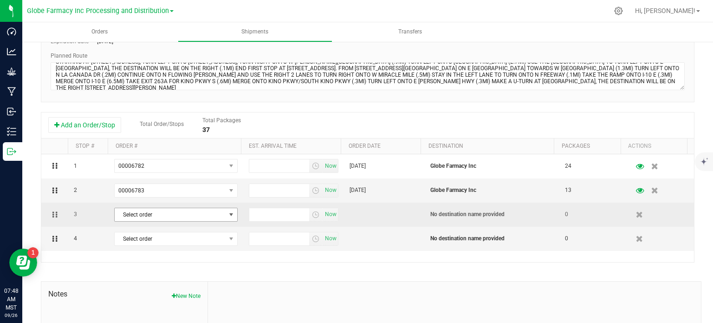
click at [162, 211] on span "Select order" at bounding box center [170, 214] width 111 height 13
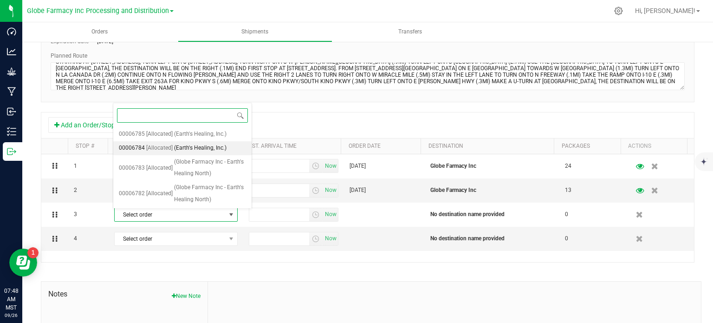
click at [186, 152] on span "(Earth's Healing, Inc.)" at bounding box center [200, 148] width 52 height 12
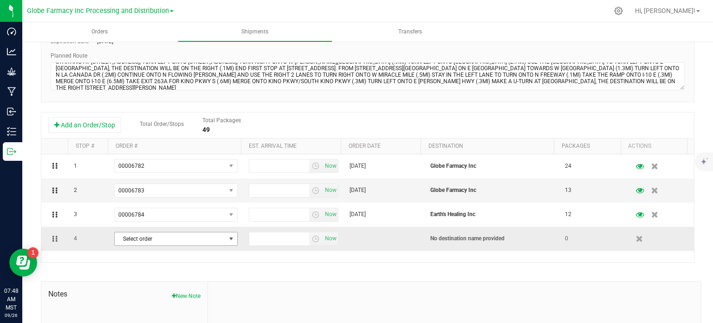
click at [206, 237] on span "Select order" at bounding box center [170, 238] width 111 height 13
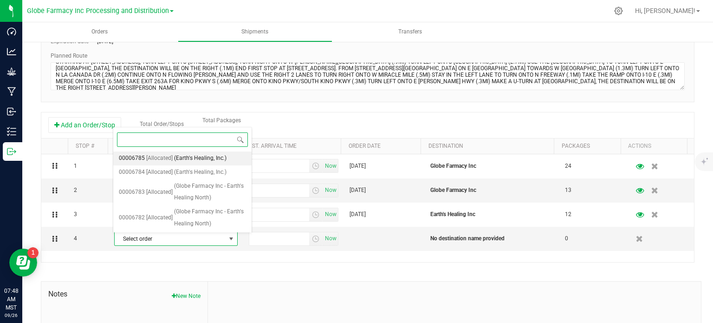
click at [210, 159] on span "(Earth's Healing, Inc.)" at bounding box center [200, 158] width 52 height 12
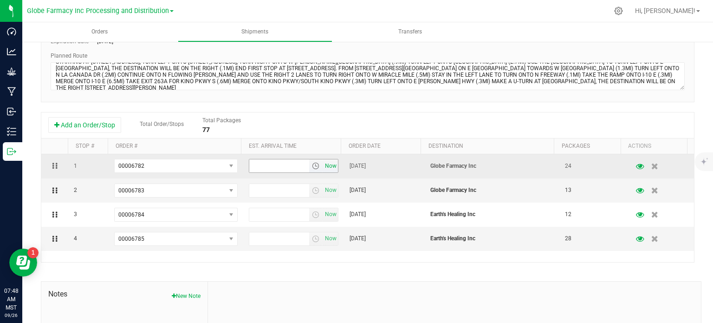
click at [324, 168] on span "Now" at bounding box center [331, 165] width 16 height 13
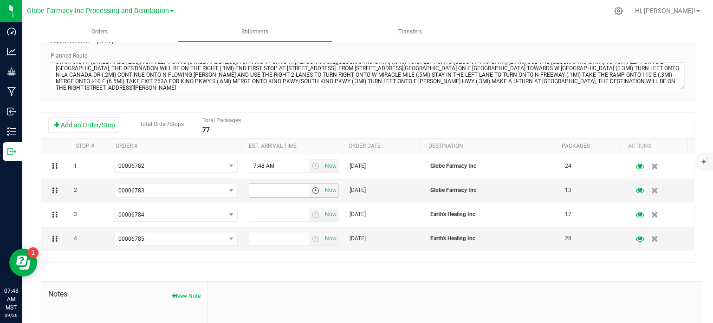
click at [325, 191] on span "Now" at bounding box center [331, 189] width 16 height 13
click at [325, 215] on span "Now" at bounding box center [331, 214] width 16 height 13
click at [325, 237] on span "Now" at bounding box center [331, 238] width 16 height 13
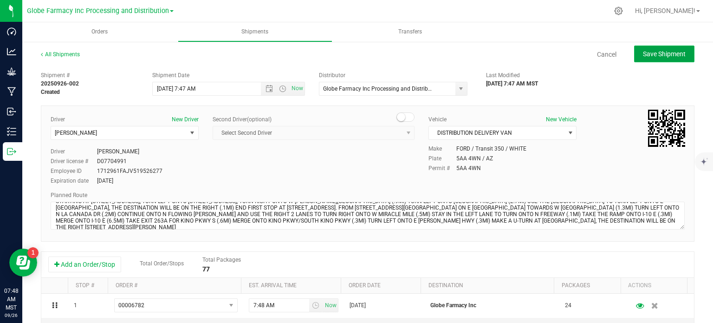
click at [667, 55] on span "Save Shipment" at bounding box center [664, 53] width 43 height 7
type input "[DATE] 2:47 PM"
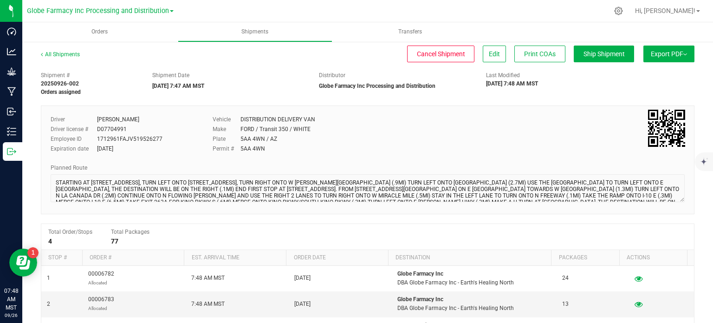
click at [669, 53] on span "Export PDF" at bounding box center [669, 53] width 36 height 7
click at [660, 70] on li "Manifest by Package ID" at bounding box center [666, 74] width 94 height 14
click at [96, 39] on uib-tab-heading "Orders" at bounding box center [99, 31] width 155 height 19
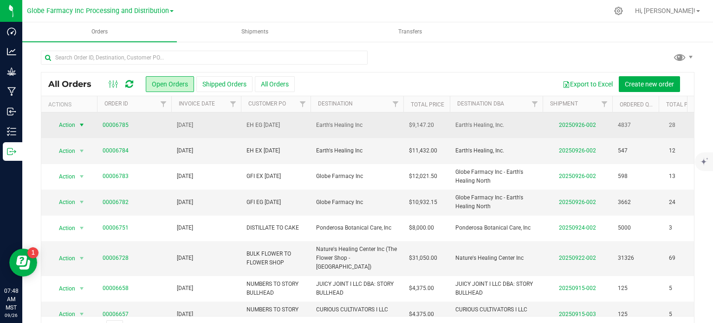
click at [59, 125] on span "Action" at bounding box center [63, 124] width 25 height 13
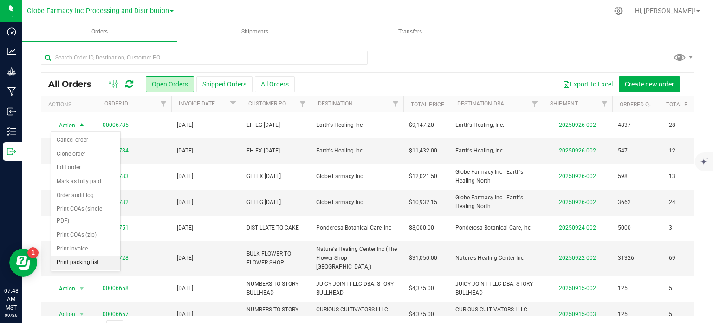
click at [92, 258] on li "Print packing list" at bounding box center [85, 262] width 69 height 14
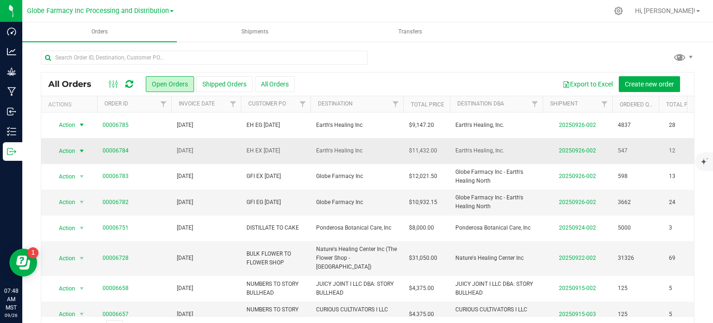
click at [63, 154] on span "Action" at bounding box center [63, 150] width 25 height 13
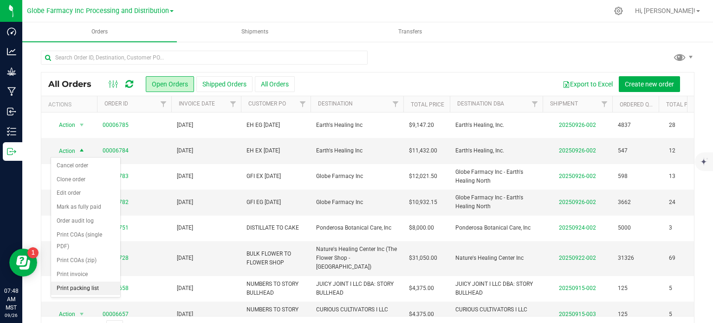
click at [90, 284] on li "Print packing list" at bounding box center [85, 288] width 69 height 14
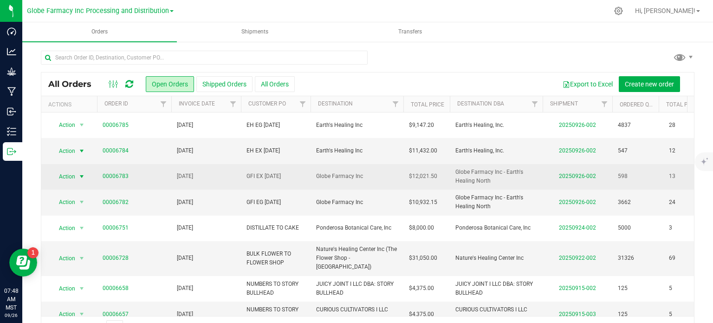
click at [64, 177] on span "Action" at bounding box center [63, 176] width 25 height 13
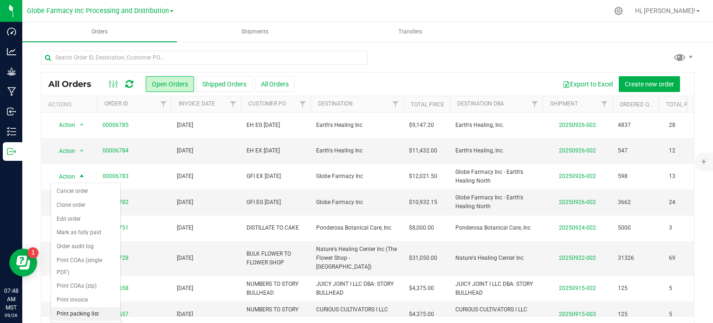
click at [84, 307] on li "Print packing list" at bounding box center [85, 314] width 69 height 14
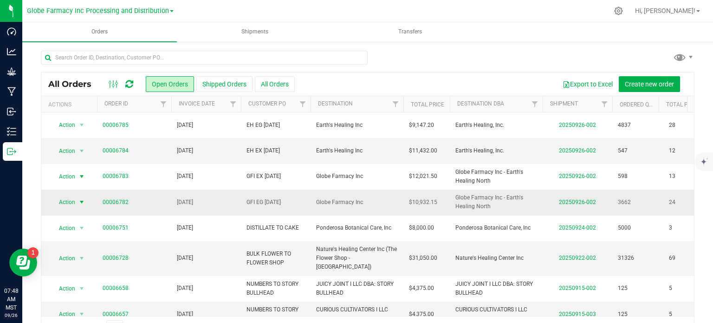
click at [75, 201] on span "Action" at bounding box center [63, 201] width 25 height 13
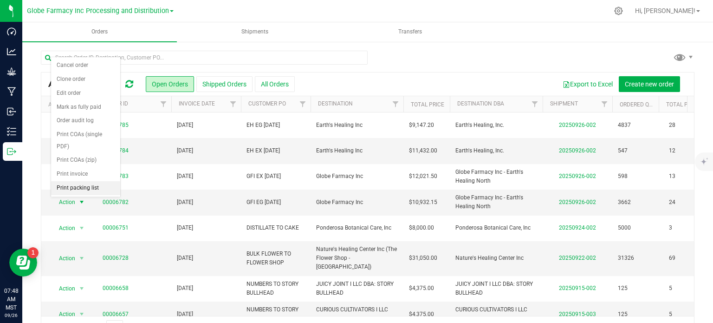
click at [73, 189] on li "Print packing list" at bounding box center [85, 188] width 69 height 14
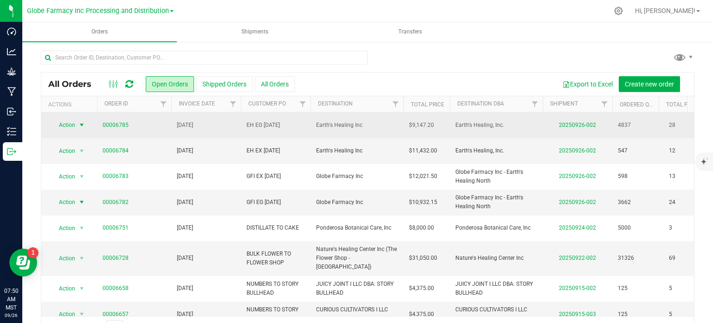
click at [73, 128] on span "Action" at bounding box center [63, 124] width 25 height 13
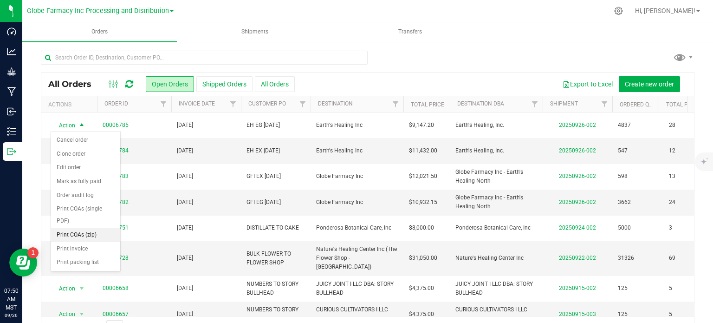
click at [86, 230] on li "Print COAs (zip)" at bounding box center [85, 235] width 69 height 14
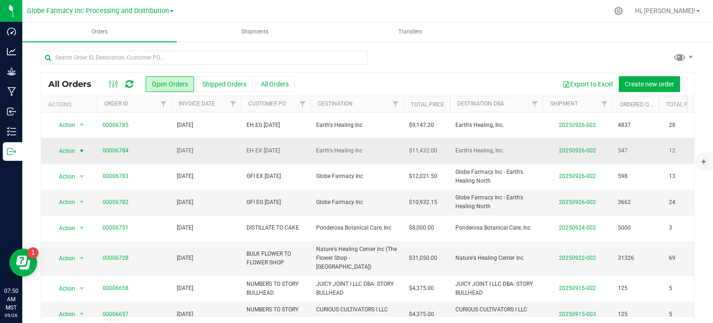
click at [65, 150] on span "Action" at bounding box center [63, 150] width 25 height 13
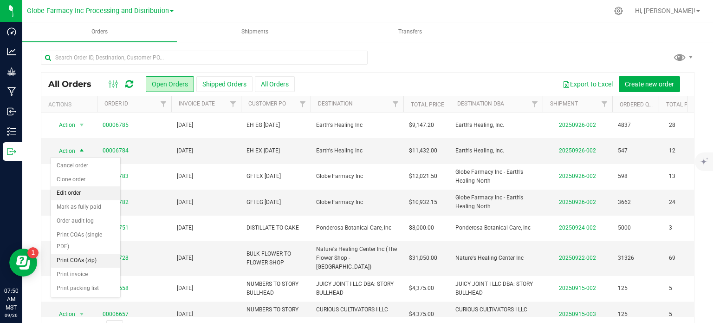
drag, startPoint x: 91, startPoint y: 254, endPoint x: 78, endPoint y: 187, distance: 68.6
click at [91, 254] on li "Print COAs (zip)" at bounding box center [85, 260] width 69 height 14
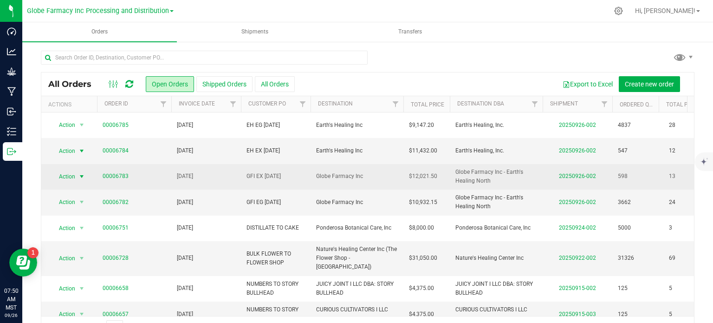
click at [78, 177] on span "select" at bounding box center [81, 176] width 7 height 7
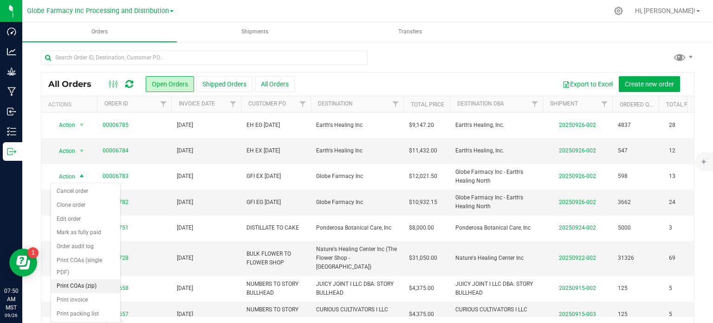
click at [95, 284] on li "Print COAs (zip)" at bounding box center [85, 286] width 69 height 14
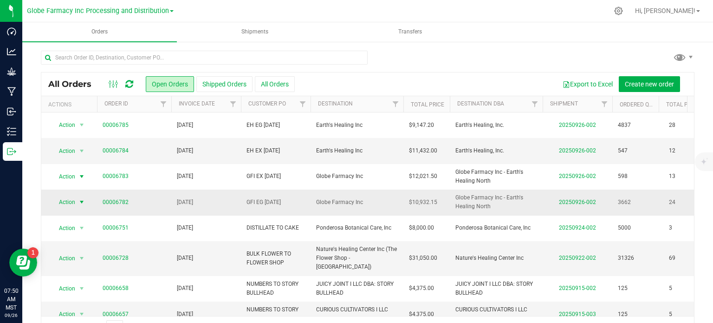
click at [73, 200] on span "Action" at bounding box center [63, 201] width 25 height 13
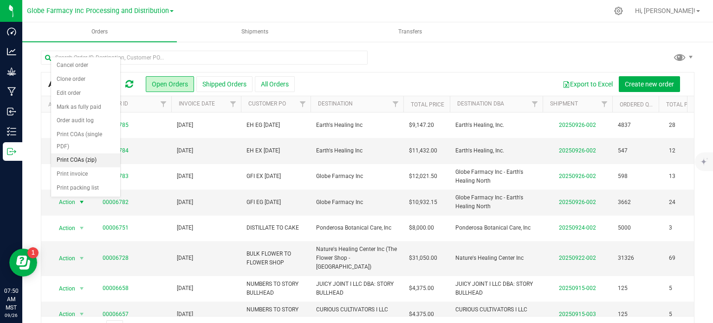
click at [84, 154] on li "Print COAs (zip)" at bounding box center [85, 160] width 69 height 14
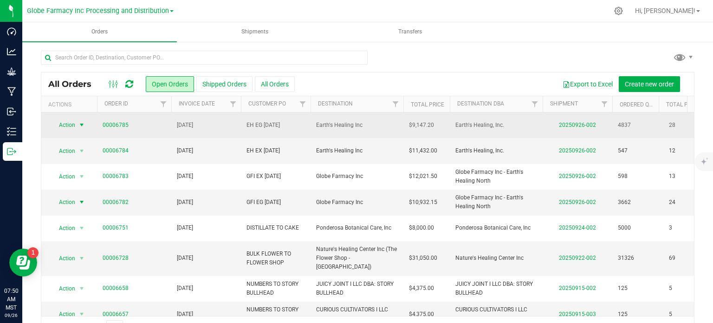
click at [75, 127] on span "Action" at bounding box center [63, 124] width 25 height 13
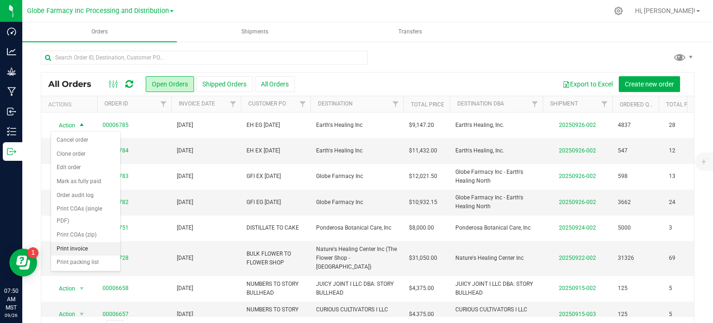
click at [74, 247] on li "Print invoice" at bounding box center [85, 249] width 69 height 14
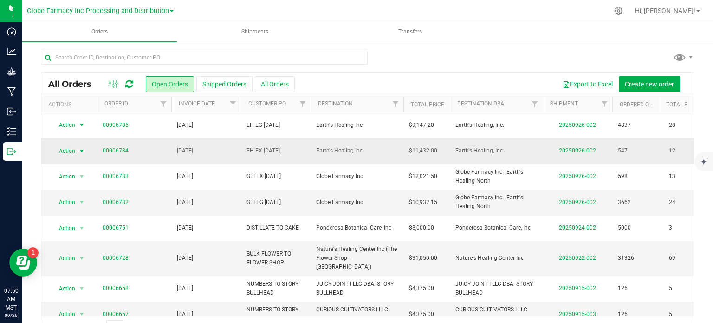
click at [73, 152] on span "Action" at bounding box center [63, 150] width 25 height 13
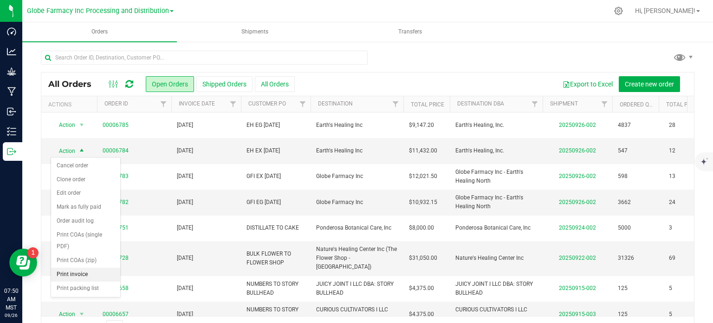
click at [89, 277] on li "Print invoice" at bounding box center [85, 274] width 69 height 14
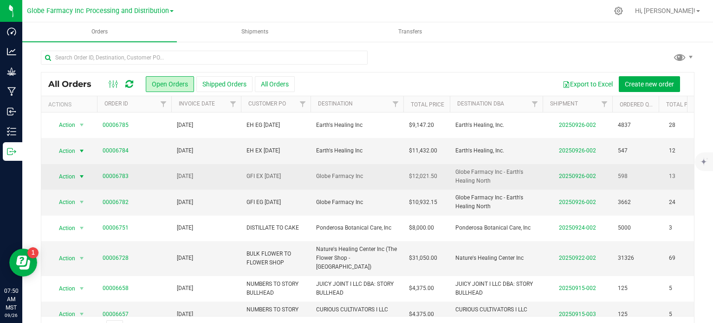
click at [77, 175] on span "select" at bounding box center [82, 176] width 12 height 13
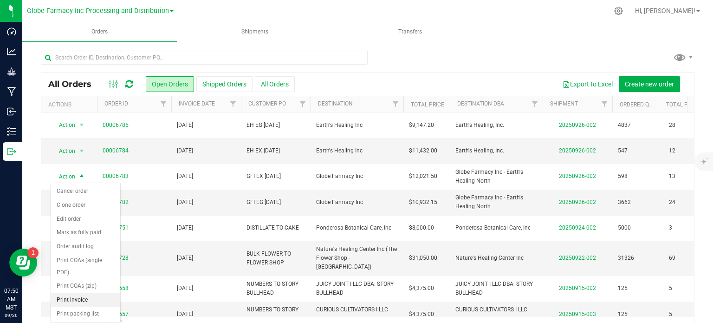
click at [84, 295] on li "Print invoice" at bounding box center [85, 300] width 69 height 14
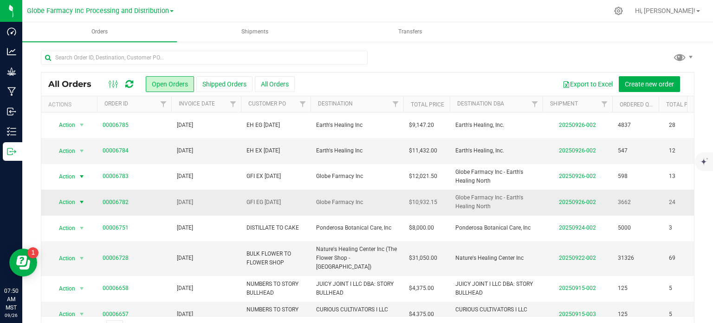
click at [65, 202] on span "Action" at bounding box center [63, 201] width 25 height 13
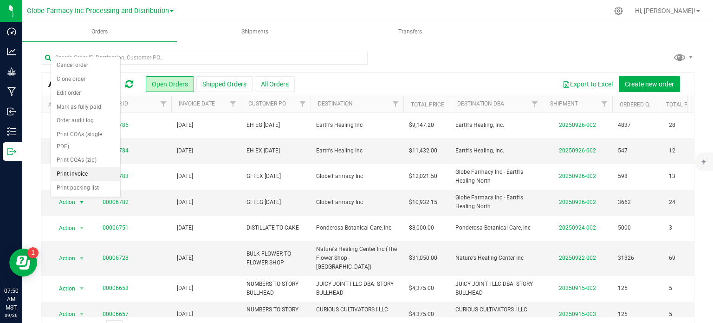
click at [85, 175] on li "Print invoice" at bounding box center [85, 174] width 69 height 14
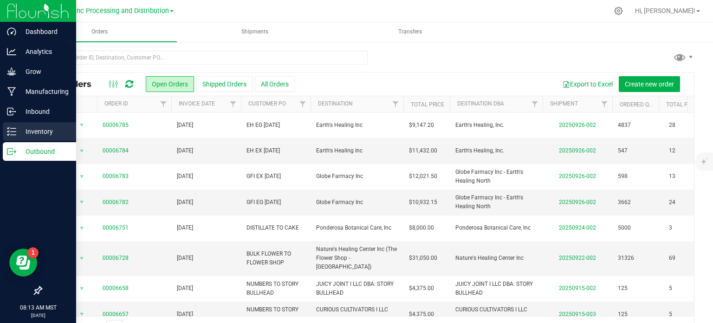
click at [14, 140] on div "Inventory" at bounding box center [39, 131] width 73 height 19
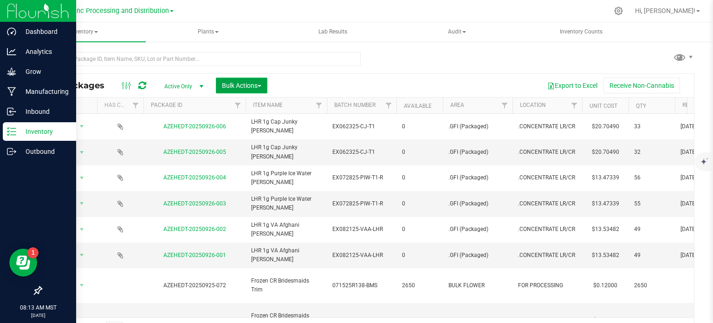
click at [256, 91] on button "Bulk Actions" at bounding box center [242, 86] width 52 height 16
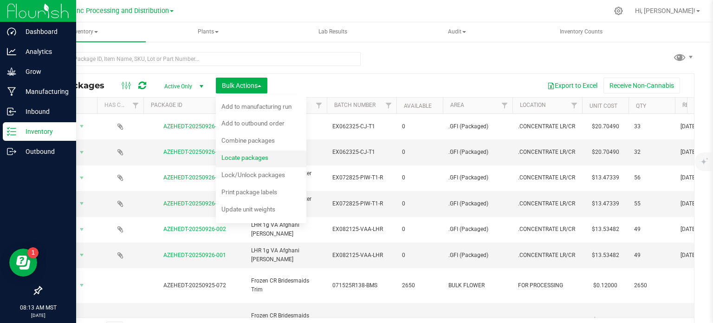
click at [253, 158] on span "Locate packages" at bounding box center [244, 157] width 47 height 7
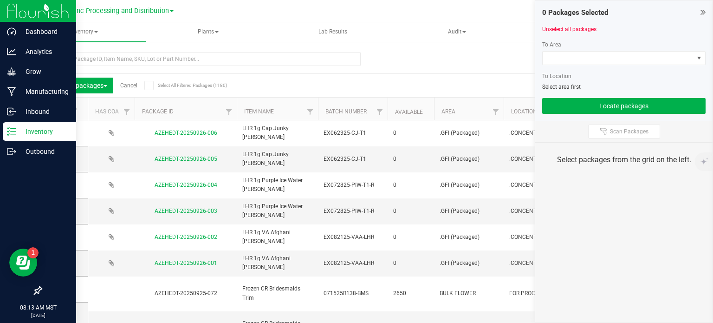
click at [704, 14] on icon at bounding box center [703, 11] width 5 height 9
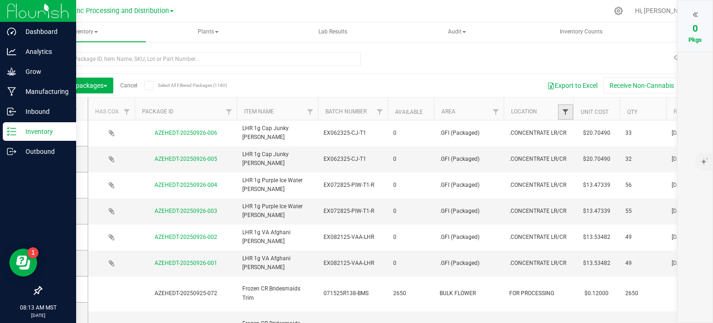
click at [563, 114] on span "Filter" at bounding box center [565, 111] width 7 height 7
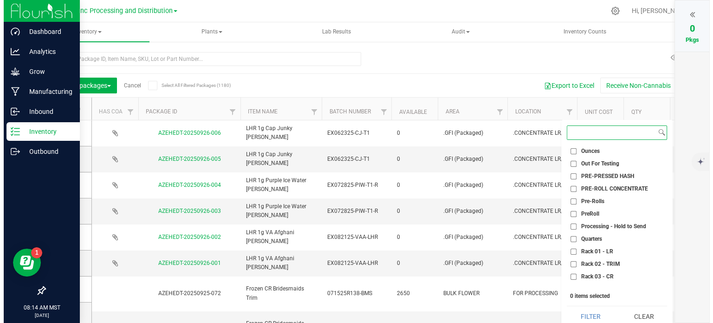
scroll to position [511, 0]
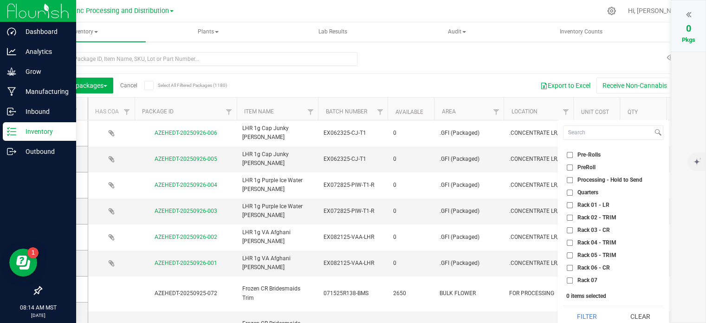
click at [570, 178] on input "Processing - Hold to Send" at bounding box center [570, 180] width 6 height 6
checkbox input "true"
click at [594, 312] on button "Filter" at bounding box center [586, 316] width 47 height 20
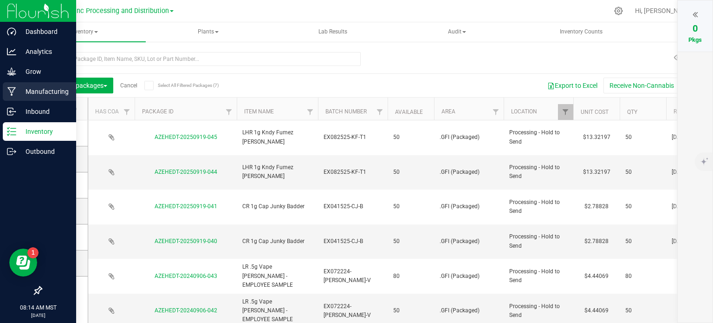
click at [23, 94] on p "Manufacturing" at bounding box center [44, 91] width 56 height 11
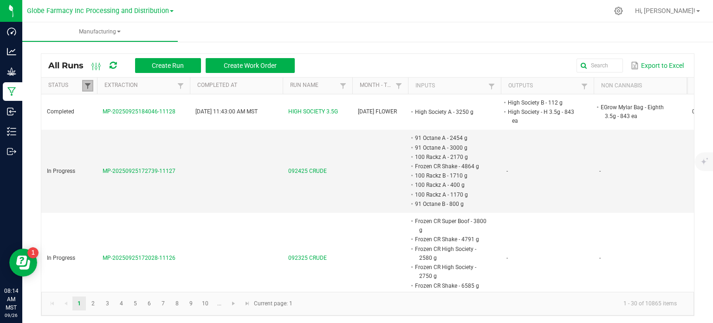
click at [84, 86] on span at bounding box center [87, 85] width 7 height 7
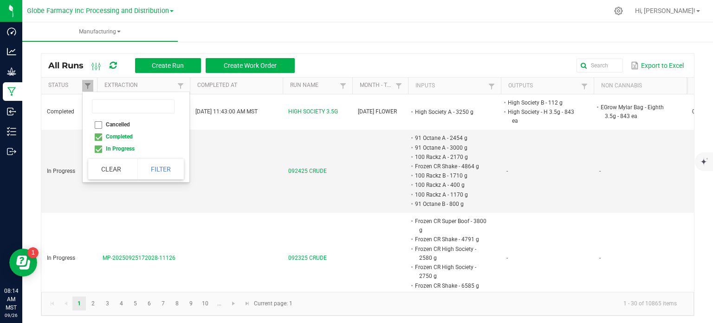
click at [100, 139] on li "Completed" at bounding box center [133, 136] width 90 height 12
checkbox input "false"
click at [159, 173] on button "Filter" at bounding box center [160, 169] width 46 height 20
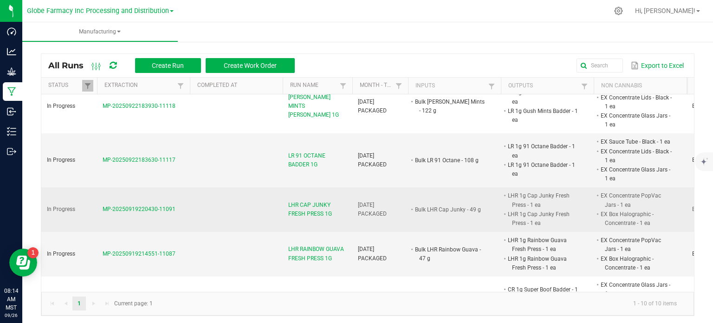
scroll to position [251, 0]
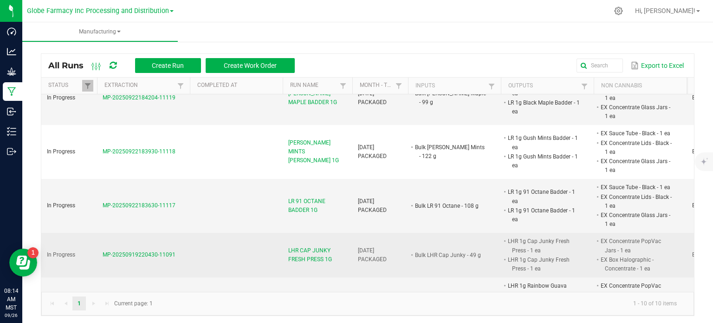
click at [319, 247] on span "LHR CAP JUNKY FRESH PRESS 1G" at bounding box center [317, 255] width 58 height 18
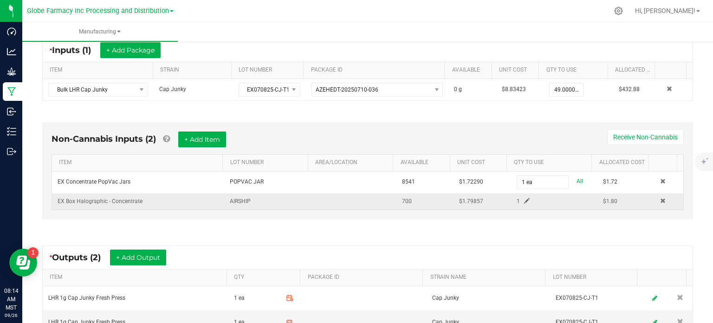
scroll to position [93, 0]
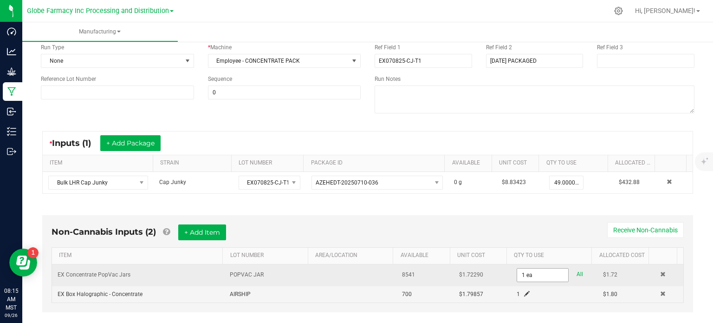
type input "1"
click at [527, 270] on input "1" at bounding box center [542, 274] width 51 height 13
click at [523, 275] on input "4 ea" at bounding box center [542, 274] width 51 height 13
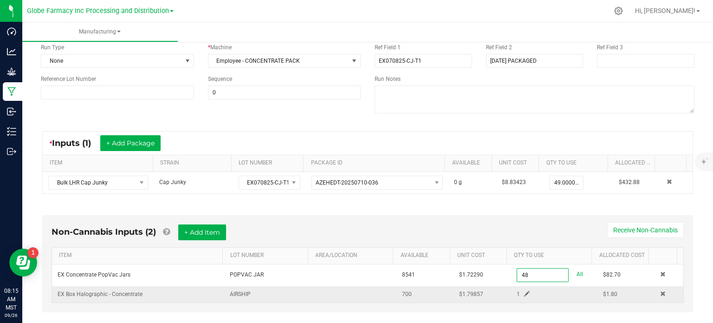
click at [524, 295] on span at bounding box center [527, 294] width 6 height 6
type input "48 ea"
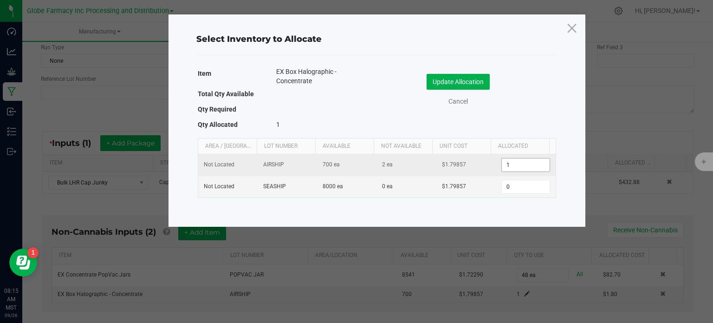
click at [505, 159] on input "1" at bounding box center [525, 164] width 47 height 13
type input "48"
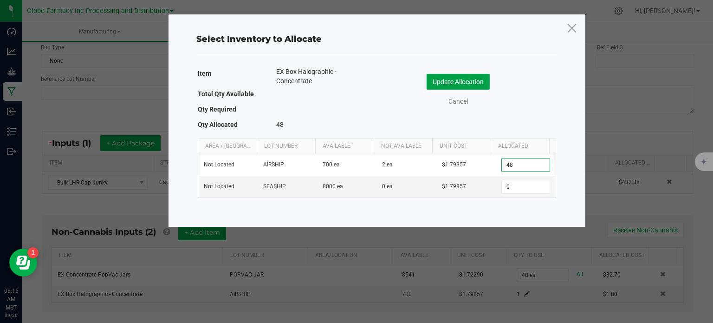
click at [466, 84] on button "Update Allocation" at bounding box center [458, 82] width 63 height 16
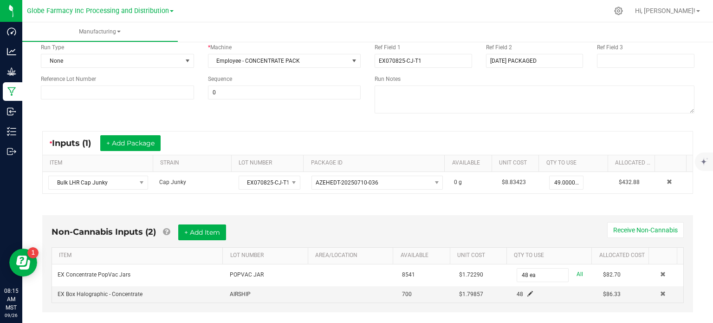
click at [447, 215] on div "Non-Cannabis Inputs (2) + Add Item Receive Non-Cannabis ITEM LOT NUMBER AREA/LO…" at bounding box center [367, 263] width 651 height 97
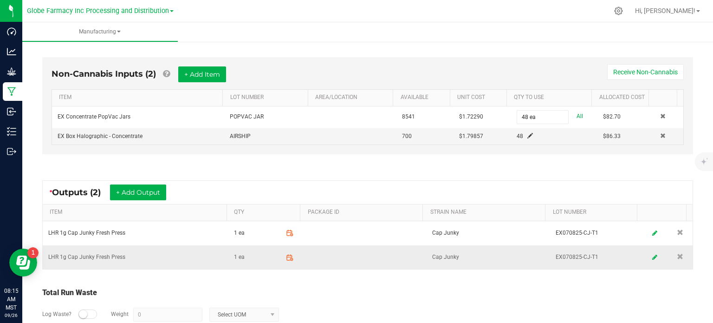
scroll to position [279, 0]
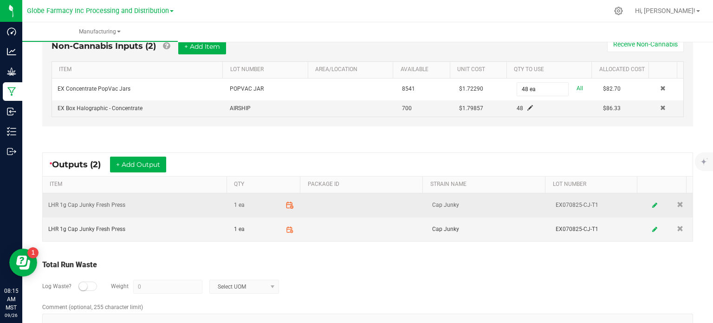
click at [286, 205] on icon at bounding box center [290, 205] width 8 height 8
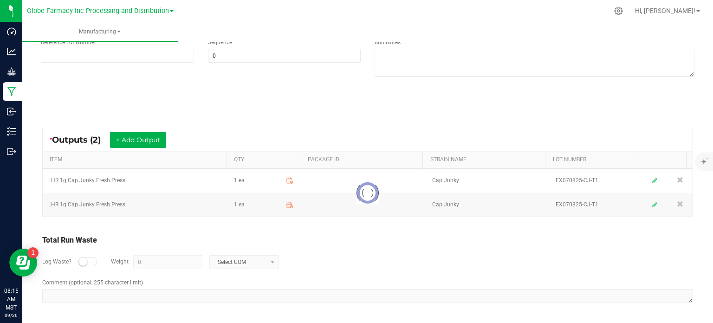
scroll to position [129, 0]
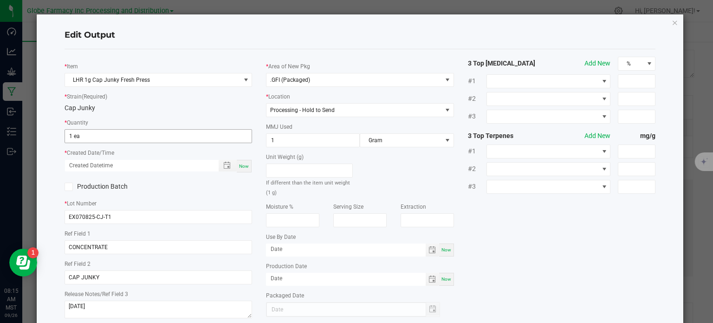
click at [97, 136] on input "1 ea" at bounding box center [158, 136] width 187 height 13
click at [242, 167] on span "Now" at bounding box center [244, 165] width 10 height 5
type input "24 ea"
type input "[DATE] 8:16 AM"
type input "[DATE]"
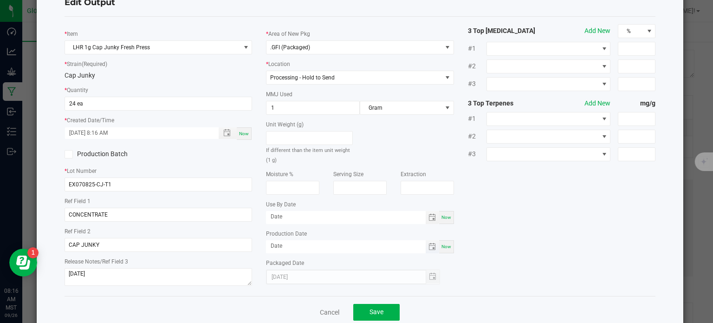
scroll to position [52, 0]
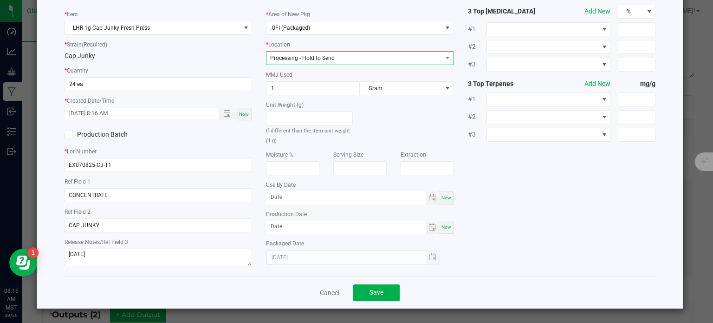
click at [335, 62] on span "Processing - Hold to Send" at bounding box center [353, 58] width 175 height 13
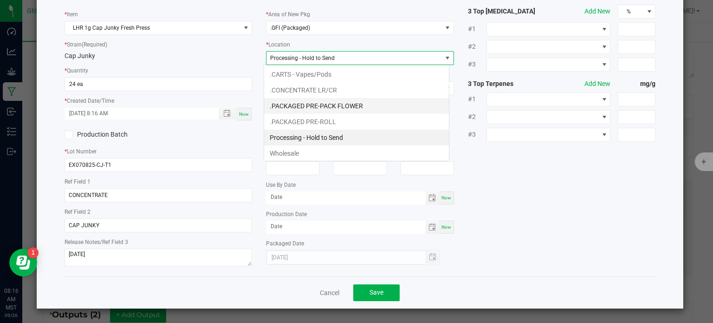
scroll to position [13, 186]
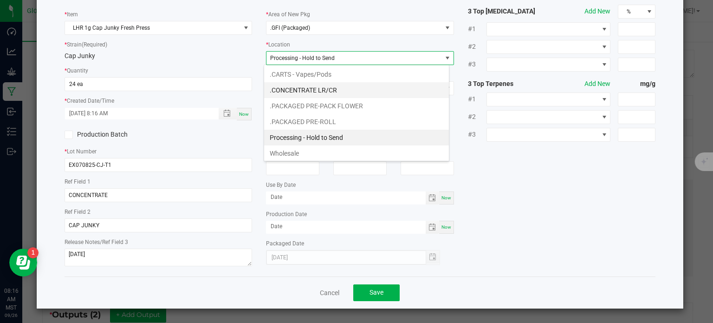
click at [325, 91] on li ".CONCENTRATE LR/CR" at bounding box center [356, 90] width 185 height 16
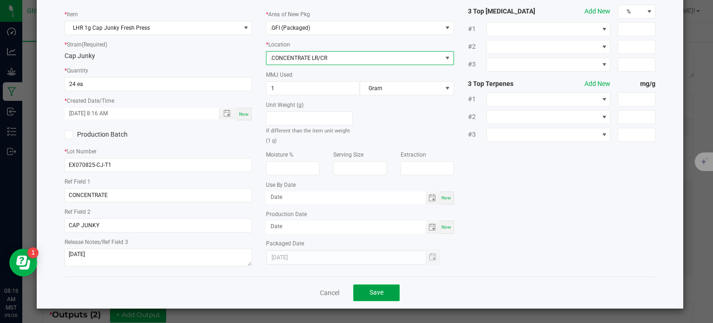
click at [376, 295] on span "Save" at bounding box center [377, 291] width 14 height 7
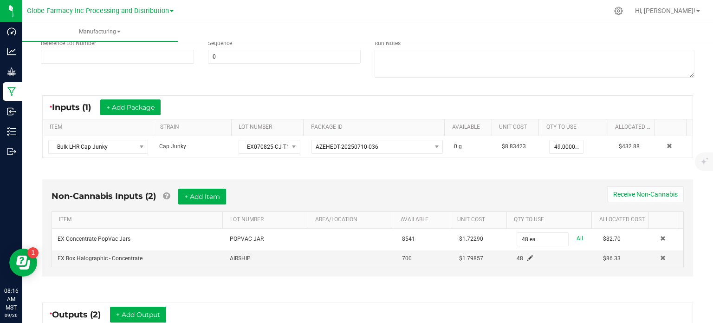
scroll to position [301, 0]
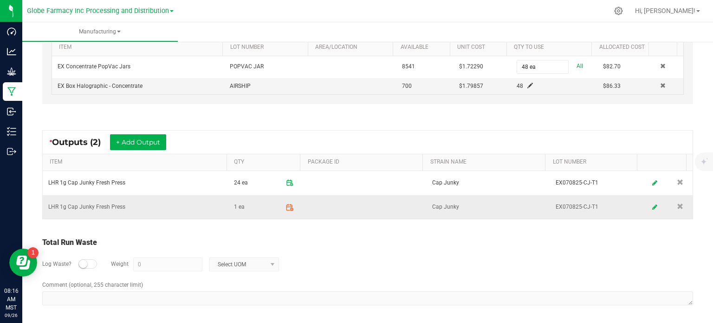
click at [290, 208] on icon at bounding box center [291, 209] width 3 height 3
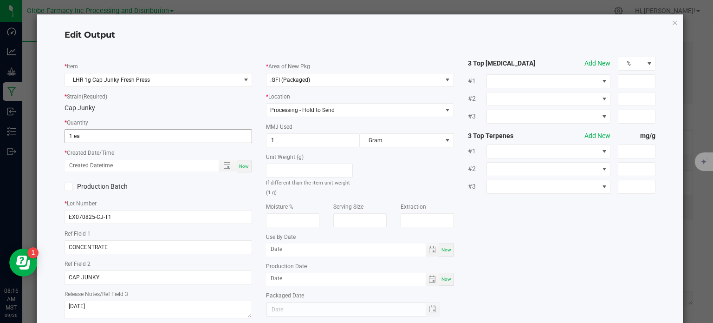
scroll to position [129, 0]
click at [121, 139] on input "1" at bounding box center [158, 136] width 187 height 13
click at [240, 163] on span "Now" at bounding box center [244, 165] width 10 height 5
type input "24 ea"
type input "[DATE] 8:16 AM"
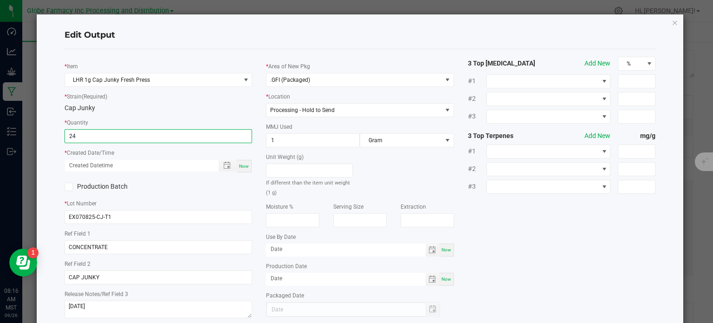
type input "[DATE]"
click at [302, 114] on span "Processing - Hold to Send" at bounding box center [353, 110] width 175 height 13
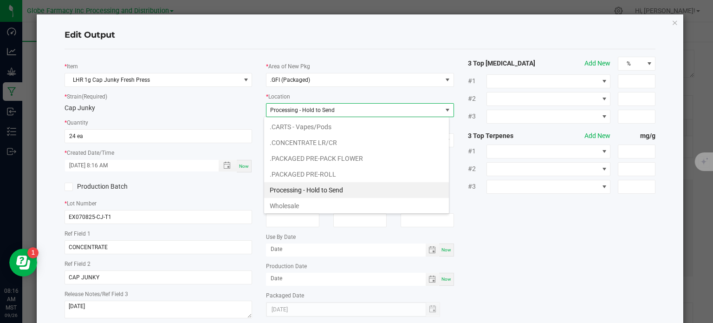
scroll to position [13, 186]
click at [329, 141] on li ".CONCENTRATE LR/CR" at bounding box center [356, 143] width 185 height 16
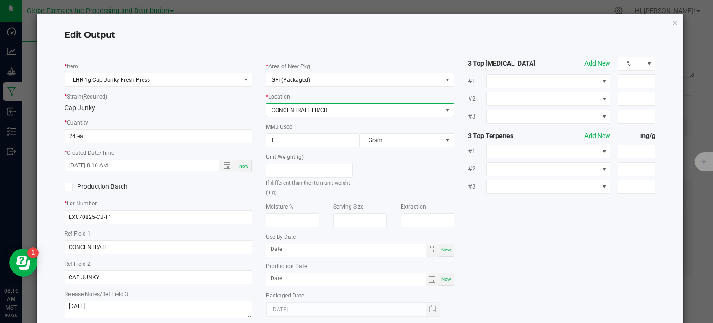
click at [546, 217] on div "* Item LHR 1g Cap Junky Fresh Press * Strain (Required) Cap Junky * Quantity 24…" at bounding box center [360, 189] width 605 height 264
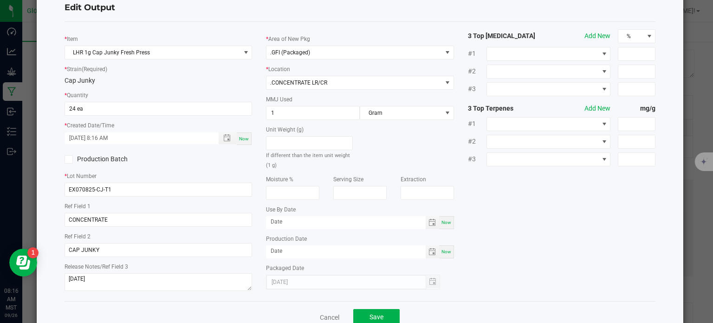
scroll to position [52, 0]
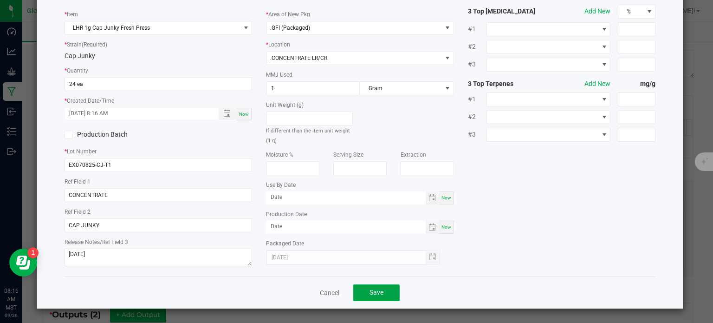
click at [370, 295] on span "Save" at bounding box center [377, 291] width 14 height 7
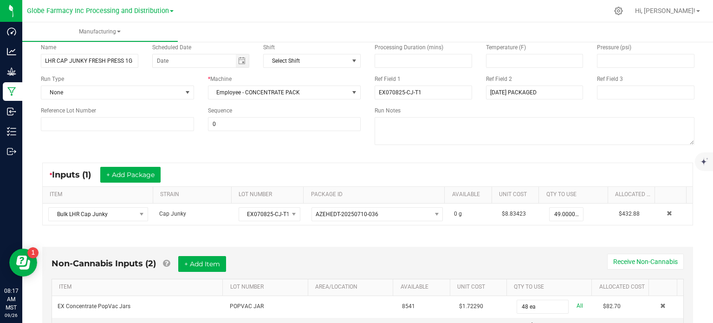
scroll to position [0, 0]
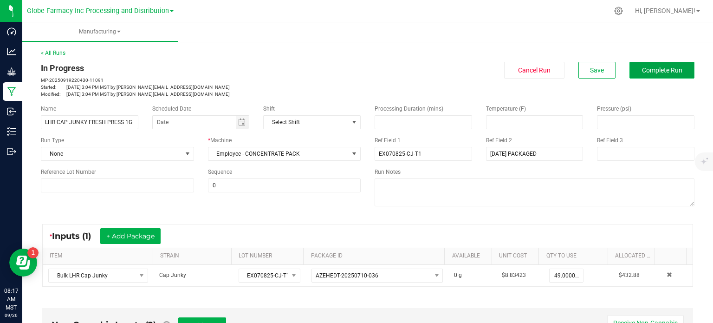
click at [657, 73] on span "Complete Run" at bounding box center [662, 69] width 40 height 7
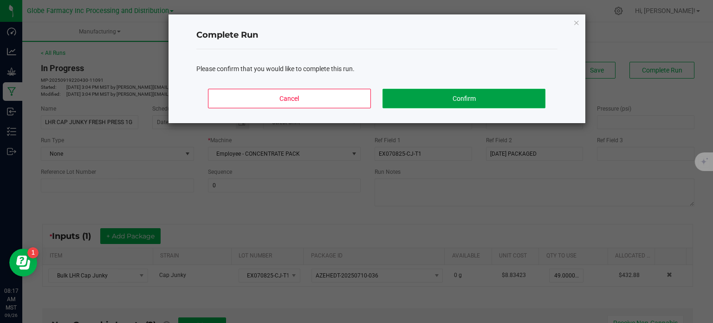
click at [482, 98] on button "Confirm" at bounding box center [464, 98] width 162 height 19
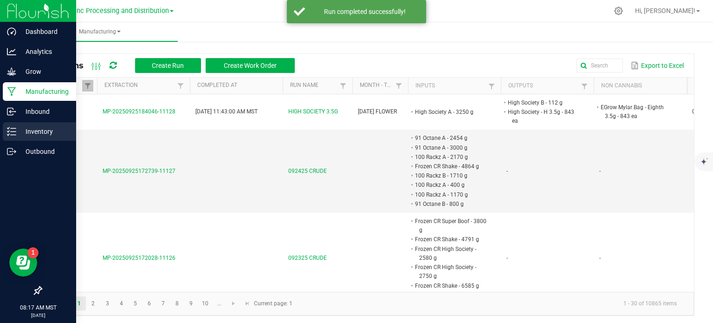
click at [16, 130] on p "Inventory" at bounding box center [44, 131] width 56 height 11
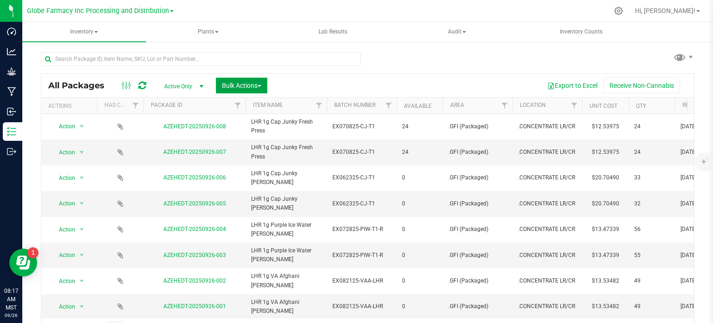
click at [250, 89] on span "Bulk Actions" at bounding box center [241, 85] width 39 height 7
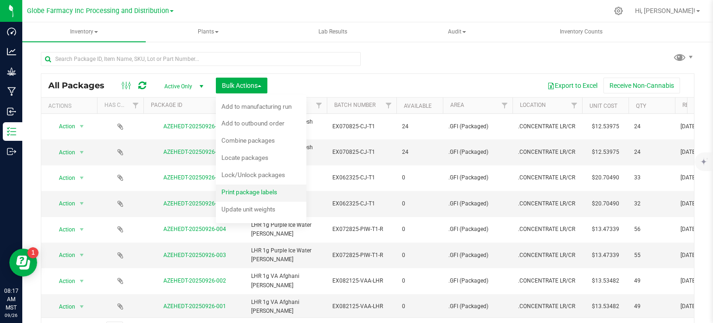
click at [242, 189] on span "Print package labels" at bounding box center [249, 191] width 56 height 7
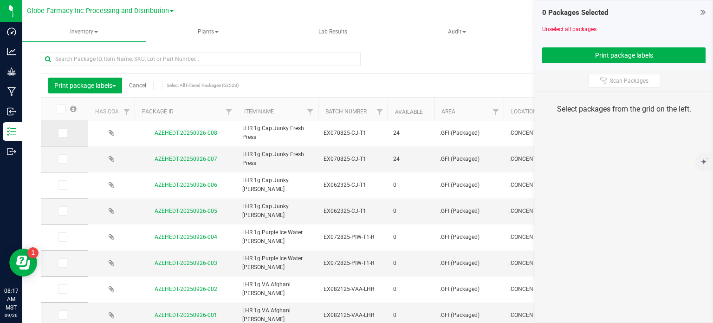
click at [64, 133] on icon at bounding box center [62, 133] width 6 height 0
click at [0, 0] on input "checkbox" at bounding box center [0, 0] width 0 height 0
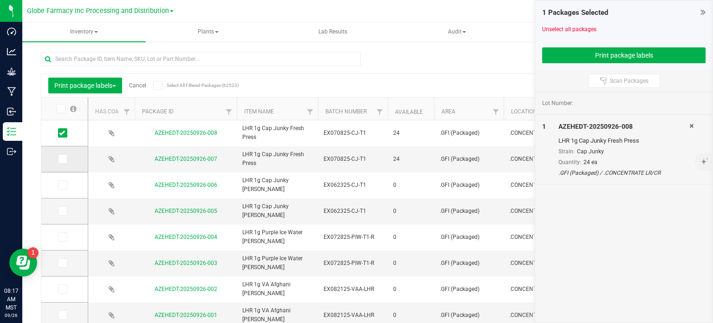
click at [65, 159] on icon at bounding box center [62, 159] width 6 height 0
click at [0, 0] on input "checkbox" at bounding box center [0, 0] width 0 height 0
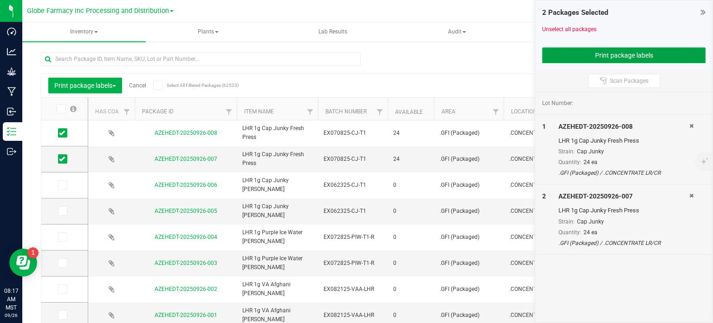
click at [562, 56] on button "Print package labels" at bounding box center [623, 55] width 163 height 16
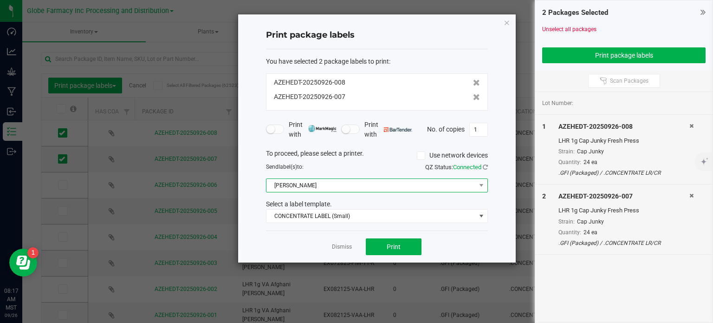
click at [314, 184] on span "[PERSON_NAME]" at bounding box center [370, 185] width 209 height 13
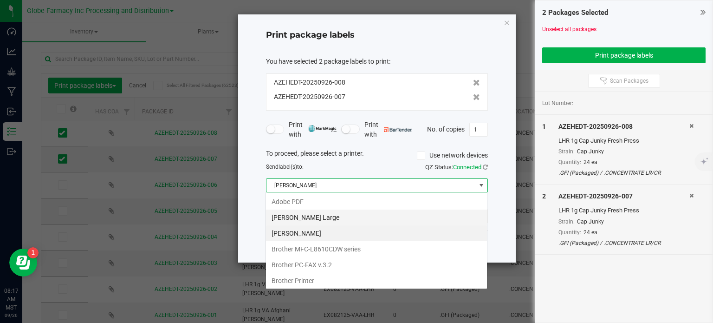
scroll to position [13, 222]
click at [318, 210] on Large "[PERSON_NAME] Large" at bounding box center [376, 217] width 221 height 16
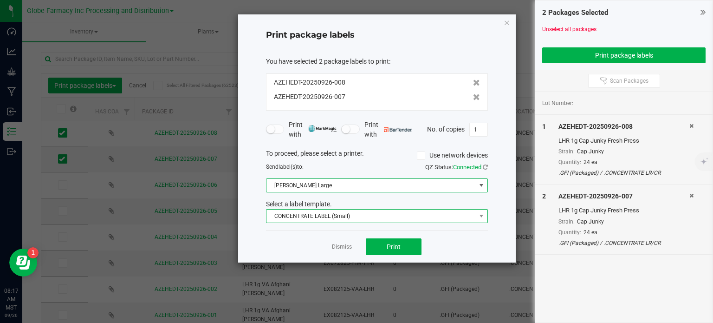
click at [321, 219] on span "CONCENTRATE LABEL (Small)" at bounding box center [370, 215] width 209 height 13
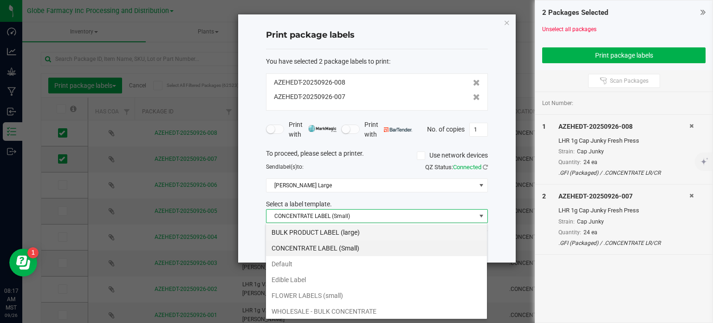
click at [334, 227] on li "BULK PRODUCT LABEL (large)" at bounding box center [376, 232] width 221 height 16
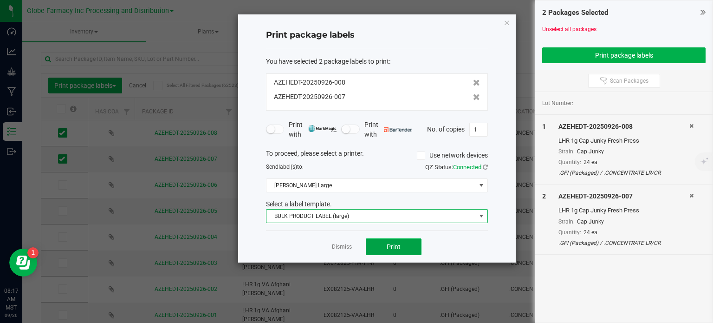
click at [400, 243] on span "Print" at bounding box center [394, 246] width 14 height 7
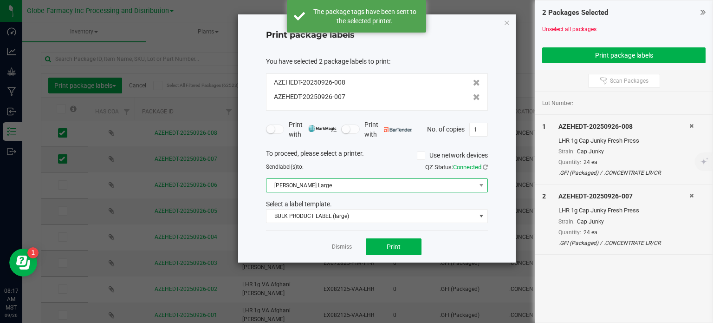
click at [338, 187] on span "[PERSON_NAME] Large" at bounding box center [370, 185] width 209 height 13
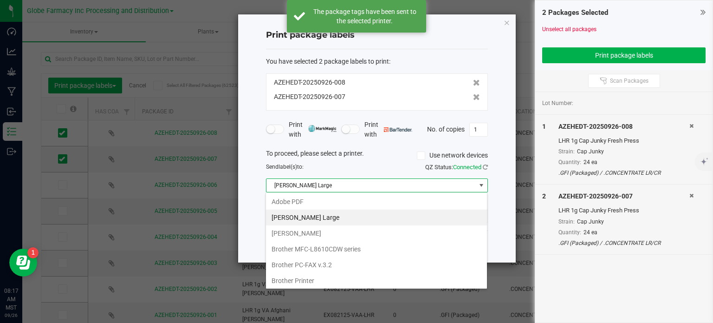
click at [318, 227] on Small "[PERSON_NAME]" at bounding box center [376, 233] width 221 height 16
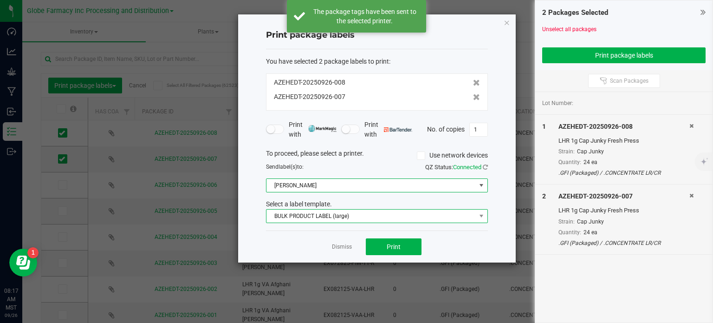
click at [320, 217] on span "BULK PRODUCT LABEL (large)" at bounding box center [370, 215] width 209 height 13
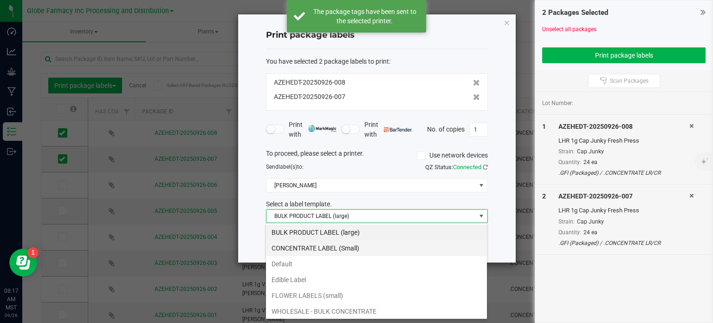
click at [351, 249] on li "CONCENTRATE LABEL (Small)" at bounding box center [376, 248] width 221 height 16
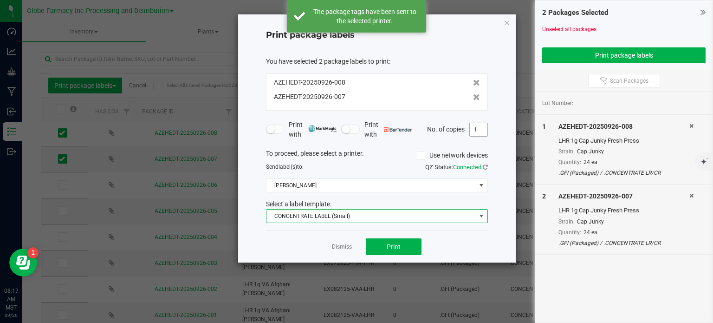
click at [480, 127] on input "1" at bounding box center [479, 129] width 18 height 13
type input "24"
click at [397, 247] on span "Print" at bounding box center [394, 246] width 14 height 7
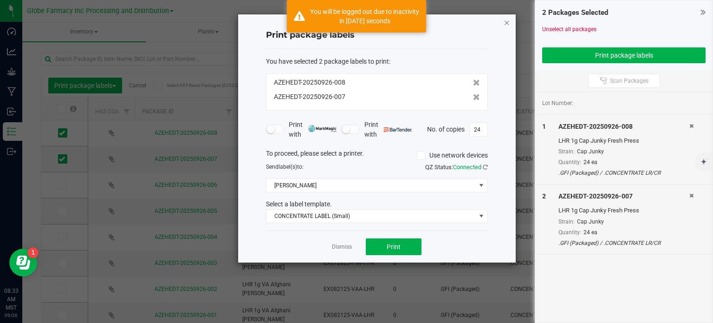
click at [505, 25] on icon "button" at bounding box center [507, 22] width 6 height 11
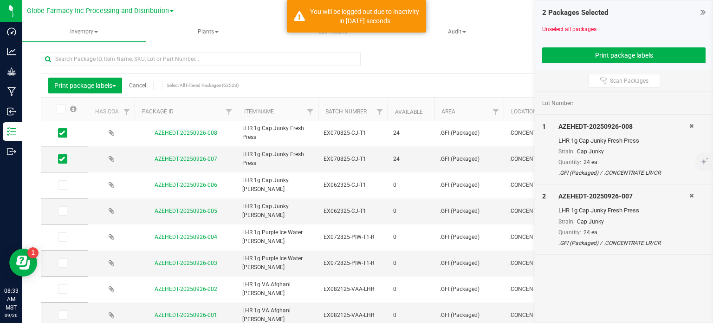
click at [705, 13] on icon at bounding box center [703, 11] width 5 height 9
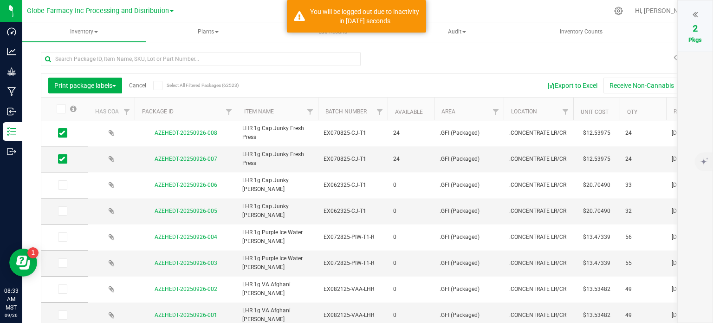
click at [143, 84] on link "Cancel" at bounding box center [137, 85] width 17 height 6
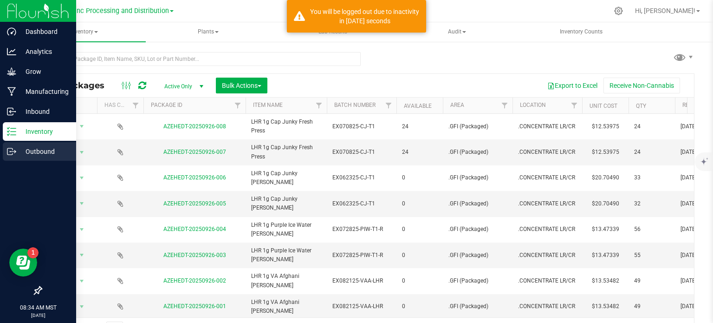
click at [44, 151] on p "Outbound" at bounding box center [44, 151] width 56 height 11
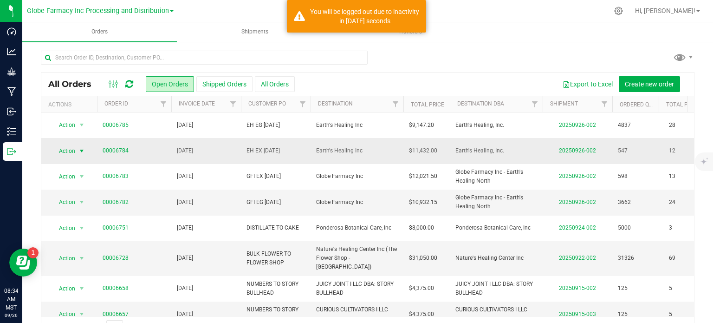
click at [71, 150] on span "Action" at bounding box center [63, 150] width 25 height 13
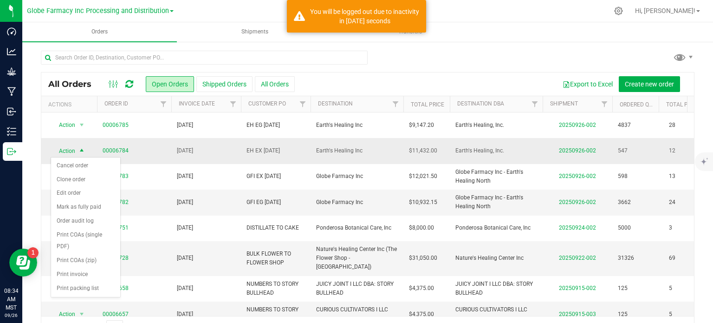
click at [73, 152] on span "Action" at bounding box center [63, 150] width 25 height 13
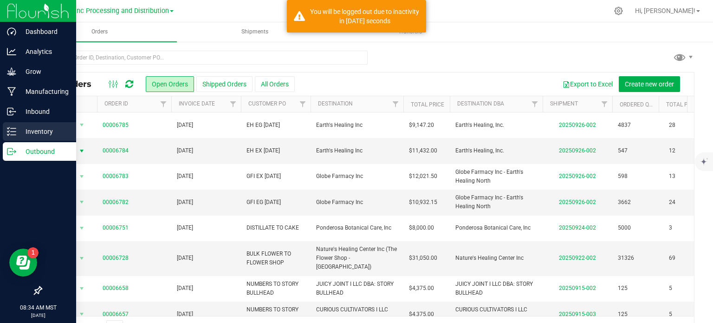
click at [18, 132] on p "Inventory" at bounding box center [44, 131] width 56 height 11
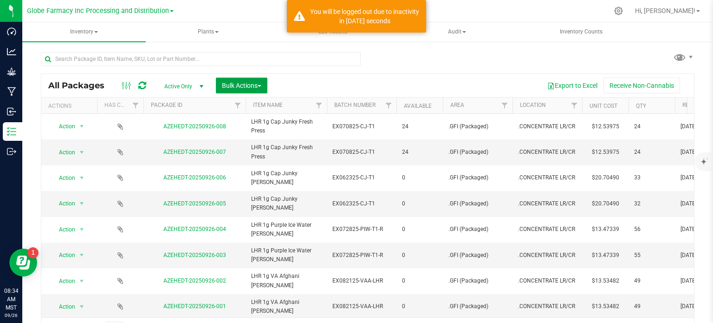
click at [247, 83] on span "Bulk Actions" at bounding box center [241, 85] width 39 height 7
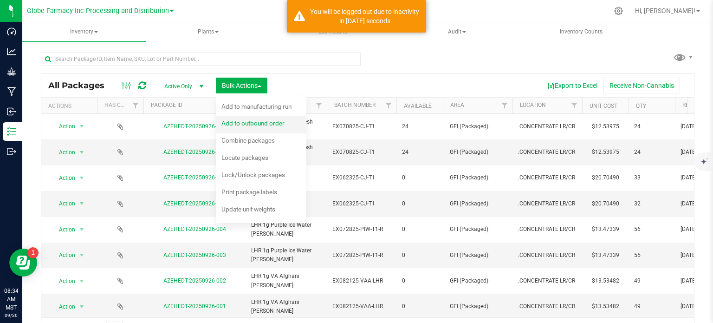
click at [249, 129] on div "Add to outbound order" at bounding box center [259, 124] width 76 height 15
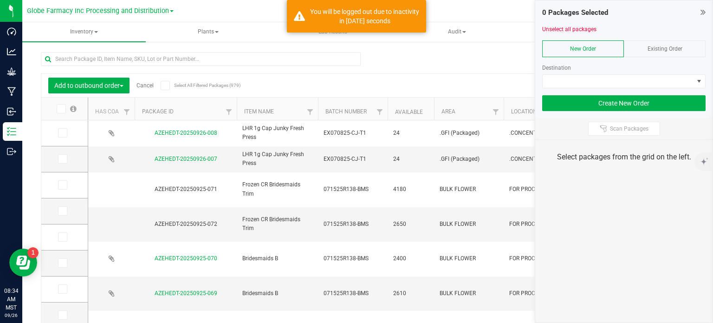
click at [704, 11] on icon at bounding box center [703, 11] width 5 height 9
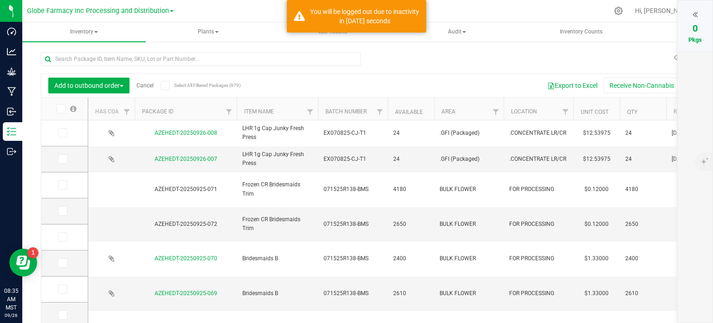
click at [143, 87] on link "Cancel" at bounding box center [144, 85] width 17 height 6
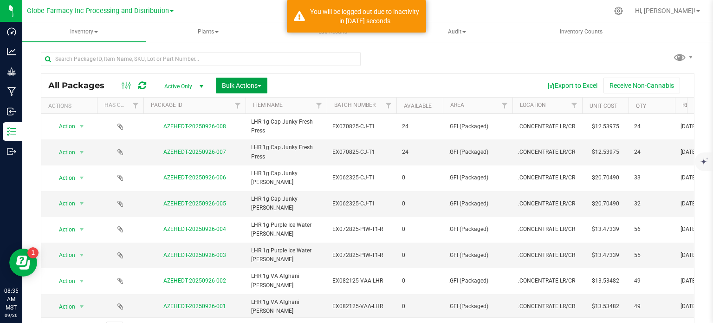
click at [236, 85] on span "Bulk Actions" at bounding box center [241, 85] width 39 height 7
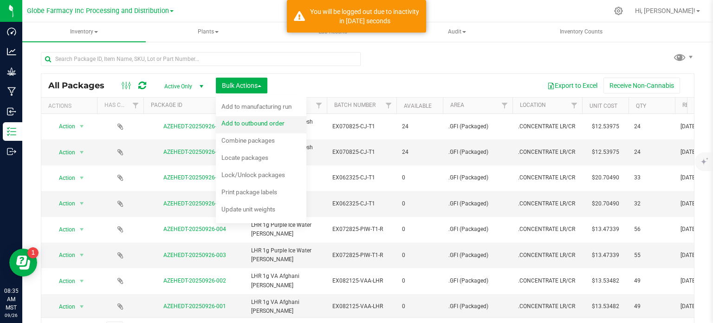
click at [240, 124] on span "Add to outbound order" at bounding box center [252, 122] width 63 height 7
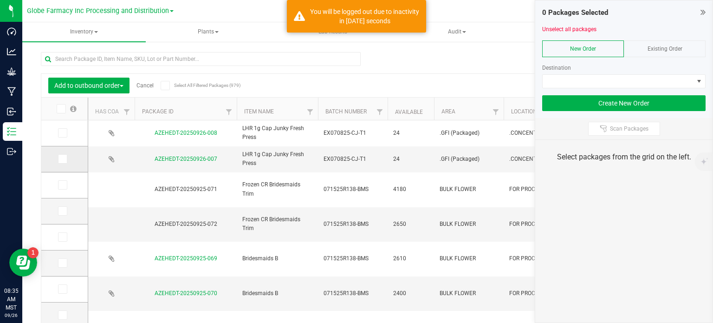
click at [64, 159] on icon at bounding box center [62, 159] width 6 height 0
click at [0, 0] on input "checkbox" at bounding box center [0, 0] width 0 height 0
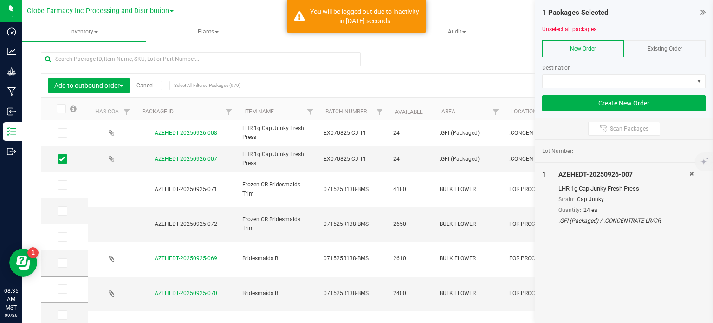
click at [676, 50] on span "Existing Order" at bounding box center [665, 48] width 35 height 6
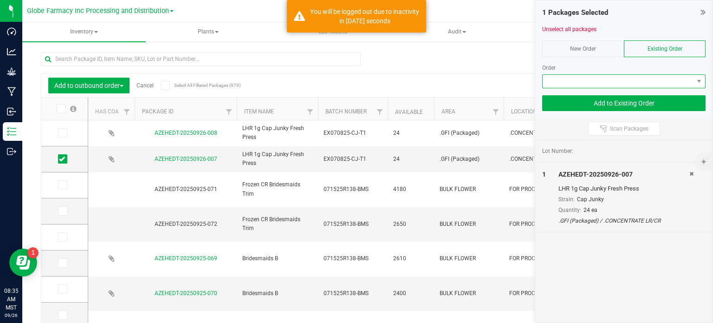
click at [617, 81] on span at bounding box center [618, 81] width 151 height 13
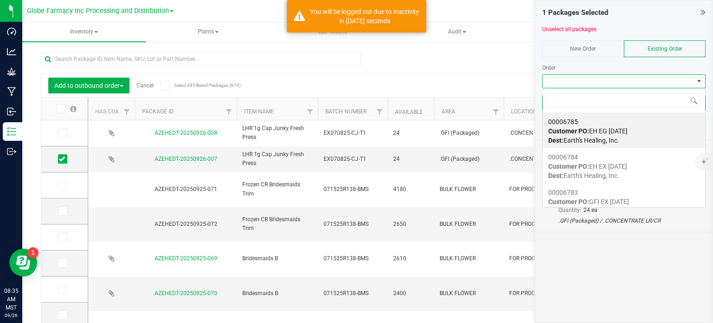
scroll to position [13, 163]
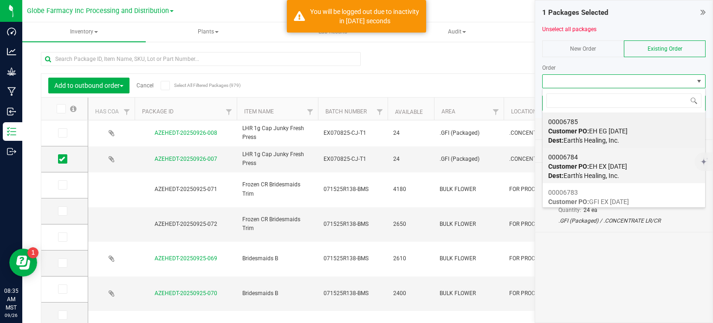
click at [582, 163] on strong "Customer PO:" at bounding box center [568, 165] width 41 height 7
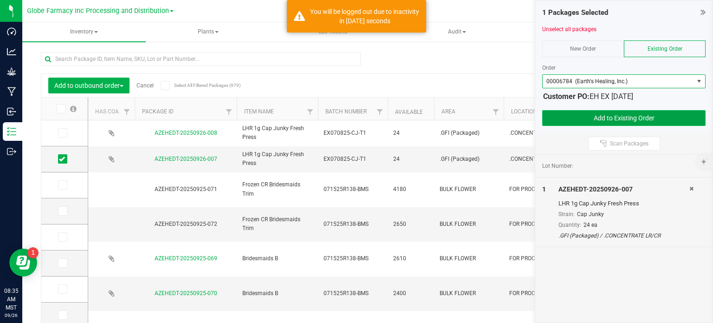
click at [608, 117] on button "Add to Existing Order" at bounding box center [623, 118] width 163 height 16
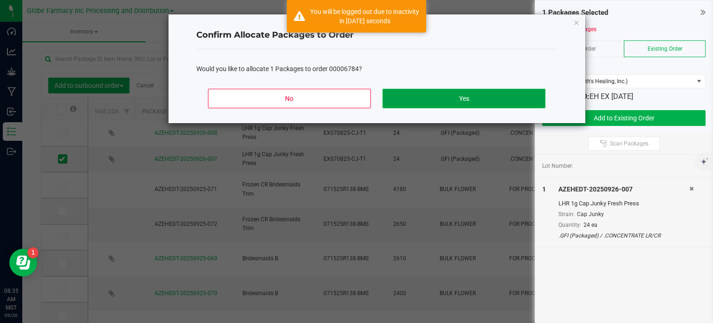
click at [488, 97] on button "Yes" at bounding box center [464, 98] width 162 height 19
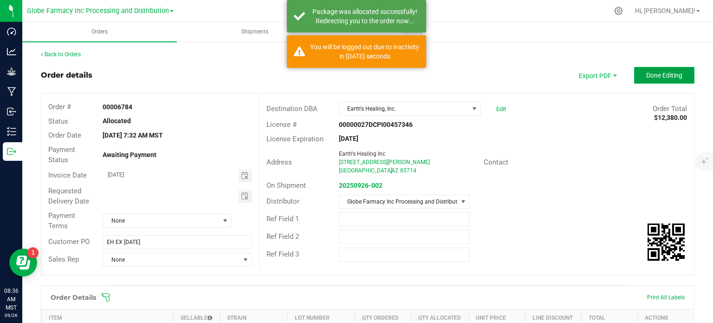
click at [646, 78] on span "Done Editing" at bounding box center [664, 74] width 36 height 7
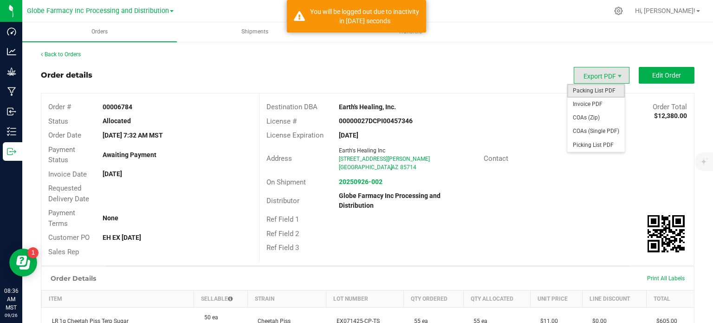
click at [589, 93] on span "Packing List PDF" at bounding box center [596, 90] width 58 height 13
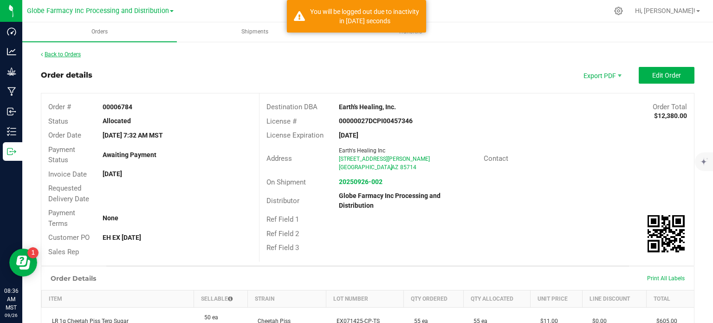
click at [78, 55] on link "Back to Orders" at bounding box center [61, 54] width 40 height 6
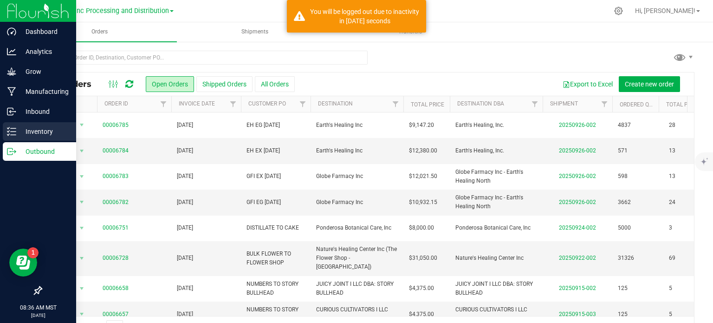
click at [7, 132] on icon at bounding box center [11, 131] width 9 height 9
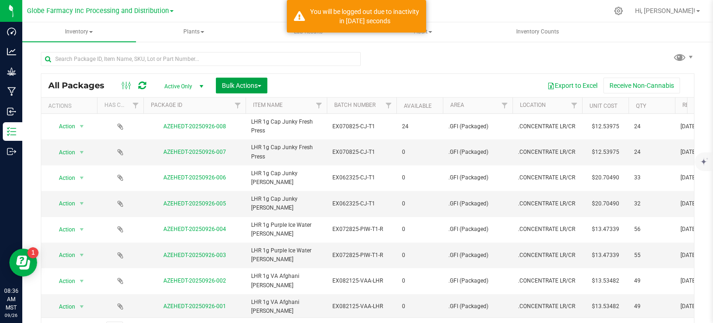
click at [240, 91] on button "Bulk Actions" at bounding box center [242, 86] width 52 height 16
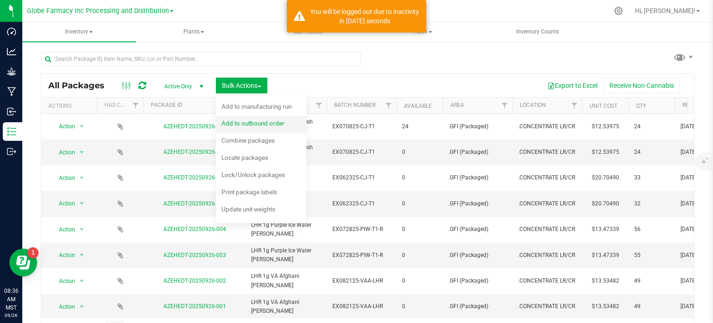
click at [242, 126] on span "Add to outbound order" at bounding box center [252, 122] width 63 height 7
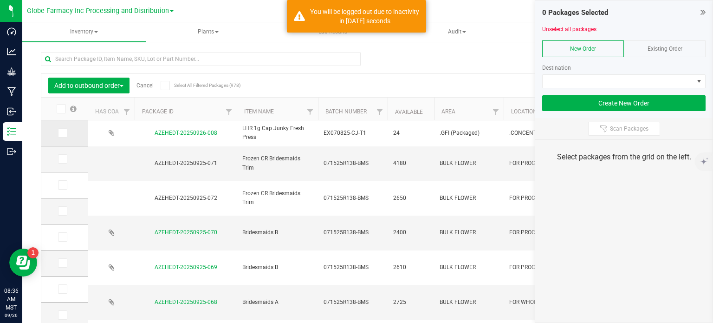
click at [63, 133] on icon at bounding box center [62, 133] width 6 height 0
click at [0, 0] on input "checkbox" at bounding box center [0, 0] width 0 height 0
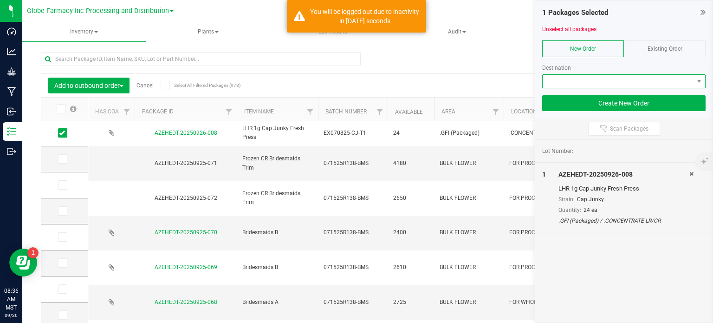
click at [566, 78] on span at bounding box center [618, 81] width 151 height 13
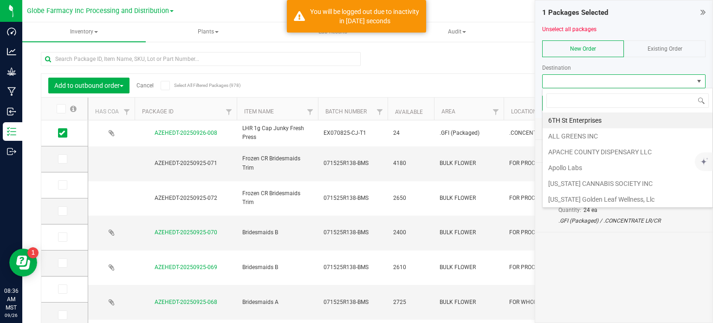
scroll to position [13, 163]
click at [659, 45] on span "Existing Order" at bounding box center [665, 48] width 35 height 6
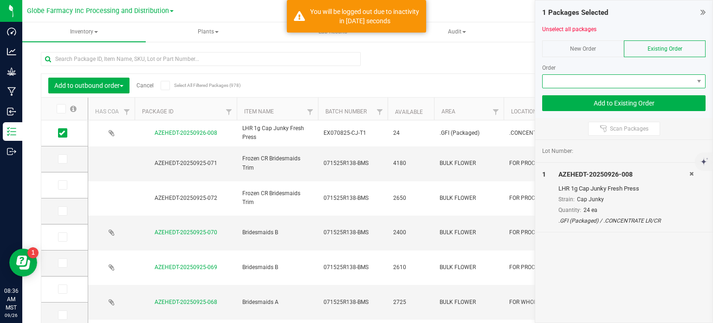
click at [625, 80] on span at bounding box center [618, 81] width 151 height 13
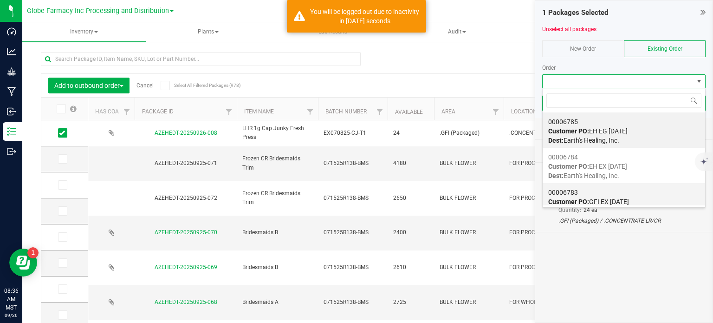
click at [628, 196] on div "00006783 Customer PO: GFI EX 9.26.2025 Dest: Globe Farmacy Inc - Earth's Healin…" at bounding box center [623, 201] width 151 height 35
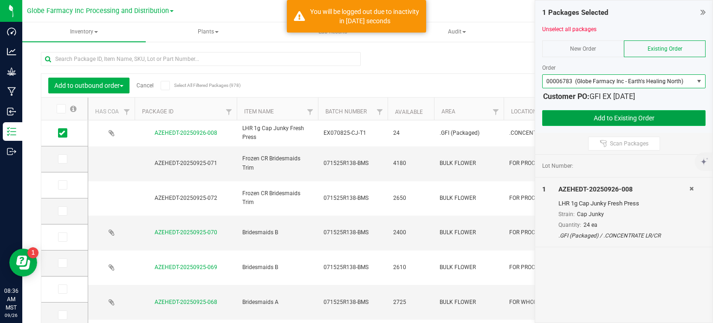
click at [594, 118] on button "Add to Existing Order" at bounding box center [623, 118] width 163 height 16
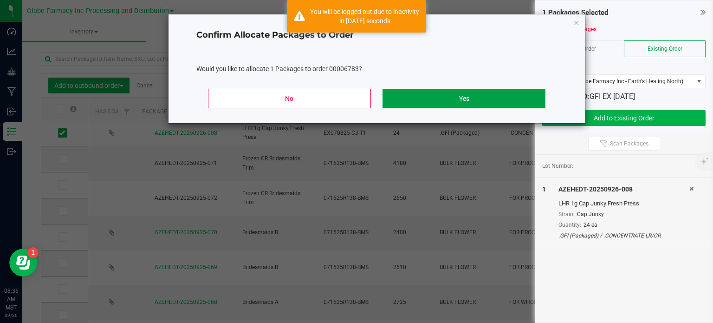
click at [505, 100] on button "Yes" at bounding box center [464, 98] width 162 height 19
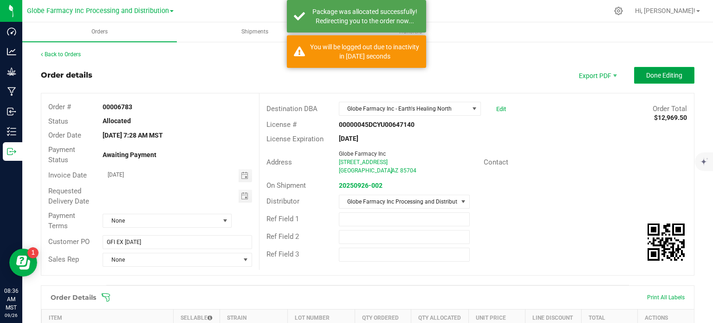
click at [665, 83] on button "Done Editing" at bounding box center [664, 75] width 60 height 17
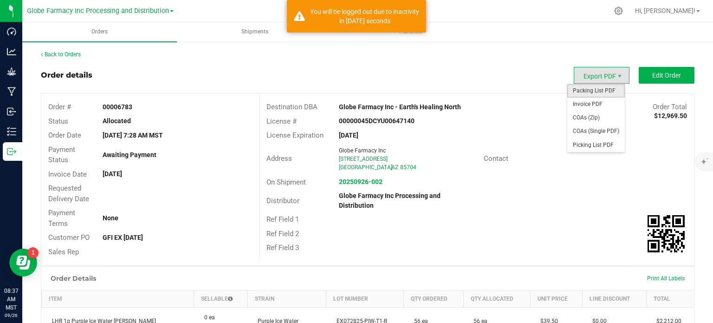
click at [607, 96] on span "Packing List PDF" at bounding box center [596, 90] width 58 height 13
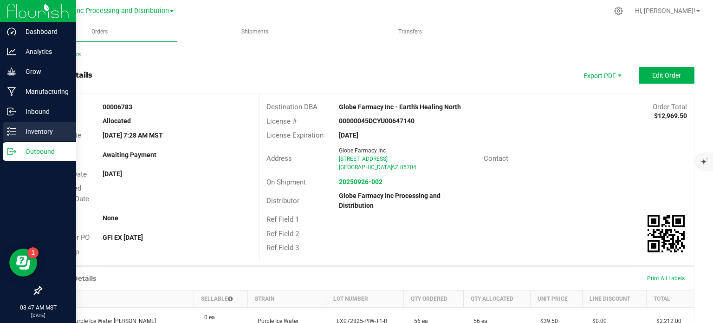
click at [16, 133] on p "Inventory" at bounding box center [44, 131] width 56 height 11
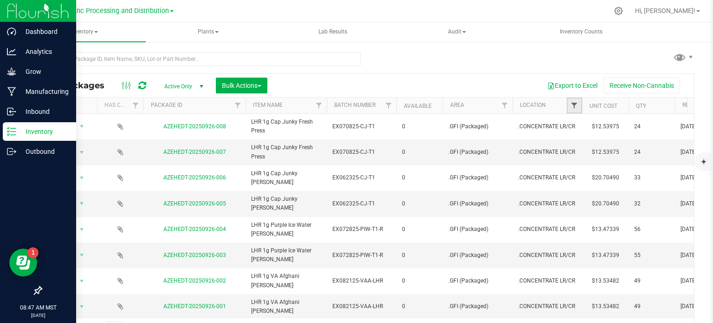
click at [574, 105] on span "Filter" at bounding box center [574, 105] width 7 height 7
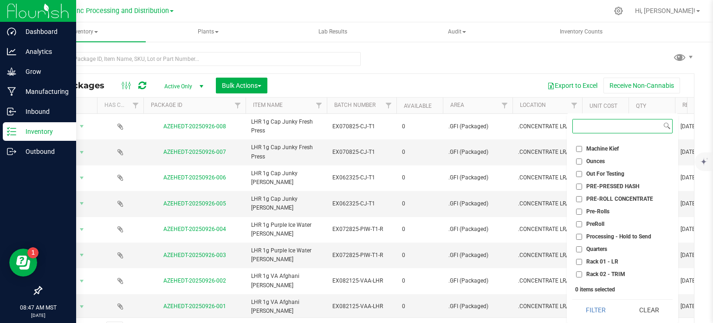
scroll to position [464, 0]
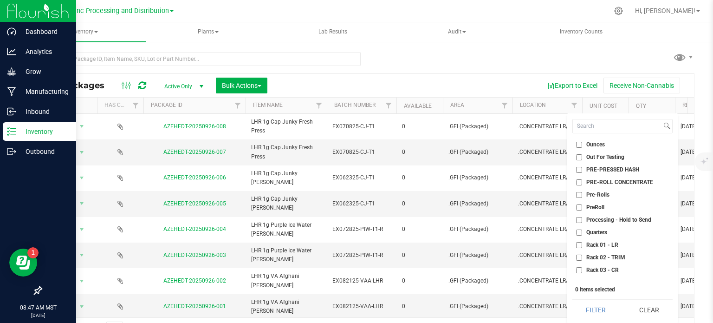
click at [578, 217] on input "Processing - Hold to Send" at bounding box center [579, 220] width 6 height 6
click at [663, 309] on button "Clear" at bounding box center [649, 309] width 47 height 20
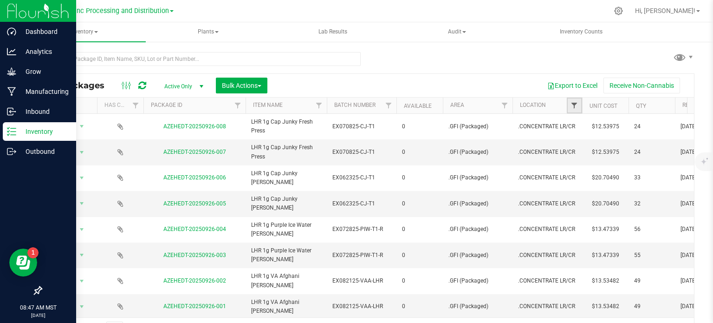
click at [576, 107] on span "Filter" at bounding box center [574, 105] width 7 height 7
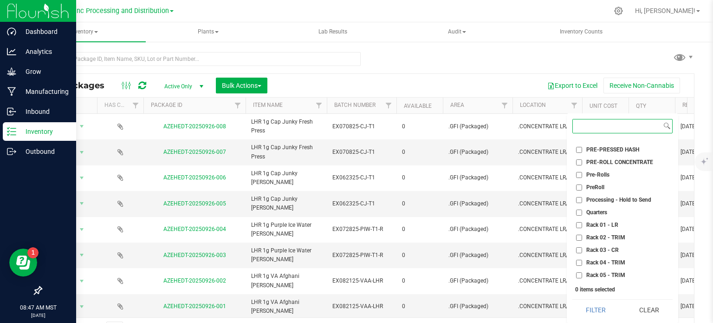
scroll to position [503, 0]
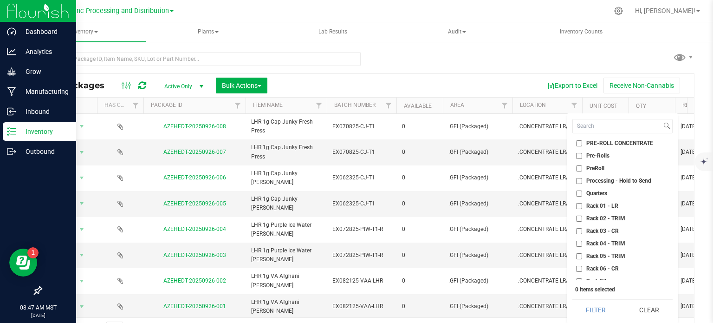
click at [579, 178] on input "Processing - Hold to Send" at bounding box center [579, 181] width 6 height 6
checkbox input "true"
click at [594, 303] on button "Filter" at bounding box center [595, 309] width 47 height 20
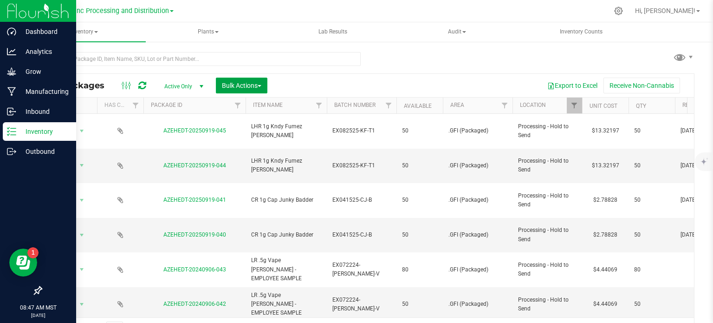
drag, startPoint x: 253, startPoint y: 91, endPoint x: 257, endPoint y: 108, distance: 17.2
click at [253, 91] on button "Bulk Actions" at bounding box center [242, 86] width 52 height 16
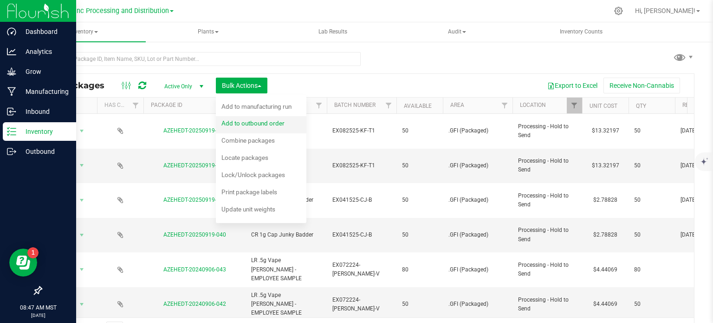
click at [251, 126] on span "Add to outbound order" at bounding box center [252, 122] width 63 height 7
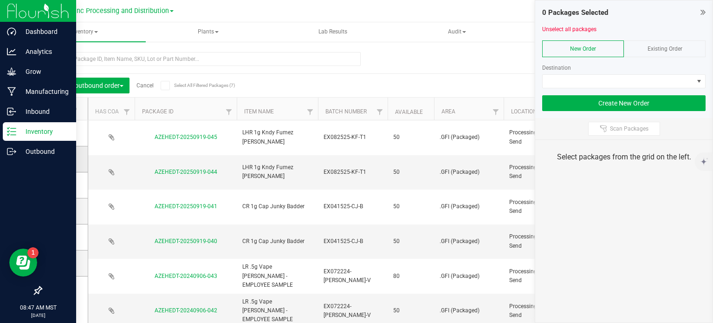
click at [65, 162] on span at bounding box center [62, 158] width 9 height 9
click at [0, 0] on input "checkbox" at bounding box center [0, 0] width 0 height 0
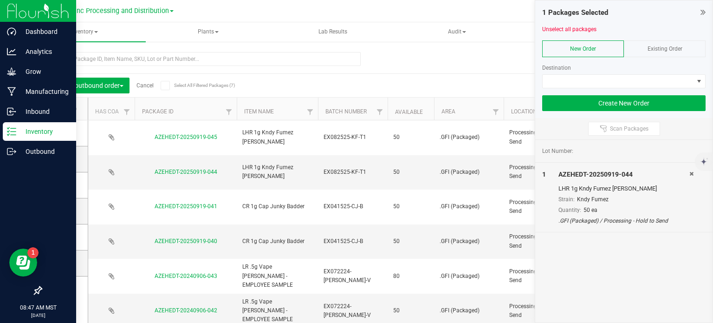
click at [641, 46] on div "Existing Order" at bounding box center [665, 48] width 82 height 17
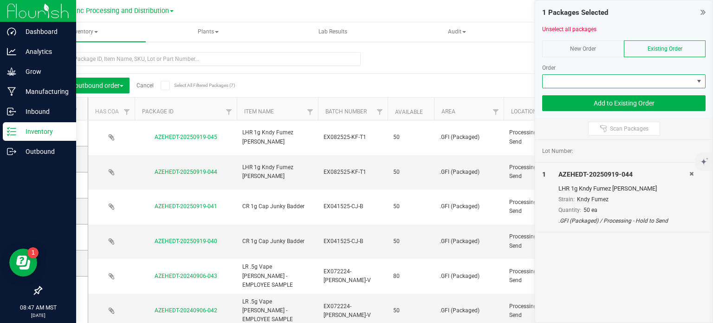
click at [622, 84] on span at bounding box center [618, 81] width 151 height 13
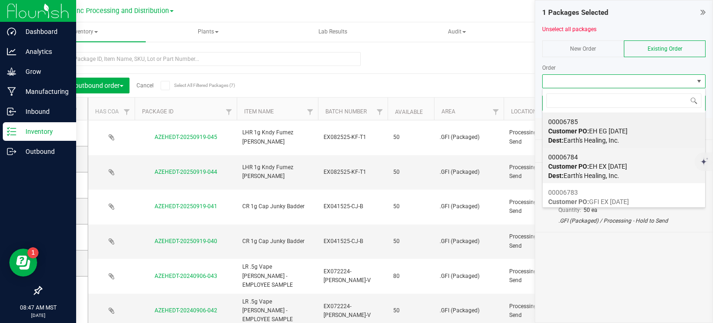
scroll to position [46, 0]
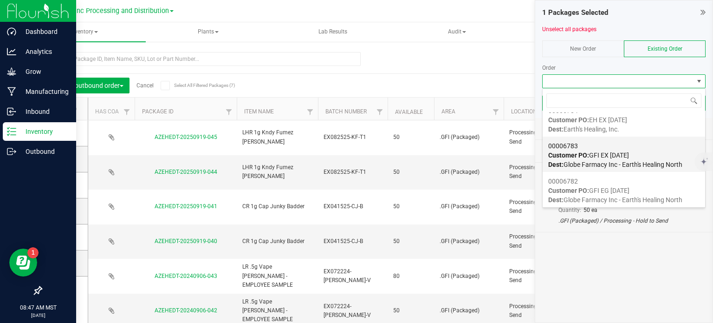
click at [620, 151] on span "Customer PO: GFI EX 9.26.2025" at bounding box center [588, 154] width 81 height 7
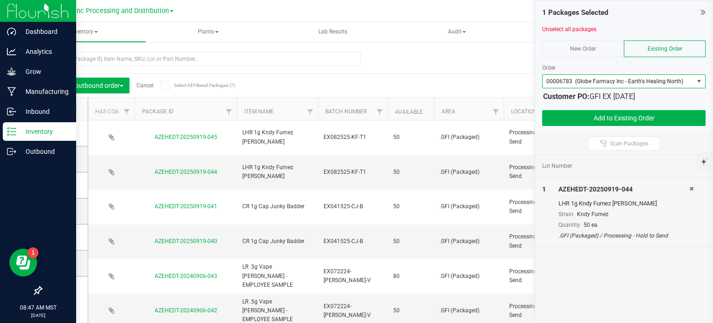
click at [621, 106] on div at bounding box center [623, 106] width 163 height 7
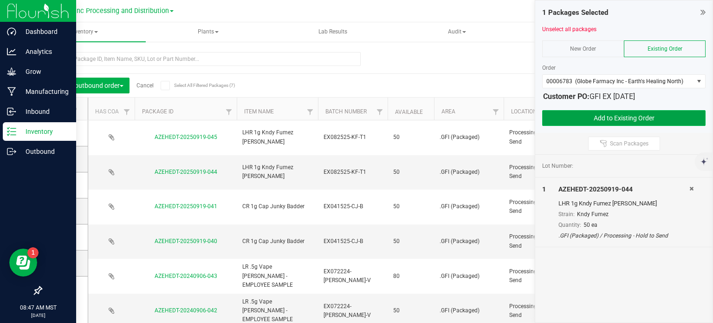
click at [620, 115] on button "Add to Existing Order" at bounding box center [623, 118] width 163 height 16
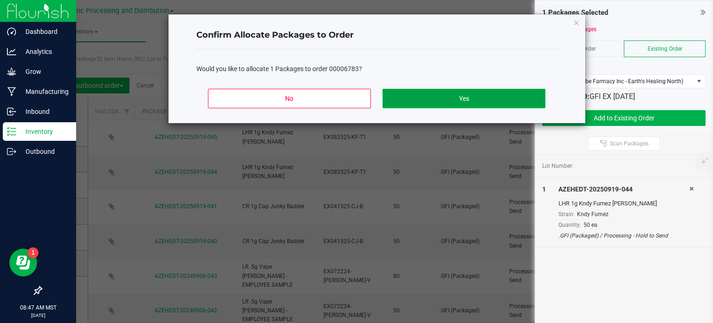
click at [499, 95] on button "Yes" at bounding box center [464, 98] width 162 height 19
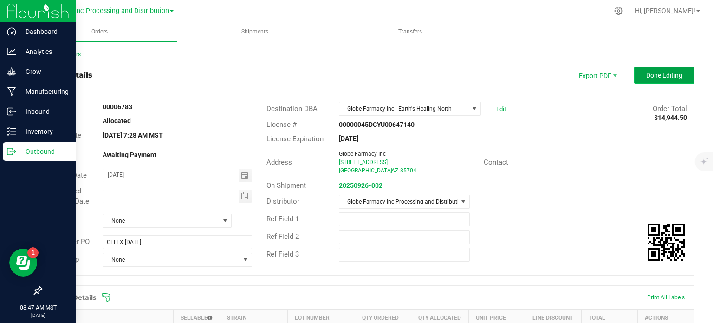
click at [657, 76] on span "Done Editing" at bounding box center [664, 74] width 36 height 7
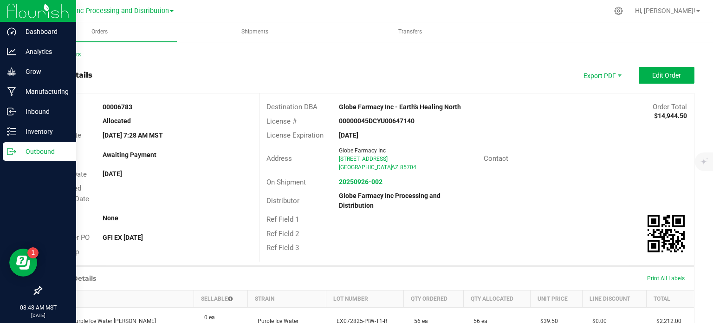
click at [70, 57] on link "Back to Orders" at bounding box center [61, 54] width 40 height 6
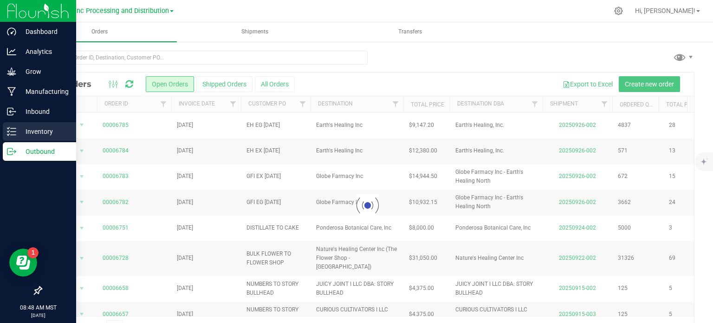
click at [13, 129] on icon at bounding box center [11, 131] width 9 height 9
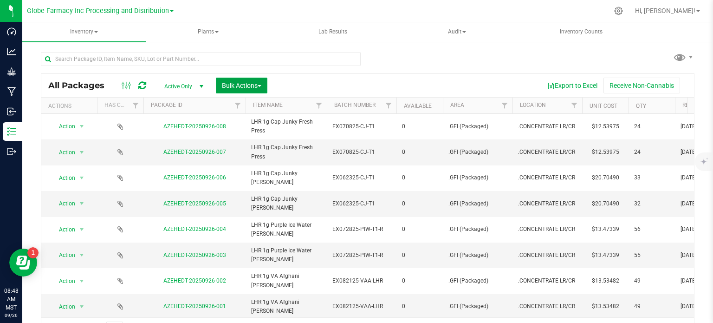
click at [233, 89] on span "Bulk Actions" at bounding box center [241, 85] width 39 height 7
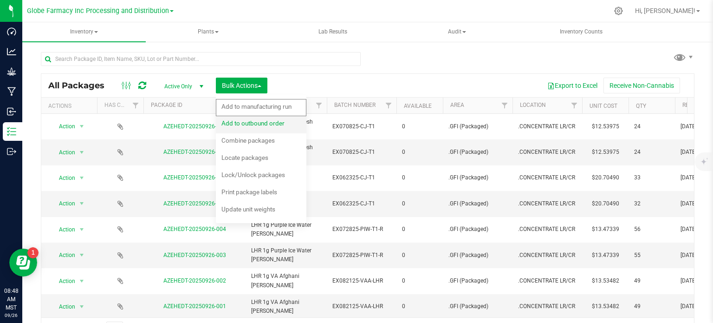
click at [239, 123] on span "Add to outbound order" at bounding box center [252, 122] width 63 height 7
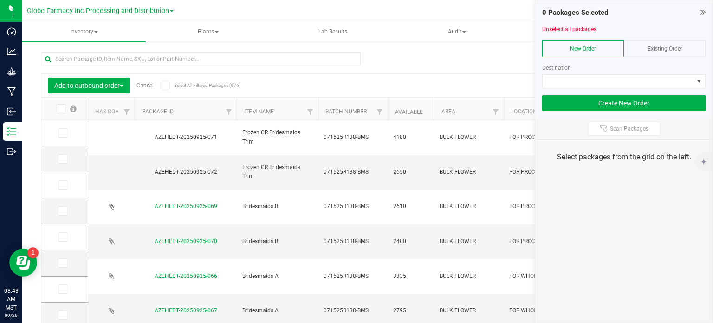
click at [702, 10] on icon at bounding box center [703, 11] width 5 height 9
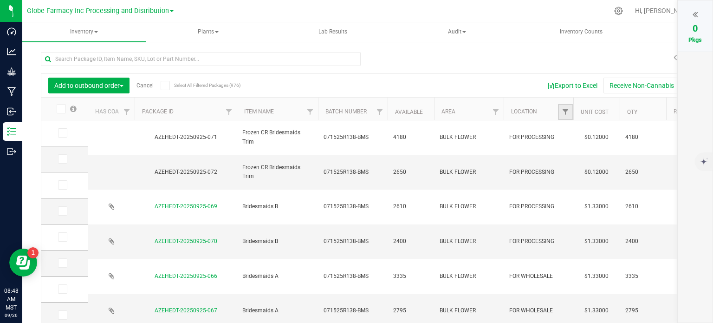
click at [561, 112] on link "Filter" at bounding box center [565, 112] width 15 height 16
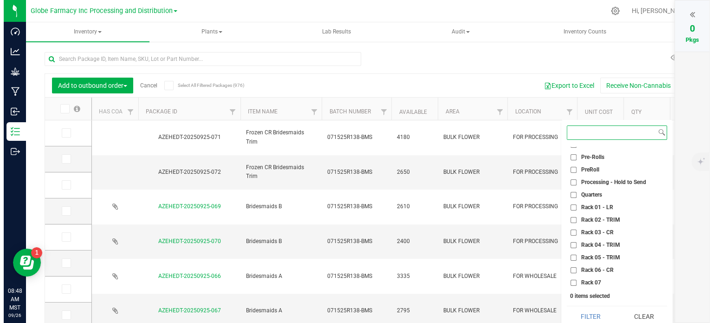
scroll to position [511, 0]
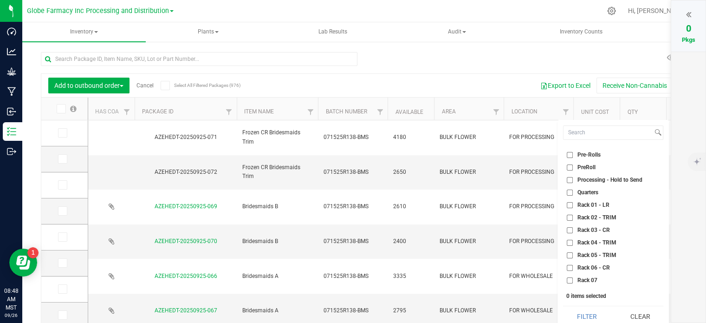
click at [570, 178] on input "Processing - Hold to Send" at bounding box center [570, 180] width 6 height 6
checkbox input "true"
click at [594, 307] on button "Filter" at bounding box center [586, 316] width 47 height 20
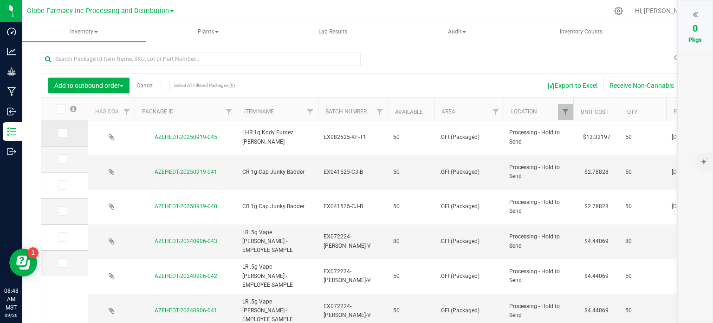
click at [64, 133] on icon at bounding box center [62, 133] width 6 height 0
click at [0, 0] on input "checkbox" at bounding box center [0, 0] width 0 height 0
click at [695, 13] on icon at bounding box center [695, 14] width 5 height 9
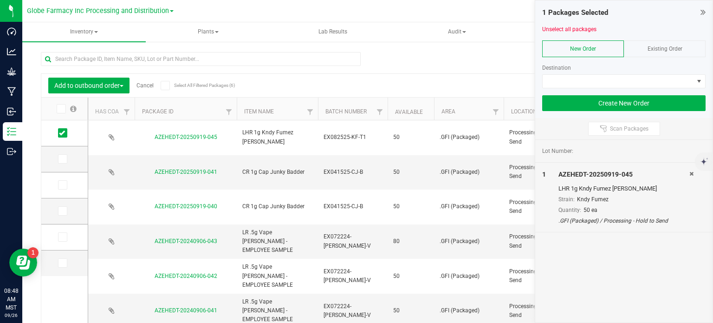
click at [643, 50] on div "Existing Order" at bounding box center [665, 48] width 82 height 17
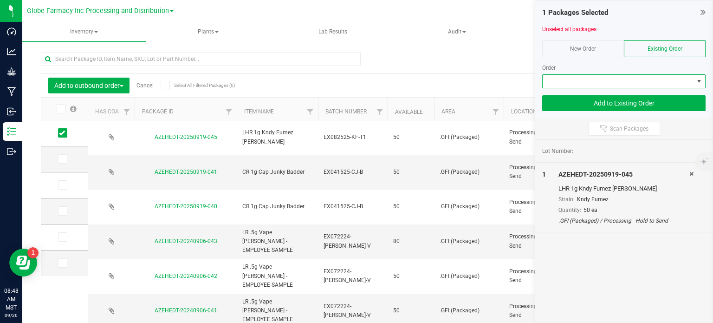
click at [612, 83] on span at bounding box center [618, 81] width 151 height 13
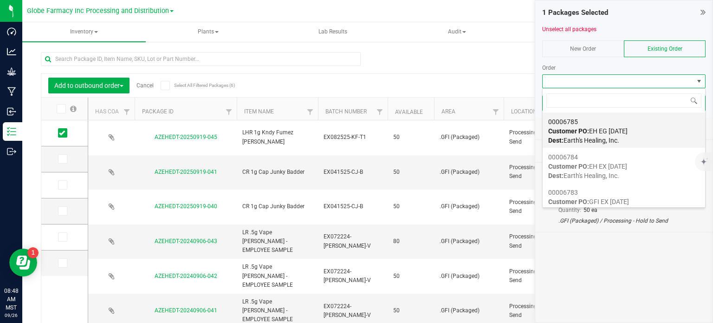
scroll to position [13, 163]
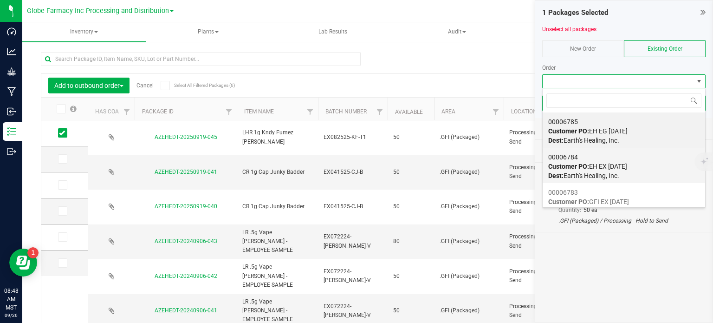
click at [615, 172] on span "Dest: Earth's Healing, Inc." at bounding box center [583, 175] width 71 height 7
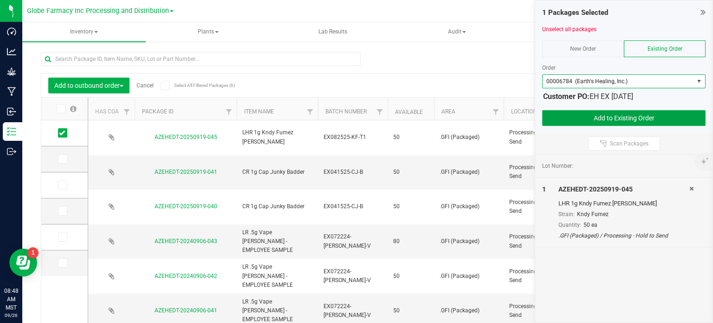
click at [639, 115] on button "Add to Existing Order" at bounding box center [623, 118] width 163 height 16
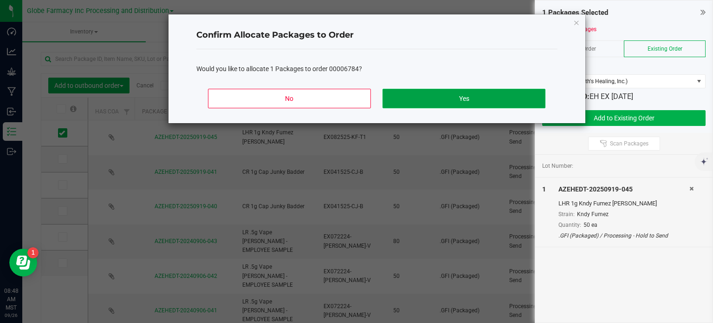
click at [504, 100] on button "Yes" at bounding box center [464, 98] width 162 height 19
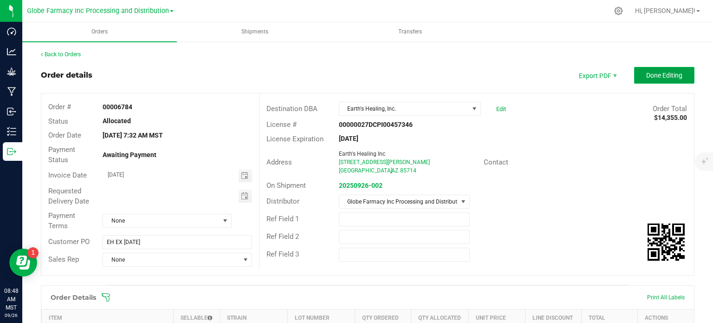
click at [667, 79] on button "Done Editing" at bounding box center [664, 75] width 60 height 17
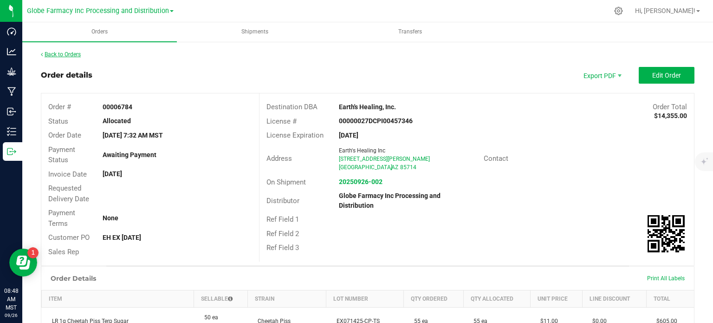
click at [71, 52] on link "Back to Orders" at bounding box center [61, 54] width 40 height 6
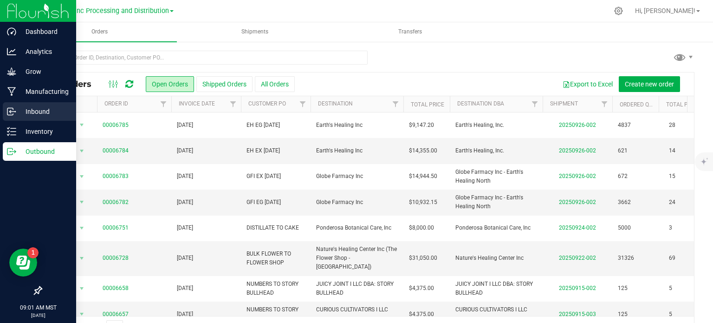
drag, startPoint x: 7, startPoint y: 115, endPoint x: 1, endPoint y: 117, distance: 6.6
click at [7, 115] on icon at bounding box center [11, 111] width 9 height 9
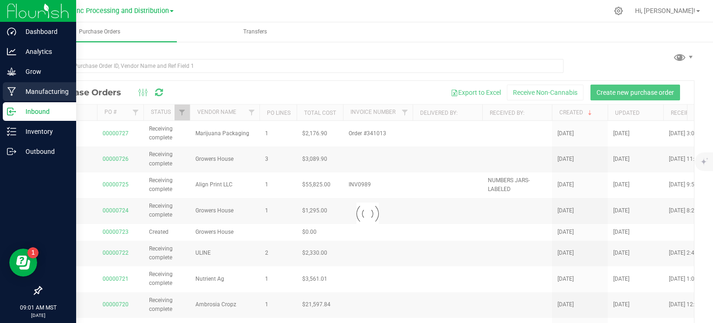
click at [19, 93] on p "Manufacturing" at bounding box center [44, 91] width 56 height 11
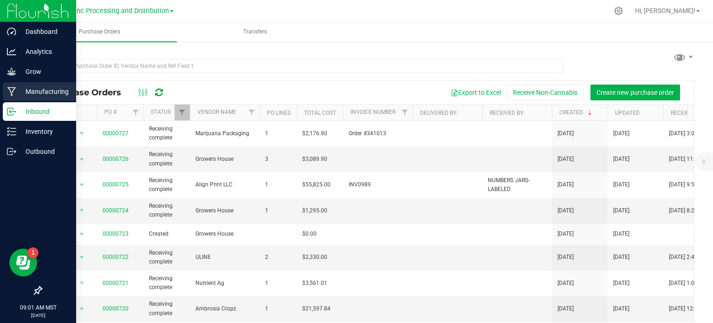
click at [43, 94] on p "Manufacturing" at bounding box center [44, 91] width 56 height 11
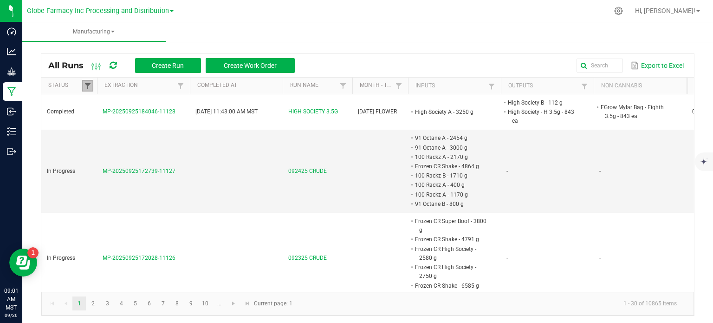
click at [85, 87] on span at bounding box center [87, 85] width 7 height 7
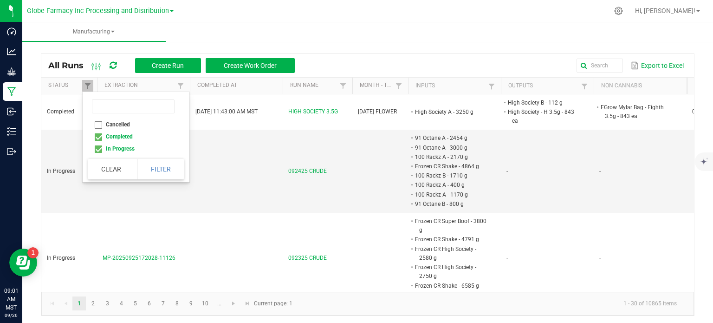
click at [99, 146] on li "In Progress" at bounding box center [133, 149] width 90 height 12
checkbox Progress "false"
click at [176, 168] on button "Filter" at bounding box center [160, 169] width 46 height 20
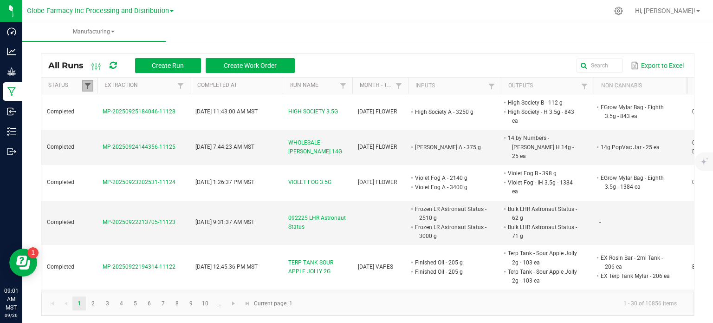
click at [89, 85] on span at bounding box center [87, 85] width 7 height 7
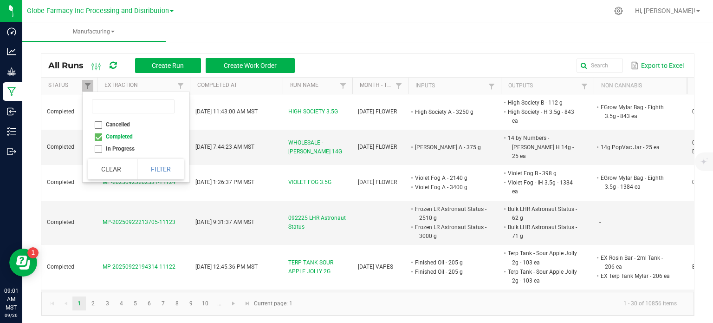
click at [94, 137] on li "Completed" at bounding box center [133, 136] width 90 height 12
checkbox input "false"
click at [101, 150] on li "In Progress" at bounding box center [133, 149] width 90 height 12
checkbox Progress "true"
click at [156, 175] on button "Filter" at bounding box center [160, 169] width 46 height 20
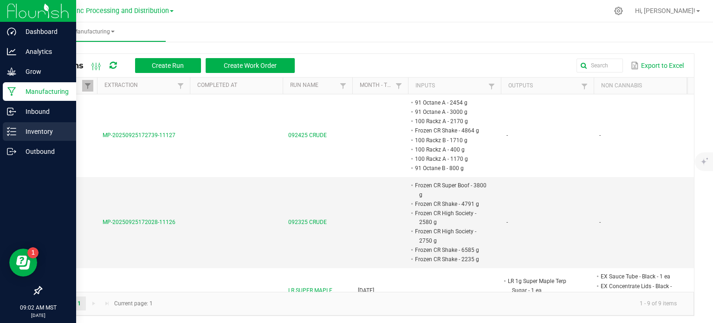
click at [41, 127] on p "Inventory" at bounding box center [44, 131] width 56 height 11
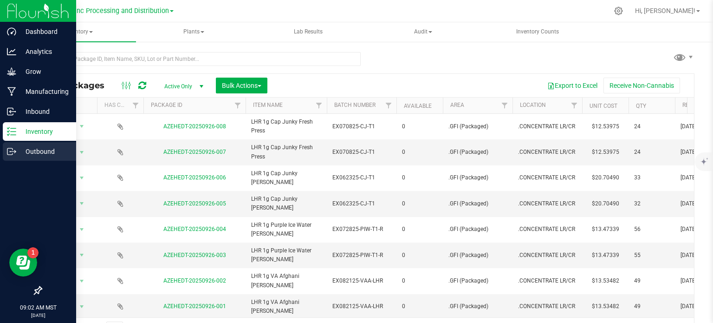
click at [18, 151] on p "Outbound" at bounding box center [44, 151] width 56 height 11
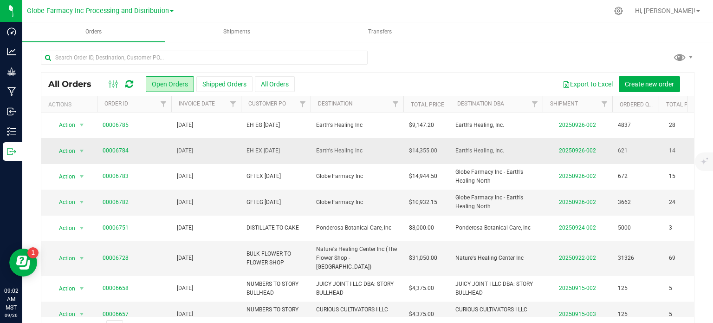
click at [110, 148] on link "00006784" at bounding box center [116, 150] width 26 height 9
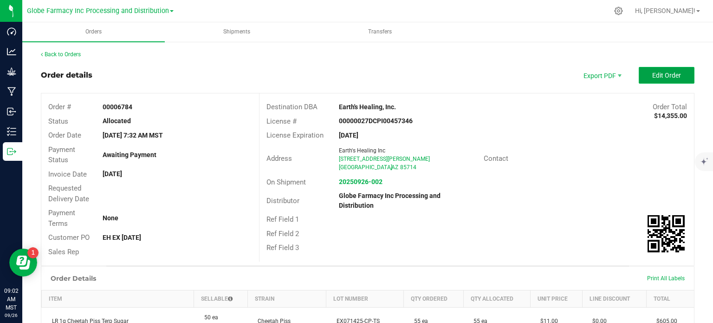
click at [655, 71] on span "Edit Order" at bounding box center [666, 74] width 29 height 7
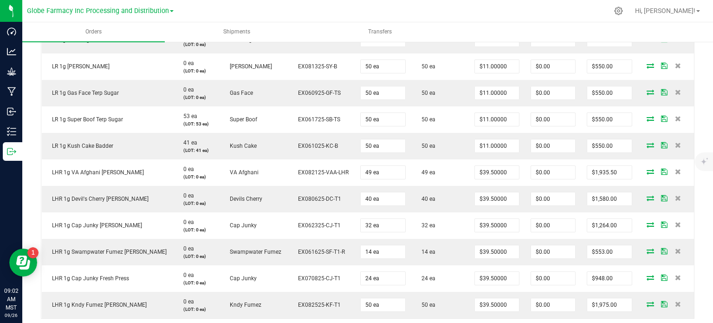
scroll to position [418, 0]
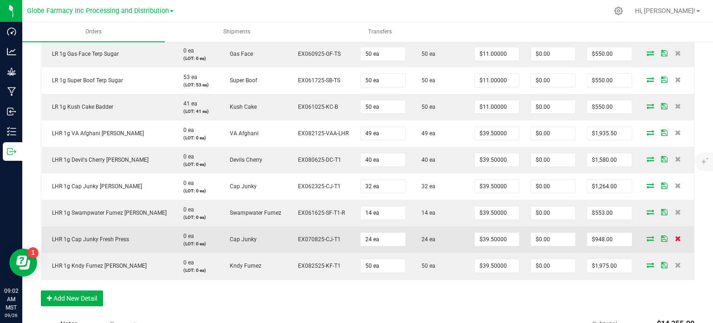
click at [675, 239] on icon at bounding box center [678, 238] width 6 height 6
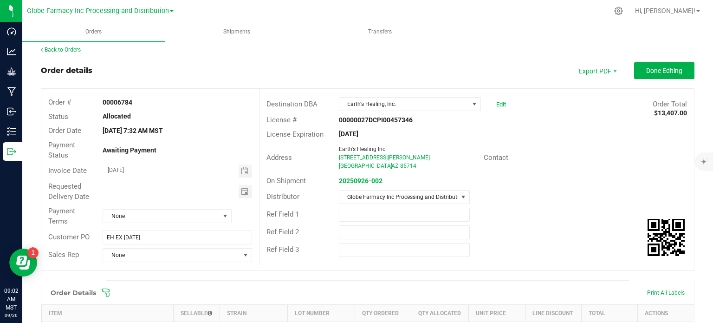
scroll to position [0, 0]
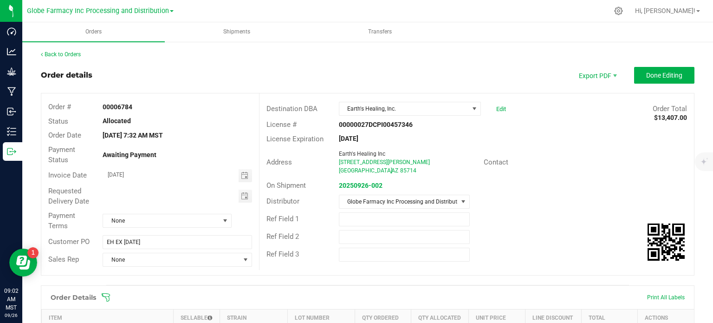
click at [659, 72] on span "Done Editing" at bounding box center [664, 74] width 36 height 7
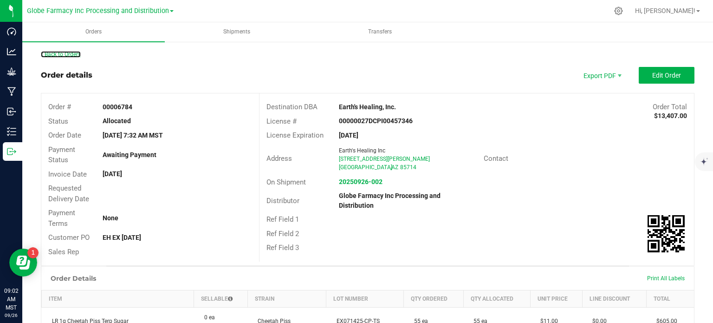
click at [58, 53] on link "Back to Orders" at bounding box center [61, 54] width 40 height 6
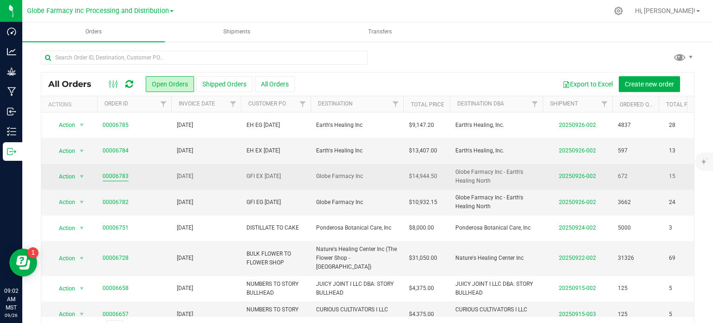
click at [115, 172] on link "00006783" at bounding box center [116, 176] width 26 height 9
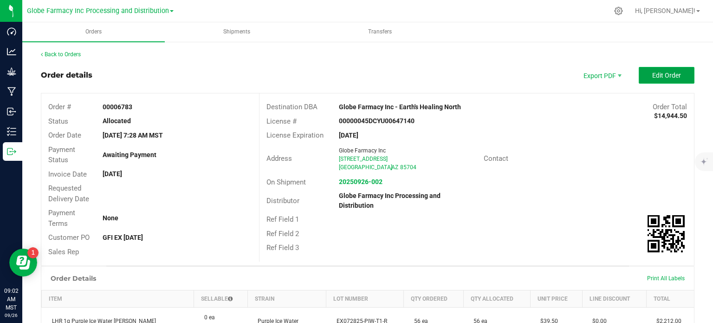
click at [672, 76] on span "Edit Order" at bounding box center [666, 74] width 29 height 7
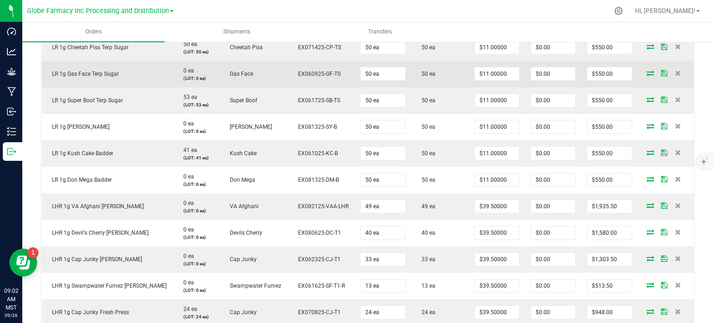
scroll to position [464, 0]
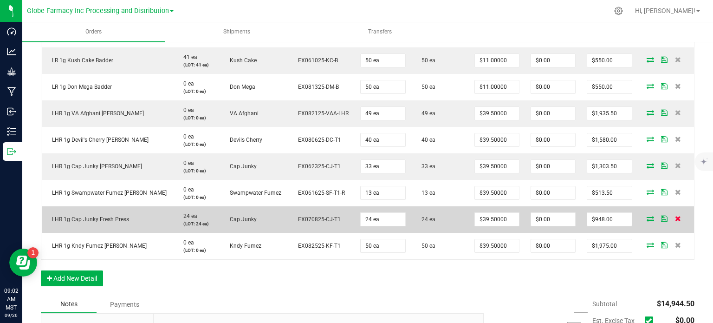
click at [675, 215] on icon at bounding box center [678, 218] width 6 height 6
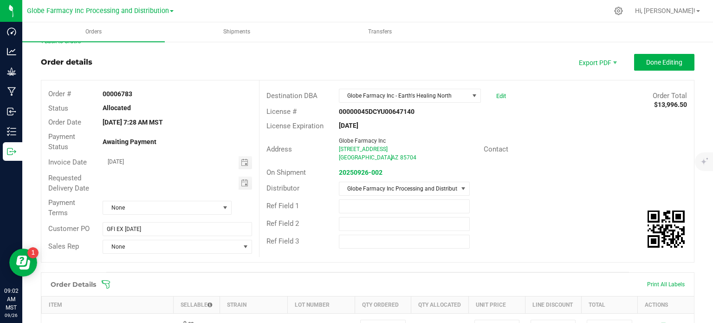
scroll to position [0, 0]
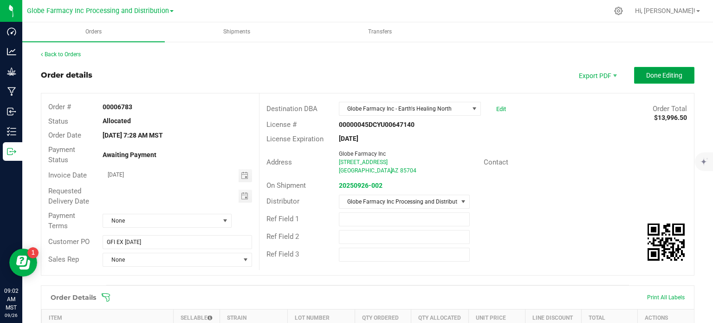
click at [655, 81] on button "Done Editing" at bounding box center [664, 75] width 60 height 17
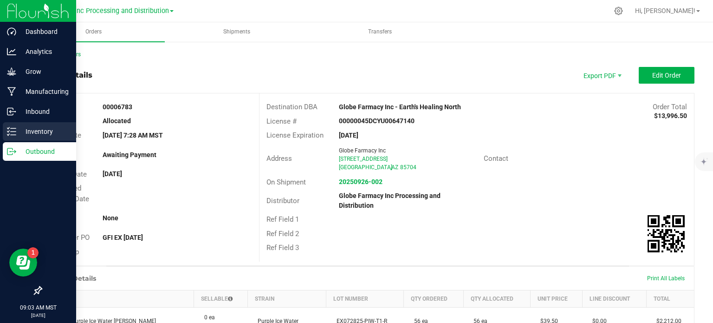
click at [13, 133] on icon at bounding box center [11, 131] width 9 height 9
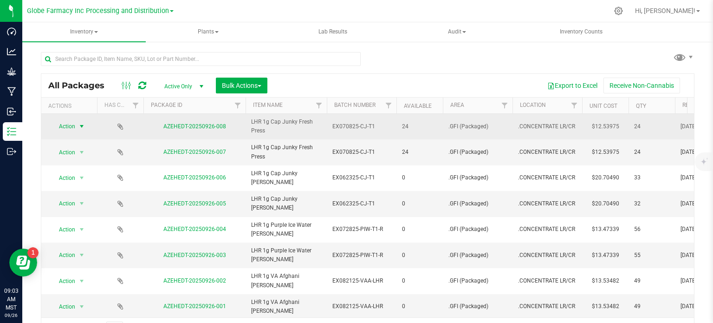
click at [78, 129] on span "select" at bounding box center [81, 126] width 7 height 7
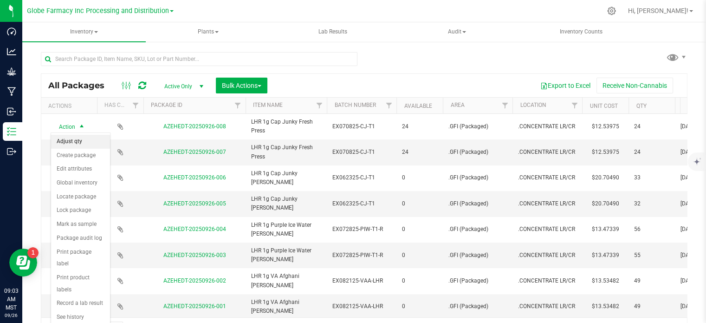
click at [77, 143] on li "Adjust qty" at bounding box center [80, 142] width 59 height 14
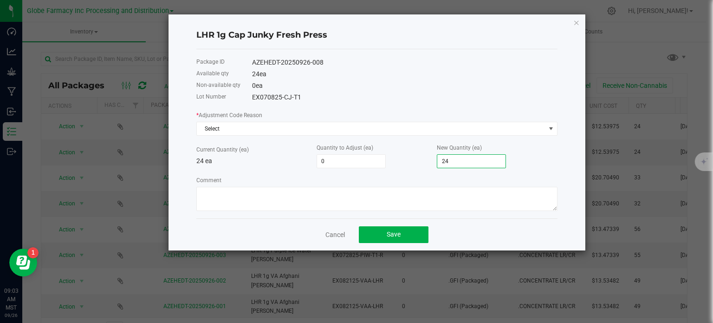
click at [461, 161] on input "24" at bounding box center [471, 161] width 68 height 13
type input "-20"
type input "4"
type input "20"
type input "44"
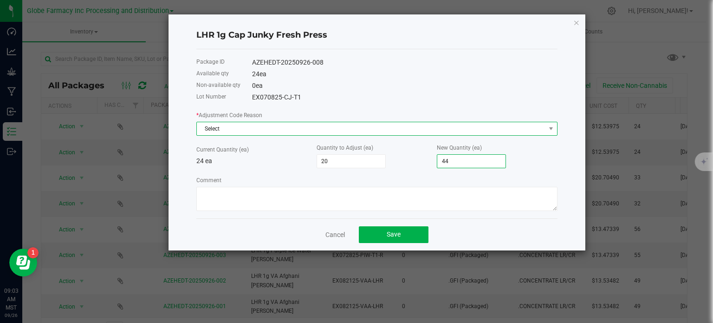
click at [329, 130] on span "Select" at bounding box center [371, 128] width 349 height 13
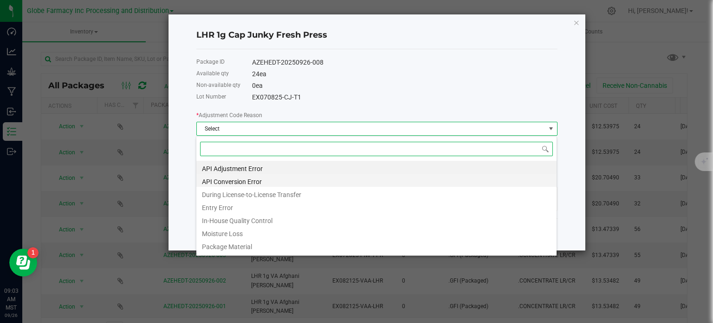
scroll to position [13, 361]
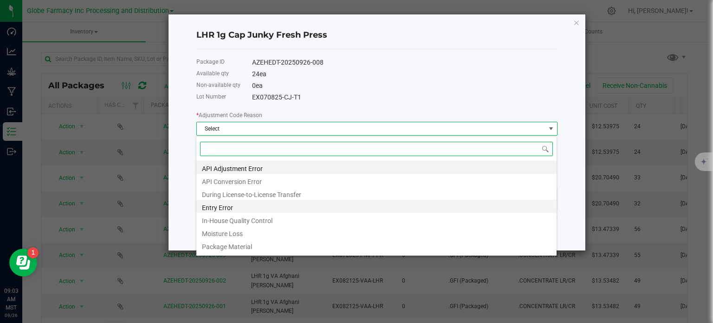
click at [238, 208] on li "Entry Error" at bounding box center [376, 206] width 360 height 13
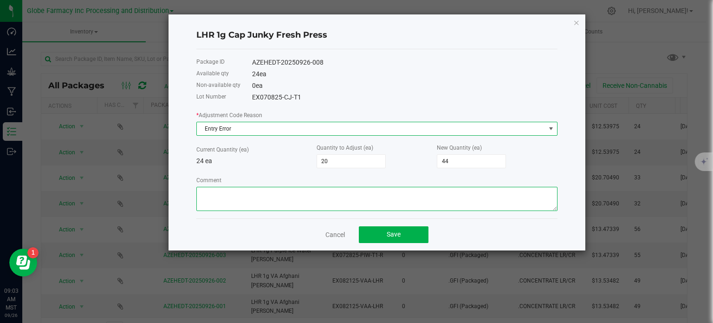
click at [238, 207] on textarea "Comment" at bounding box center [376, 199] width 361 height 24
type textarea "mi"
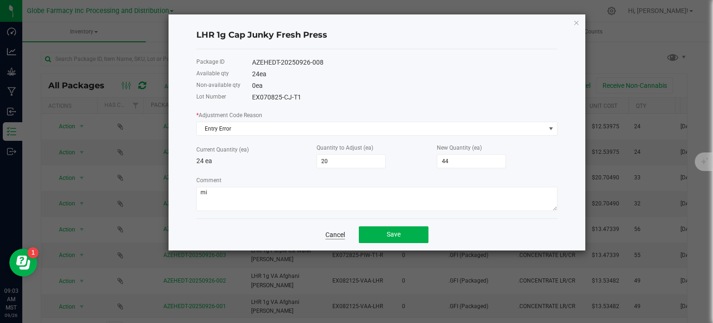
click at [333, 237] on link "Cancel" at bounding box center [334, 234] width 19 height 9
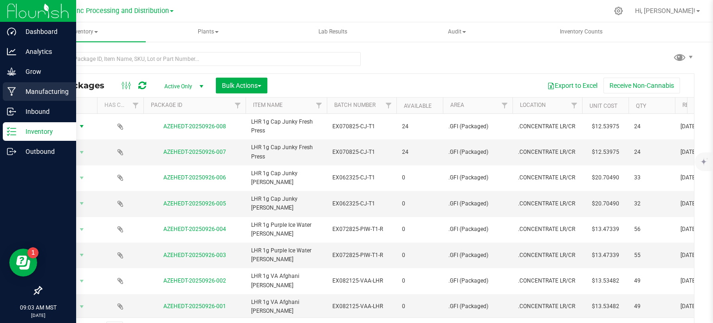
click at [21, 94] on p "Manufacturing" at bounding box center [44, 91] width 56 height 11
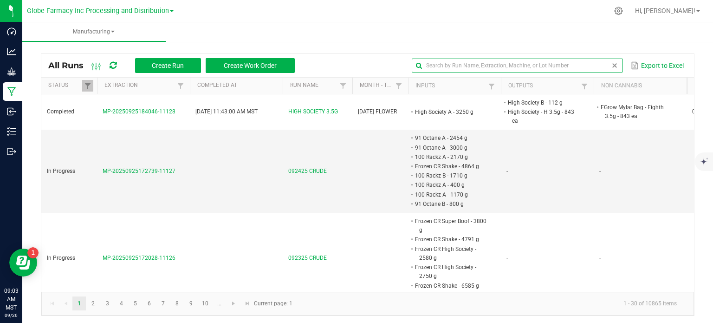
click at [589, 63] on input "text" at bounding box center [517, 65] width 211 height 14
type input "cap junky"
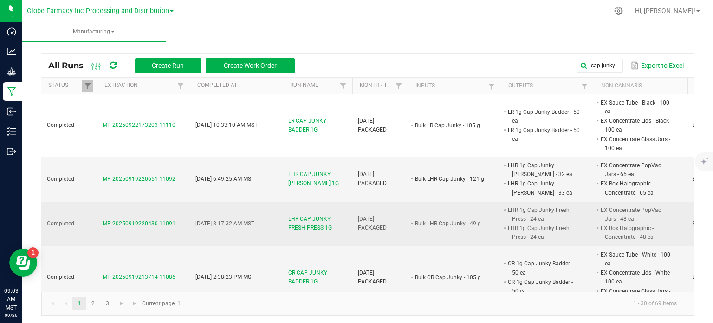
drag, startPoint x: 175, startPoint y: 224, endPoint x: 104, endPoint y: 221, distance: 70.2
click at [104, 221] on td "MP-20250919220430-11091" at bounding box center [143, 223] width 93 height 45
copy span "MP-20250919220430-11091"
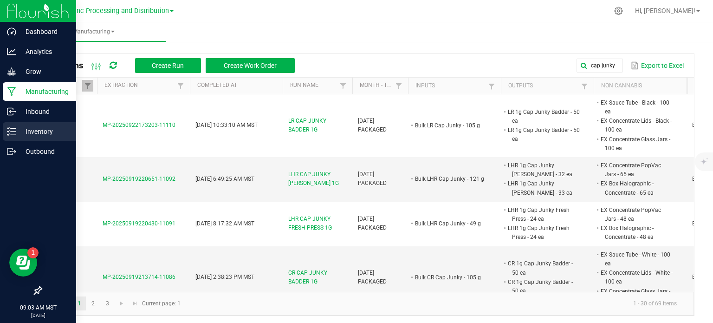
click at [13, 133] on icon at bounding box center [11, 131] width 9 height 9
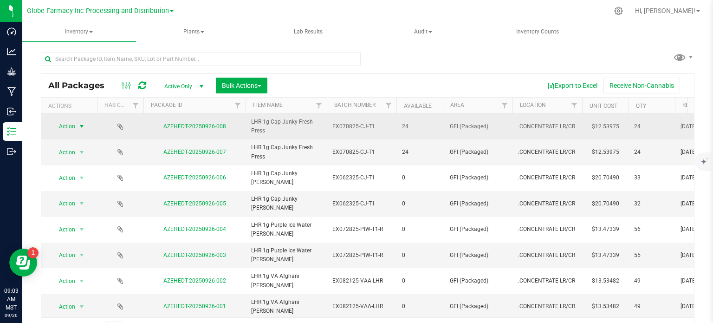
click at [78, 127] on span "select" at bounding box center [81, 126] width 7 height 7
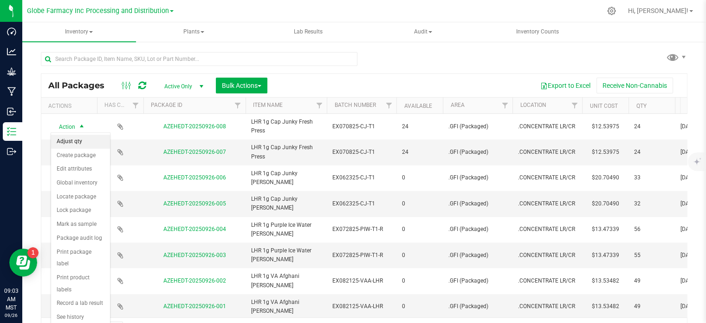
click at [74, 145] on li "Adjust qty" at bounding box center [80, 142] width 59 height 14
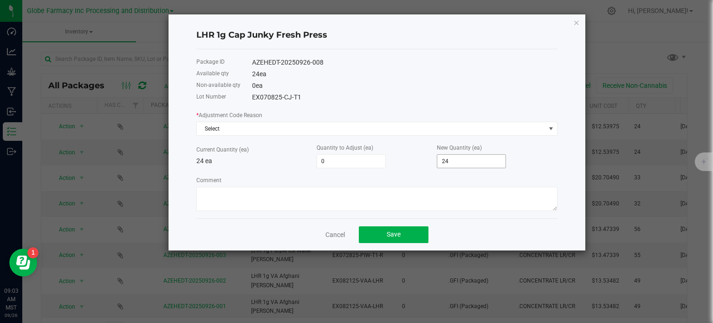
click at [470, 161] on input "24" at bounding box center [471, 161] width 68 height 13
type input "-20"
type input "4"
type input "20"
type input "44"
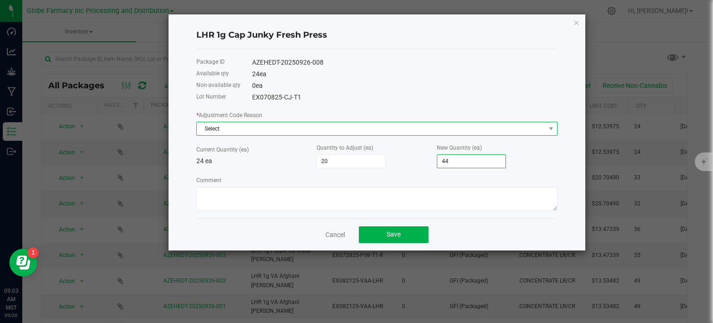
click at [339, 130] on span "Select" at bounding box center [371, 128] width 349 height 13
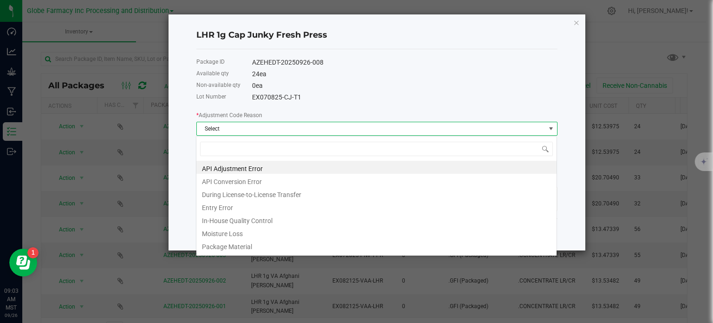
scroll to position [13, 361]
click at [227, 204] on li "Entry Error" at bounding box center [376, 206] width 360 height 13
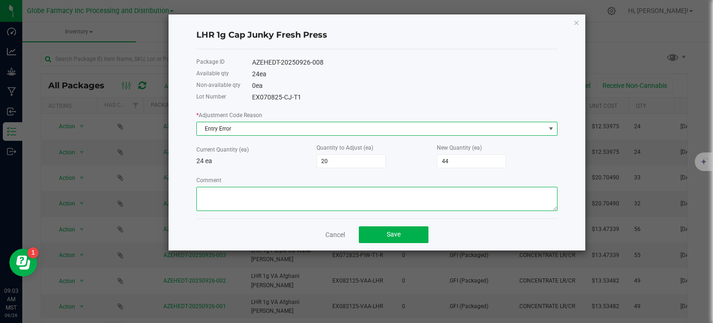
click at [223, 188] on textarea "Comment" at bounding box center [376, 199] width 361 height 24
paste textarea "MP-20250919220430-11091"
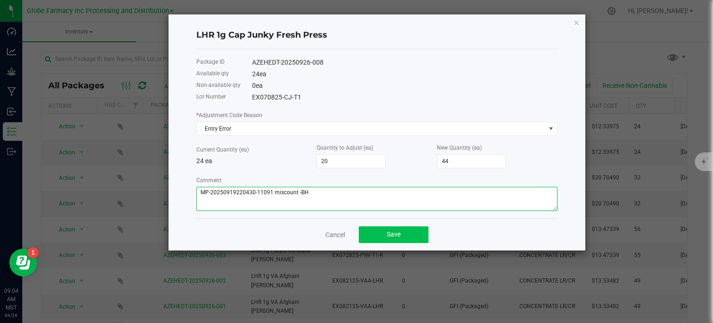
type textarea "MP-20250919220430-11091 miscount -BH"
click at [395, 234] on span "Save" at bounding box center [394, 233] width 14 height 7
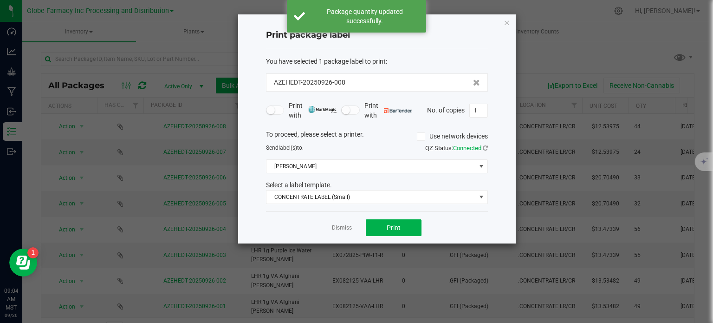
click at [289, 175] on div "To proceed, please select a printer. Use network devices Send label(s) to: QZ S…" at bounding box center [377, 167] width 222 height 75
click at [293, 170] on span "[PERSON_NAME]" at bounding box center [370, 166] width 209 height 13
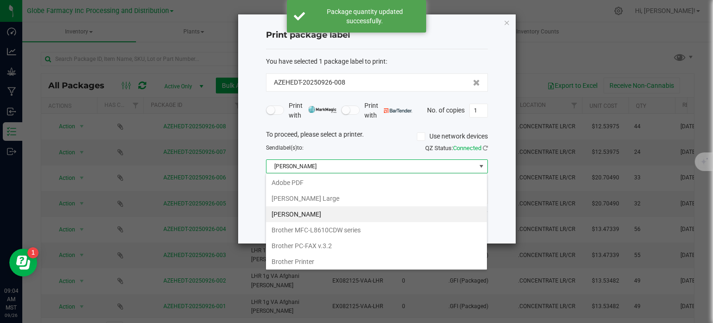
click at [290, 193] on Large "[PERSON_NAME] Large" at bounding box center [376, 198] width 221 height 16
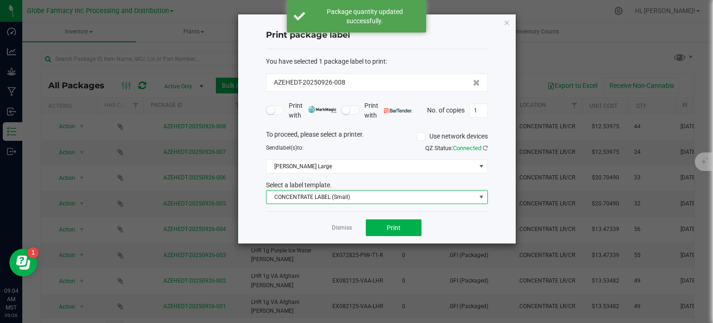
click at [294, 194] on span "CONCENTRATE LABEL (Small)" at bounding box center [370, 196] width 209 height 13
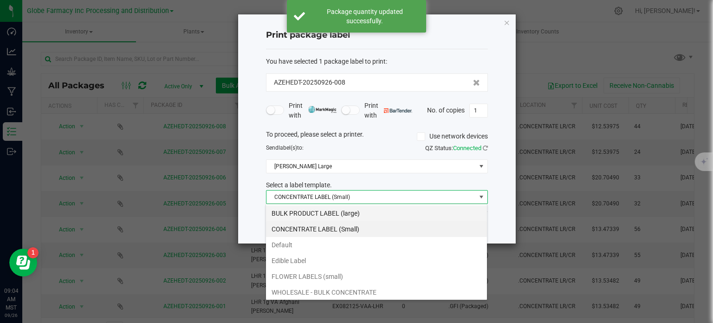
scroll to position [13, 222]
click at [314, 210] on li "BULK PRODUCT LABEL (large)" at bounding box center [376, 213] width 221 height 16
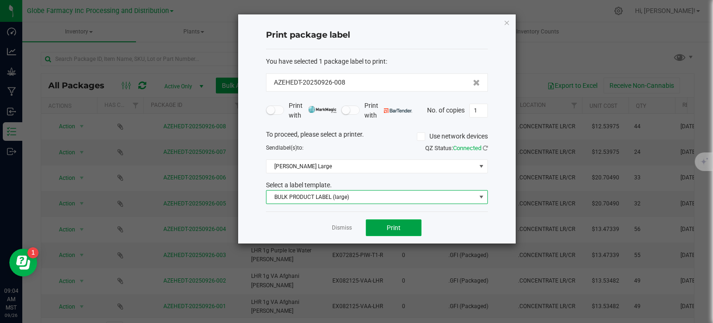
click at [385, 224] on button "Print" at bounding box center [394, 227] width 56 height 17
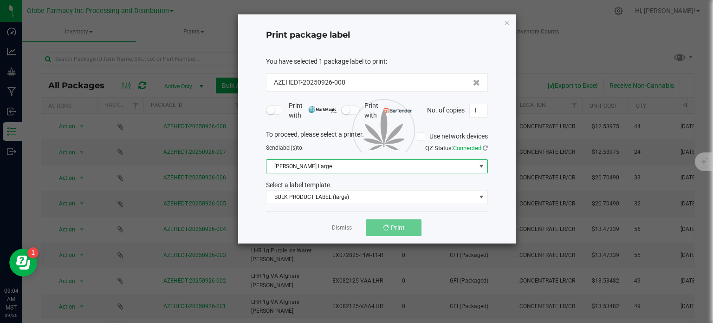
click at [313, 165] on span "[PERSON_NAME] Large" at bounding box center [370, 166] width 209 height 13
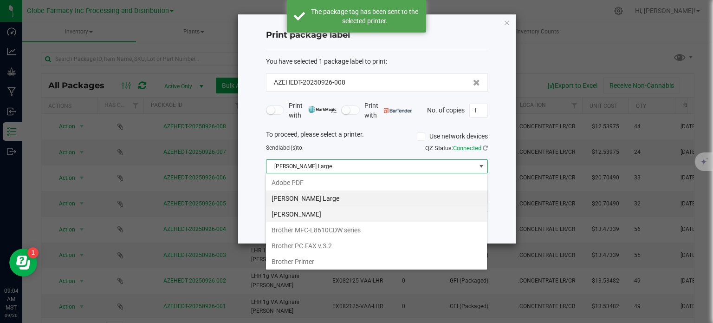
click at [310, 214] on Small "[PERSON_NAME]" at bounding box center [376, 214] width 221 height 16
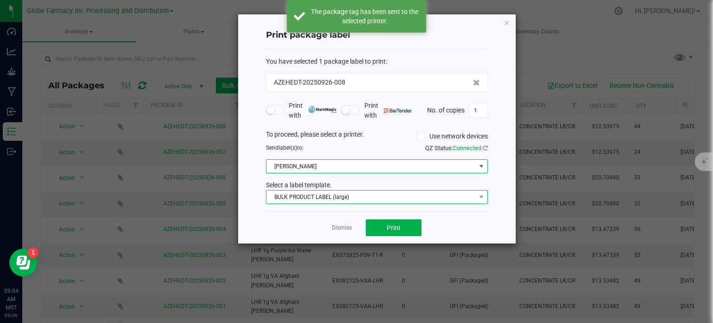
click at [313, 195] on span "BULK PRODUCT LABEL (large)" at bounding box center [370, 196] width 209 height 13
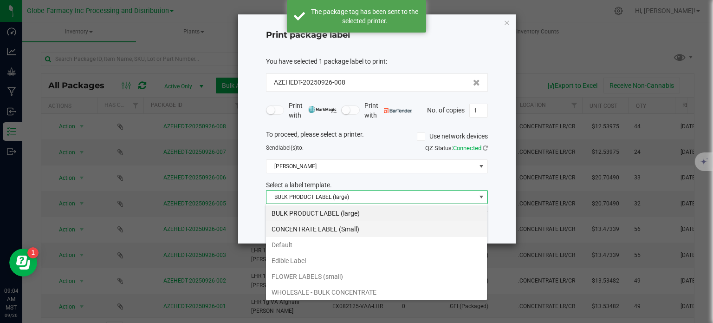
click at [319, 229] on li "CONCENTRATE LABEL (Small)" at bounding box center [376, 229] width 221 height 16
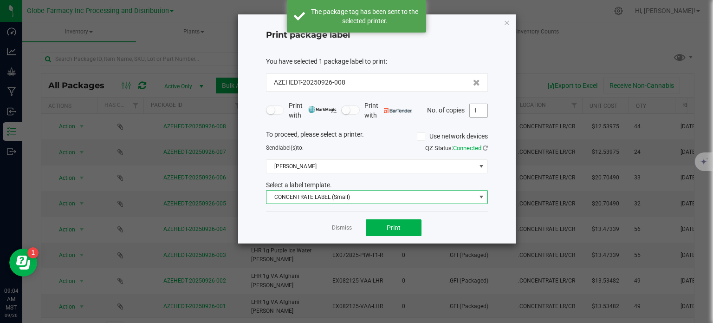
click at [480, 116] on input "1" at bounding box center [479, 110] width 18 height 13
type input "44"
click at [495, 102] on div "Print package label You have selected 1 package label to print : AZEHEDT-202509…" at bounding box center [377, 128] width 278 height 229
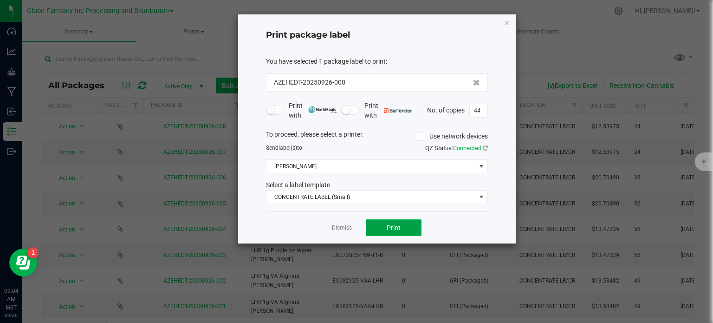
click at [389, 224] on span "Print" at bounding box center [394, 227] width 14 height 7
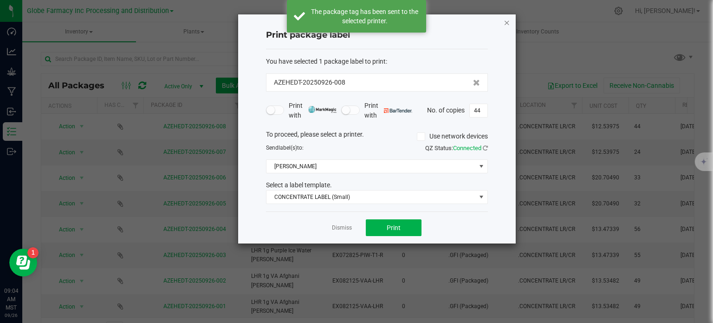
click at [508, 21] on icon "button" at bounding box center [507, 22] width 6 height 11
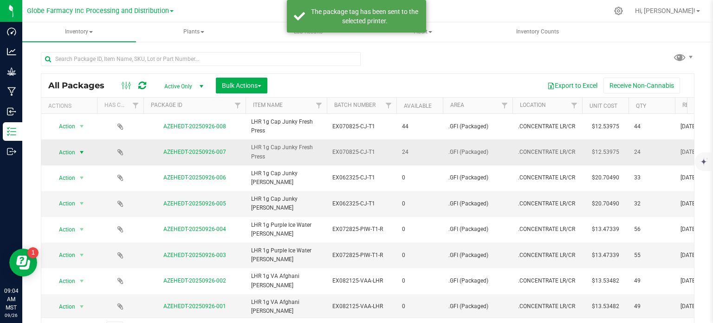
click at [81, 153] on span "select" at bounding box center [81, 152] width 7 height 7
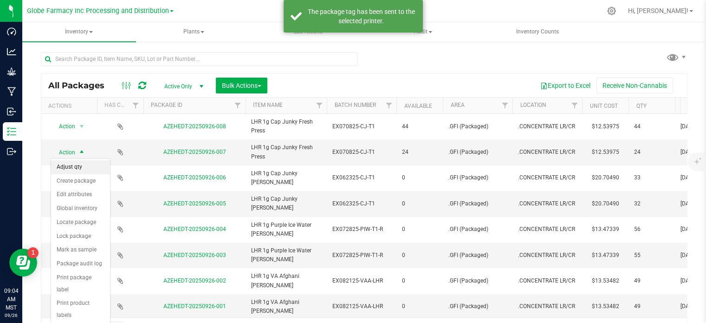
click at [78, 163] on li "Adjust qty" at bounding box center [80, 167] width 59 height 14
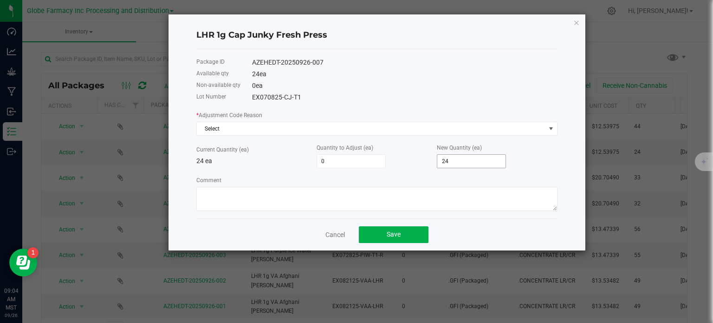
click at [474, 158] on input "24" at bounding box center [471, 161] width 68 height 13
type input "4"
type input "20"
type input "44"
click at [480, 96] on div "EX070825-CJ-T1" at bounding box center [404, 97] width 305 height 10
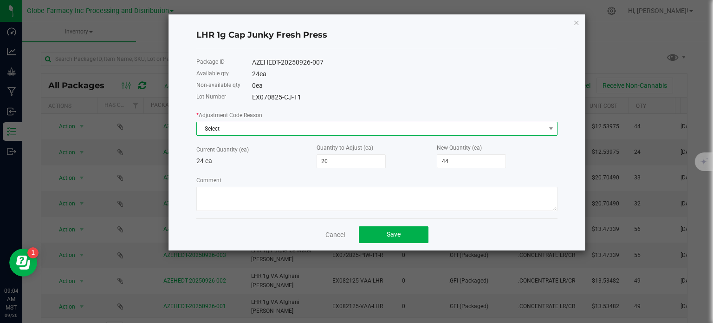
click at [357, 128] on span "Select" at bounding box center [371, 128] width 349 height 13
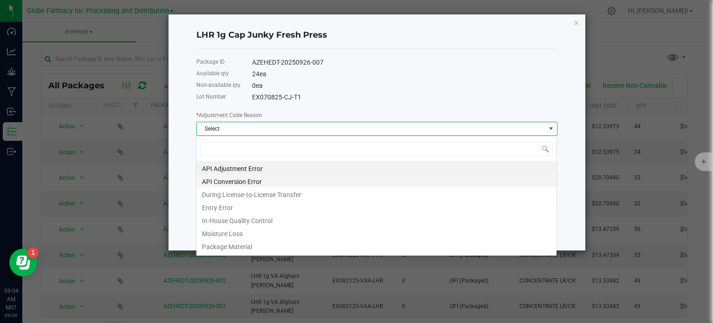
scroll to position [13, 361]
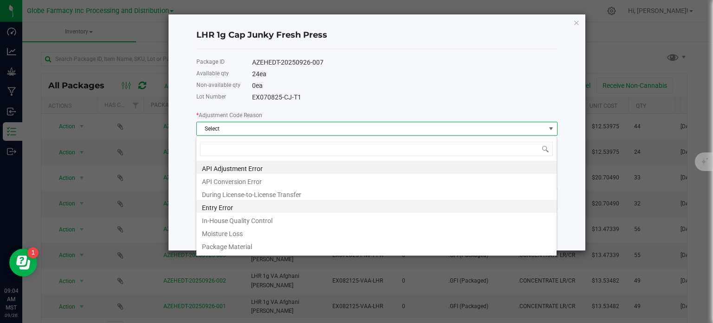
click at [225, 207] on li "Entry Error" at bounding box center [376, 206] width 360 height 13
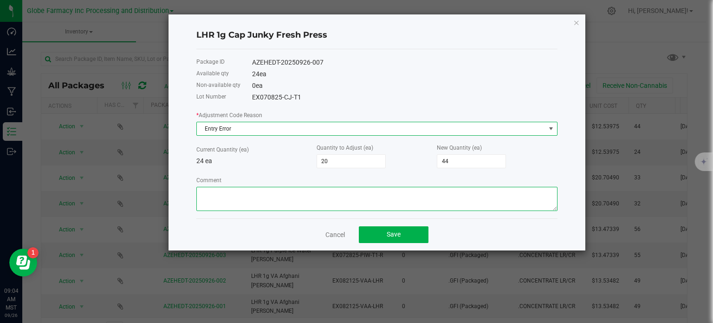
click at [225, 197] on textarea "Comment" at bounding box center [376, 199] width 361 height 24
paste textarea "MP-20250919220430-11091"
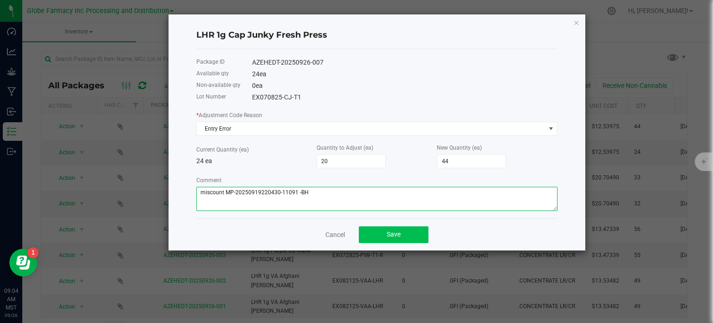
type textarea "miscount MP-20250919220430-11091 -BH"
click at [394, 238] on span "Save" at bounding box center [394, 233] width 14 height 7
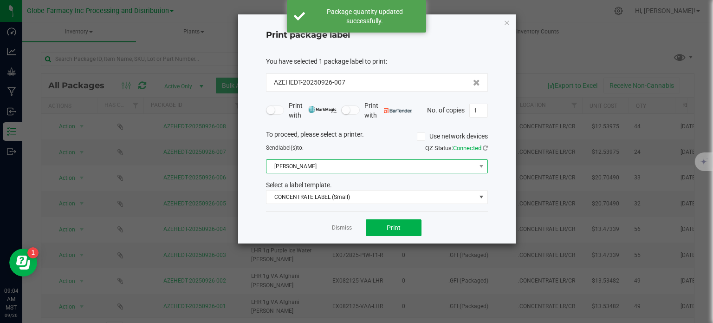
click at [322, 170] on span "[PERSON_NAME]" at bounding box center [370, 166] width 209 height 13
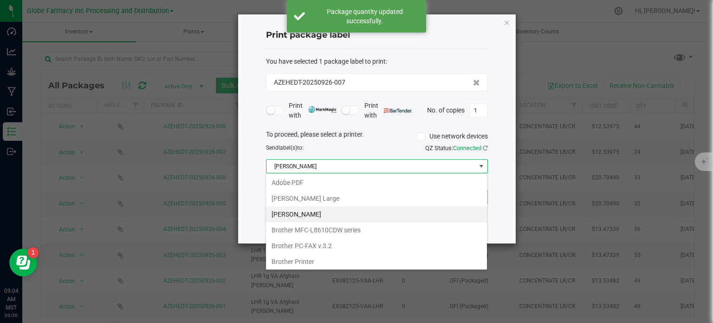
click at [320, 198] on Large "[PERSON_NAME] Large" at bounding box center [376, 198] width 221 height 16
click at [320, 198] on span "CONCENTRATE LABEL (Small)" at bounding box center [370, 196] width 209 height 13
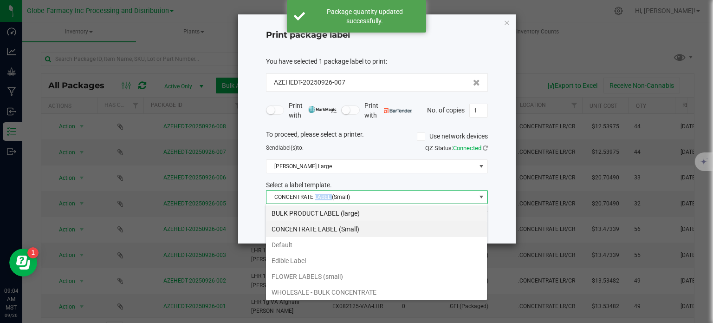
scroll to position [13, 222]
click at [330, 210] on li "BULK PRODUCT LABEL (large)" at bounding box center [376, 213] width 221 height 16
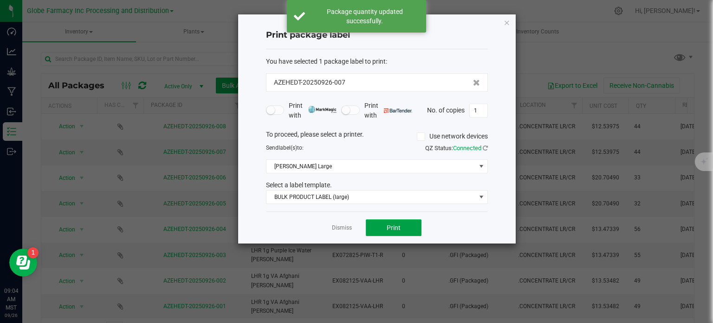
click at [399, 228] on span "Print" at bounding box center [394, 227] width 14 height 7
click at [350, 165] on div at bounding box center [377, 129] width 292 height 84
click at [331, 168] on span "[PERSON_NAME] Large" at bounding box center [370, 166] width 209 height 13
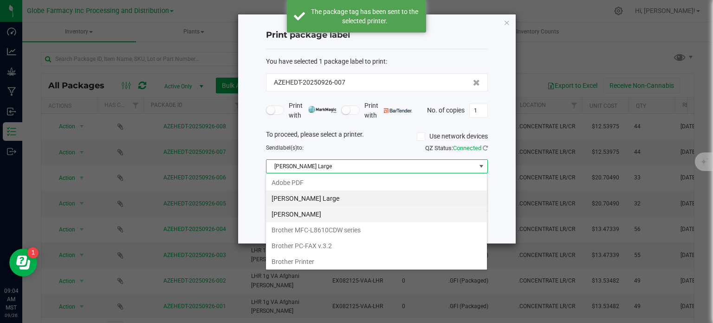
click at [323, 209] on Small "[PERSON_NAME]" at bounding box center [376, 214] width 221 height 16
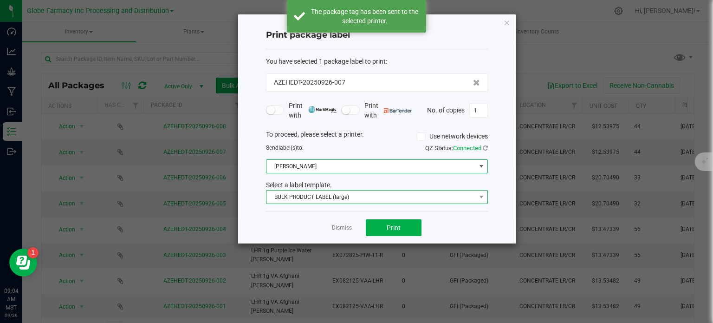
click at [327, 200] on span "BULK PRODUCT LABEL (large)" at bounding box center [370, 196] width 209 height 13
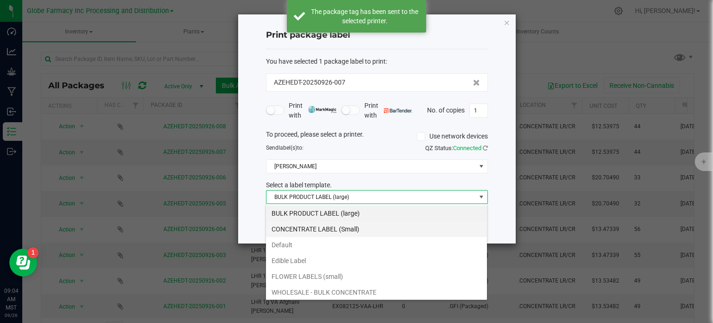
click at [318, 234] on li "CONCENTRATE LABEL (Small)" at bounding box center [376, 229] width 221 height 16
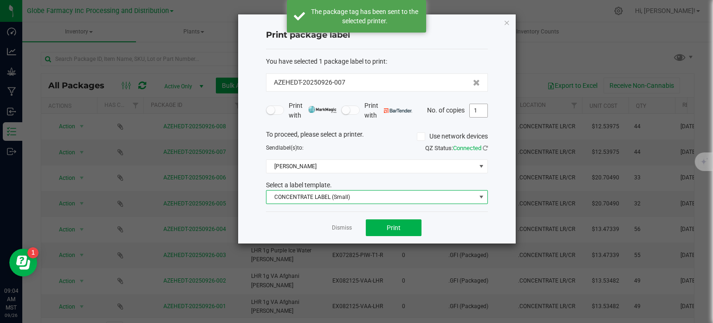
click at [474, 113] on input "1" at bounding box center [479, 110] width 18 height 13
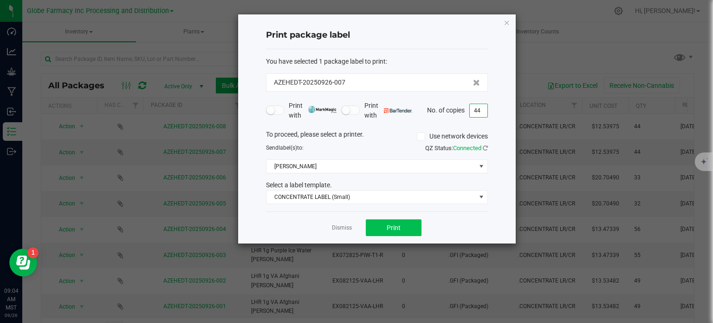
type input "44"
click at [387, 230] on span "Print" at bounding box center [394, 227] width 14 height 7
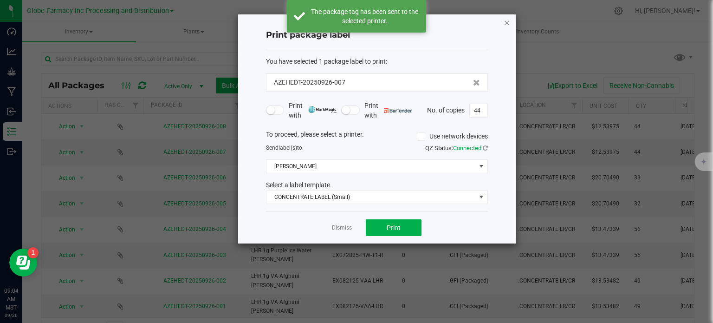
click at [506, 20] on icon "button" at bounding box center [507, 22] width 6 height 11
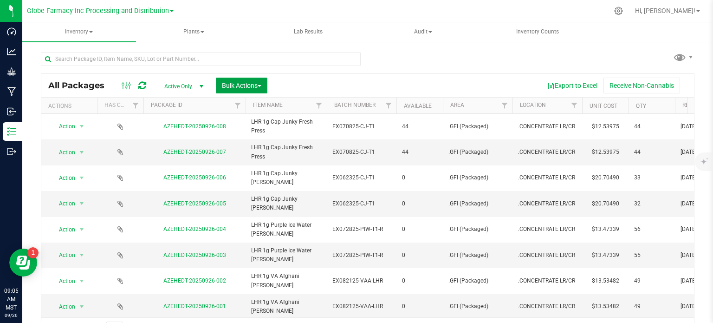
drag, startPoint x: 240, startPoint y: 88, endPoint x: 243, endPoint y: 104, distance: 16.2
click at [240, 88] on span "Bulk Actions" at bounding box center [241, 85] width 39 height 7
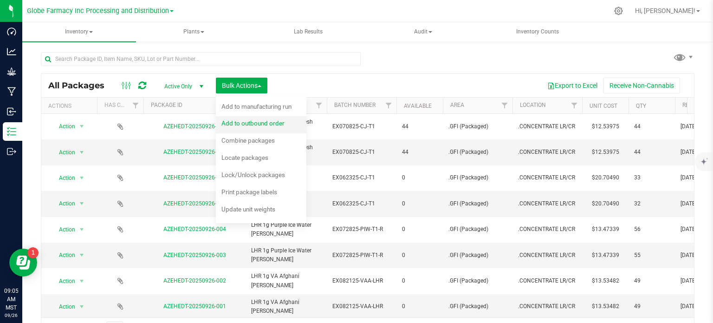
click at [259, 124] on span "Add to outbound order" at bounding box center [252, 122] width 63 height 7
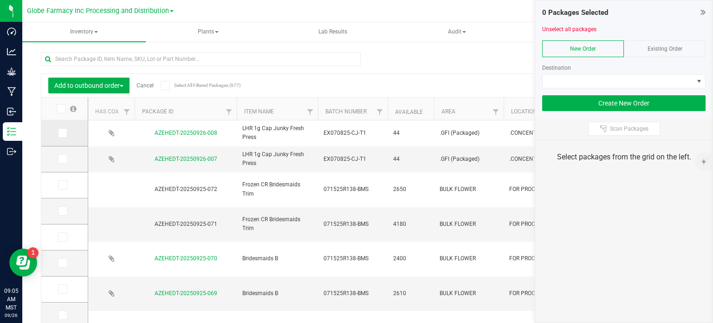
click at [60, 133] on icon at bounding box center [62, 133] width 6 height 0
click at [0, 0] on input "checkbox" at bounding box center [0, 0] width 0 height 0
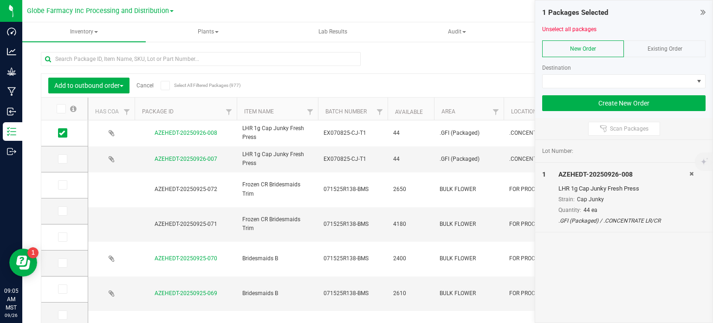
click at [643, 51] on div "Existing Order" at bounding box center [665, 48] width 82 height 17
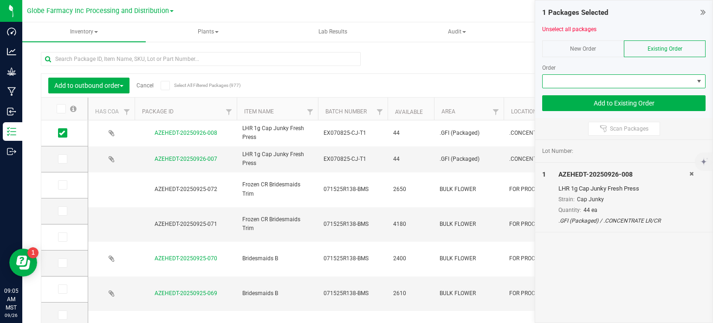
click at [599, 81] on span at bounding box center [618, 81] width 151 height 13
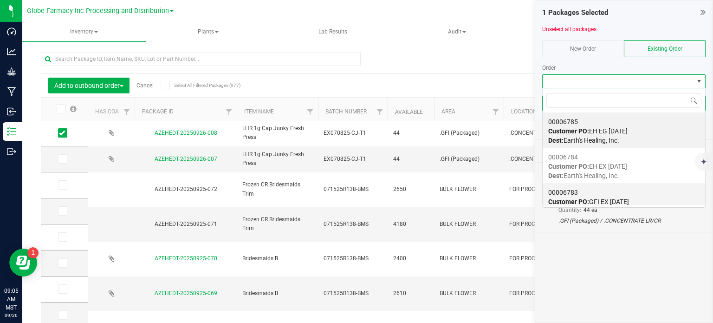
scroll to position [13, 163]
click at [605, 196] on div "00006783 Customer PO: GFI EX 9.26.2025 Dest: Globe Farmacy Inc - Earth's Healin…" at bounding box center [623, 201] width 151 height 35
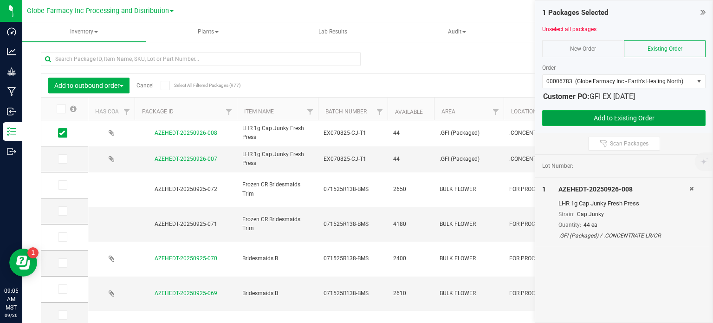
click at [586, 121] on button "Add to Existing Order" at bounding box center [623, 118] width 163 height 16
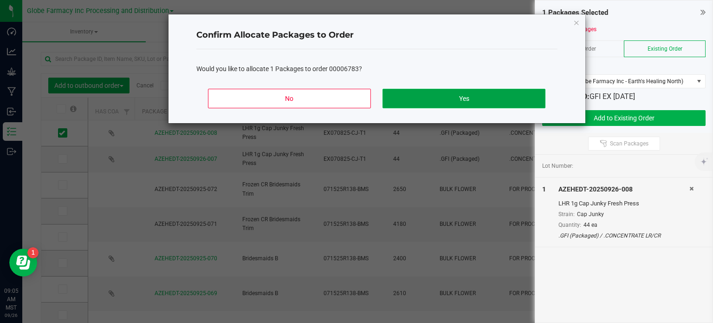
click at [490, 101] on button "Yes" at bounding box center [464, 98] width 162 height 19
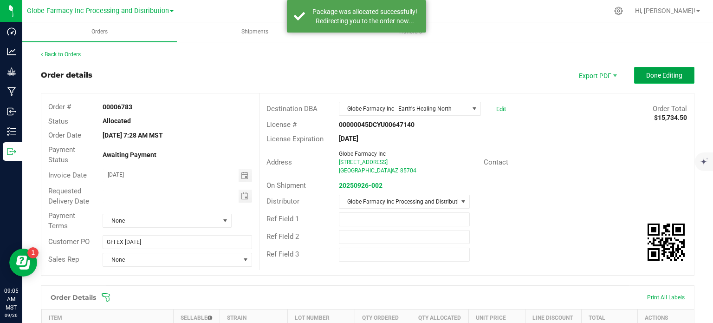
click at [672, 74] on span "Done Editing" at bounding box center [664, 74] width 36 height 7
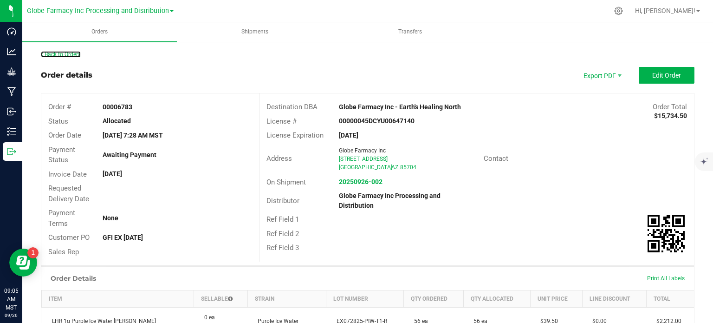
click at [54, 54] on link "Back to Orders" at bounding box center [61, 54] width 40 height 6
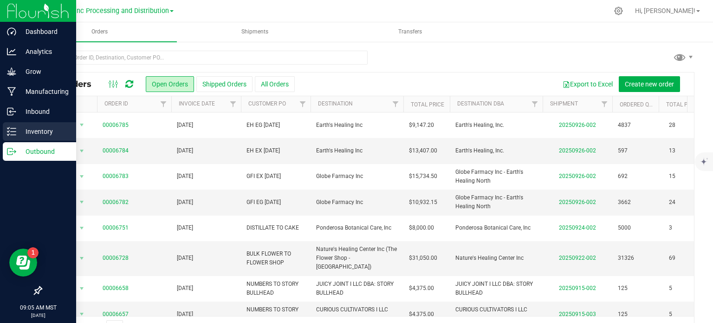
click at [7, 138] on div "Inventory" at bounding box center [39, 131] width 73 height 19
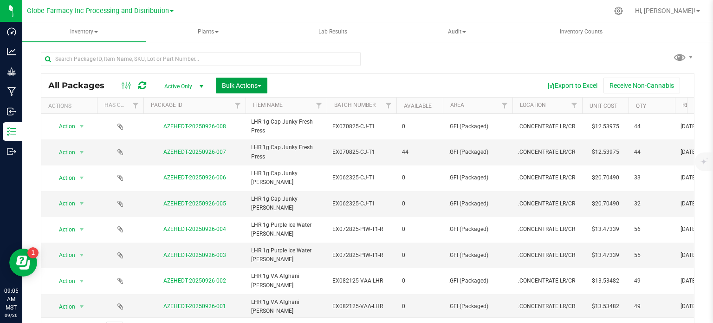
click at [240, 87] on span "Bulk Actions" at bounding box center [241, 85] width 39 height 7
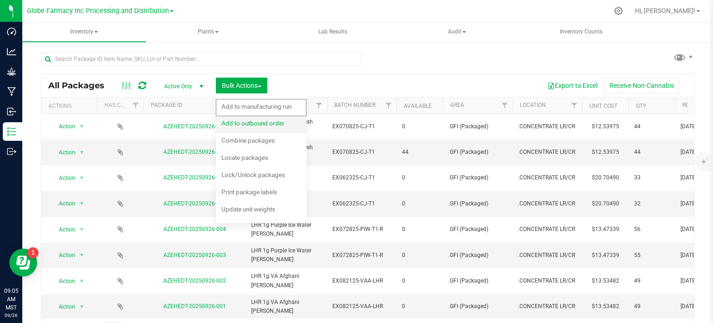
click at [250, 118] on div "Add to outbound order" at bounding box center [259, 124] width 76 height 15
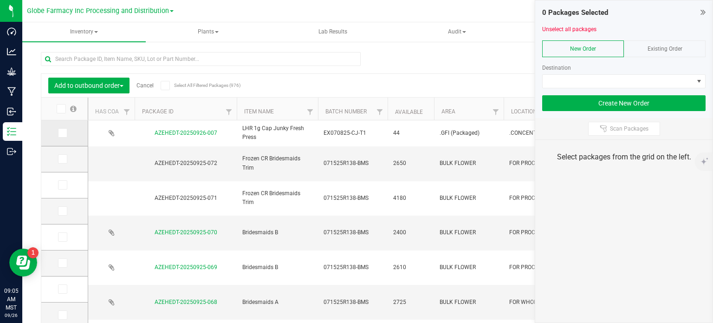
click at [63, 133] on icon at bounding box center [62, 133] width 6 height 0
click at [0, 0] on input "checkbox" at bounding box center [0, 0] width 0 height 0
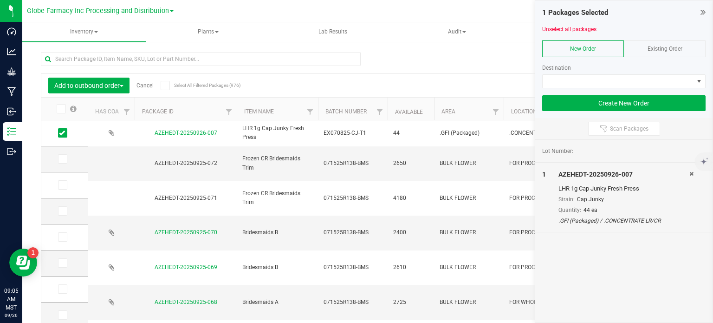
click at [658, 46] on span "Existing Order" at bounding box center [665, 48] width 35 height 6
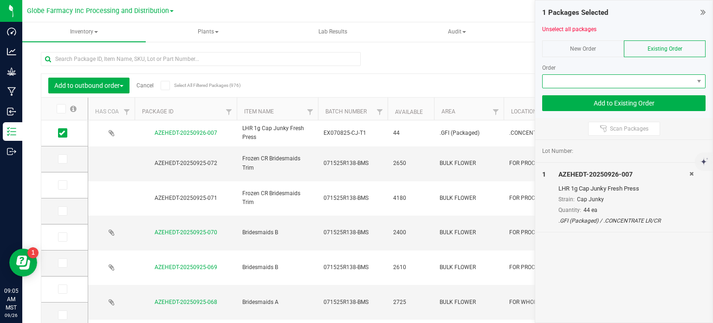
click at [585, 85] on span at bounding box center [618, 81] width 151 height 13
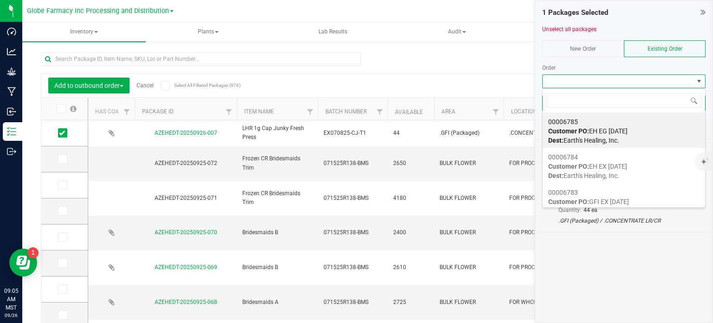
scroll to position [13, 163]
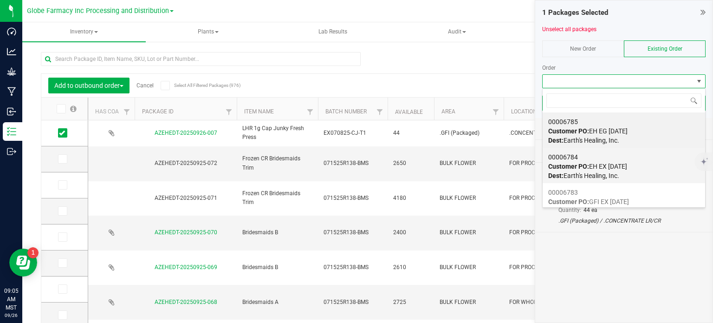
click at [592, 165] on span "Customer PO: EH EX 9.26.2025" at bounding box center [587, 165] width 79 height 7
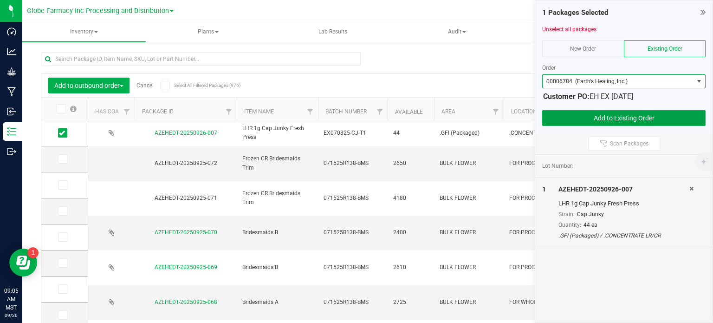
click at [604, 123] on button "Add to Existing Order" at bounding box center [623, 118] width 163 height 16
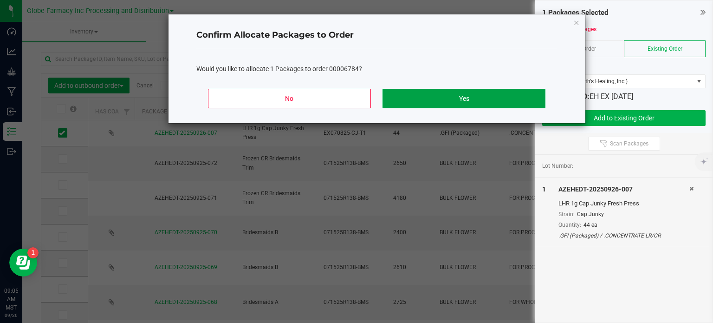
click at [513, 102] on button "Yes" at bounding box center [464, 98] width 162 height 19
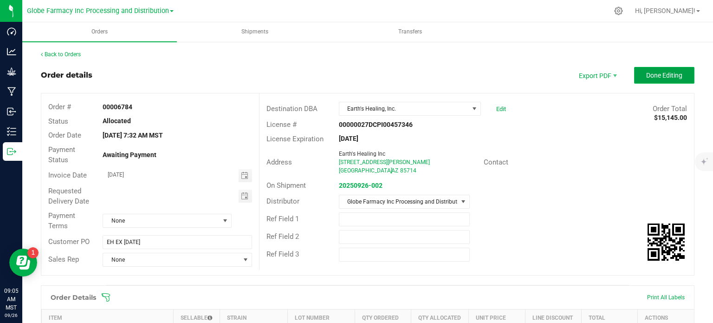
click at [646, 77] on span "Done Editing" at bounding box center [664, 74] width 36 height 7
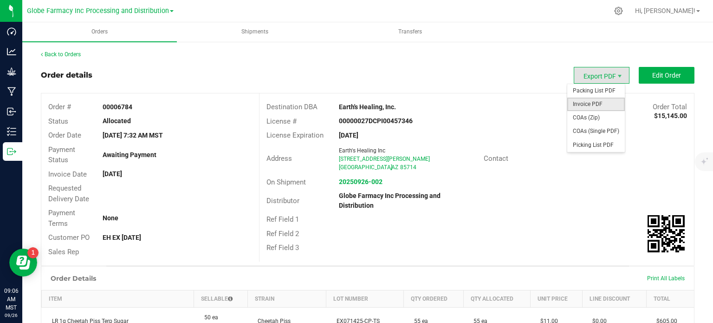
click at [595, 107] on span "Invoice PDF" at bounding box center [596, 103] width 58 height 13
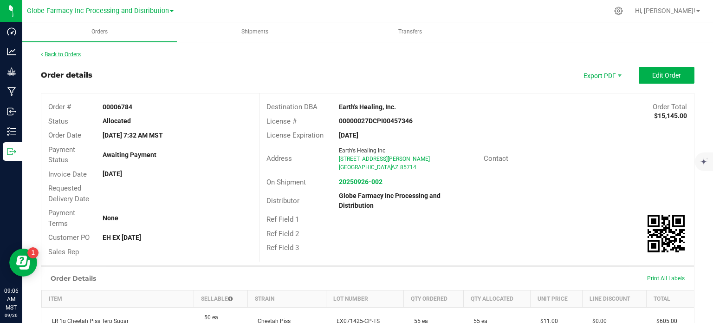
click at [53, 55] on link "Back to Orders" at bounding box center [61, 54] width 40 height 6
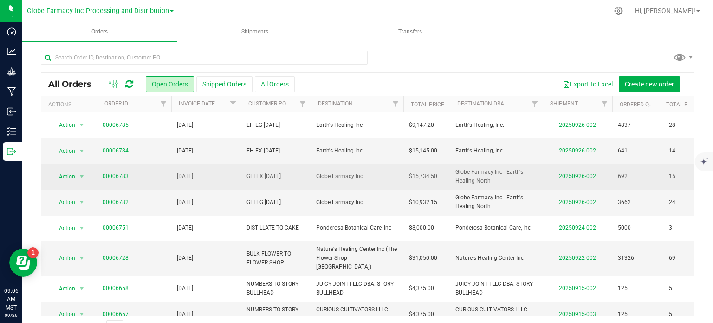
click at [111, 176] on link "00006783" at bounding box center [116, 176] width 26 height 9
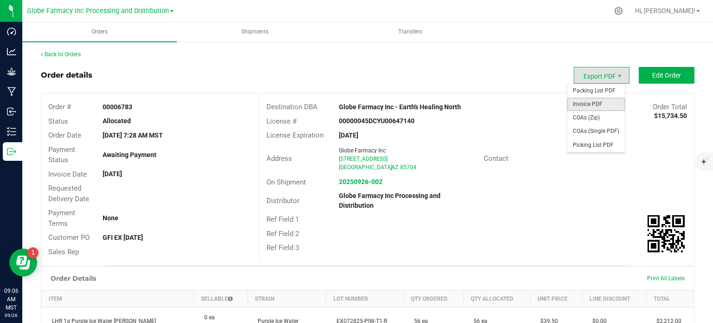
click at [592, 108] on span "Invoice PDF" at bounding box center [596, 103] width 58 height 13
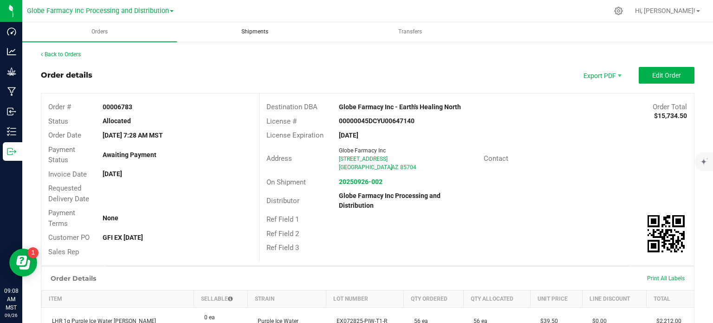
click at [266, 31] on span "Shipments" at bounding box center [255, 32] width 52 height 8
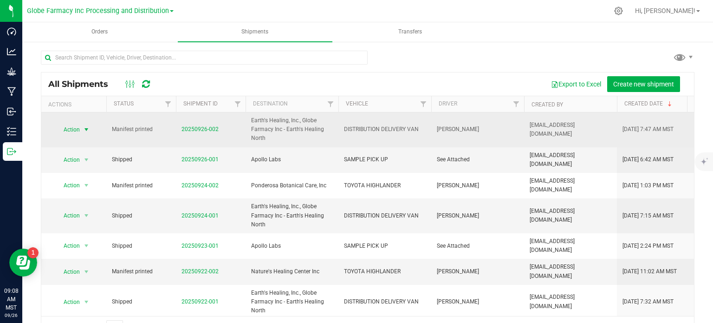
click at [84, 130] on span "select" at bounding box center [86, 129] width 7 height 7
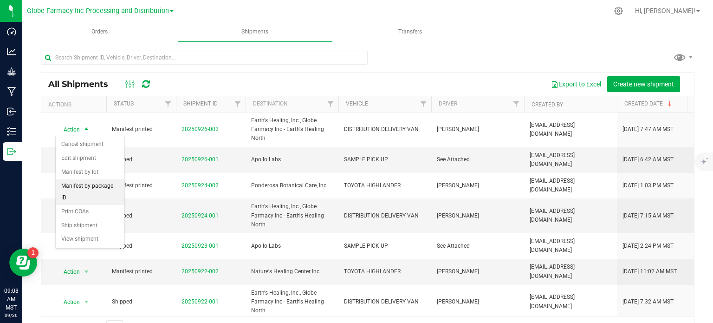
click at [104, 188] on li "Manifest by package ID" at bounding box center [90, 192] width 69 height 26
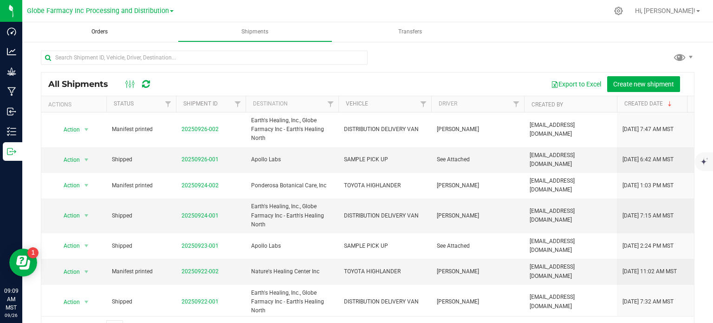
click at [100, 36] on span "Orders" at bounding box center [99, 32] width 41 height 8
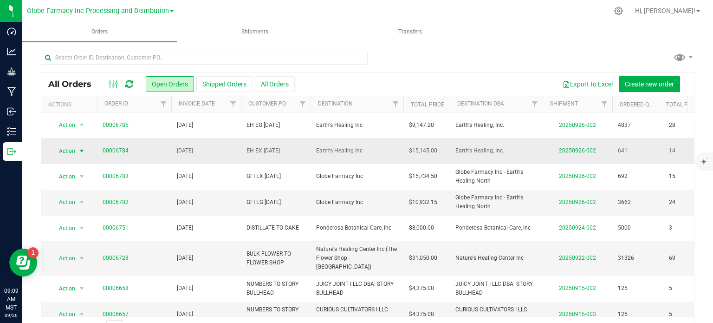
click at [71, 153] on span "Action" at bounding box center [63, 150] width 25 height 13
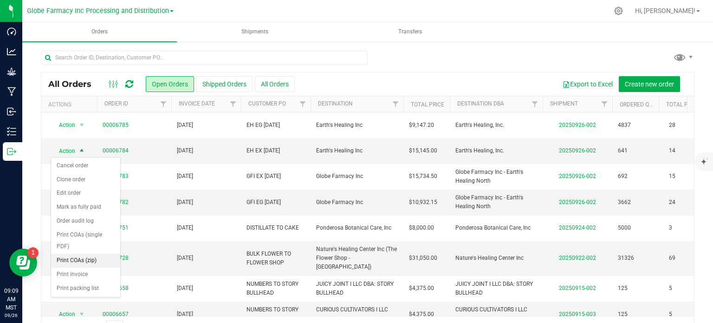
click at [95, 255] on li "Print COAs (zip)" at bounding box center [85, 260] width 69 height 14
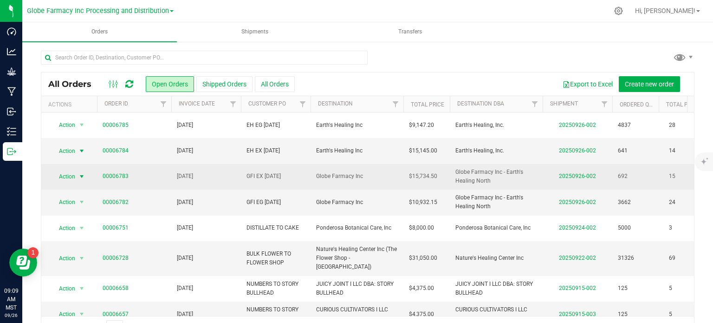
click at [71, 174] on span "Action" at bounding box center [63, 176] width 25 height 13
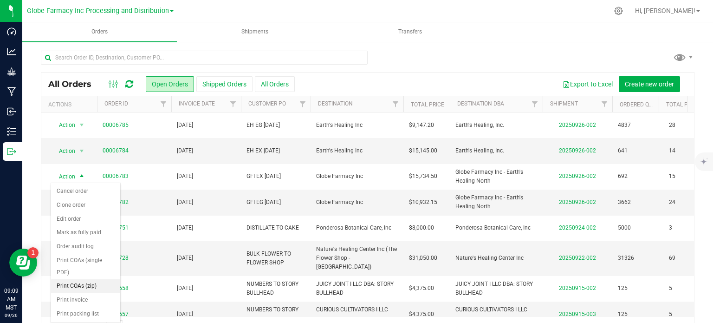
click at [97, 280] on li "Print COAs (zip)" at bounding box center [85, 286] width 69 height 14
